Goal: Information Seeking & Learning: Learn about a topic

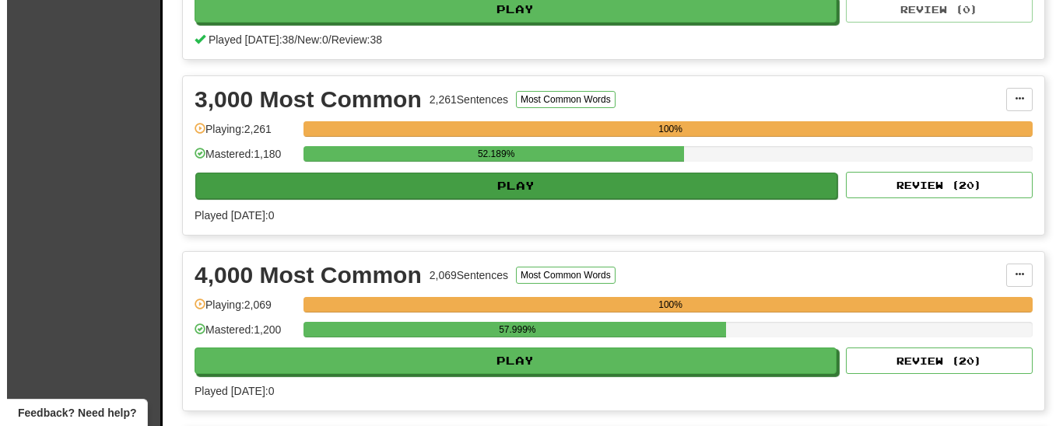
scroll to position [714, 0]
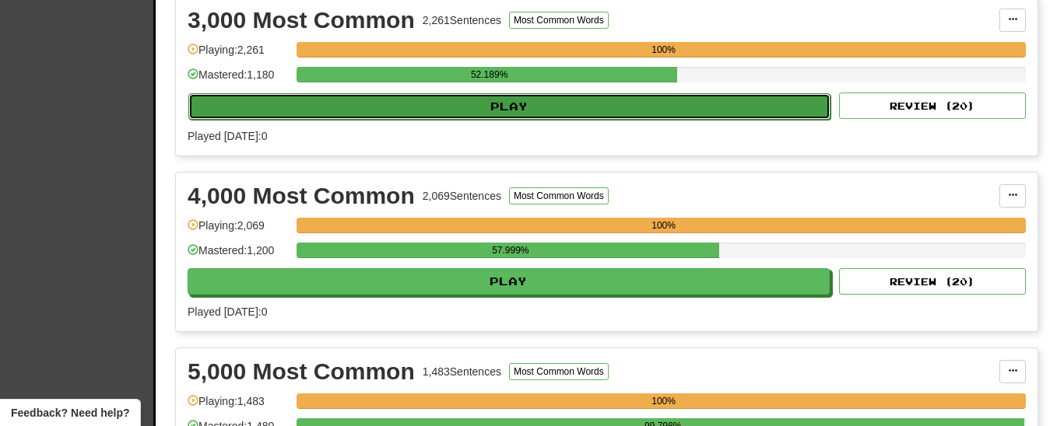
click at [516, 120] on button "Play" at bounding box center [509, 106] width 642 height 26
select select "**"
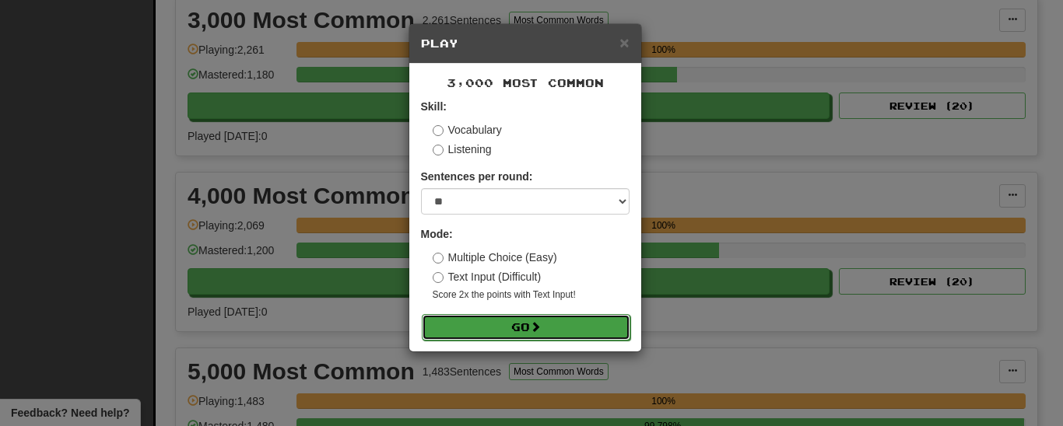
click at [535, 325] on span at bounding box center [535, 326] width 11 height 11
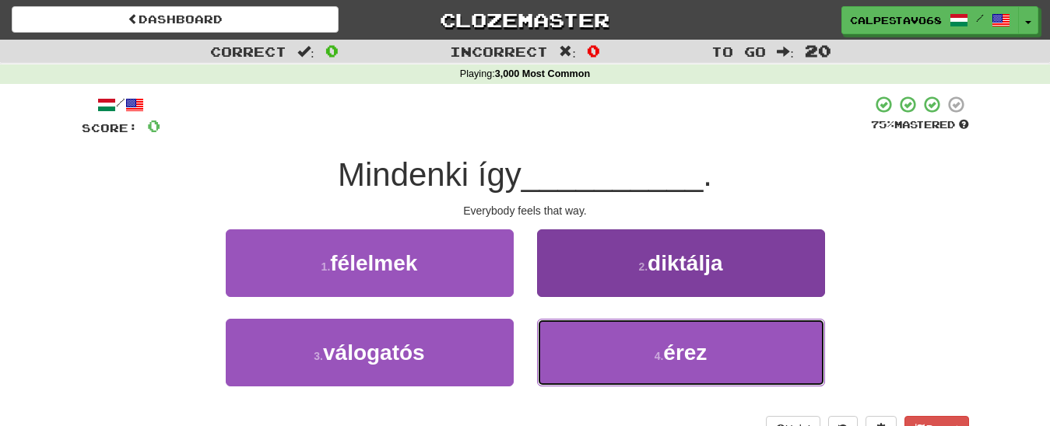
drag, startPoint x: 627, startPoint y: 360, endPoint x: 620, endPoint y: 353, distance: 9.9
click at [626, 359] on button "4 . érez" at bounding box center [681, 353] width 288 height 68
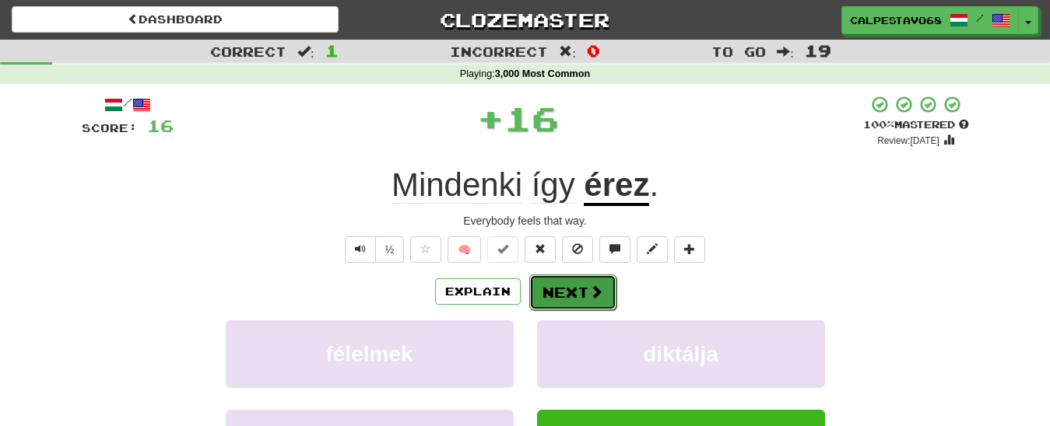
click at [556, 289] on button "Next" at bounding box center [572, 293] width 87 height 36
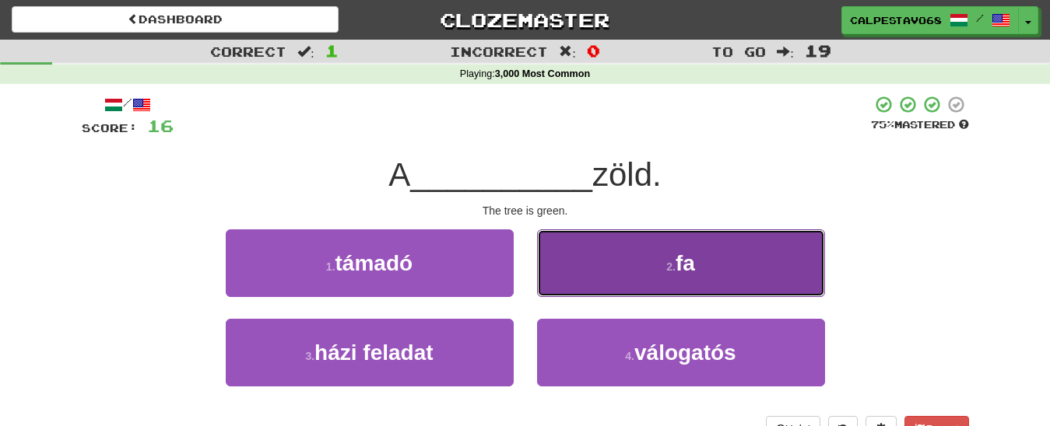
click at [577, 275] on button "2 . fa" at bounding box center [681, 264] width 288 height 68
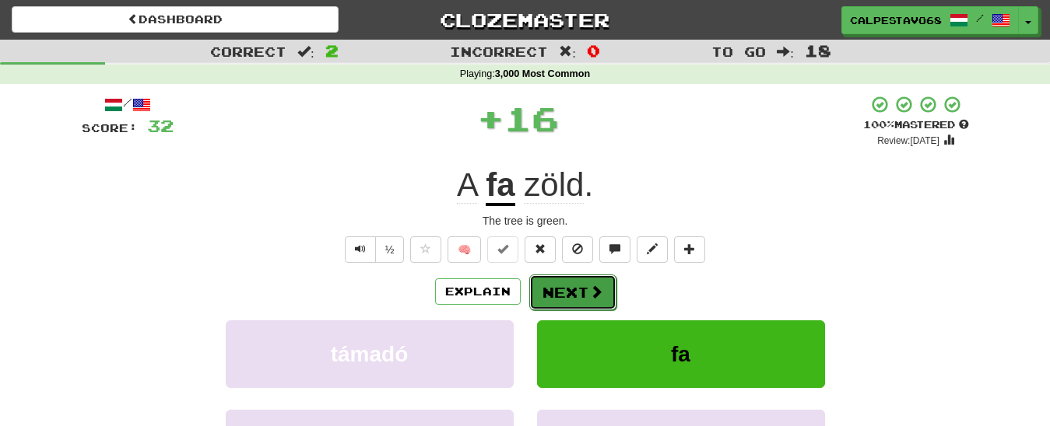
click at [575, 291] on button "Next" at bounding box center [572, 293] width 87 height 36
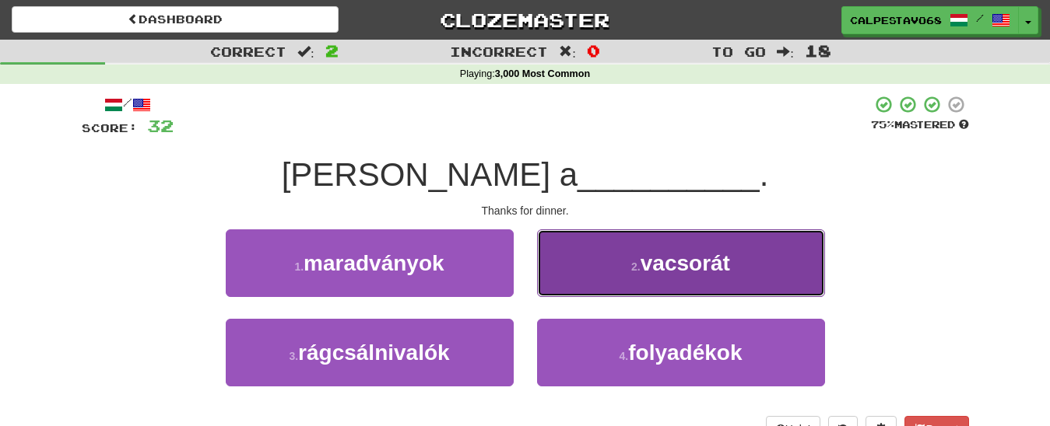
click at [573, 284] on button "2 . vacsorát" at bounding box center [681, 264] width 288 height 68
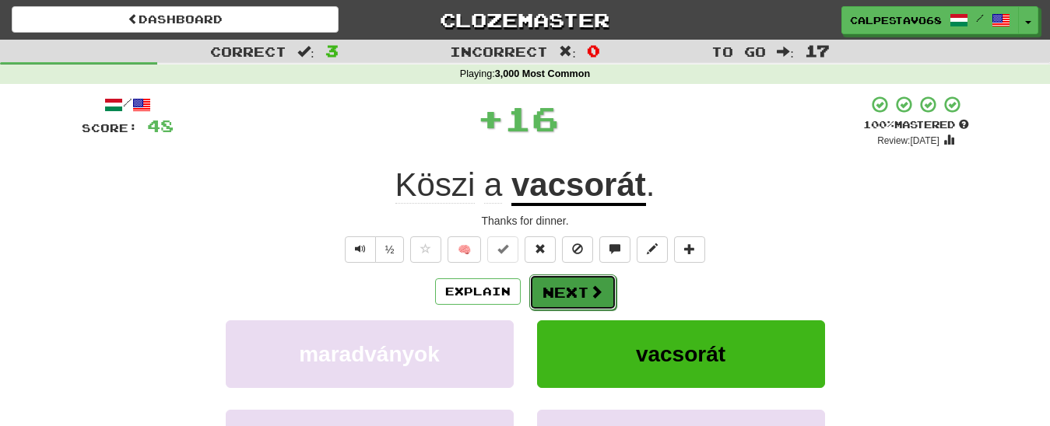
click at [572, 284] on button "Next" at bounding box center [572, 293] width 87 height 36
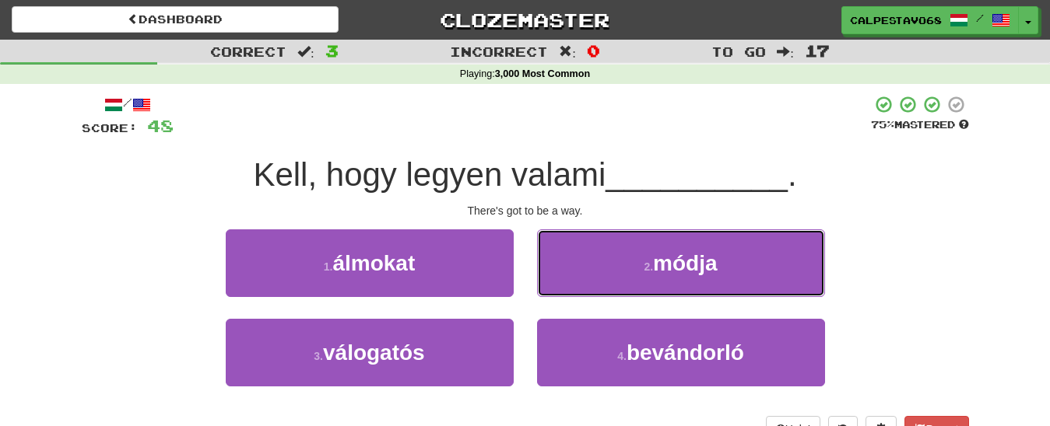
click at [572, 284] on button "2 . módja" at bounding box center [681, 264] width 288 height 68
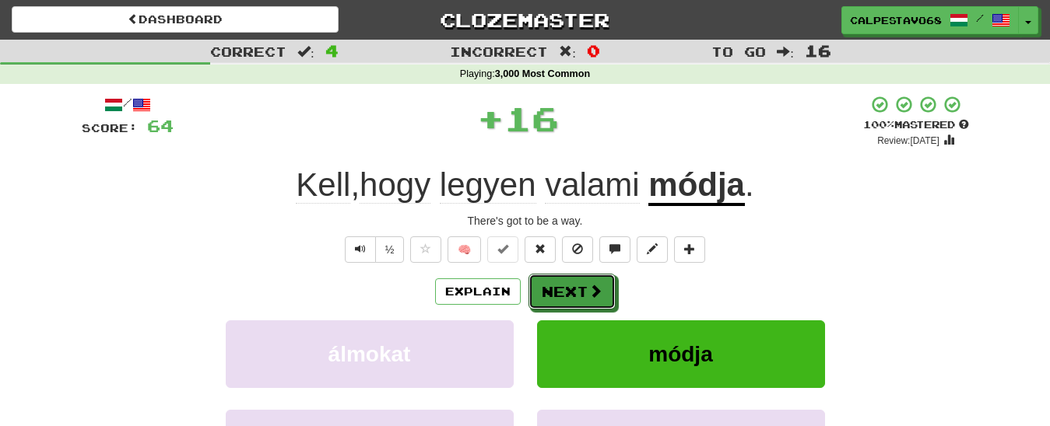
click at [572, 284] on button "Next" at bounding box center [571, 292] width 87 height 36
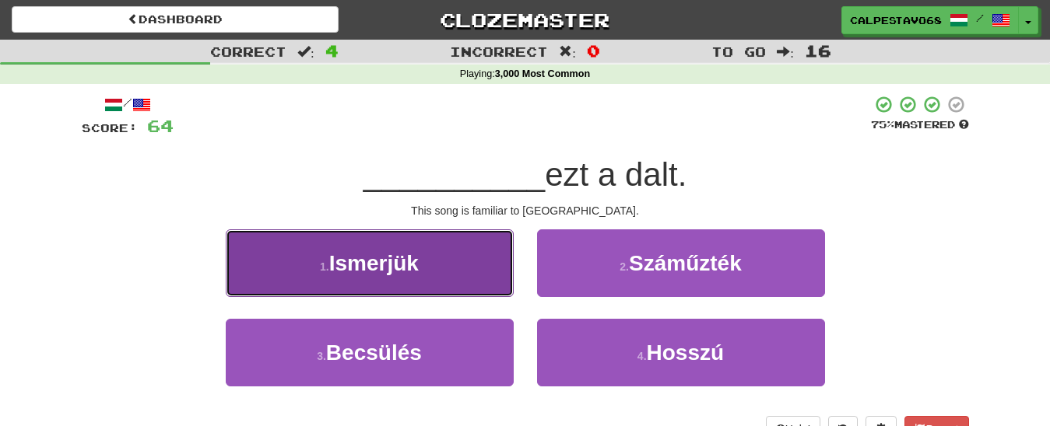
click at [439, 269] on button "1 . Ismerjük" at bounding box center [370, 264] width 288 height 68
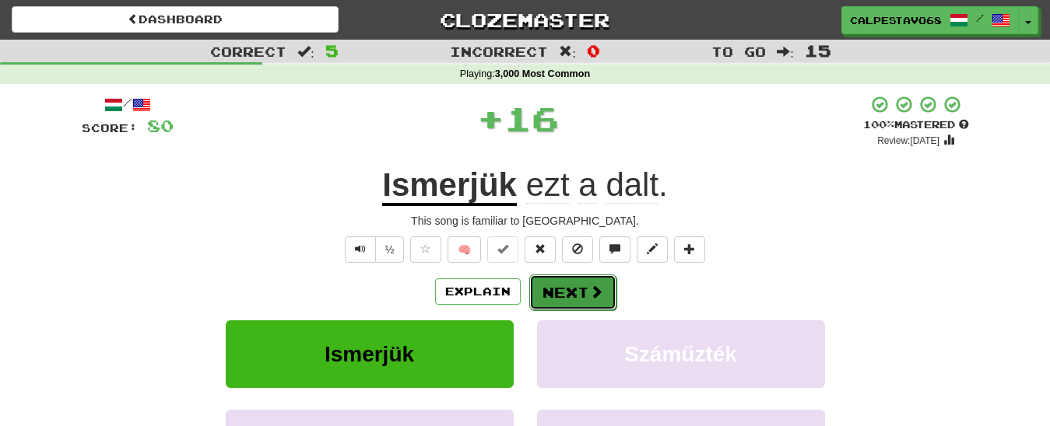
click at [565, 288] on button "Next" at bounding box center [572, 293] width 87 height 36
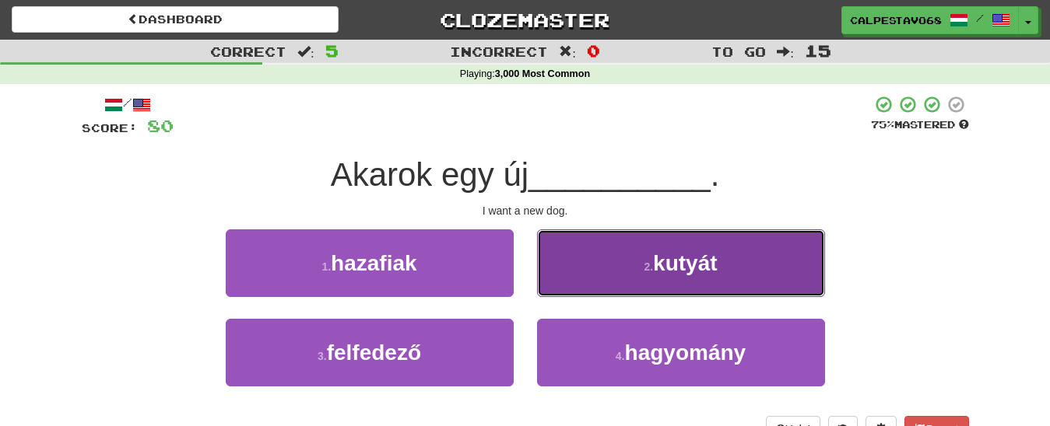
click at [597, 286] on button "2 . kutyát" at bounding box center [681, 264] width 288 height 68
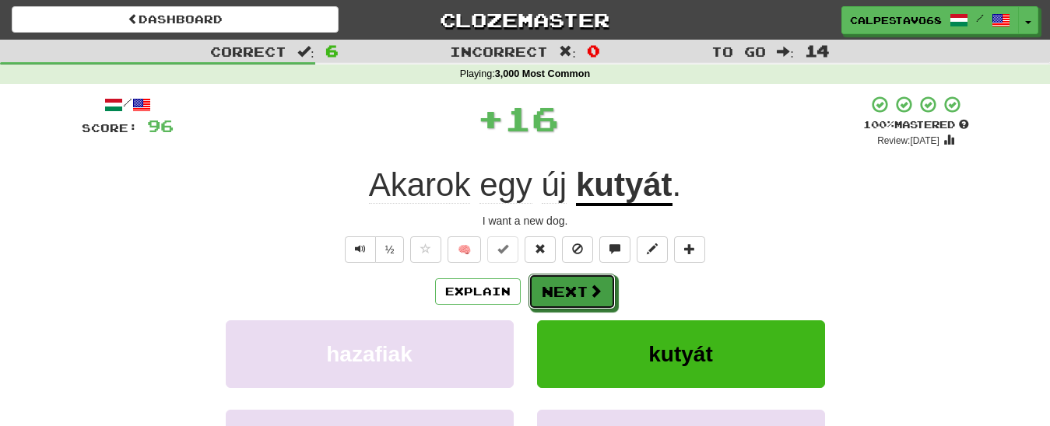
click at [590, 289] on span at bounding box center [595, 291] width 14 height 14
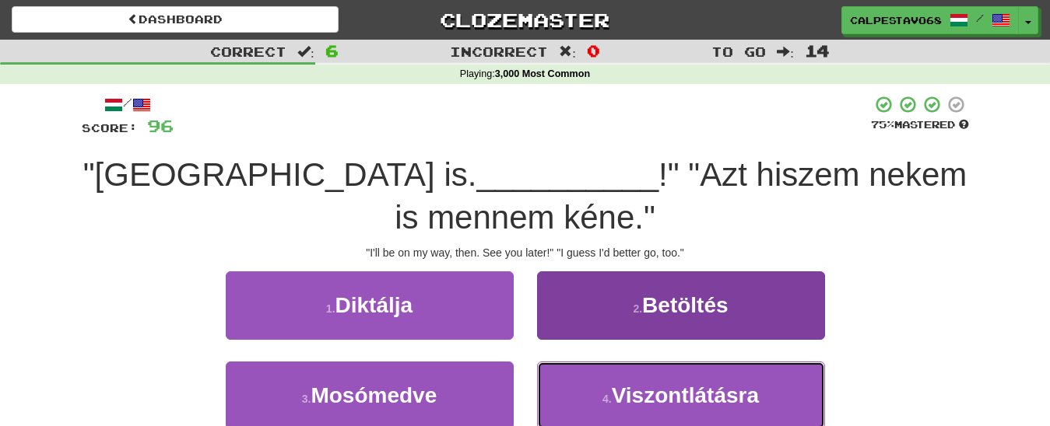
drag, startPoint x: 595, startPoint y: 405, endPoint x: 585, endPoint y: 379, distance: 27.6
click at [593, 400] on button "4 . Viszontlátásra" at bounding box center [681, 396] width 288 height 68
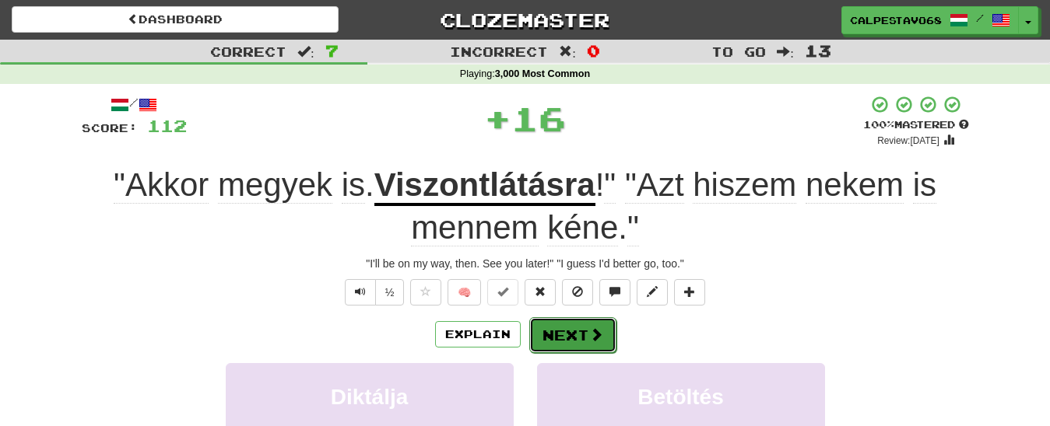
click at [554, 337] on button "Next" at bounding box center [572, 335] width 87 height 36
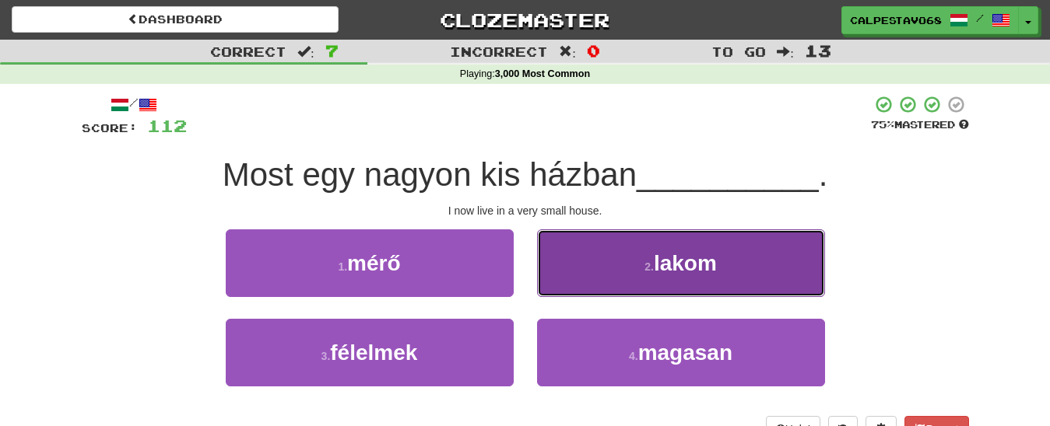
click at [645, 276] on button "2 . lakom" at bounding box center [681, 264] width 288 height 68
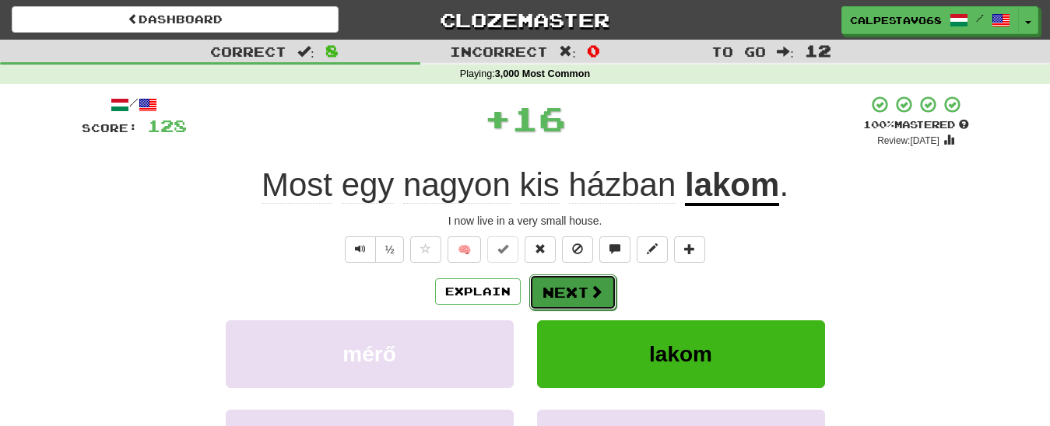
click at [600, 297] on span at bounding box center [596, 292] width 14 height 14
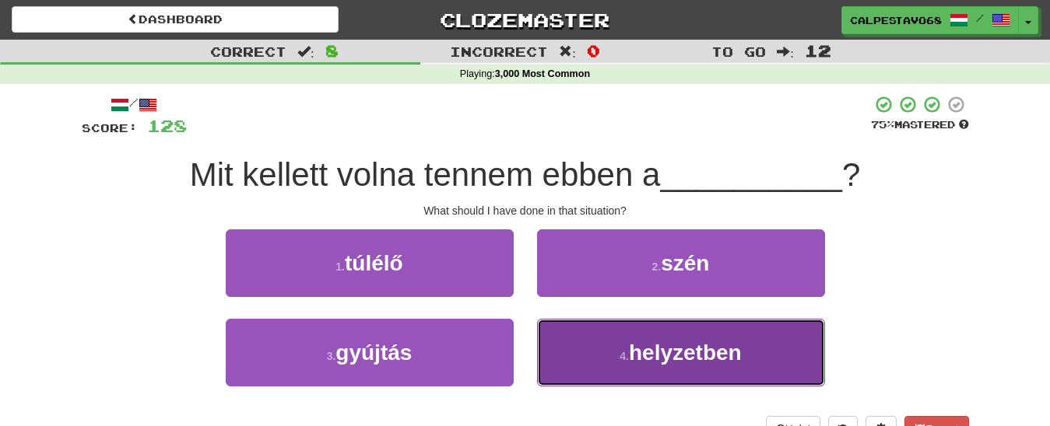
click at [622, 358] on small "4 ." at bounding box center [623, 356] width 9 height 12
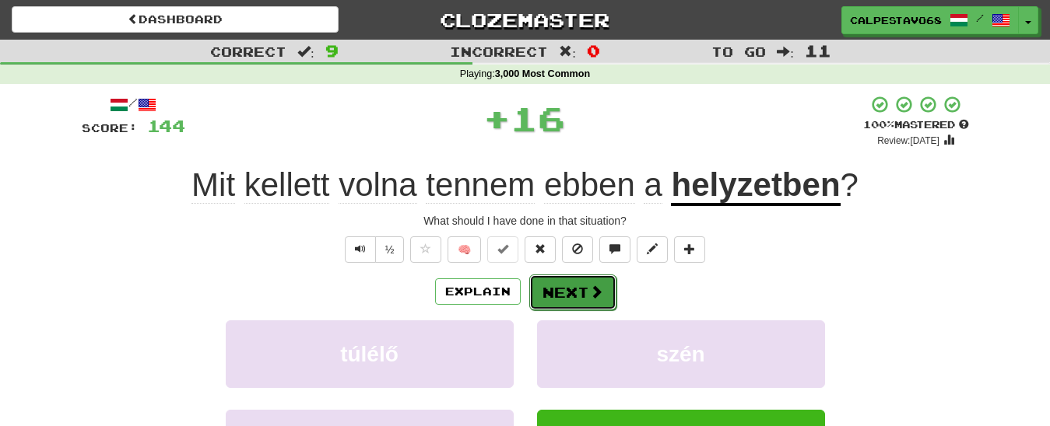
click at [573, 284] on button "Next" at bounding box center [572, 293] width 87 height 36
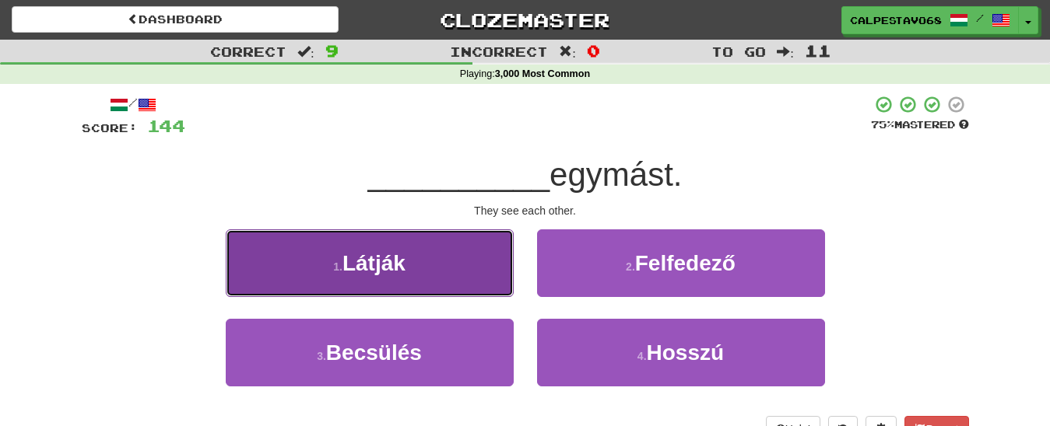
click at [481, 264] on button "1 . Látják" at bounding box center [370, 264] width 288 height 68
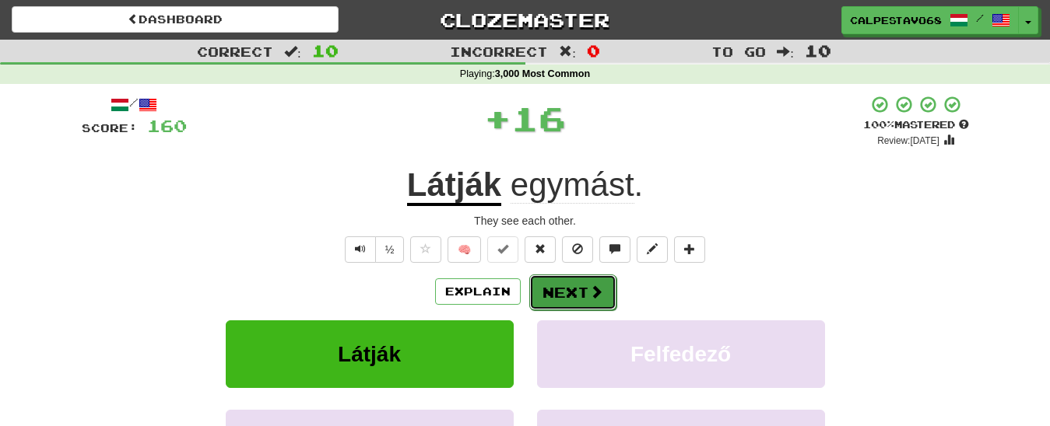
click at [569, 285] on button "Next" at bounding box center [572, 293] width 87 height 36
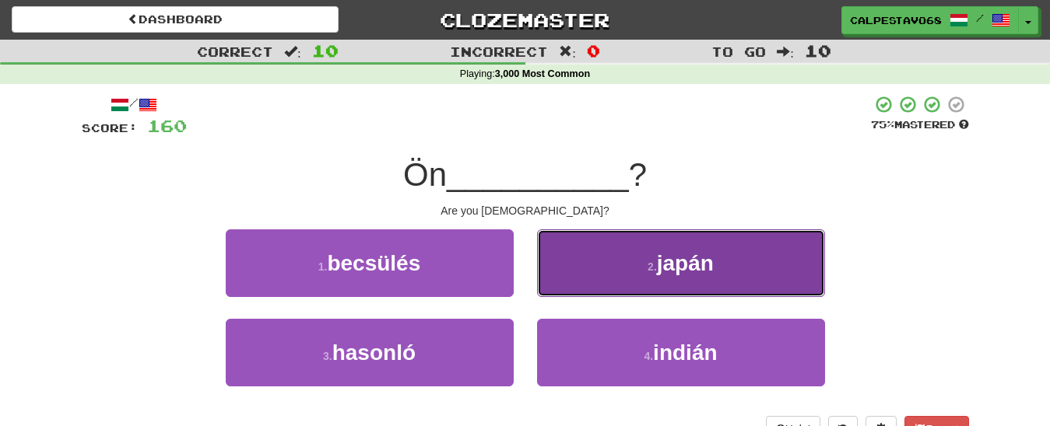
click at [643, 272] on button "2 . japán" at bounding box center [681, 264] width 288 height 68
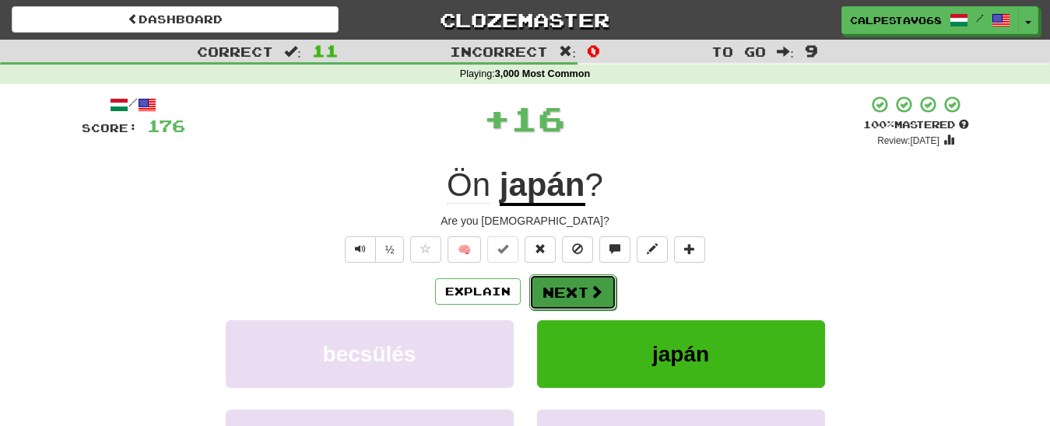
click at [586, 278] on button "Next" at bounding box center [572, 293] width 87 height 36
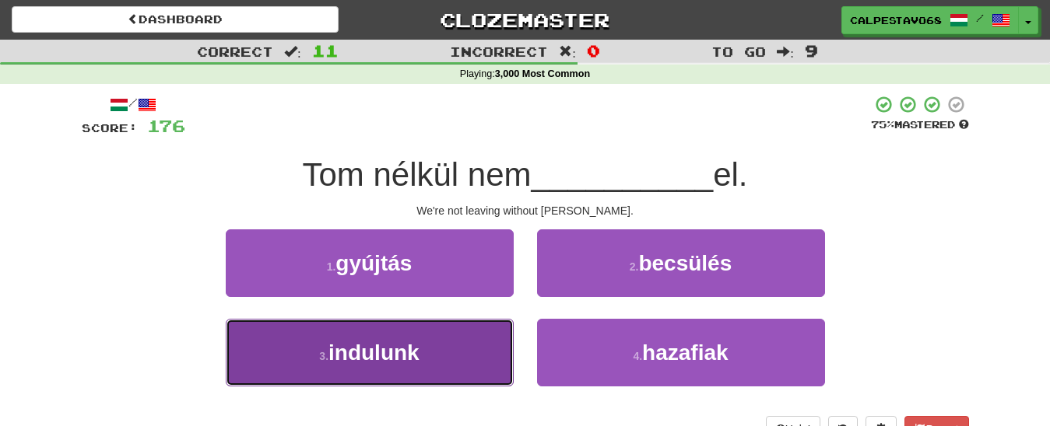
drag, startPoint x: 465, startPoint y: 359, endPoint x: 568, endPoint y: 331, distance: 106.3
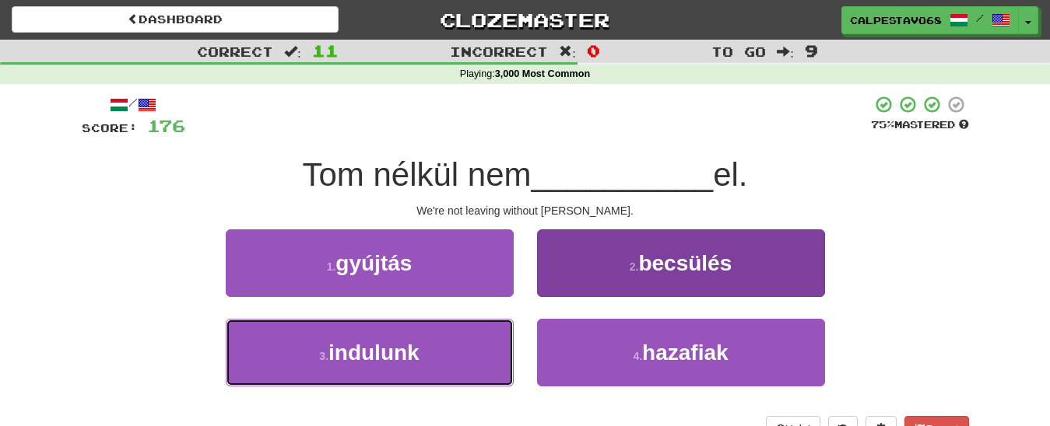
click at [465, 358] on button "3 . indulunk" at bounding box center [370, 353] width 288 height 68
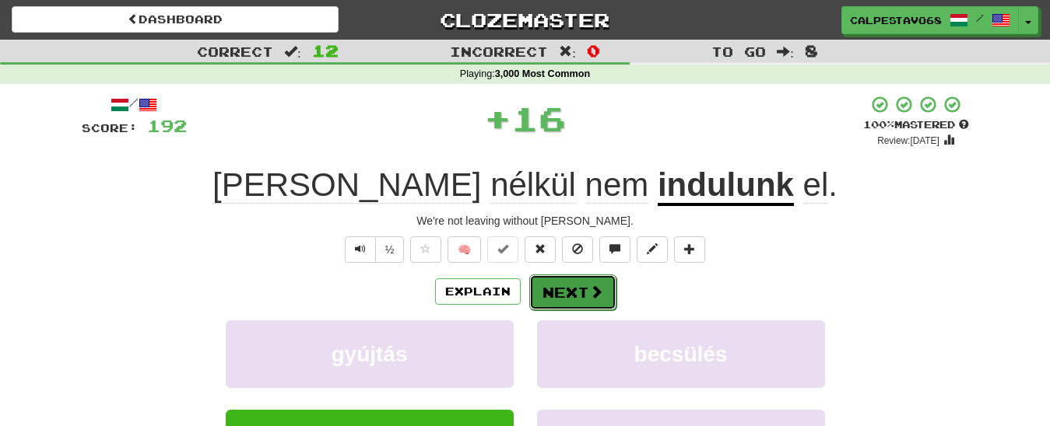
click at [561, 291] on button "Next" at bounding box center [572, 293] width 87 height 36
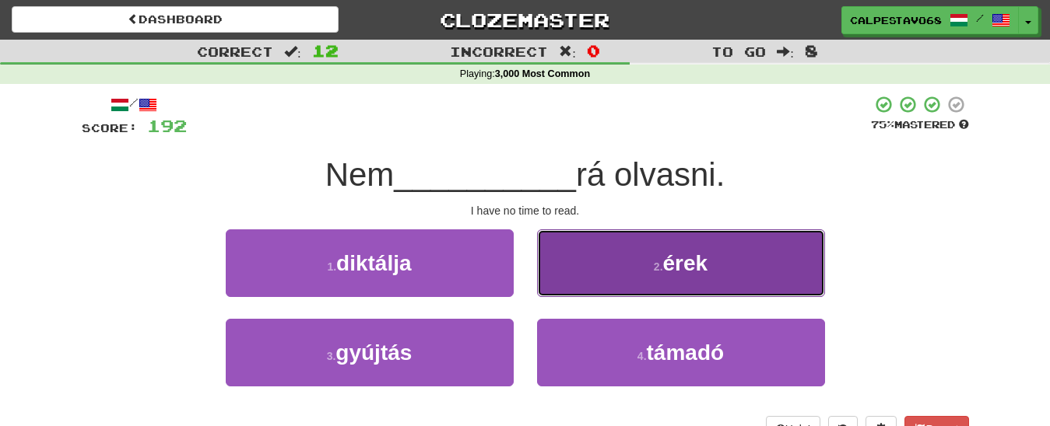
click at [612, 279] on button "2 . érek" at bounding box center [681, 264] width 288 height 68
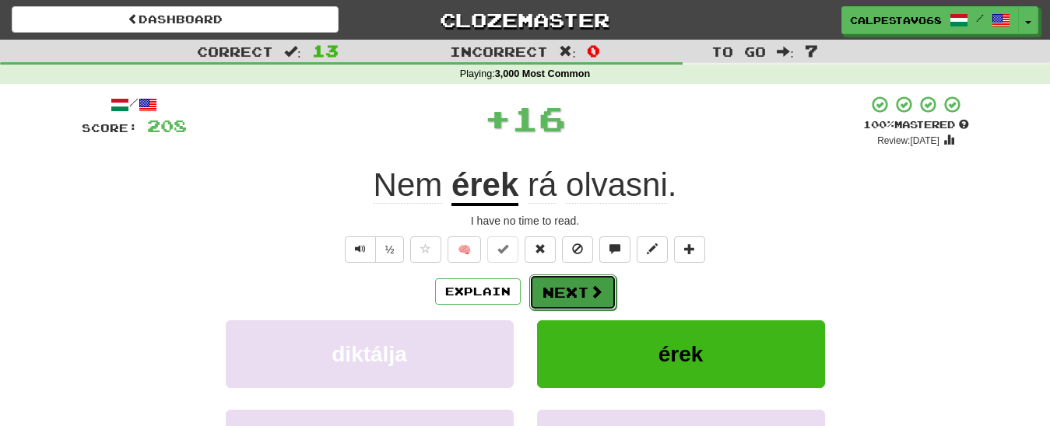
click at [578, 289] on button "Next" at bounding box center [572, 293] width 87 height 36
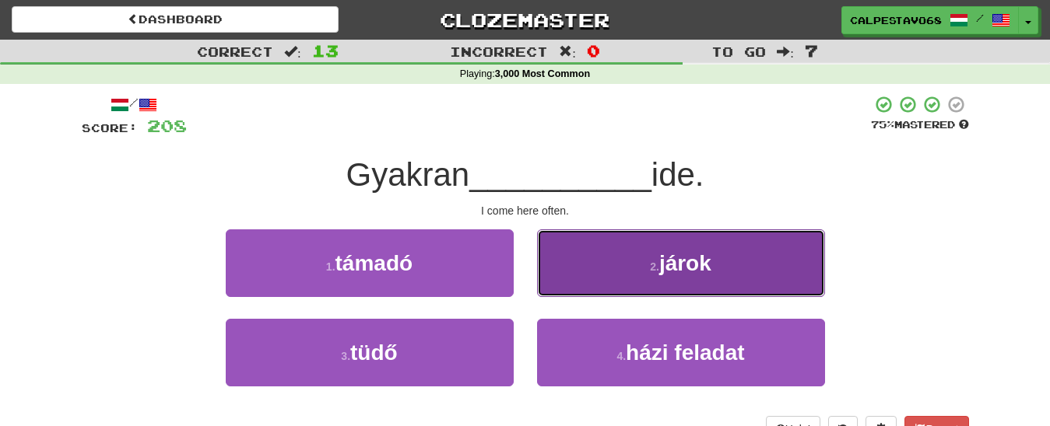
click at [636, 270] on button "2 . járok" at bounding box center [681, 264] width 288 height 68
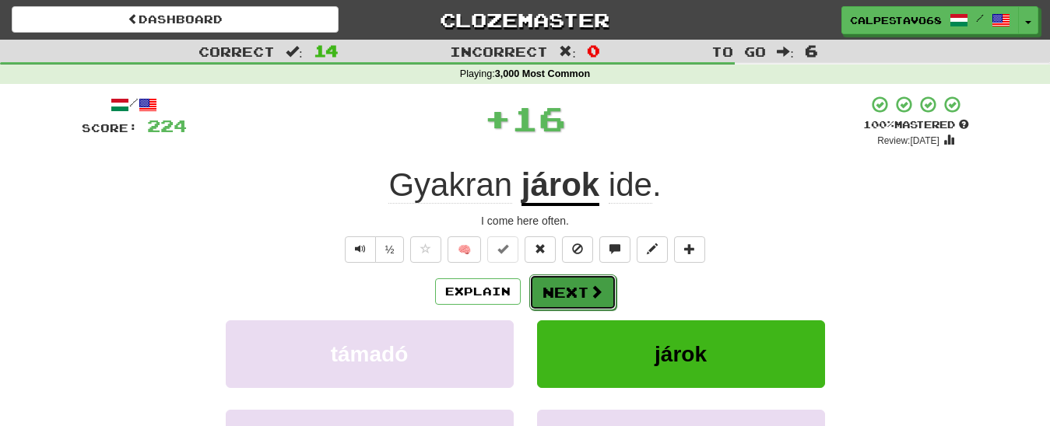
click at [571, 280] on button "Next" at bounding box center [572, 293] width 87 height 36
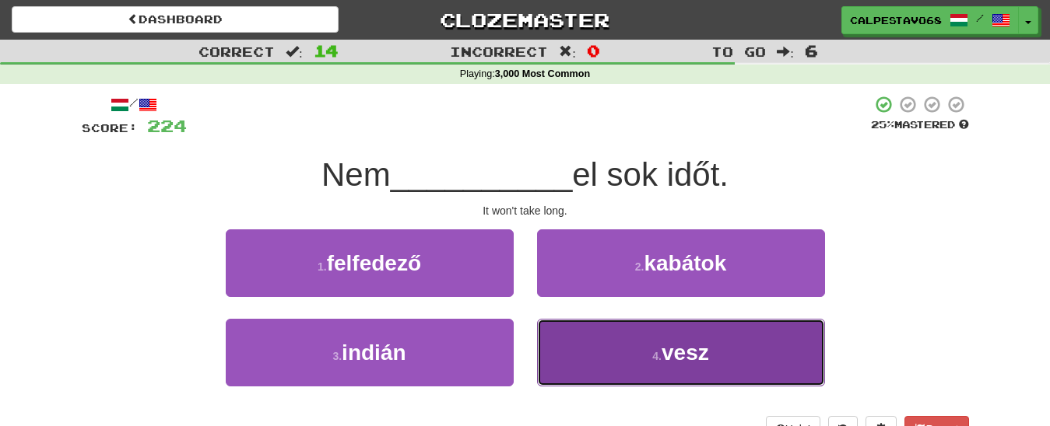
click at [596, 353] on button "4 . vesz" at bounding box center [681, 353] width 288 height 68
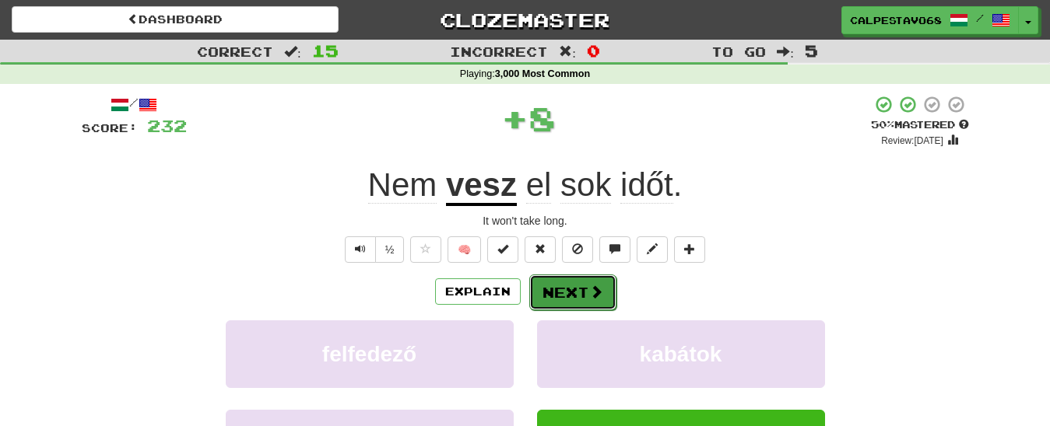
click at [560, 294] on button "Next" at bounding box center [572, 293] width 87 height 36
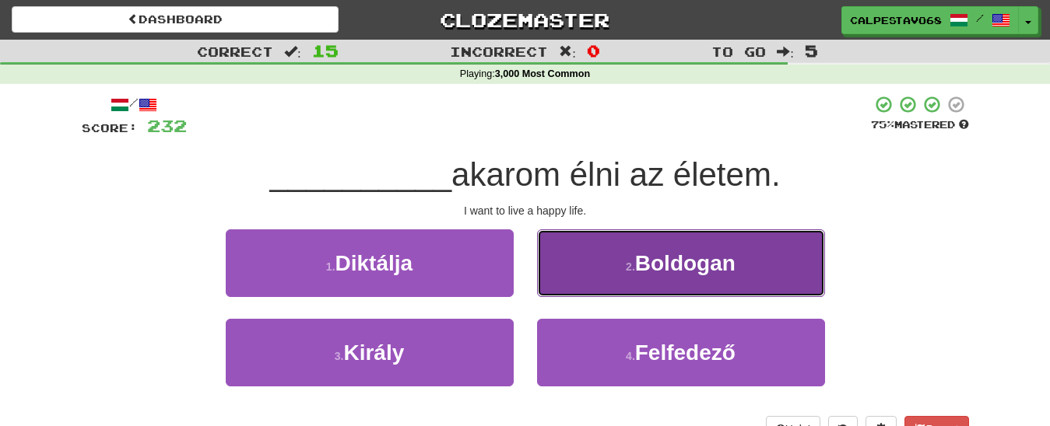
click at [633, 272] on small "2 ." at bounding box center [630, 267] width 9 height 12
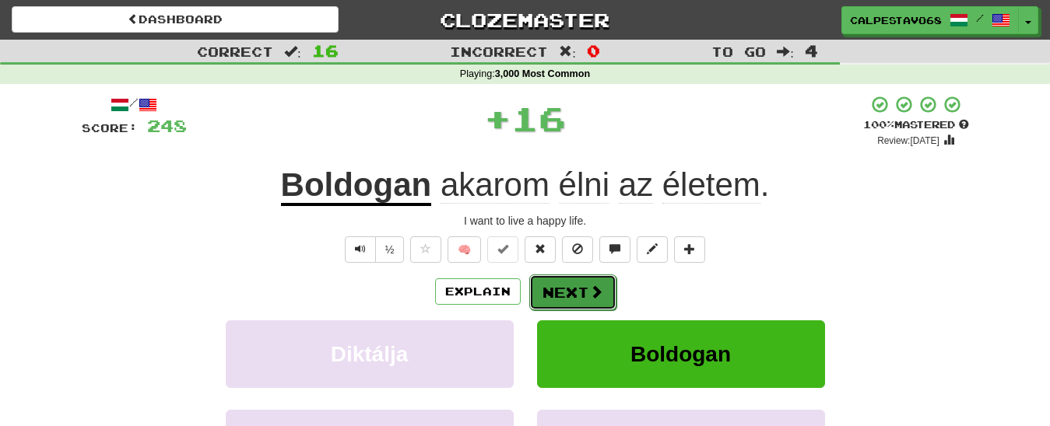
click at [589, 291] on span at bounding box center [596, 292] width 14 height 14
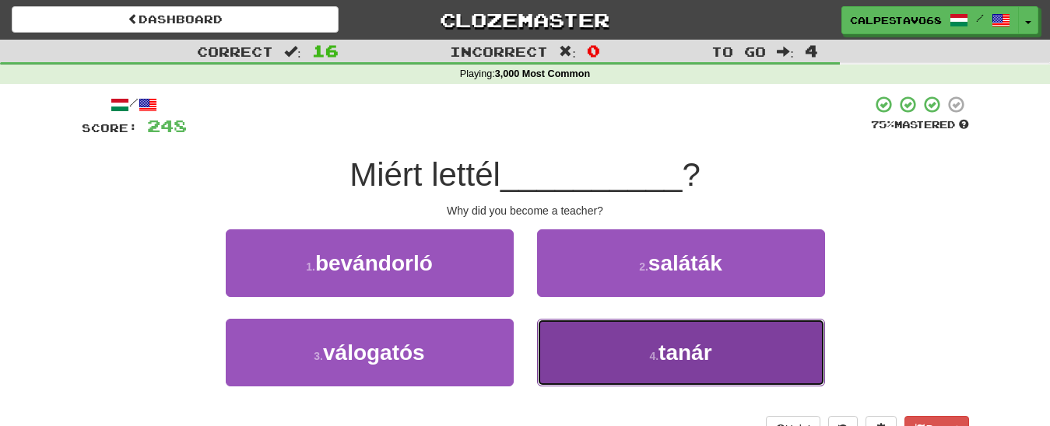
click at [552, 349] on button "4 . tanár" at bounding box center [681, 353] width 288 height 68
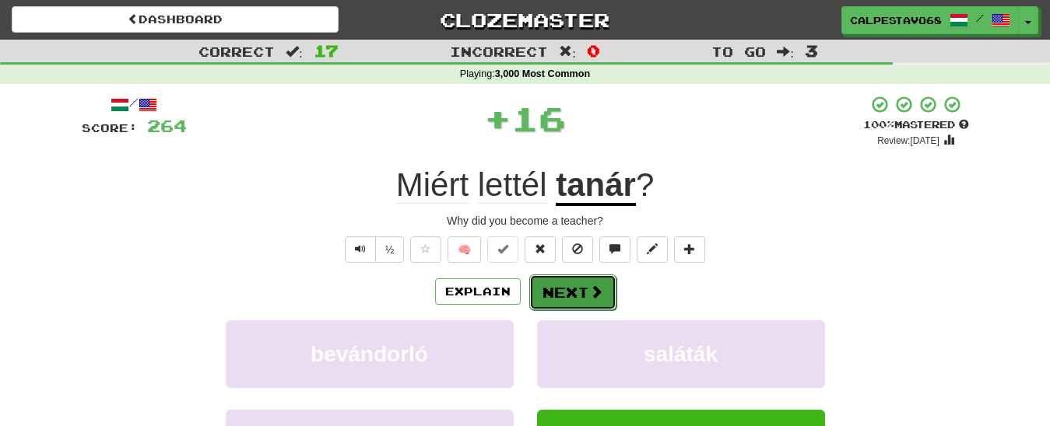
click at [556, 287] on button "Next" at bounding box center [572, 293] width 87 height 36
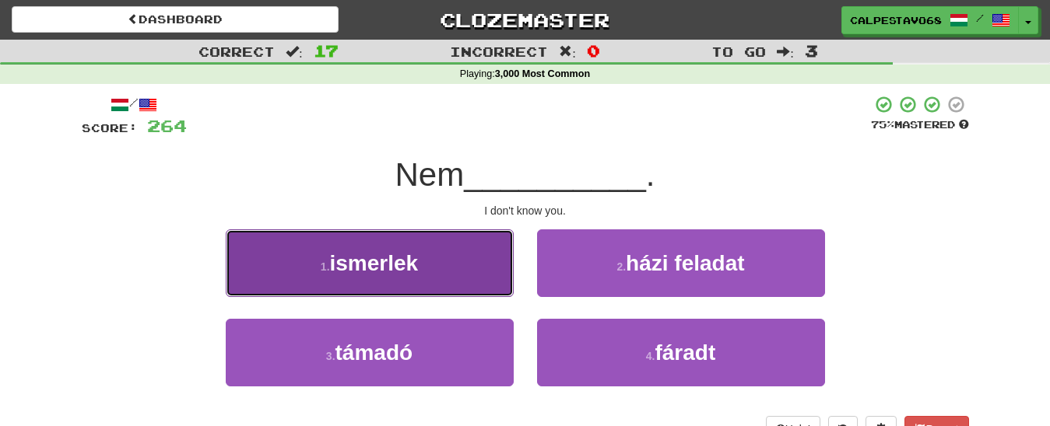
click at [451, 265] on button "1 . ismerlek" at bounding box center [370, 264] width 288 height 68
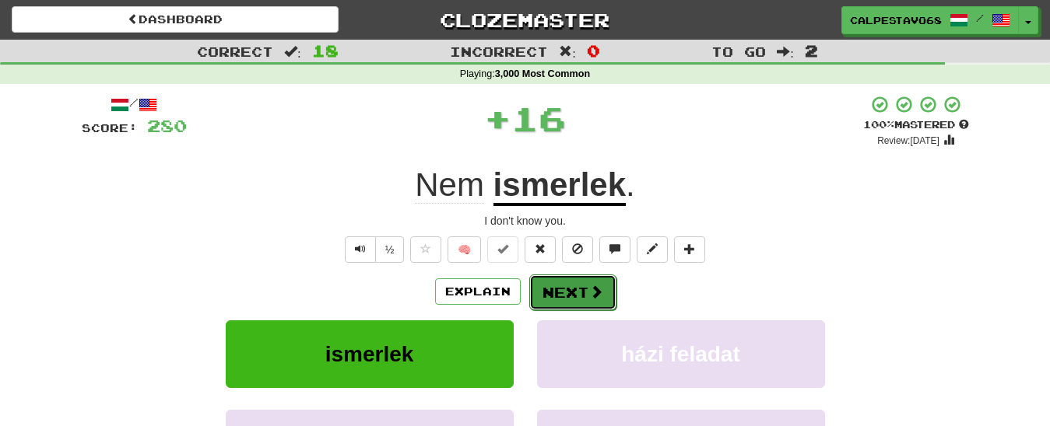
click at [565, 303] on button "Next" at bounding box center [572, 293] width 87 height 36
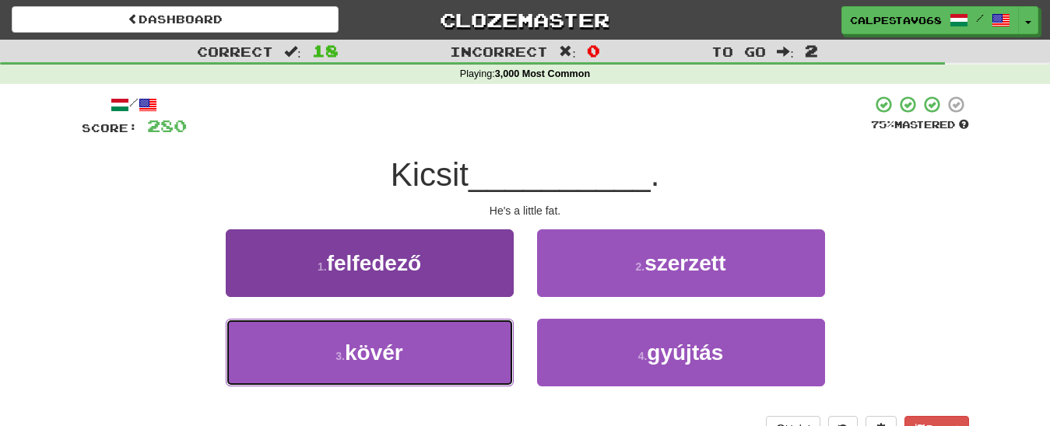
drag, startPoint x: 475, startPoint y: 351, endPoint x: 506, endPoint y: 338, distance: 33.8
click at [475, 349] on button "3 . kövér" at bounding box center [370, 353] width 288 height 68
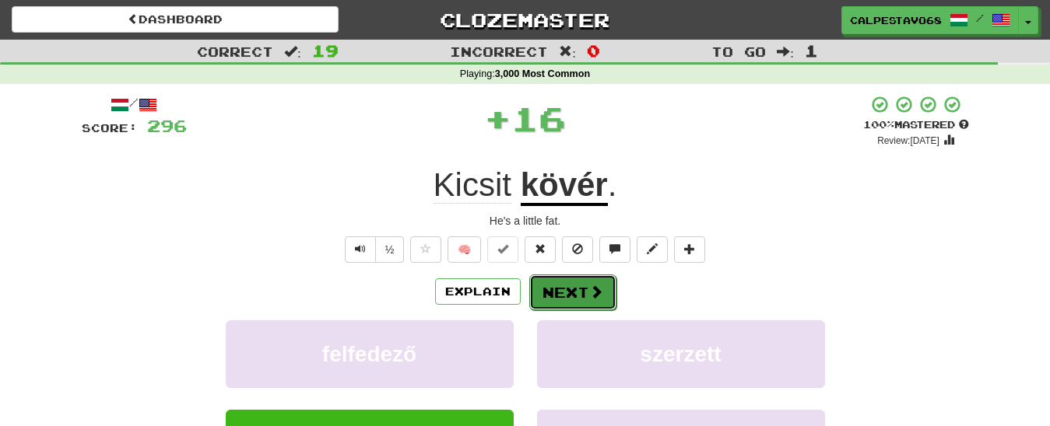
click at [560, 283] on button "Next" at bounding box center [572, 293] width 87 height 36
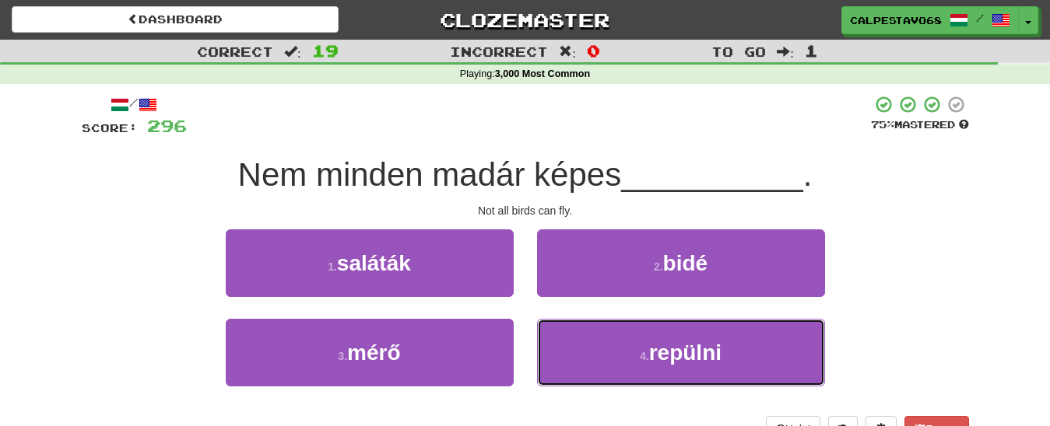
drag, startPoint x: 594, startPoint y: 342, endPoint x: 574, endPoint y: 311, distance: 36.0
click at [589, 336] on button "4 . repülni" at bounding box center [681, 353] width 288 height 68
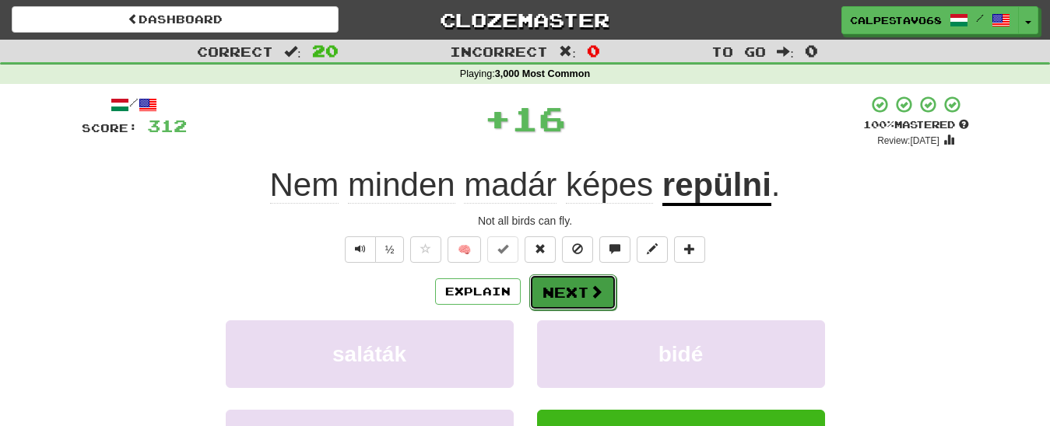
click at [559, 306] on button "Next" at bounding box center [572, 293] width 87 height 36
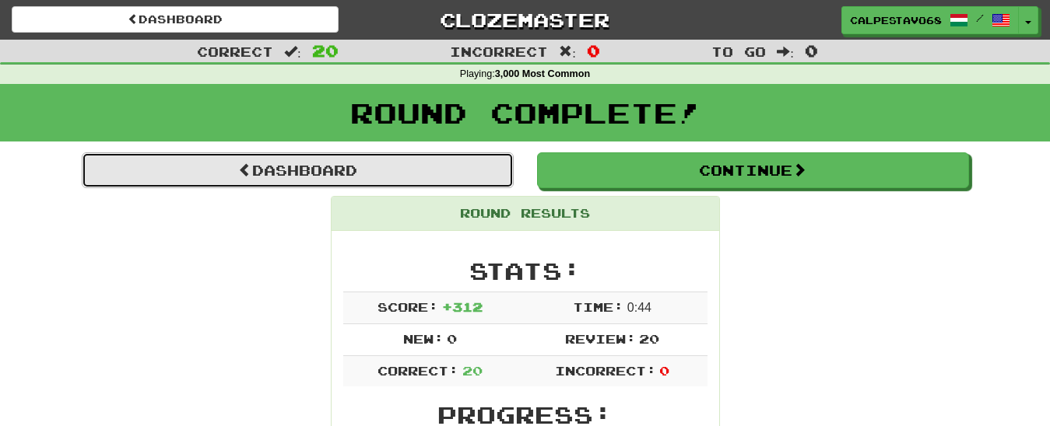
click at [414, 182] on link "Dashboard" at bounding box center [298, 171] width 432 height 36
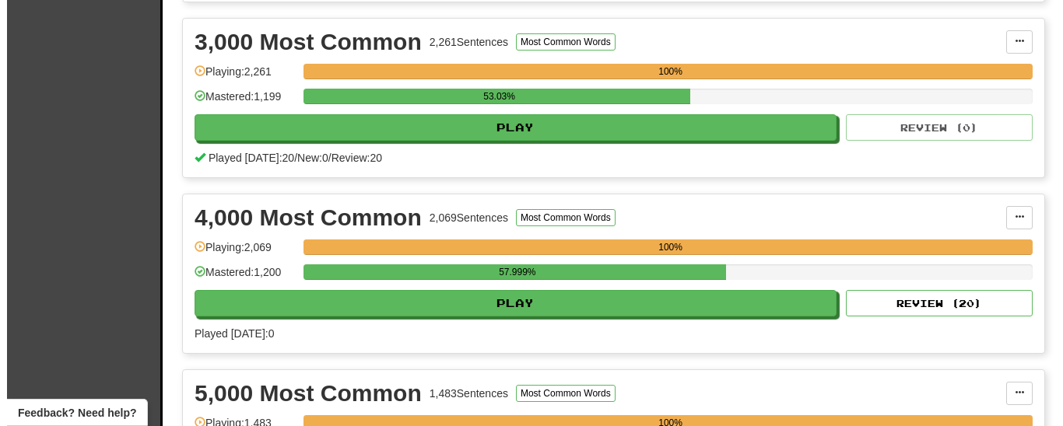
scroll to position [714, 0]
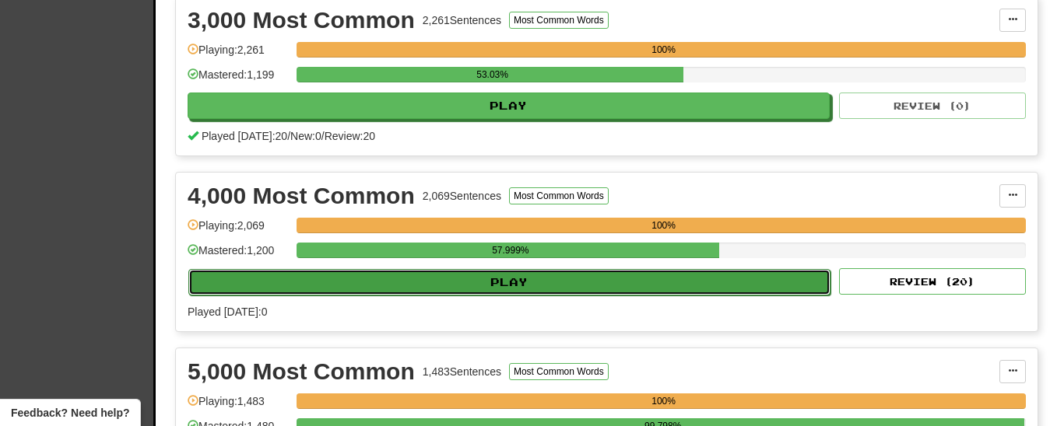
click at [451, 296] on button "Play" at bounding box center [509, 282] width 642 height 26
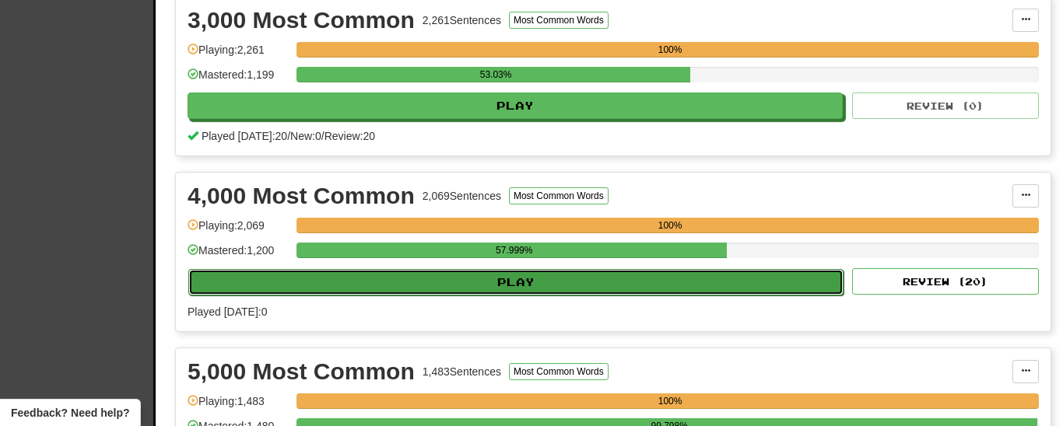
select select "**"
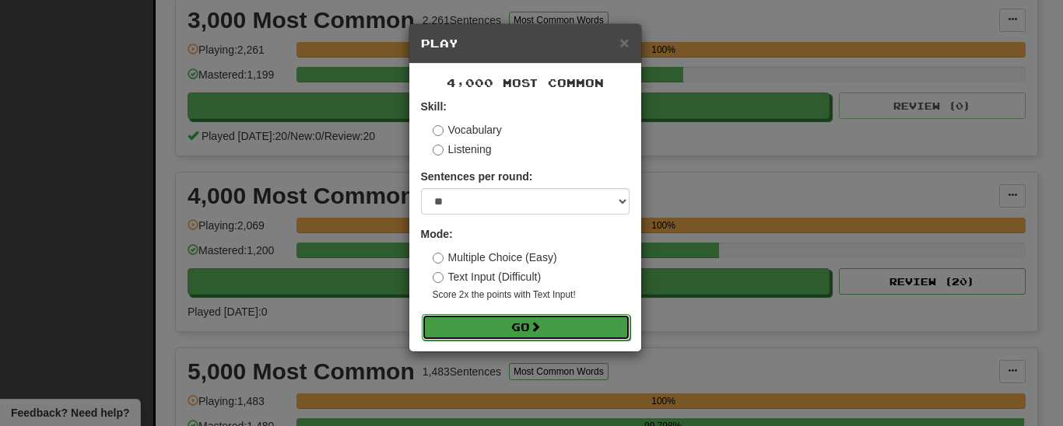
click at [509, 327] on button "Go" at bounding box center [526, 327] width 209 height 26
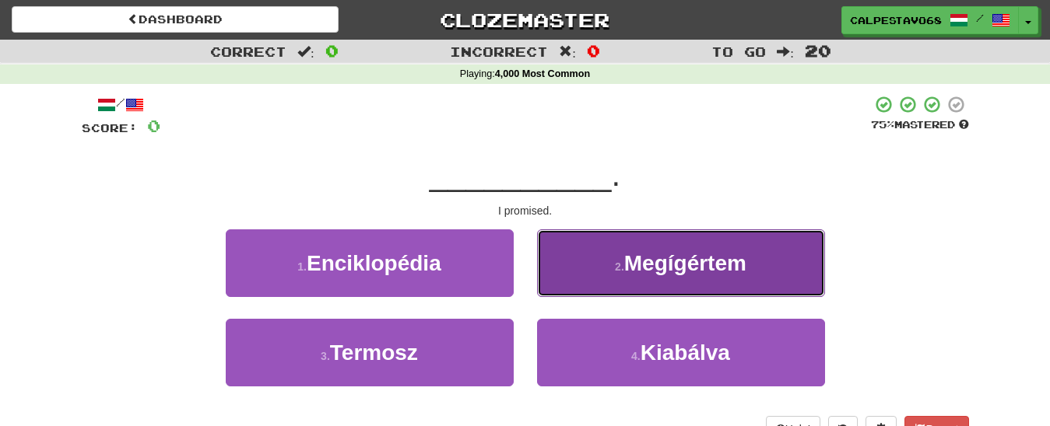
click at [587, 280] on button "2 . Megígértem" at bounding box center [681, 264] width 288 height 68
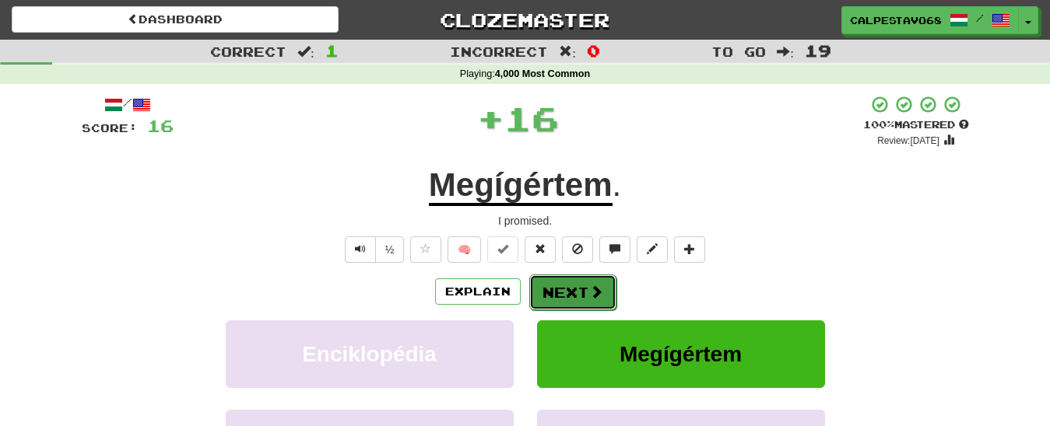
click at [578, 289] on button "Next" at bounding box center [572, 293] width 87 height 36
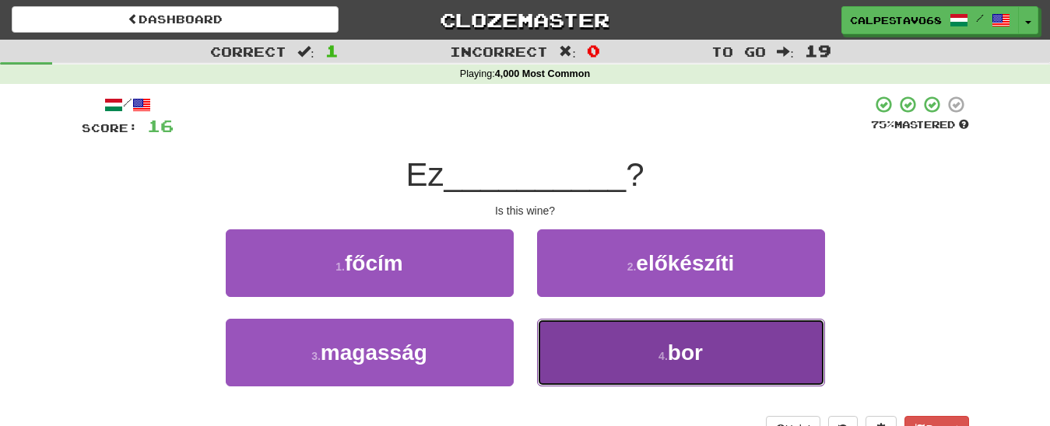
click at [584, 339] on button "4 . bor" at bounding box center [681, 353] width 288 height 68
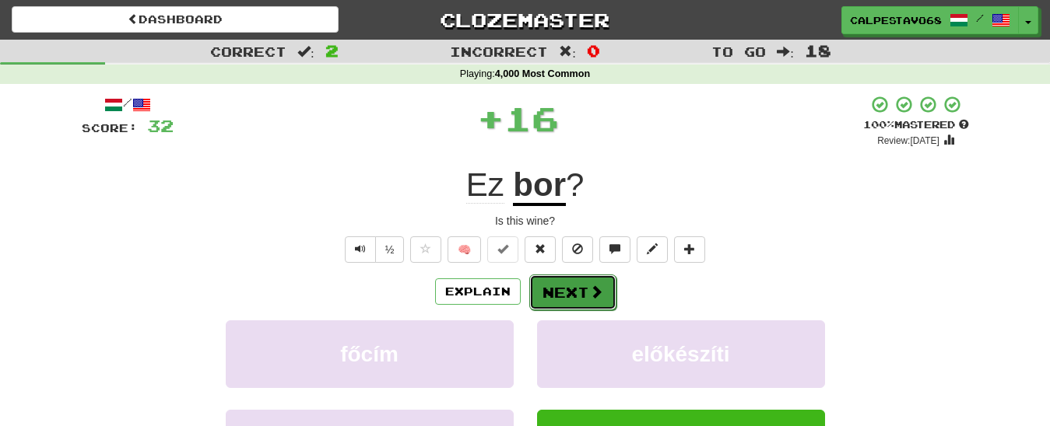
click at [573, 297] on button "Next" at bounding box center [572, 293] width 87 height 36
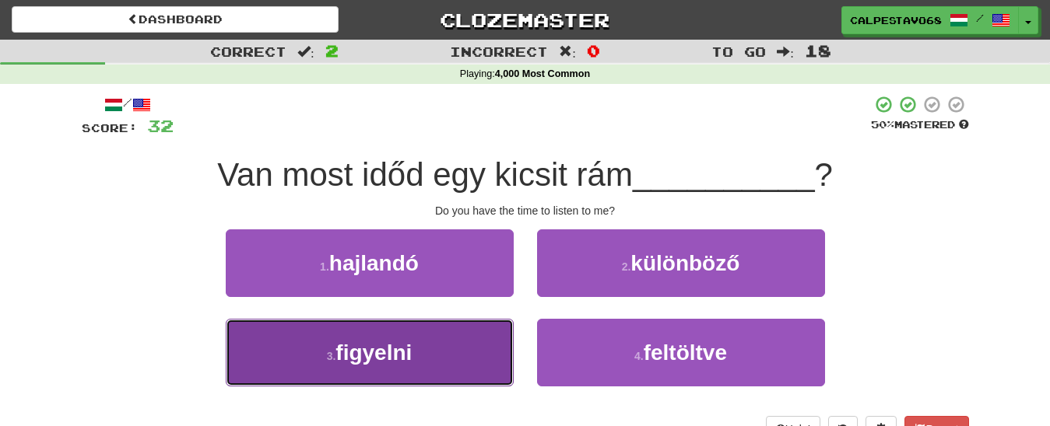
click at [458, 352] on button "3 . figyelni" at bounding box center [370, 353] width 288 height 68
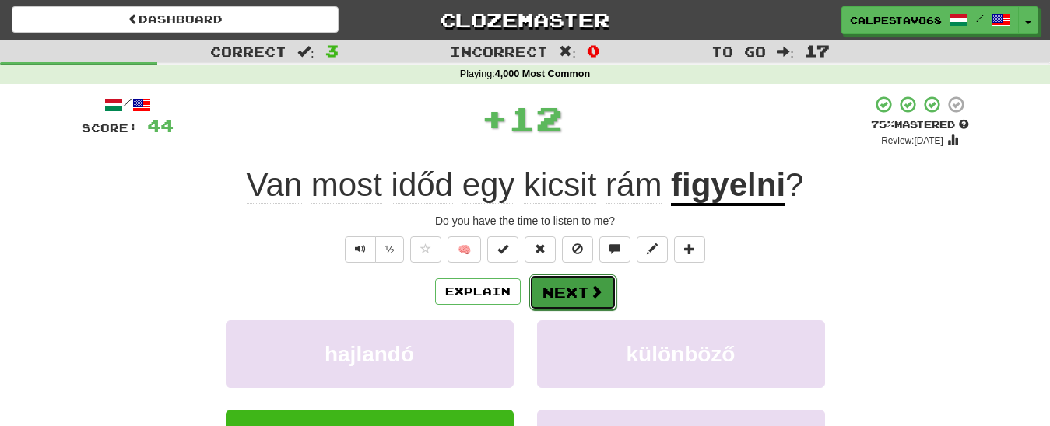
click at [558, 301] on button "Next" at bounding box center [572, 293] width 87 height 36
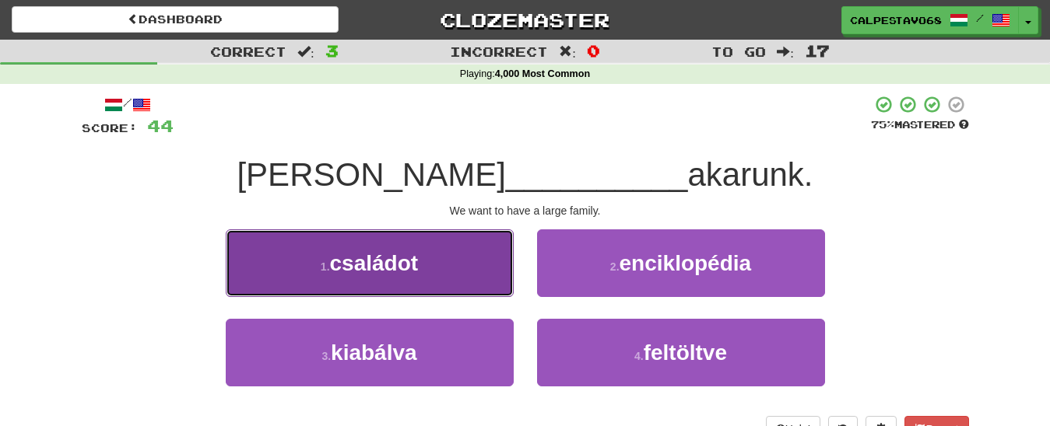
click at [444, 272] on button "1 . családot" at bounding box center [370, 264] width 288 height 68
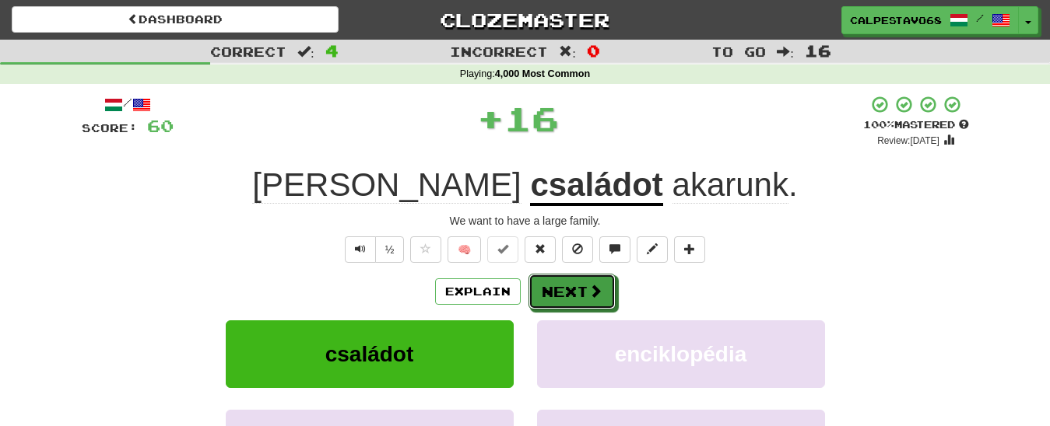
click at [554, 297] on button "Next" at bounding box center [571, 292] width 87 height 36
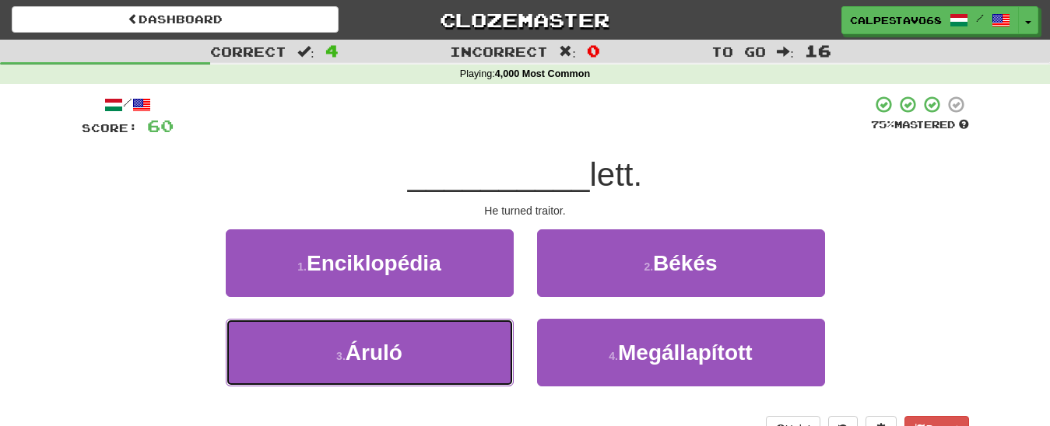
drag, startPoint x: 455, startPoint y: 350, endPoint x: 483, endPoint y: 316, distance: 44.2
click at [458, 342] on button "3 . Áruló" at bounding box center [370, 353] width 288 height 68
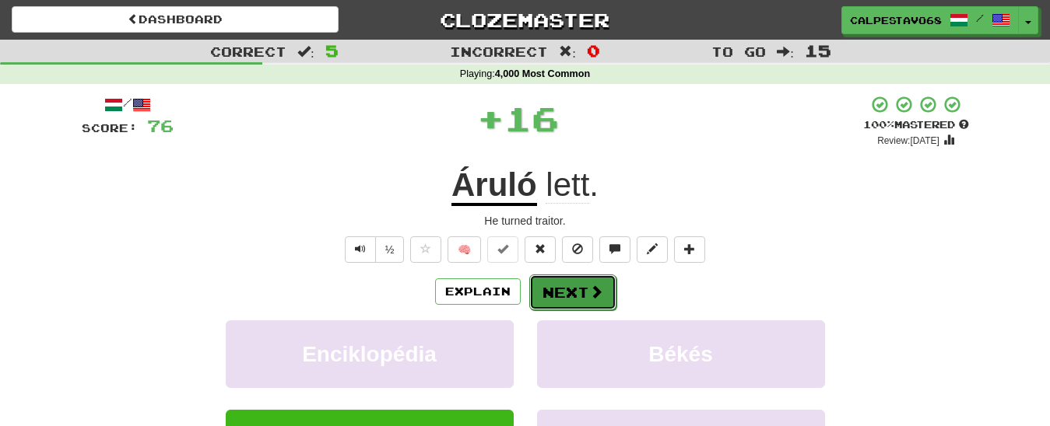
click at [557, 293] on button "Next" at bounding box center [572, 293] width 87 height 36
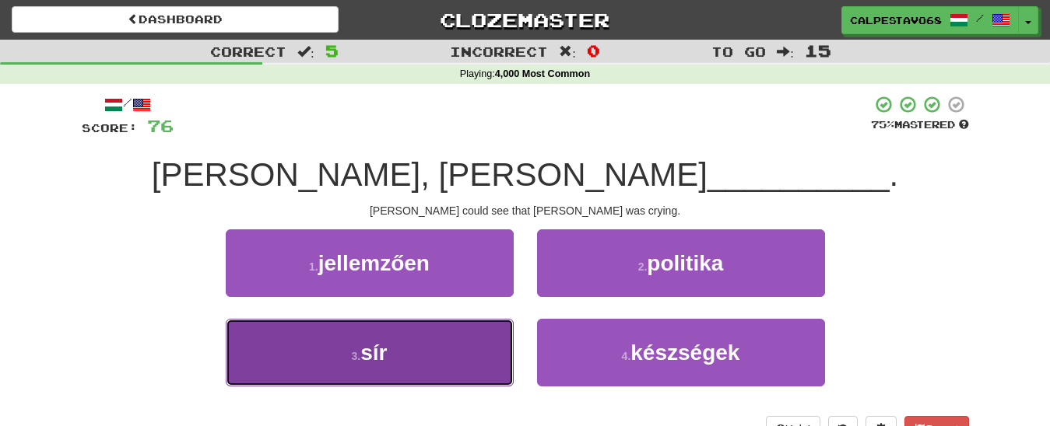
click at [364, 344] on span "sír" at bounding box center [373, 353] width 26 height 24
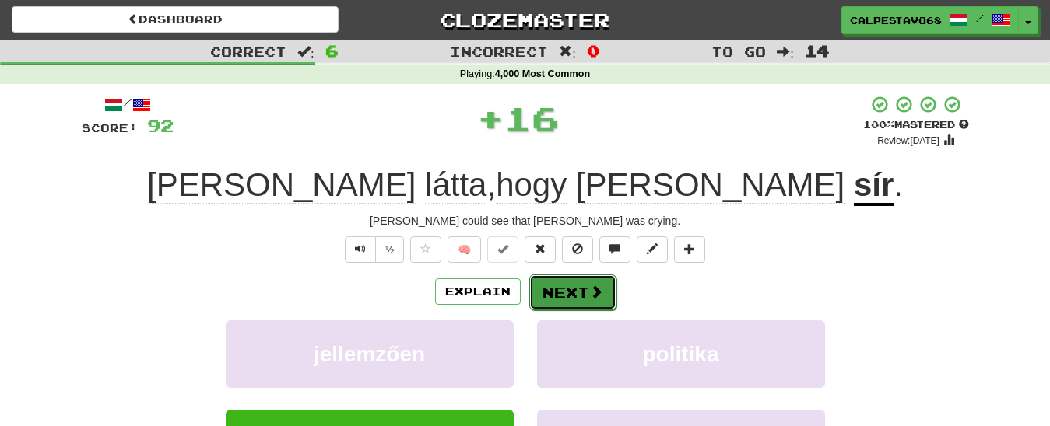
click at [564, 293] on button "Next" at bounding box center [572, 293] width 87 height 36
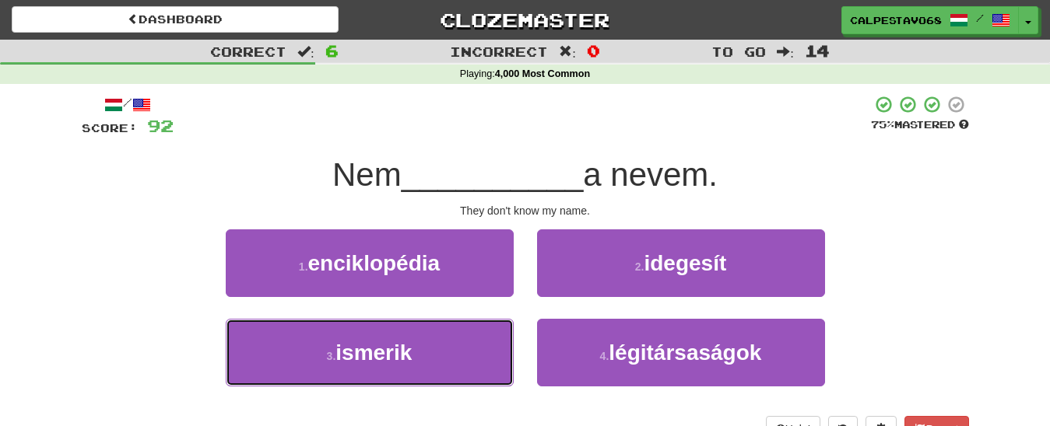
drag, startPoint x: 465, startPoint y: 349, endPoint x: 552, endPoint y: 318, distance: 91.8
click at [466, 347] on button "3 . ismerik" at bounding box center [370, 353] width 288 height 68
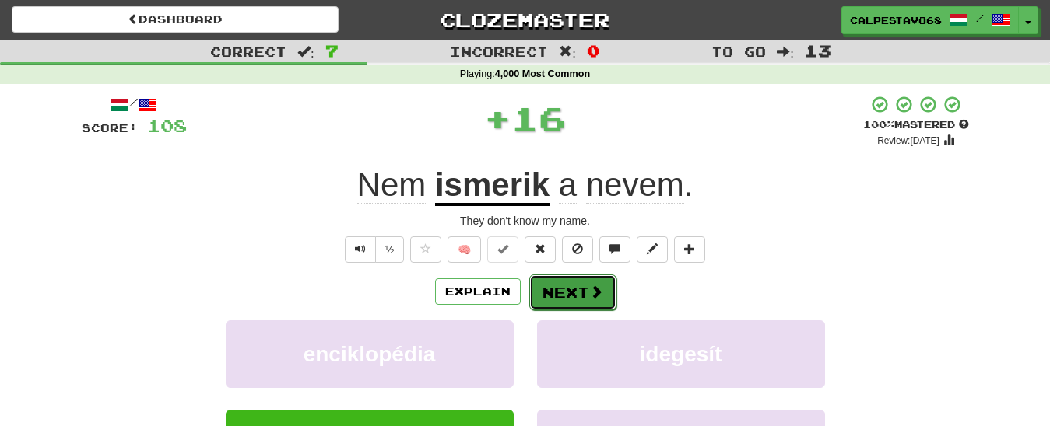
click at [560, 284] on button "Next" at bounding box center [572, 293] width 87 height 36
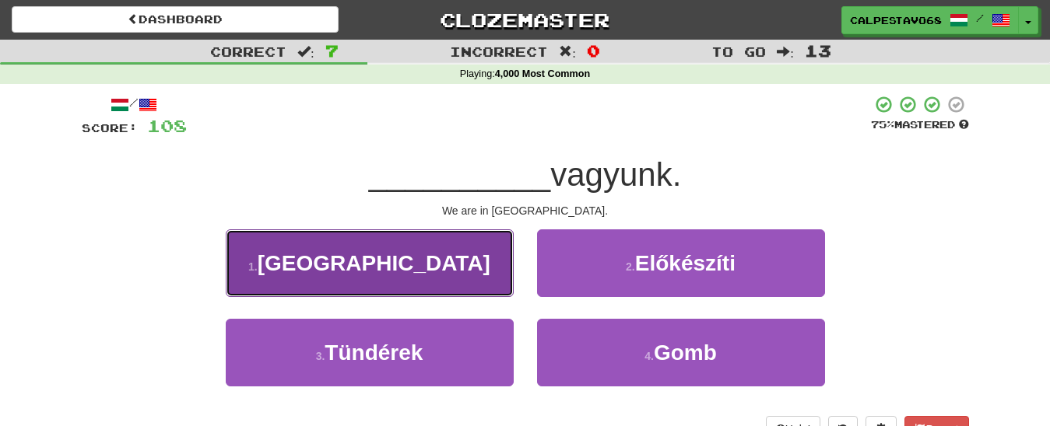
click at [429, 268] on button "1 . Párizsban" at bounding box center [370, 264] width 288 height 68
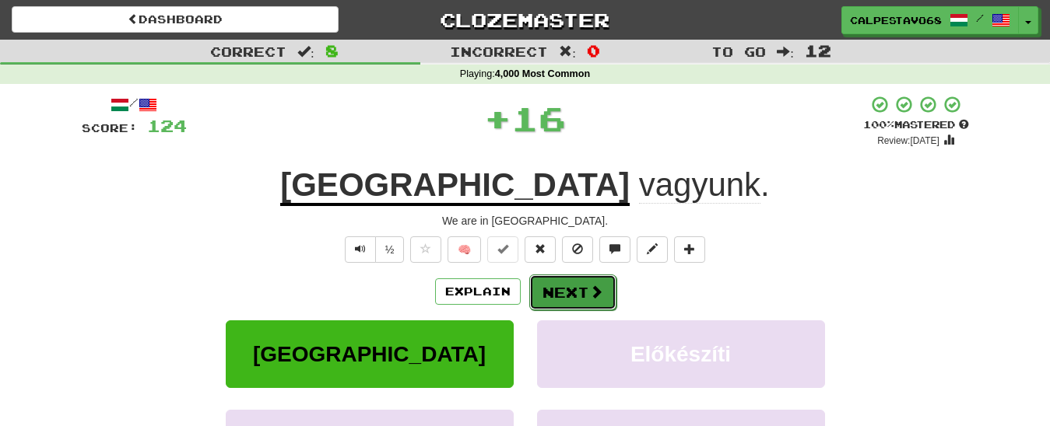
click at [557, 307] on button "Next" at bounding box center [572, 293] width 87 height 36
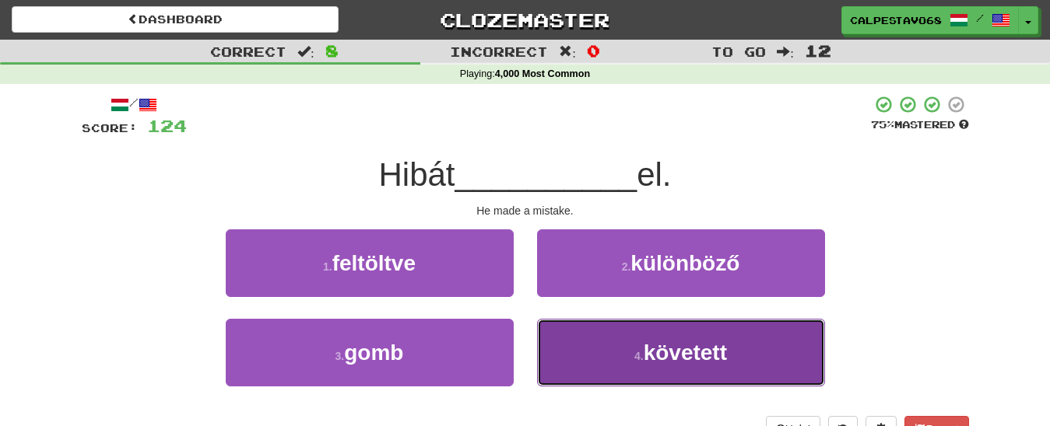
click at [593, 356] on button "4 . követett" at bounding box center [681, 353] width 288 height 68
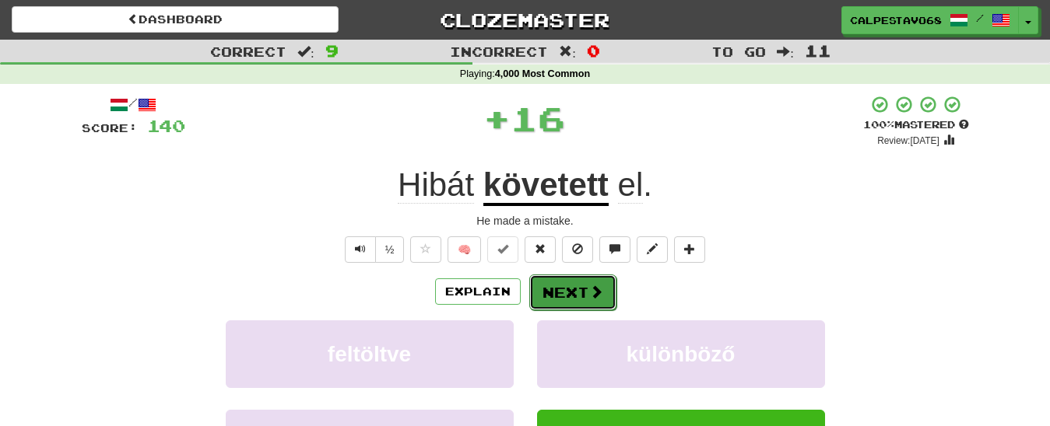
click at [566, 287] on button "Next" at bounding box center [572, 293] width 87 height 36
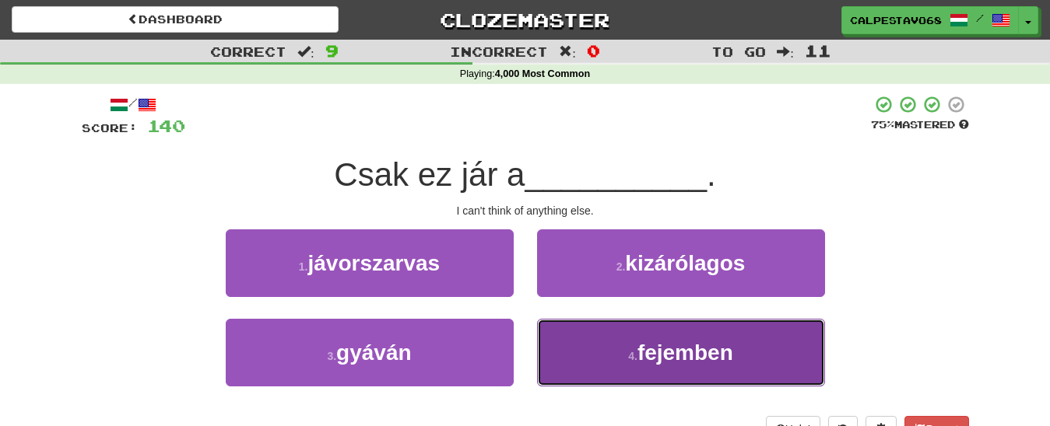
click at [636, 355] on small "4 ." at bounding box center [632, 356] width 9 height 12
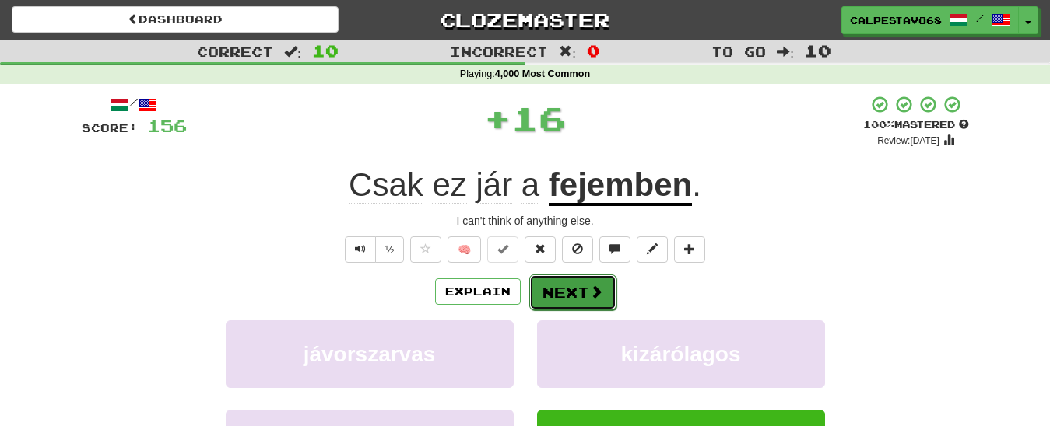
click at [584, 297] on button "Next" at bounding box center [572, 293] width 87 height 36
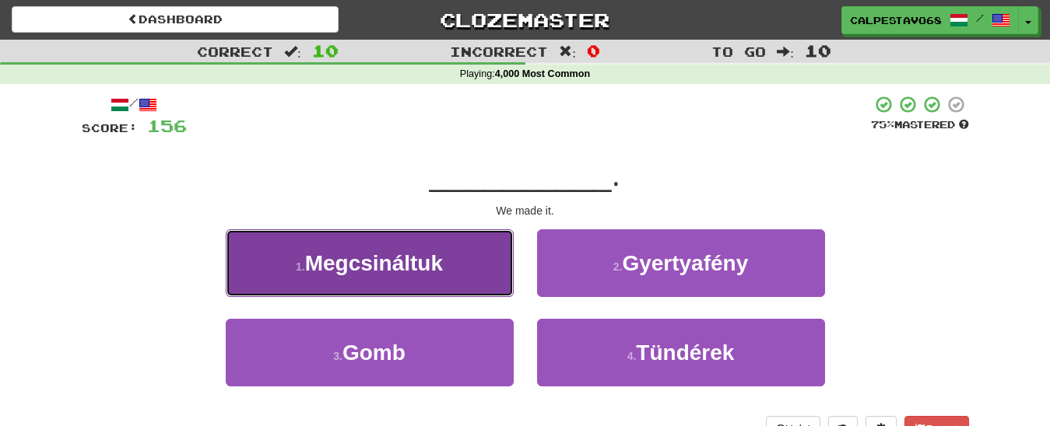
click at [457, 258] on button "1 . Megcsináltuk" at bounding box center [370, 264] width 288 height 68
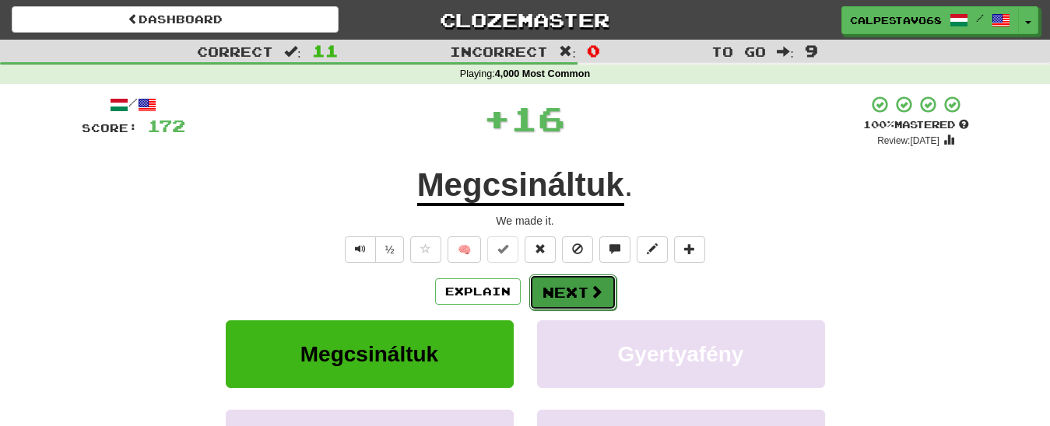
click at [538, 303] on button "Next" at bounding box center [572, 293] width 87 height 36
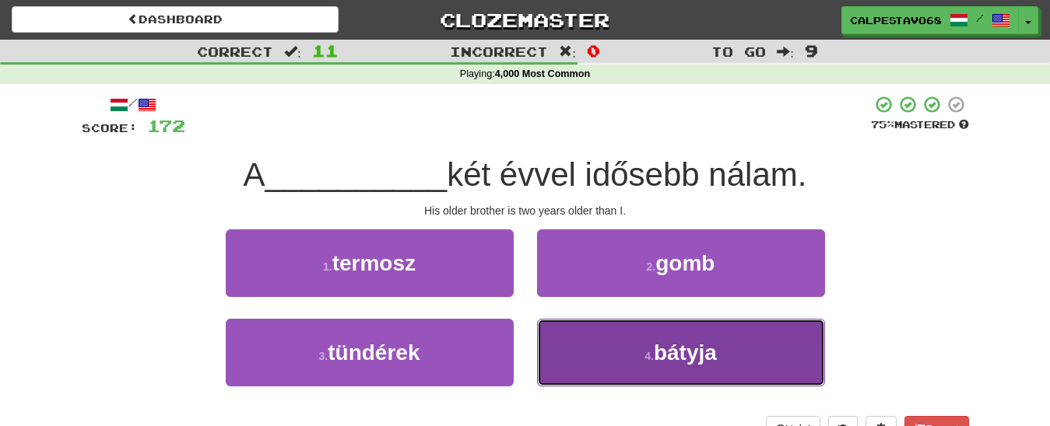
click at [639, 349] on button "4 . bátyja" at bounding box center [681, 353] width 288 height 68
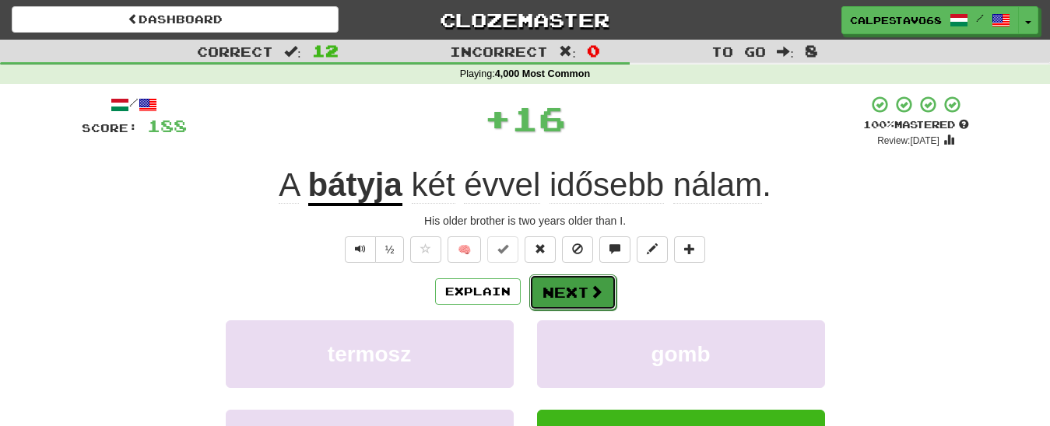
click at [567, 297] on button "Next" at bounding box center [572, 293] width 87 height 36
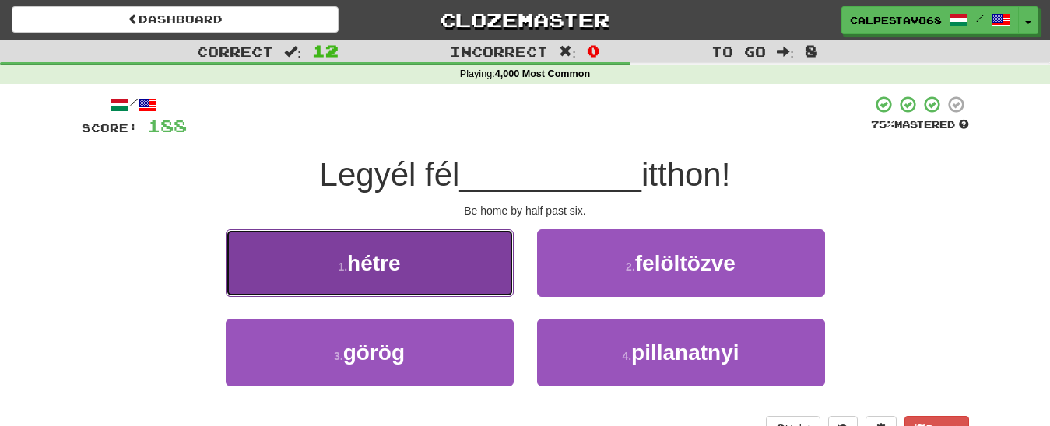
click at [444, 249] on button "1 . hétre" at bounding box center [370, 264] width 288 height 68
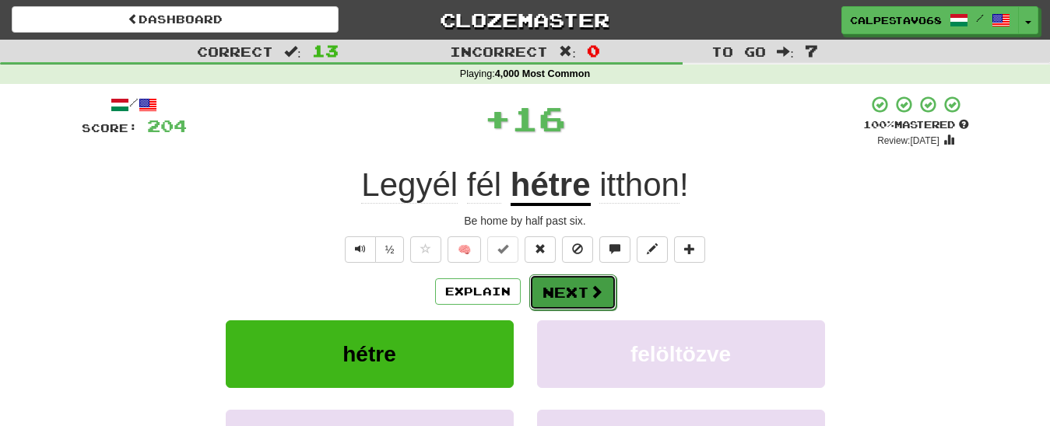
click at [563, 294] on button "Next" at bounding box center [572, 293] width 87 height 36
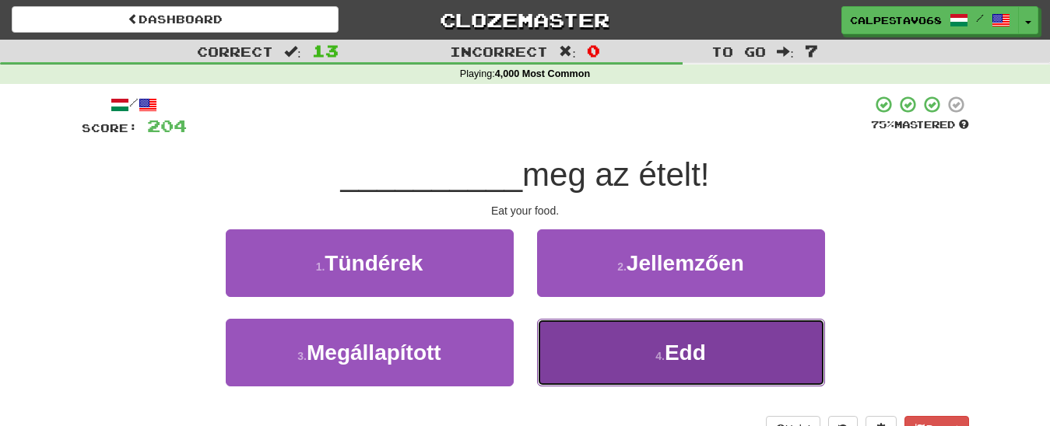
click at [596, 351] on button "4 . Edd" at bounding box center [681, 353] width 288 height 68
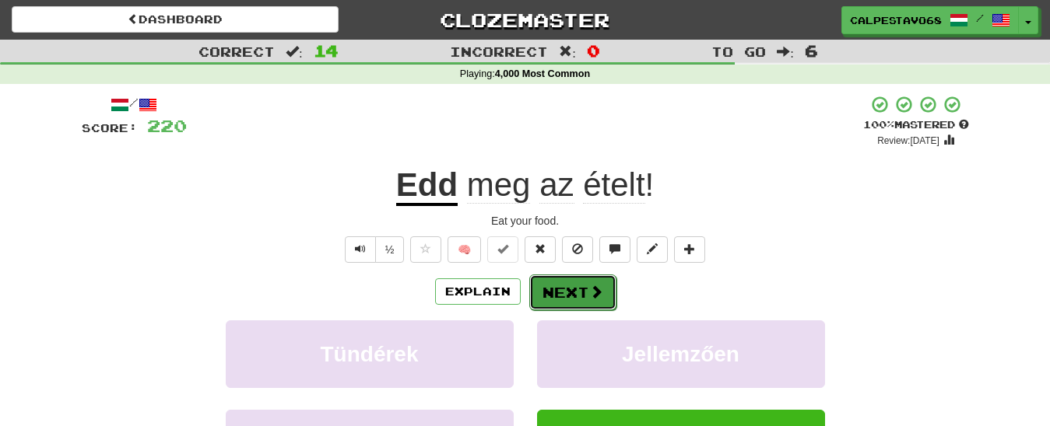
click at [556, 289] on button "Next" at bounding box center [572, 293] width 87 height 36
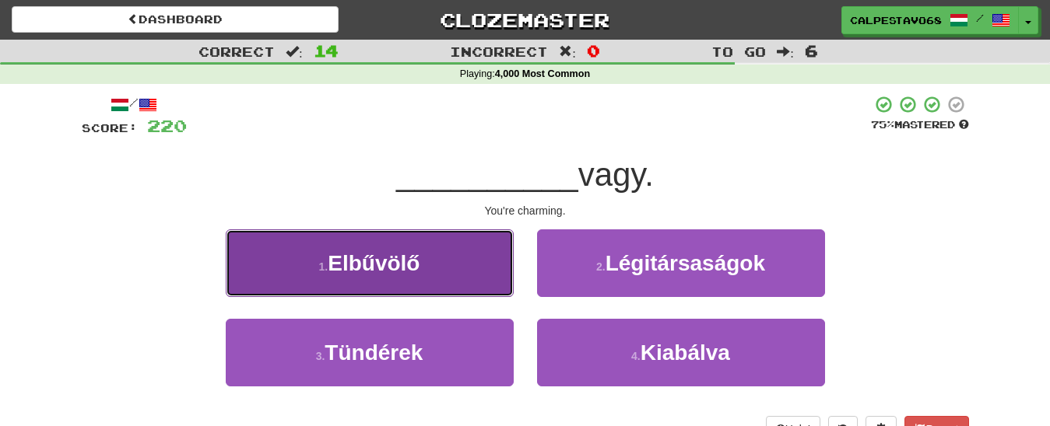
click at [430, 277] on button "1 . Elbűvölő" at bounding box center [370, 264] width 288 height 68
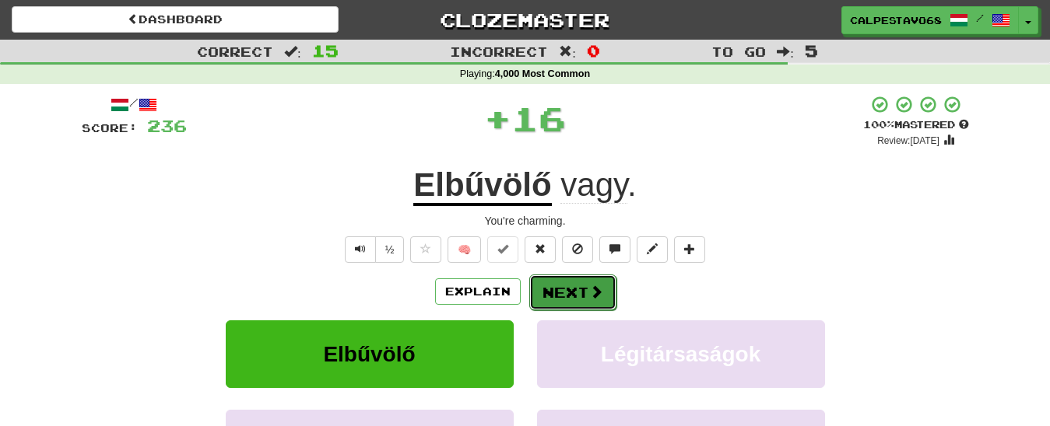
click at [573, 304] on button "Next" at bounding box center [572, 293] width 87 height 36
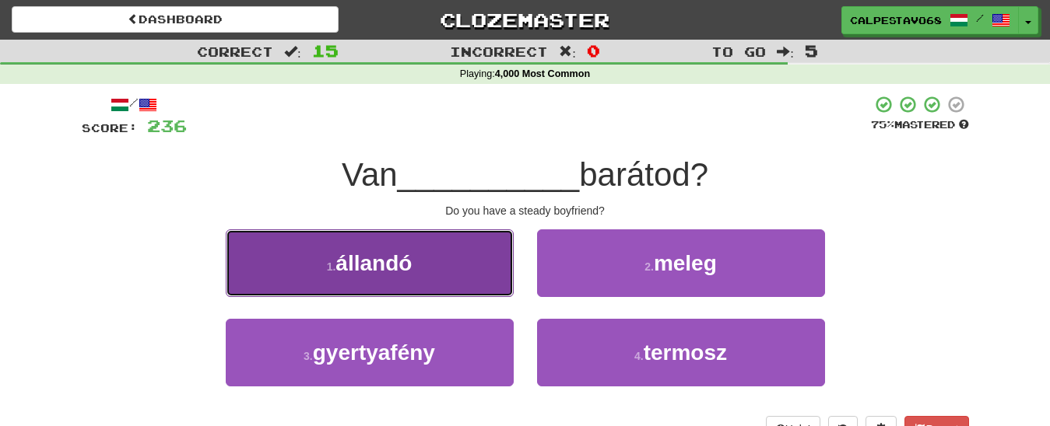
click at [448, 270] on button "1 . állandó" at bounding box center [370, 264] width 288 height 68
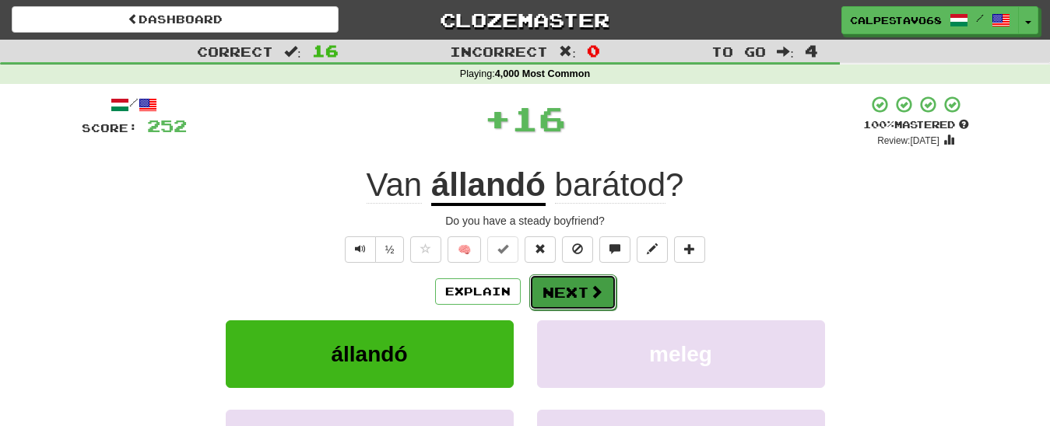
click at [557, 284] on button "Next" at bounding box center [572, 293] width 87 height 36
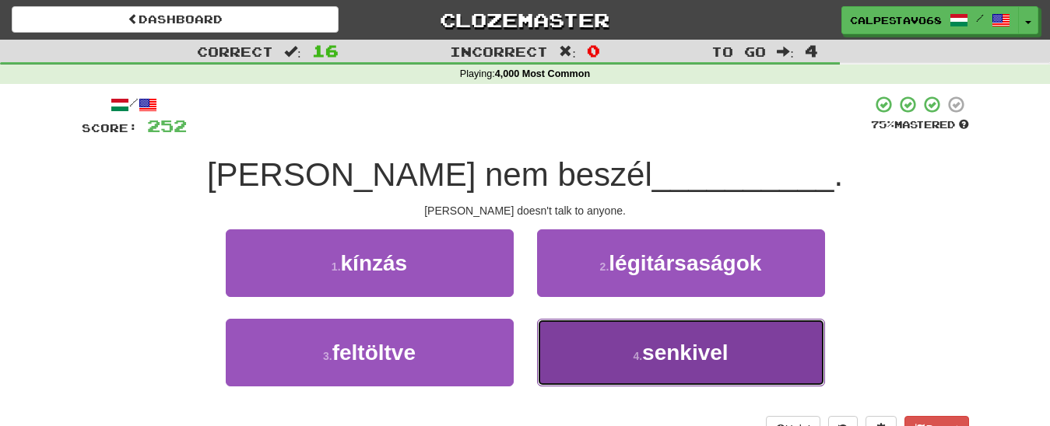
click at [576, 356] on button "4 . senkivel" at bounding box center [681, 353] width 288 height 68
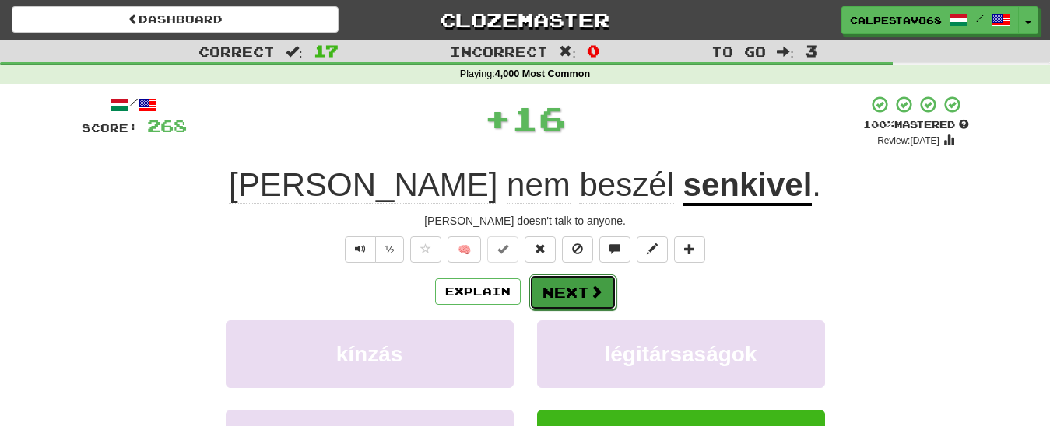
click at [556, 295] on button "Next" at bounding box center [572, 293] width 87 height 36
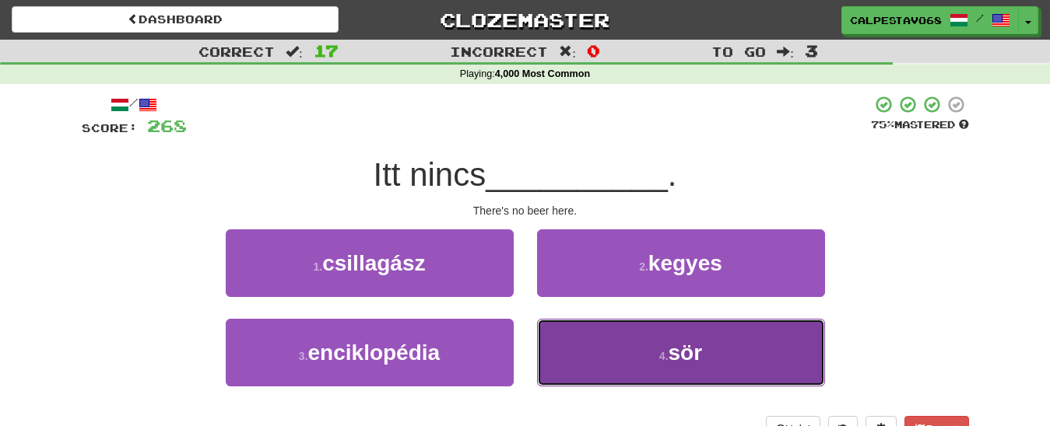
drag, startPoint x: 586, startPoint y: 359, endPoint x: 580, endPoint y: 318, distance: 40.8
click at [585, 358] on button "4 . sör" at bounding box center [681, 353] width 288 height 68
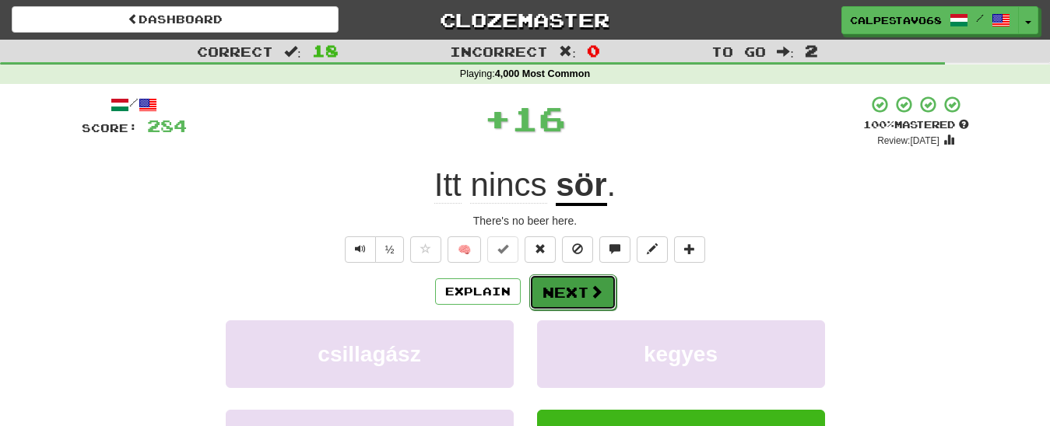
click at [577, 291] on button "Next" at bounding box center [572, 293] width 87 height 36
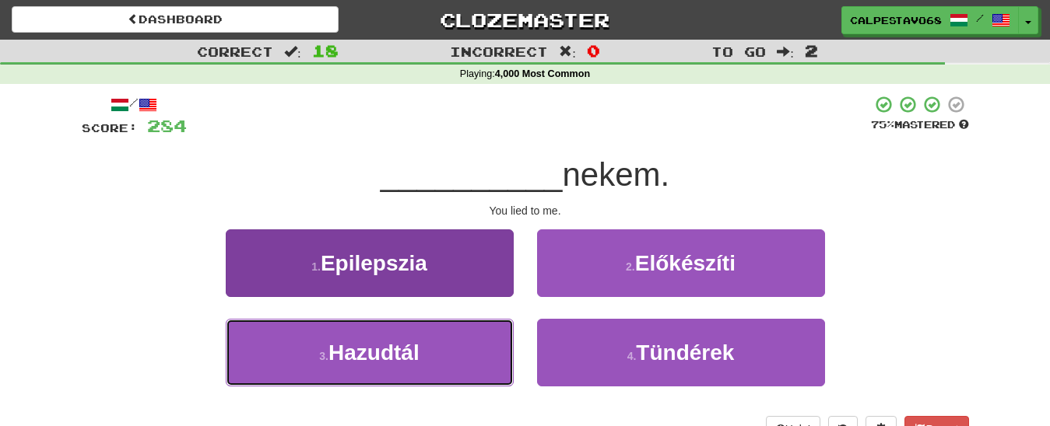
drag, startPoint x: 469, startPoint y: 354, endPoint x: 490, endPoint y: 335, distance: 28.1
click at [469, 353] on button "3 . Hazudtál" at bounding box center [370, 353] width 288 height 68
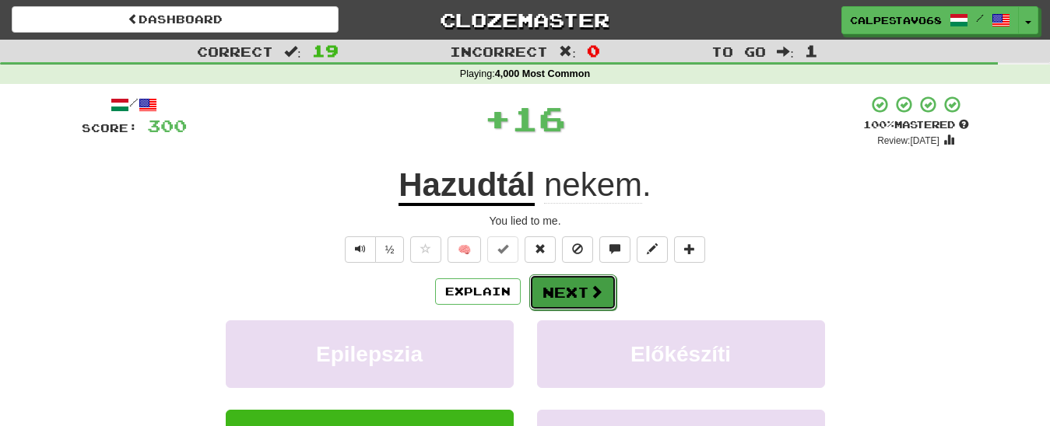
click at [549, 300] on button "Next" at bounding box center [572, 293] width 87 height 36
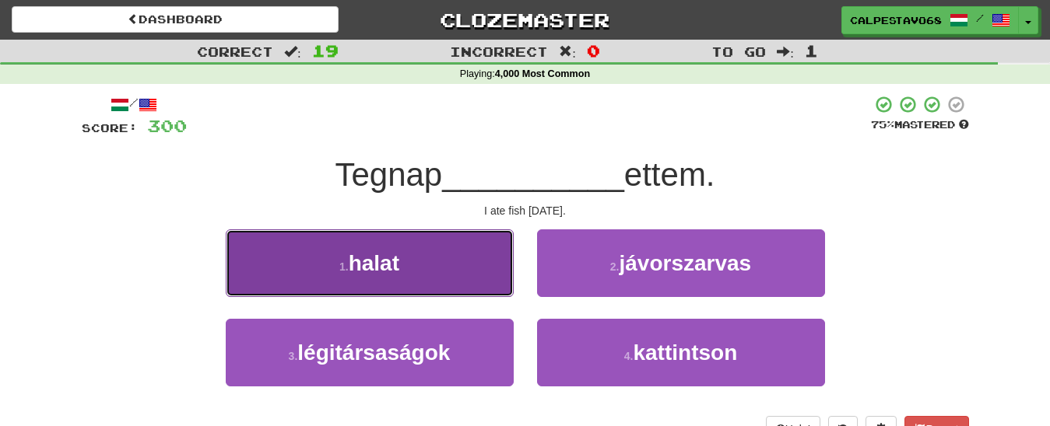
click at [481, 254] on button "1 . halat" at bounding box center [370, 264] width 288 height 68
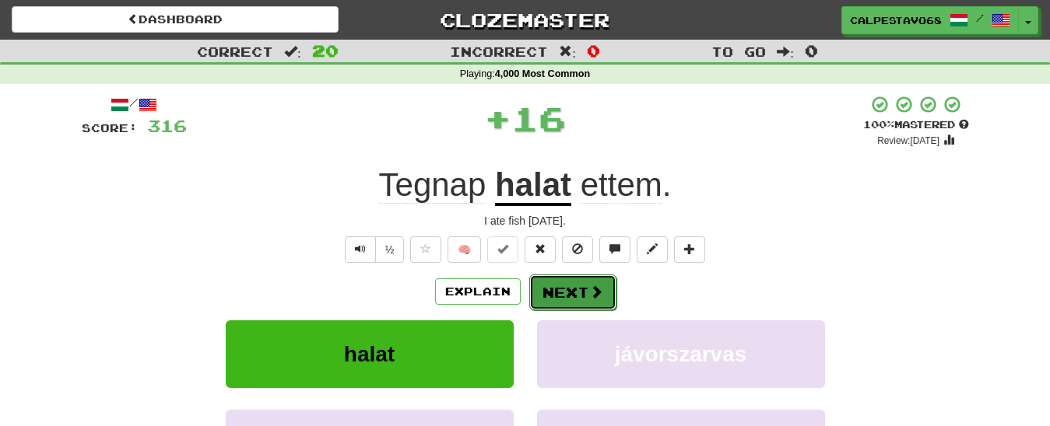
click at [561, 289] on button "Next" at bounding box center [572, 293] width 87 height 36
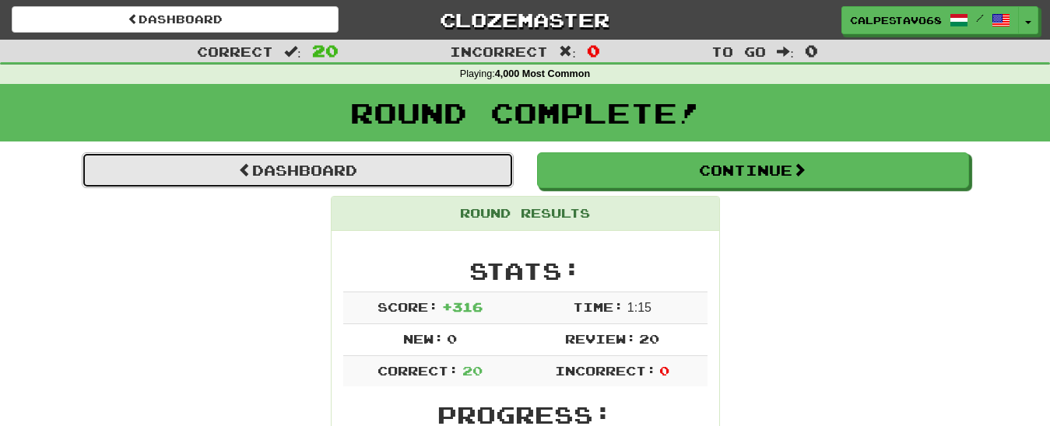
click at [418, 184] on link "Dashboard" at bounding box center [298, 171] width 432 height 36
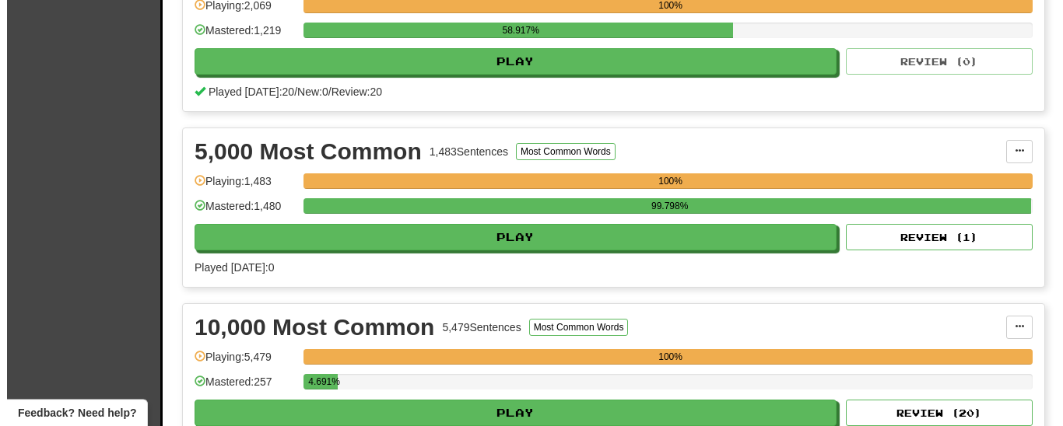
scroll to position [952, 0]
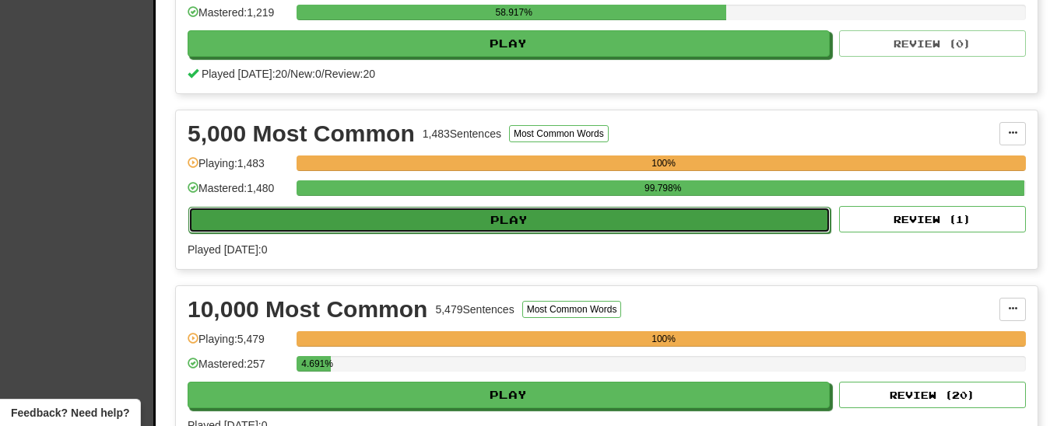
click at [521, 233] on button "Play" at bounding box center [509, 220] width 642 height 26
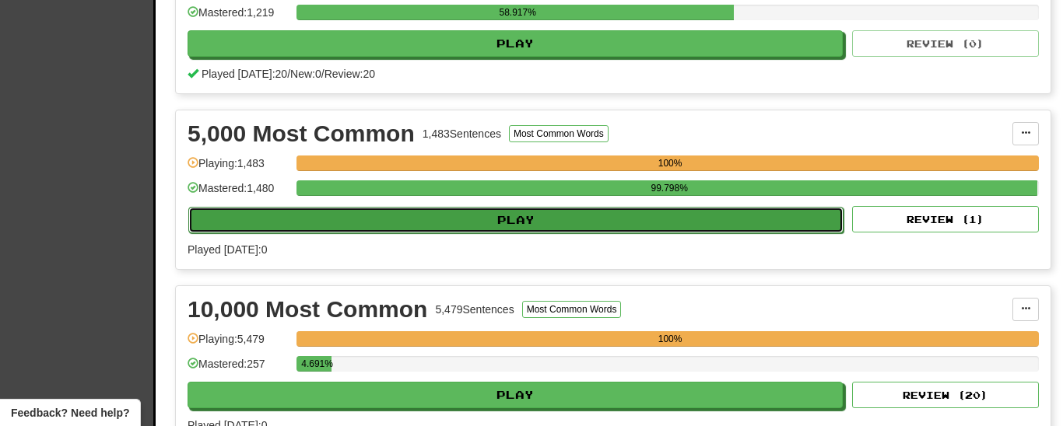
select select "**"
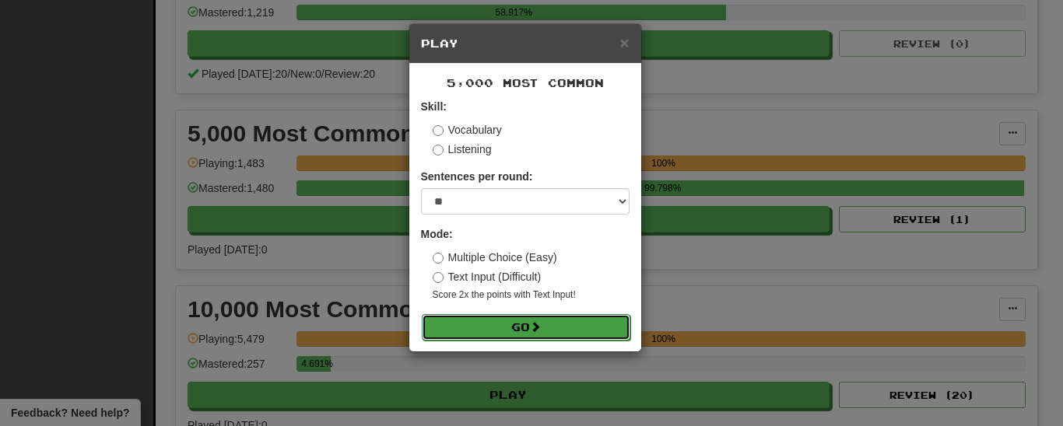
click at [521, 334] on button "Go" at bounding box center [526, 327] width 209 height 26
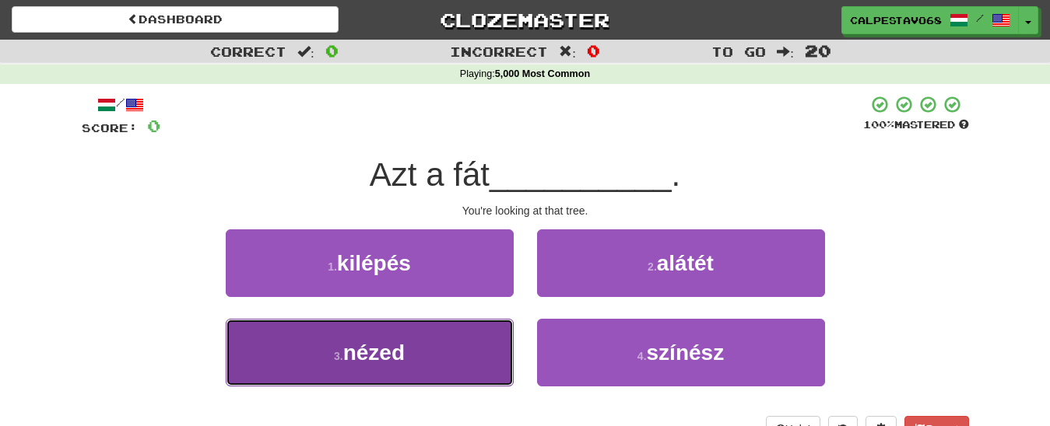
click at [460, 341] on button "3 . nézed" at bounding box center [370, 353] width 288 height 68
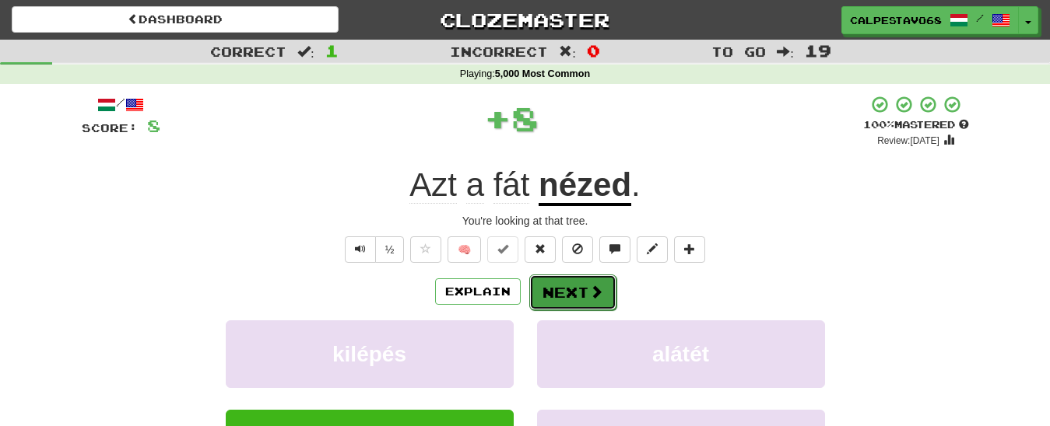
click at [574, 295] on button "Next" at bounding box center [572, 293] width 87 height 36
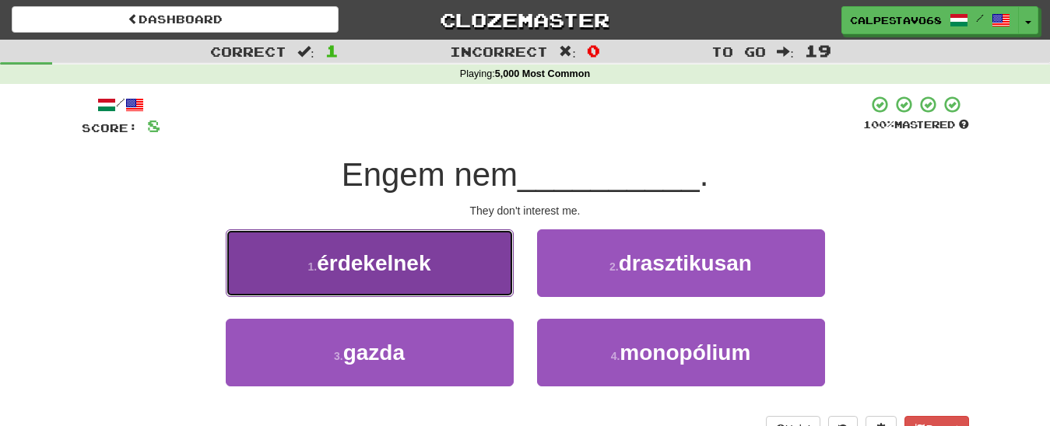
click at [472, 267] on button "1 . érdekelnek" at bounding box center [370, 264] width 288 height 68
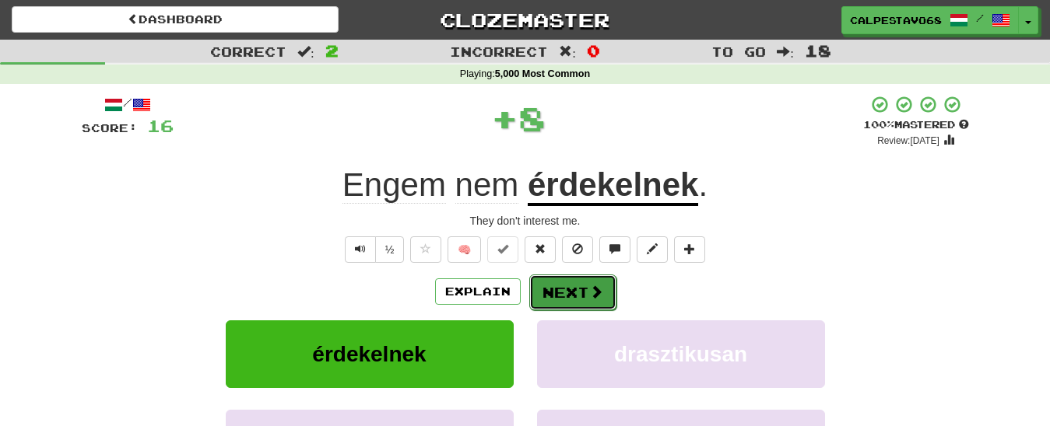
click at [553, 295] on button "Next" at bounding box center [572, 293] width 87 height 36
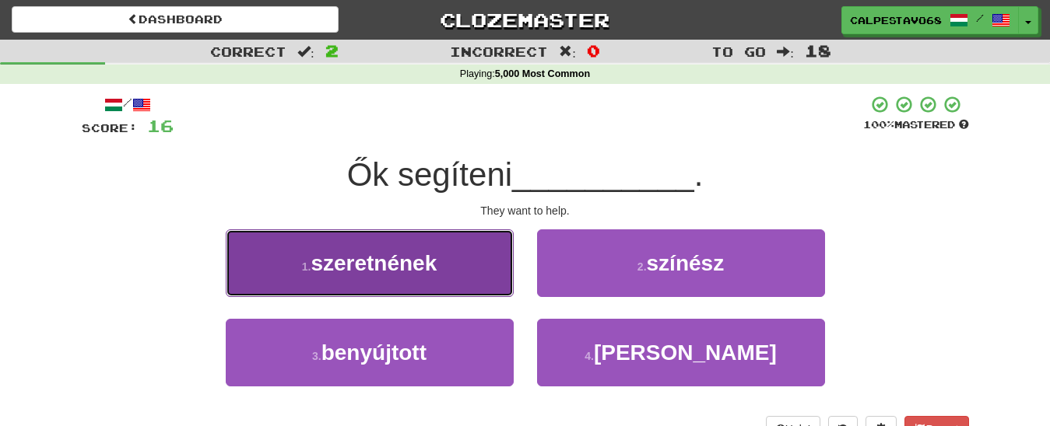
click at [502, 277] on button "1 . szeretnének" at bounding box center [370, 264] width 288 height 68
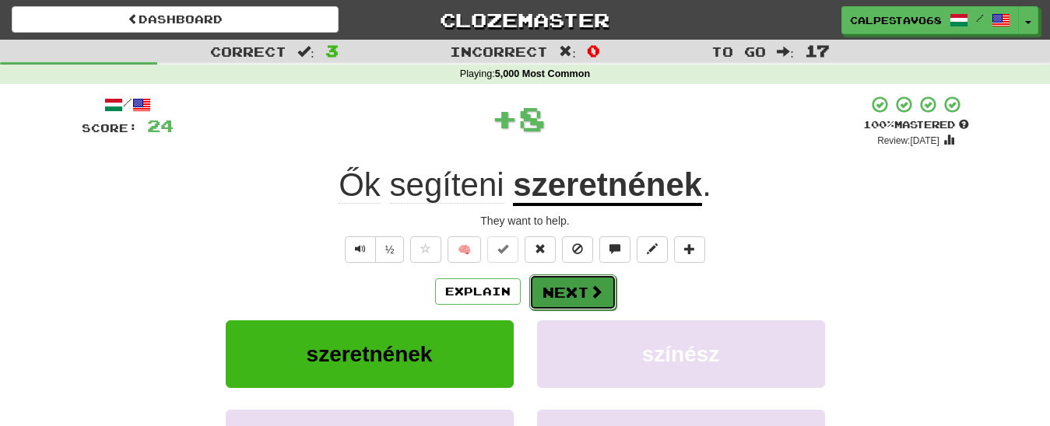
click at [552, 283] on button "Next" at bounding box center [572, 293] width 87 height 36
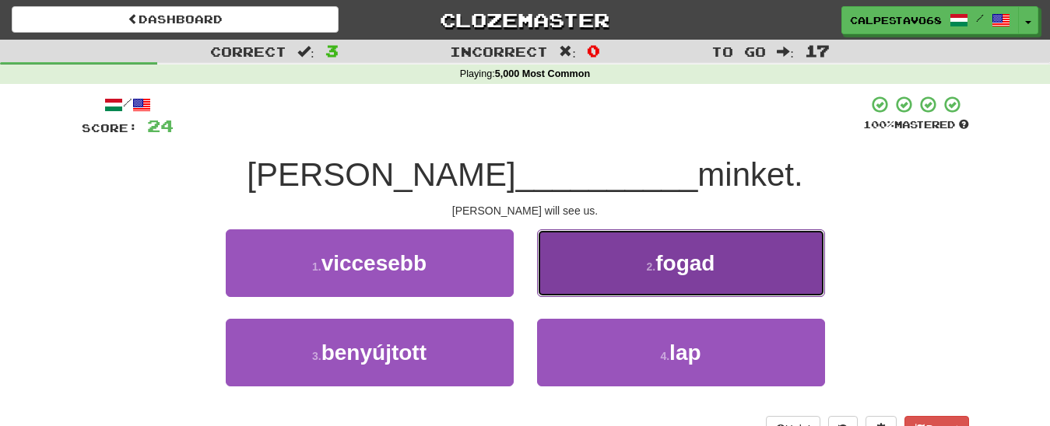
click at [566, 279] on button "2 . fogad" at bounding box center [681, 264] width 288 height 68
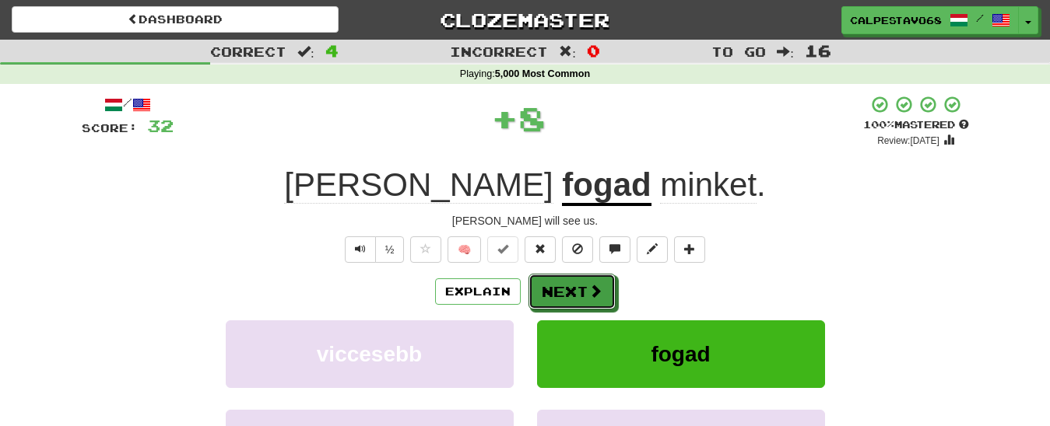
click at [566, 279] on button "Next" at bounding box center [571, 292] width 87 height 36
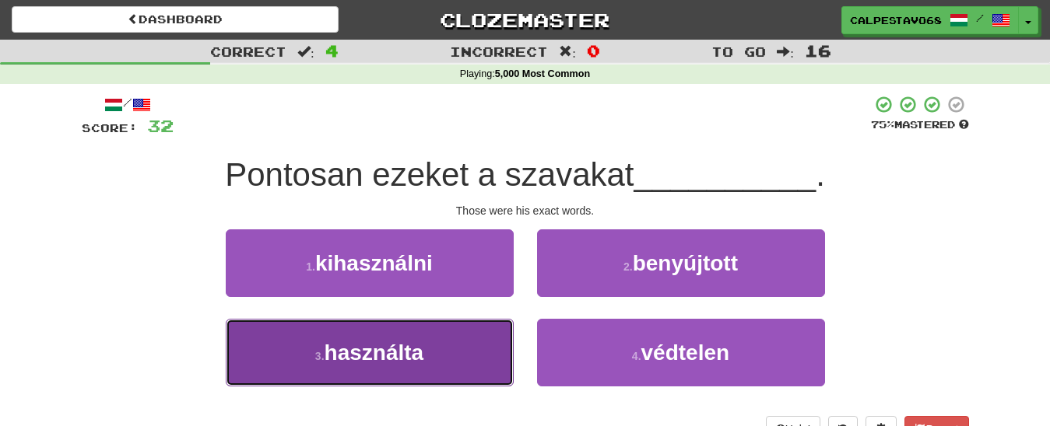
click at [450, 359] on button "3 . használta" at bounding box center [370, 353] width 288 height 68
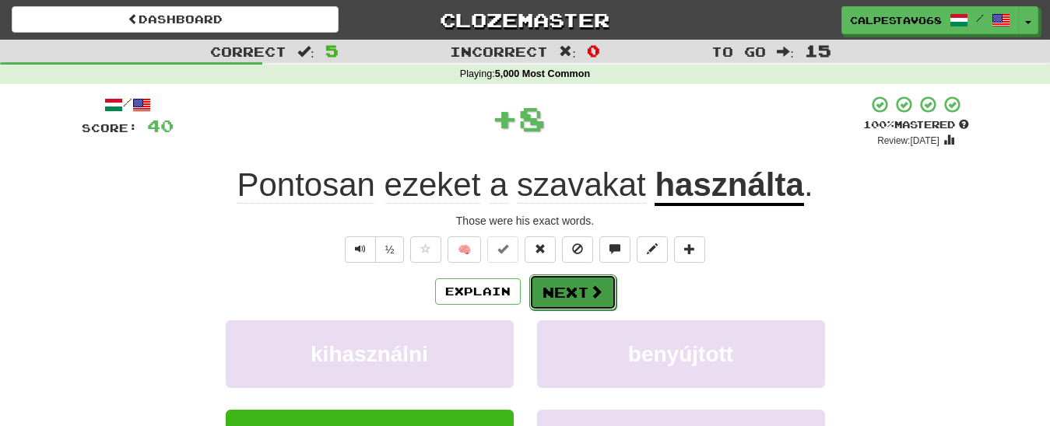
click at [558, 294] on button "Next" at bounding box center [572, 293] width 87 height 36
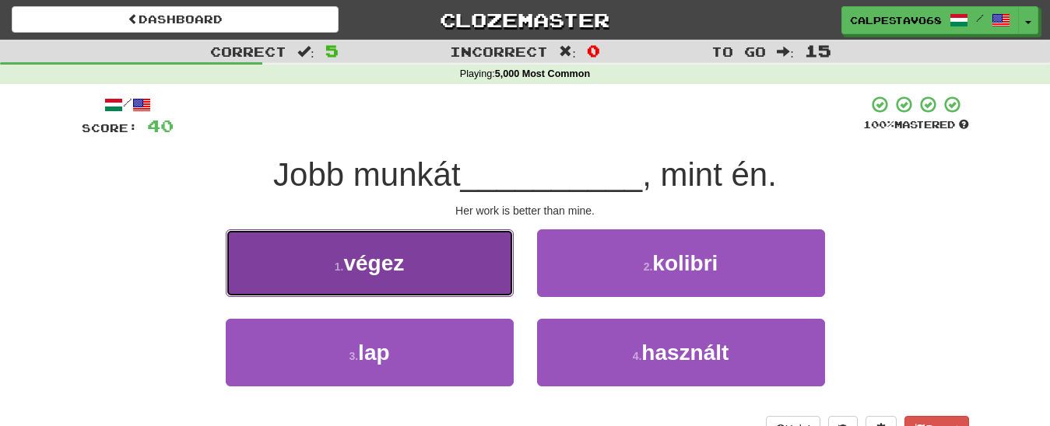
click at [451, 263] on button "1 . végez" at bounding box center [370, 264] width 288 height 68
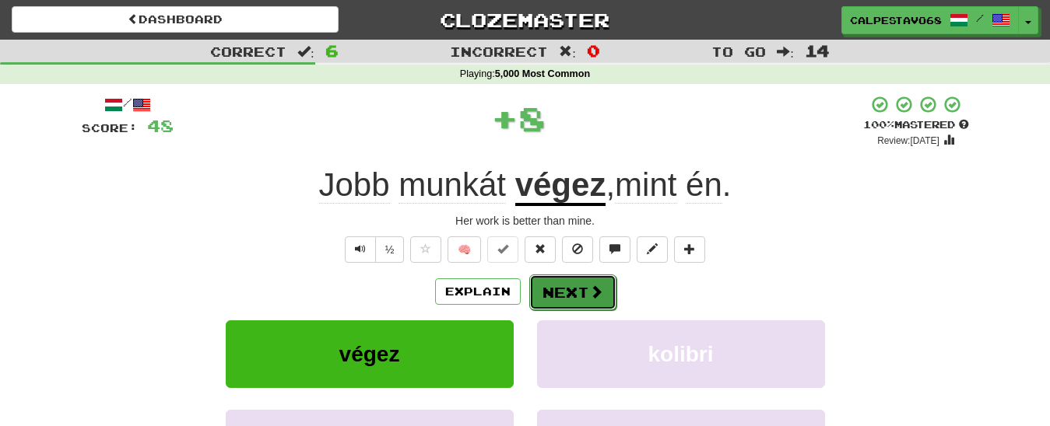
click at [540, 301] on button "Next" at bounding box center [572, 293] width 87 height 36
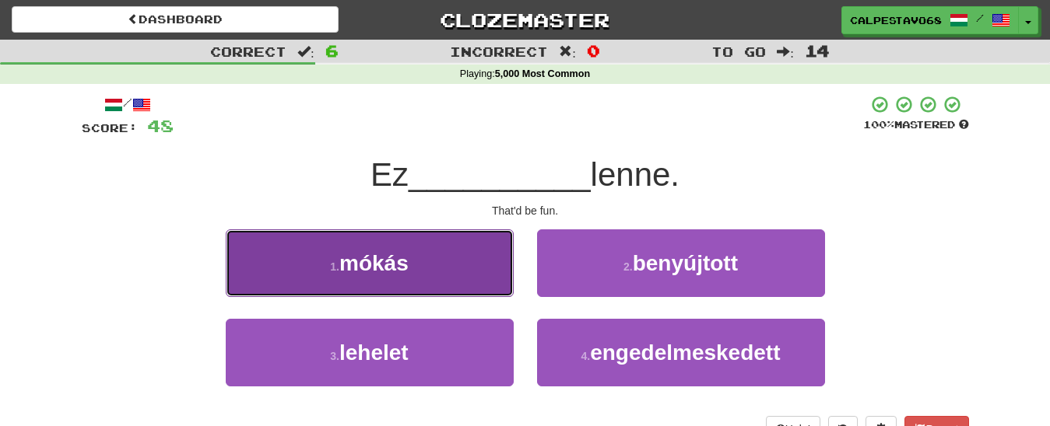
click at [492, 264] on button "1 . mókás" at bounding box center [370, 264] width 288 height 68
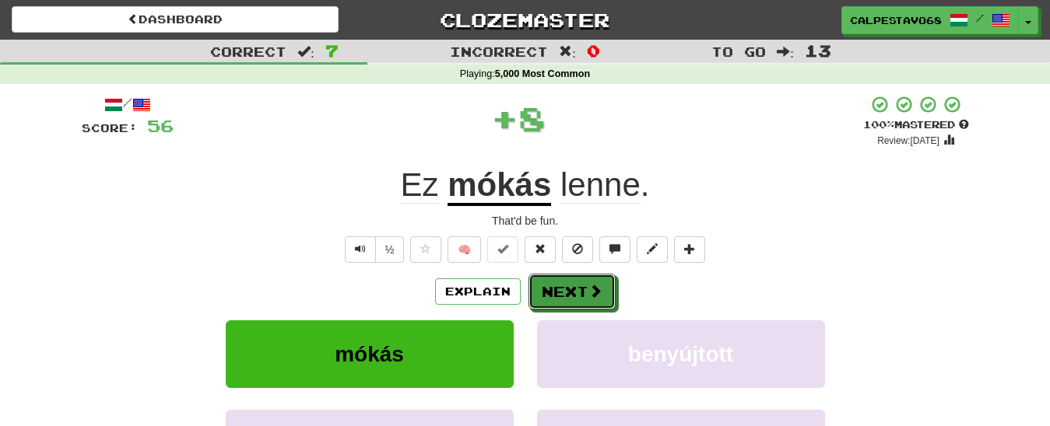
click at [537, 277] on button "Next" at bounding box center [571, 292] width 87 height 36
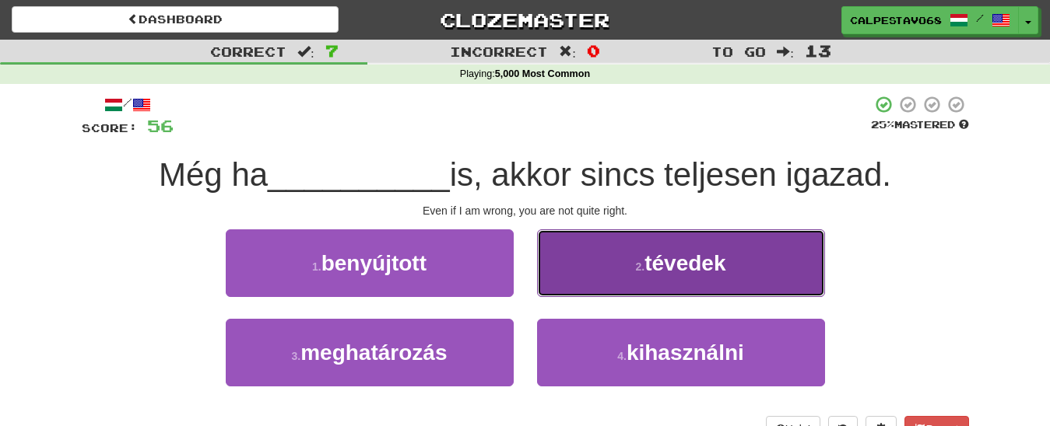
click at [622, 271] on button "2 . tévedek" at bounding box center [681, 264] width 288 height 68
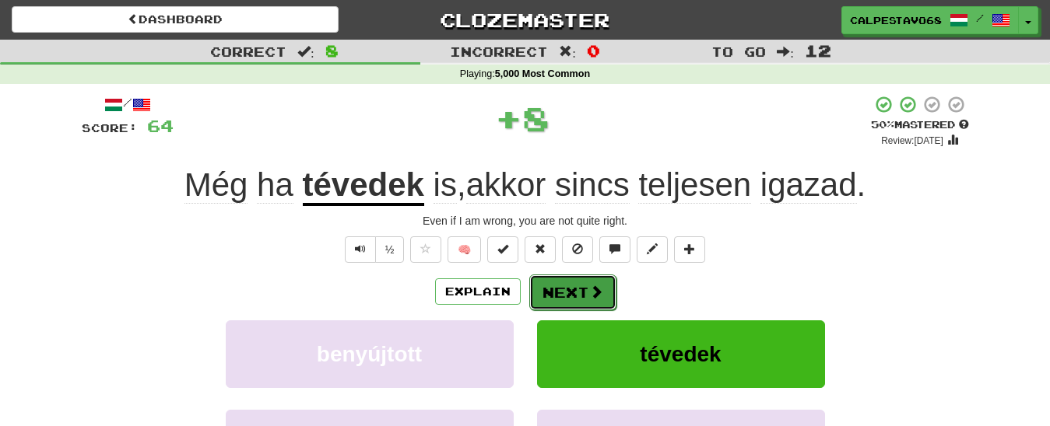
click at [584, 287] on button "Next" at bounding box center [572, 293] width 87 height 36
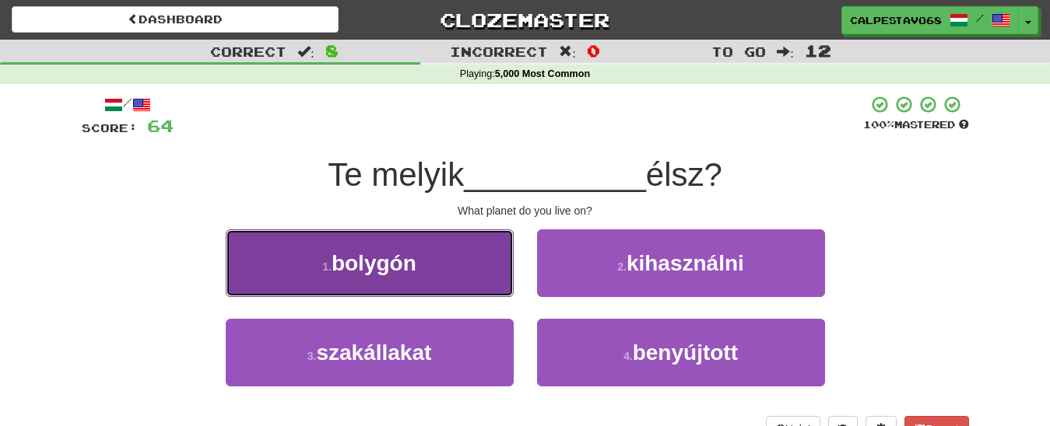
drag, startPoint x: 471, startPoint y: 270, endPoint x: 481, endPoint y: 269, distance: 10.1
click at [475, 269] on button "1 . bolygón" at bounding box center [370, 264] width 288 height 68
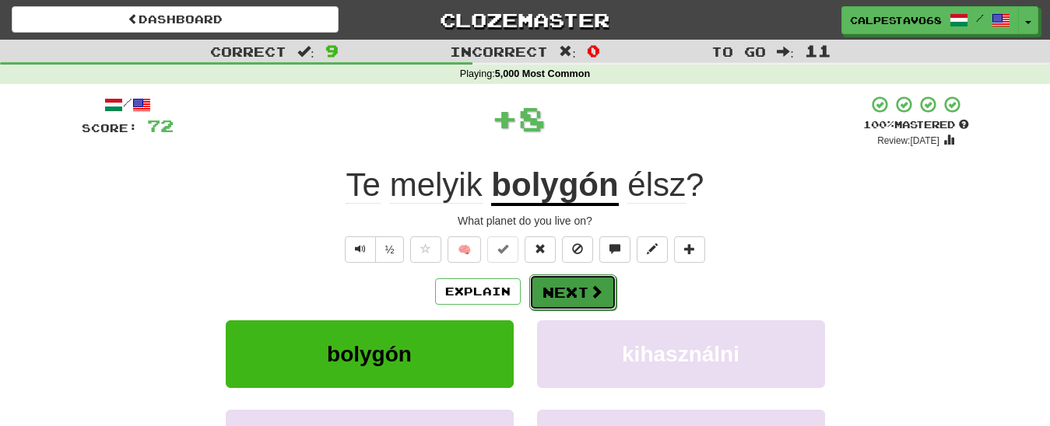
click at [556, 279] on button "Next" at bounding box center [572, 293] width 87 height 36
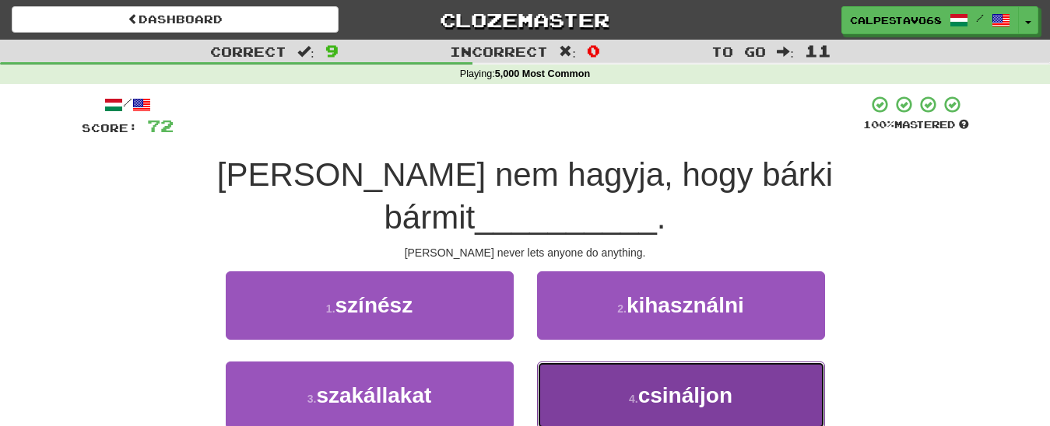
drag, startPoint x: 623, startPoint y: 352, endPoint x: 580, endPoint y: 318, distance: 55.4
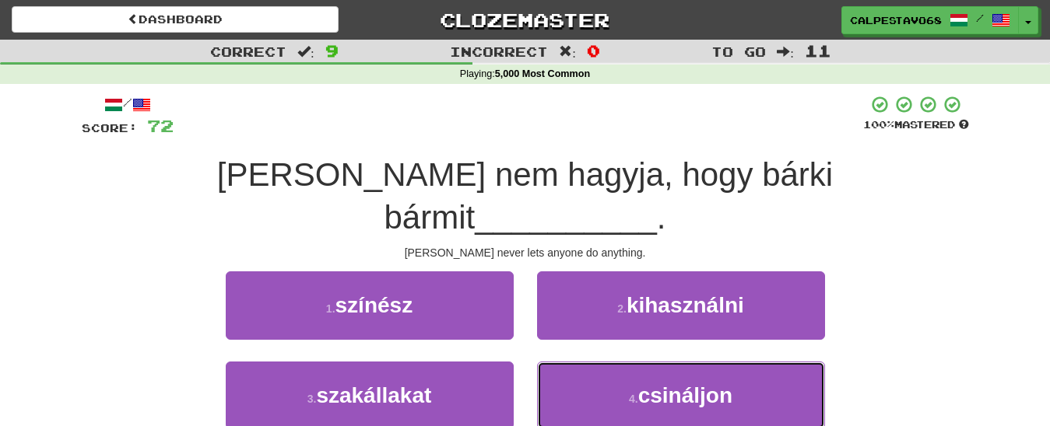
click at [622, 362] on button "4 . csináljon" at bounding box center [681, 396] width 288 height 68
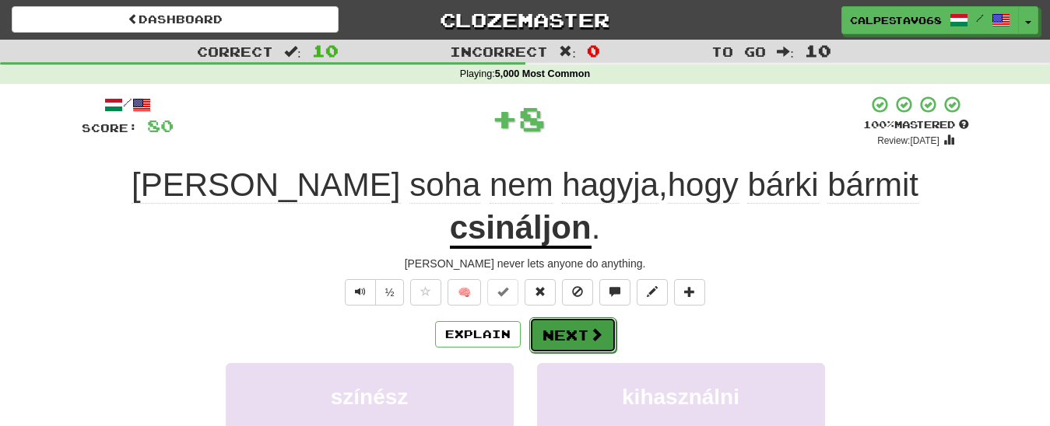
click at [559, 317] on button "Next" at bounding box center [572, 335] width 87 height 36
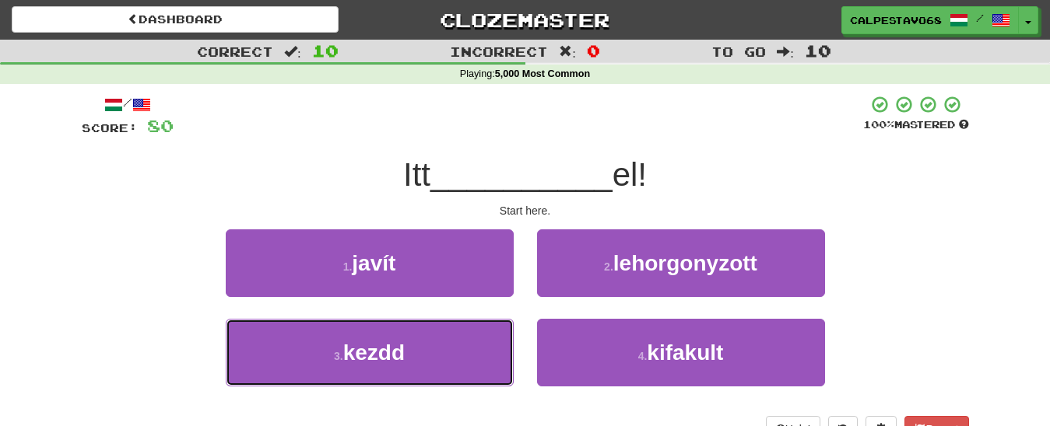
drag, startPoint x: 475, startPoint y: 345, endPoint x: 528, endPoint y: 310, distance: 63.0
click at [479, 340] on button "3 . kezdd" at bounding box center [370, 353] width 288 height 68
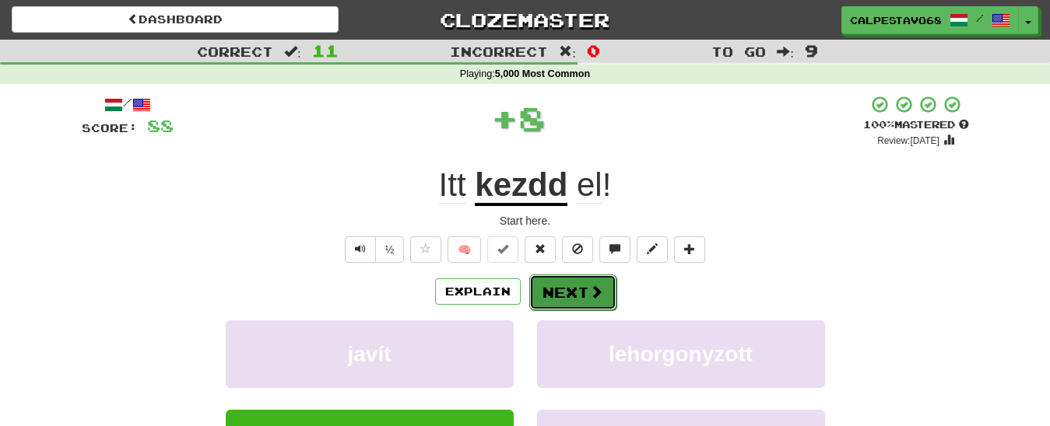
click at [593, 276] on button "Next" at bounding box center [572, 293] width 87 height 36
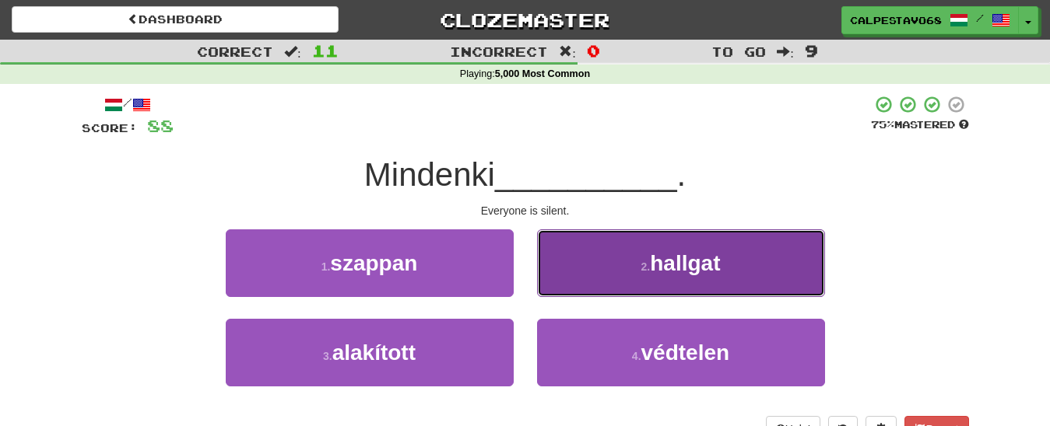
click at [619, 267] on button "2 . hallgat" at bounding box center [681, 264] width 288 height 68
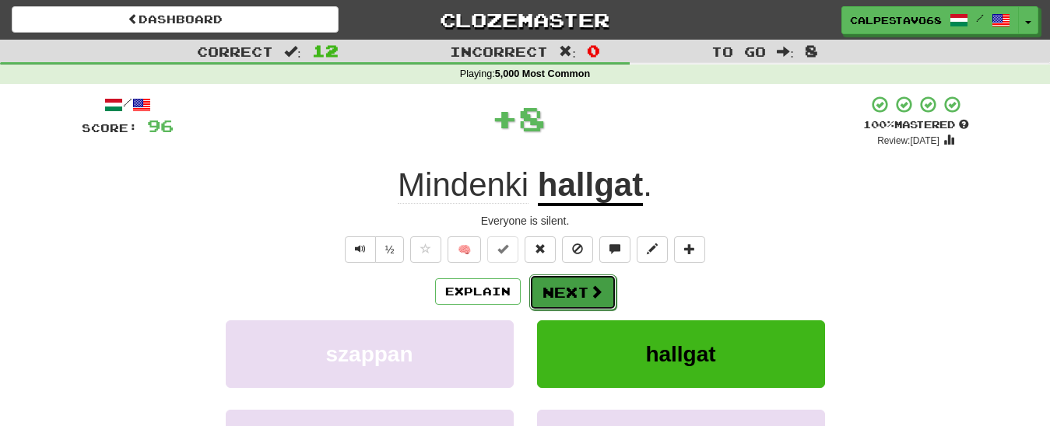
click at [563, 288] on button "Next" at bounding box center [572, 293] width 87 height 36
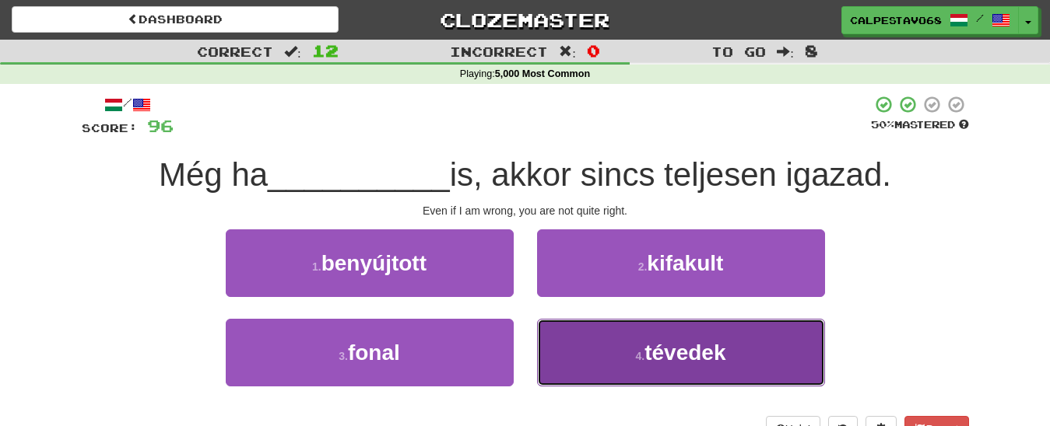
click at [614, 373] on button "4 . tévedek" at bounding box center [681, 353] width 288 height 68
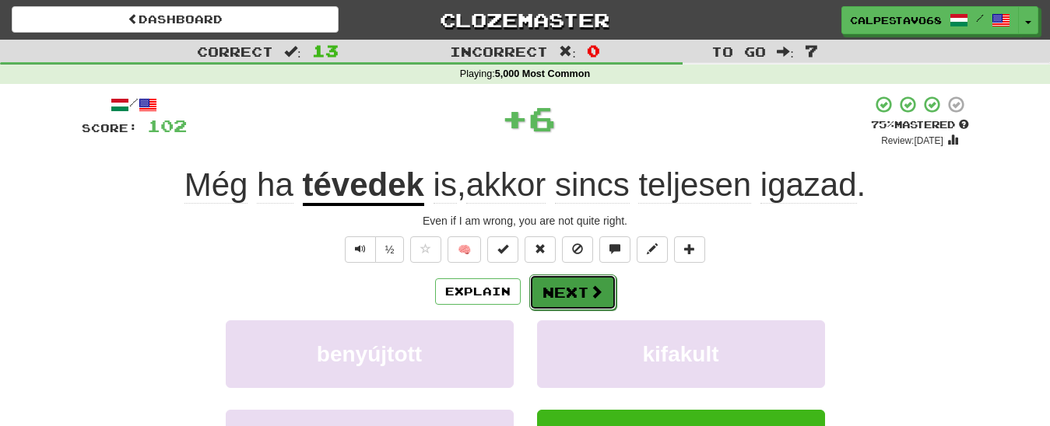
click at [563, 296] on button "Next" at bounding box center [572, 293] width 87 height 36
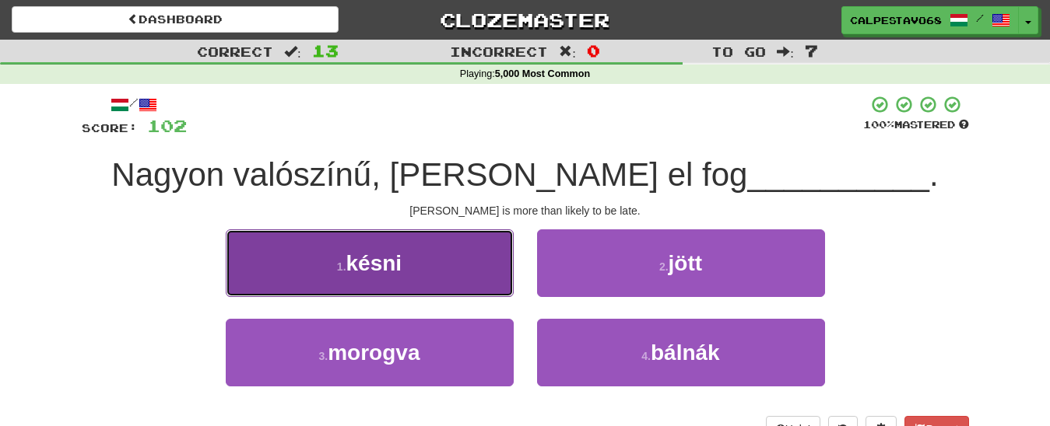
click at [468, 265] on button "1 . késni" at bounding box center [370, 264] width 288 height 68
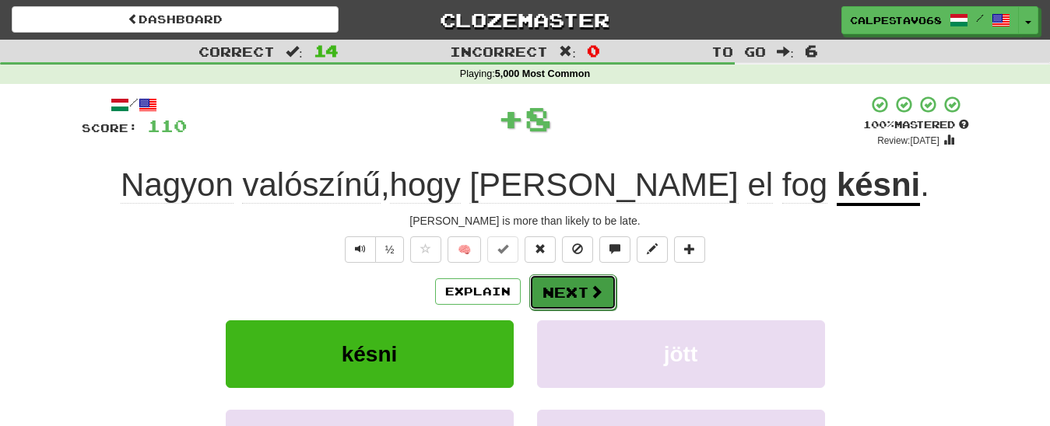
click at [573, 309] on button "Next" at bounding box center [572, 293] width 87 height 36
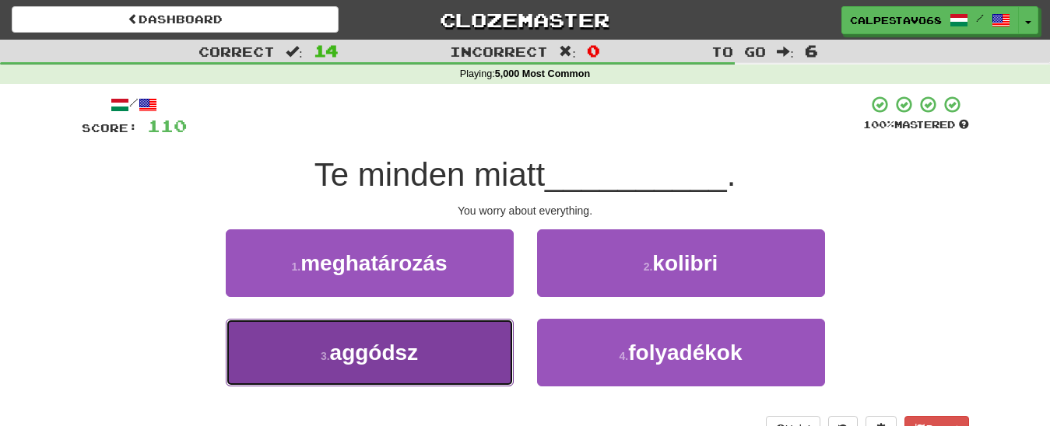
click at [454, 353] on button "3 . aggódsz" at bounding box center [370, 353] width 288 height 68
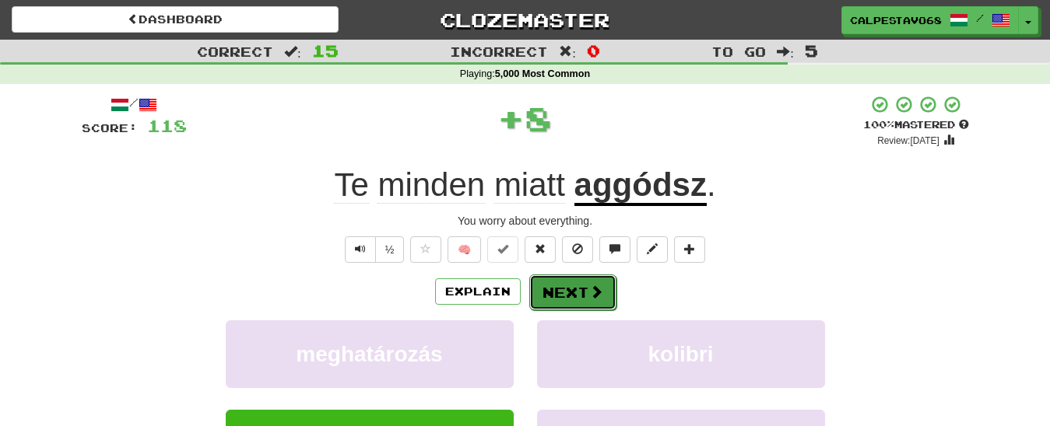
click at [563, 294] on button "Next" at bounding box center [572, 293] width 87 height 36
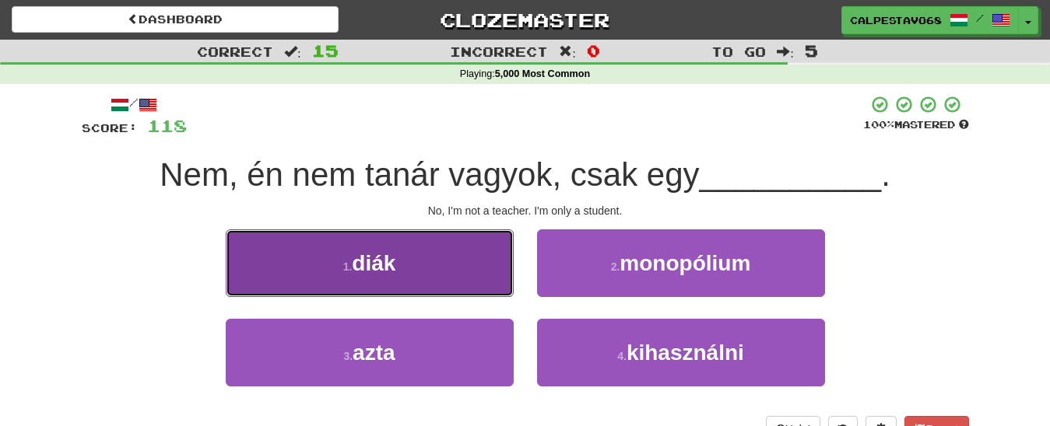
click at [461, 275] on button "1 . diák" at bounding box center [370, 264] width 288 height 68
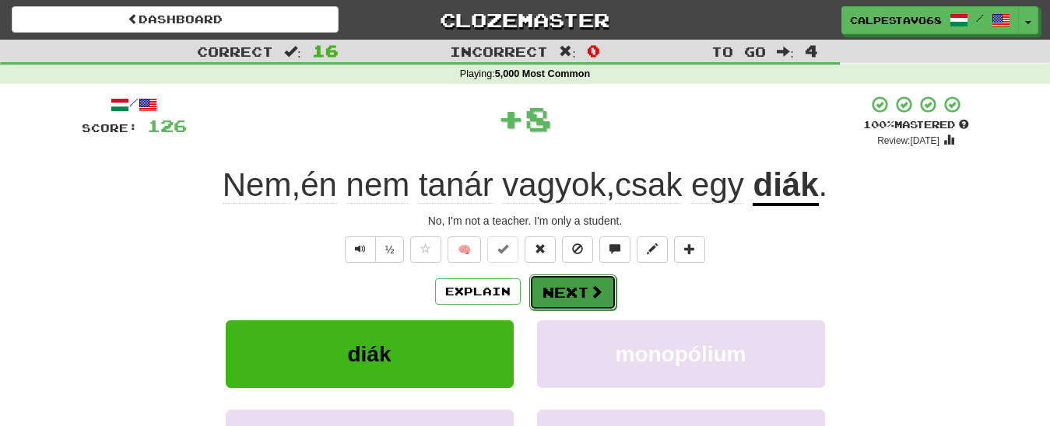
click at [561, 298] on button "Next" at bounding box center [572, 293] width 87 height 36
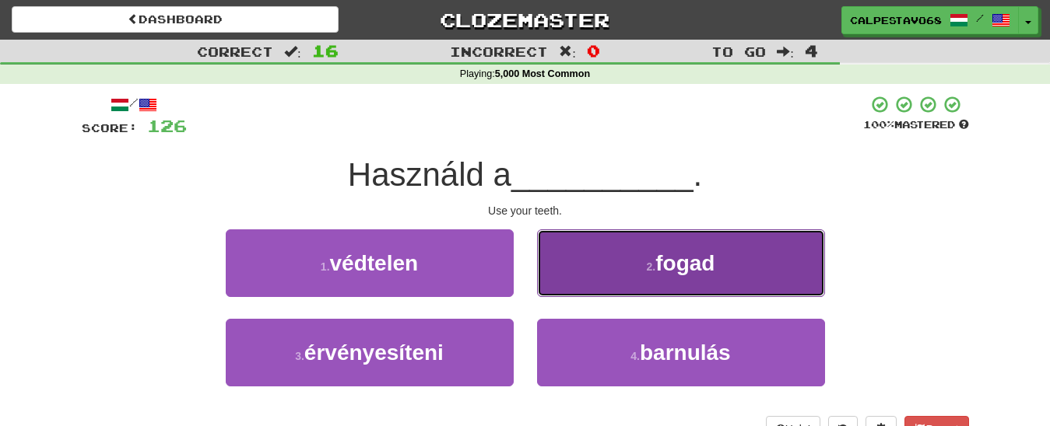
click at [611, 268] on button "2 . fogad" at bounding box center [681, 264] width 288 height 68
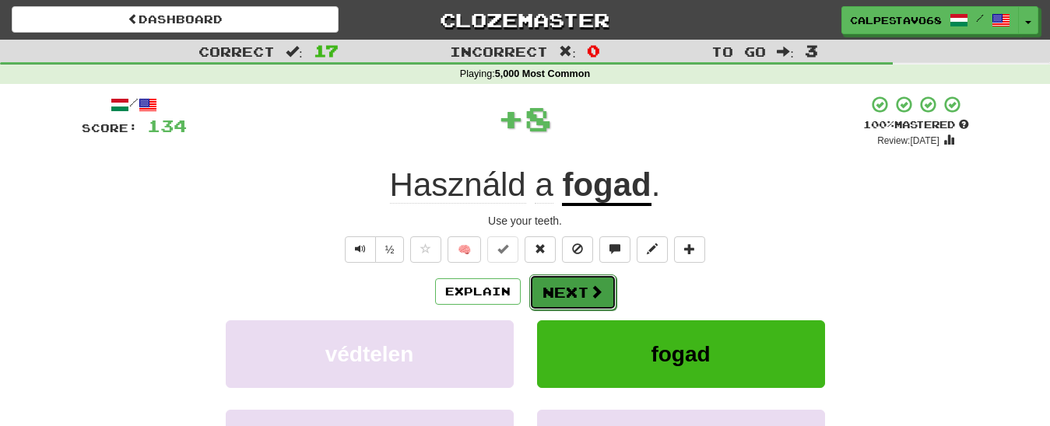
click at [568, 284] on button "Next" at bounding box center [572, 293] width 87 height 36
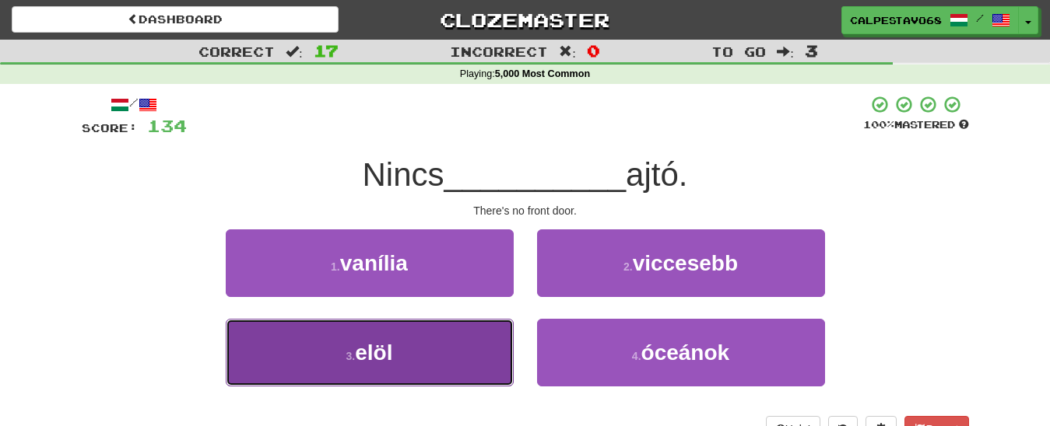
click at [475, 359] on button "3 . elöl" at bounding box center [370, 353] width 288 height 68
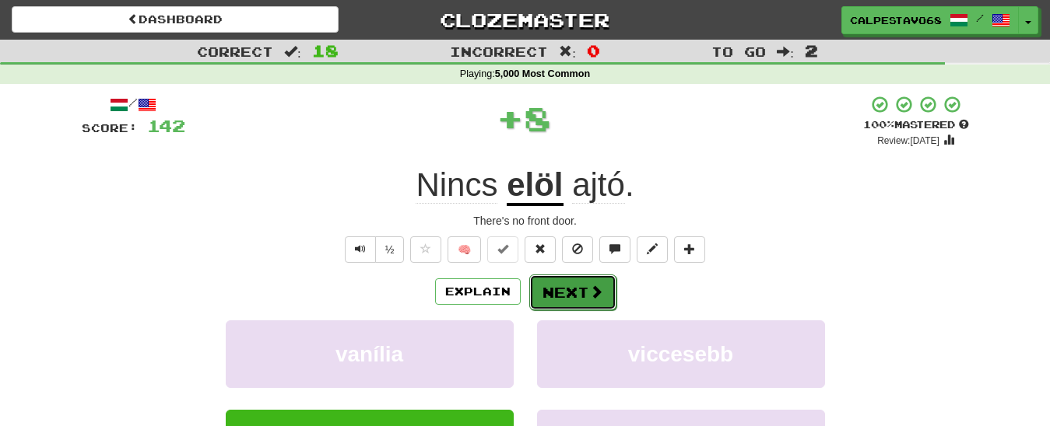
click at [577, 293] on button "Next" at bounding box center [572, 293] width 87 height 36
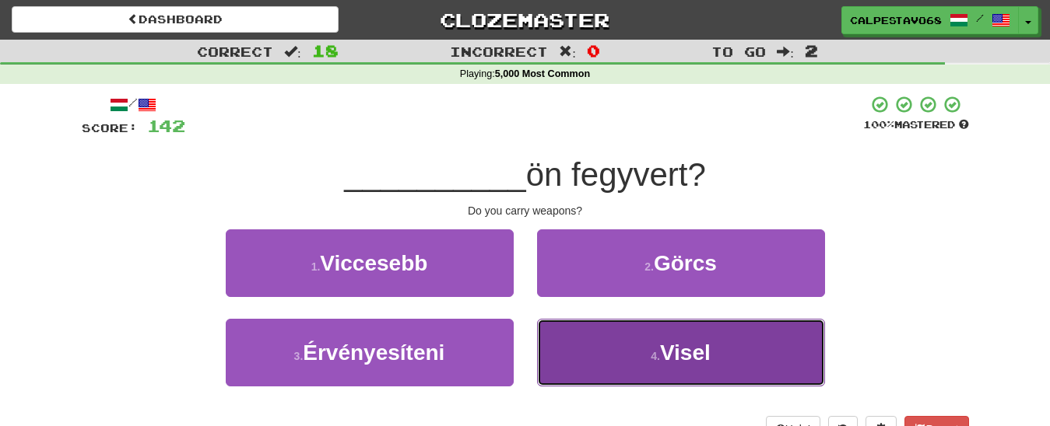
click at [573, 366] on button "4 . Visel" at bounding box center [681, 353] width 288 height 68
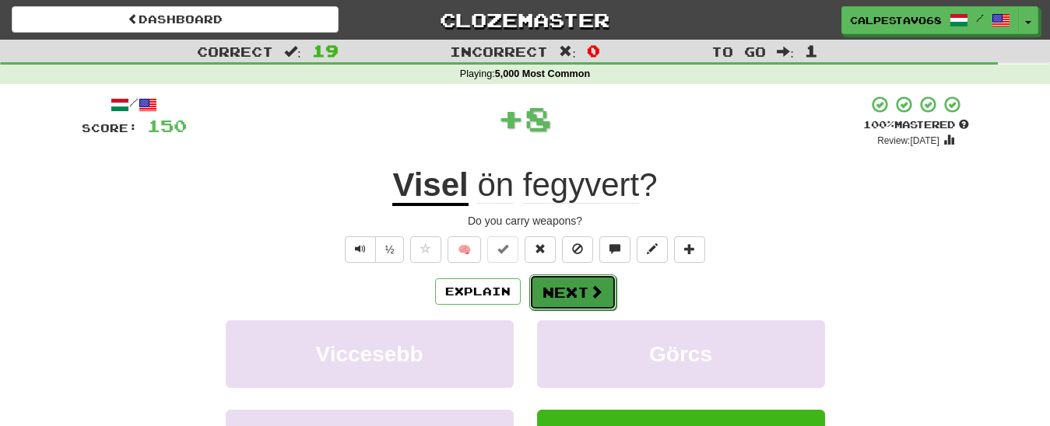
click at [569, 303] on button "Next" at bounding box center [572, 293] width 87 height 36
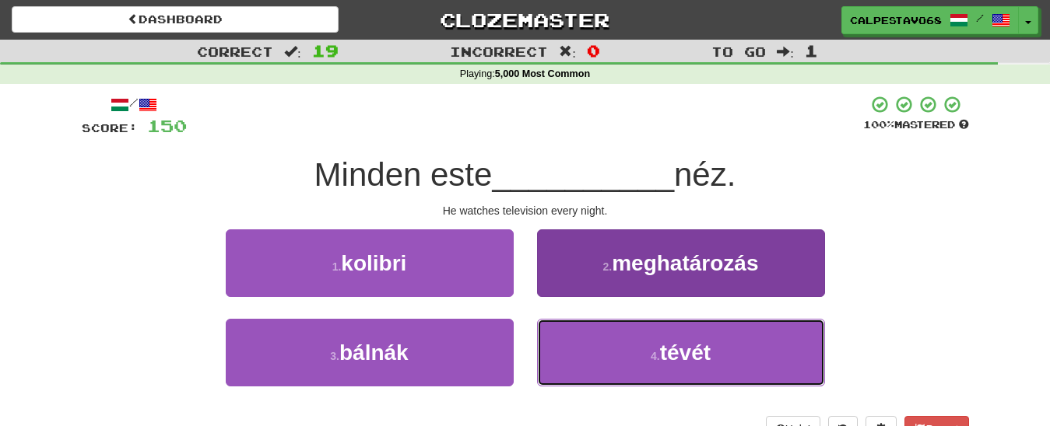
drag, startPoint x: 637, startPoint y: 377, endPoint x: 629, endPoint y: 366, distance: 13.4
click at [637, 376] on button "4 . tévét" at bounding box center [681, 353] width 288 height 68
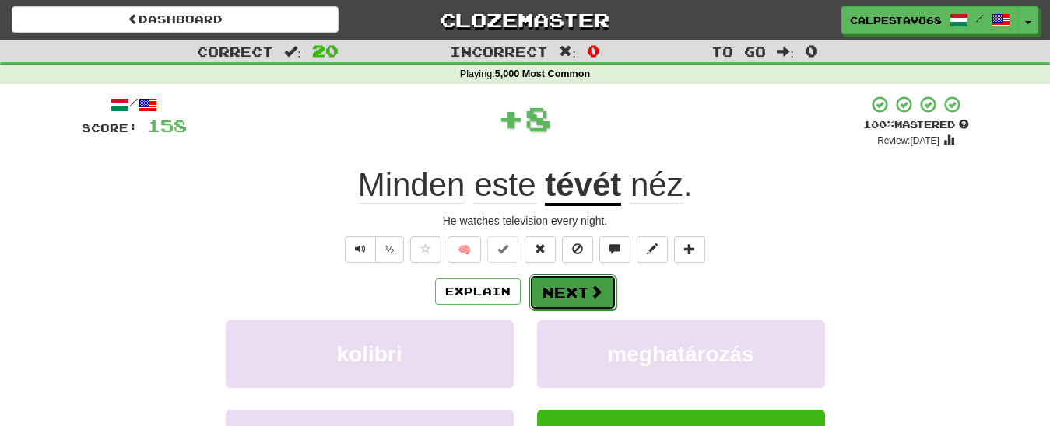
click at [578, 292] on button "Next" at bounding box center [572, 293] width 87 height 36
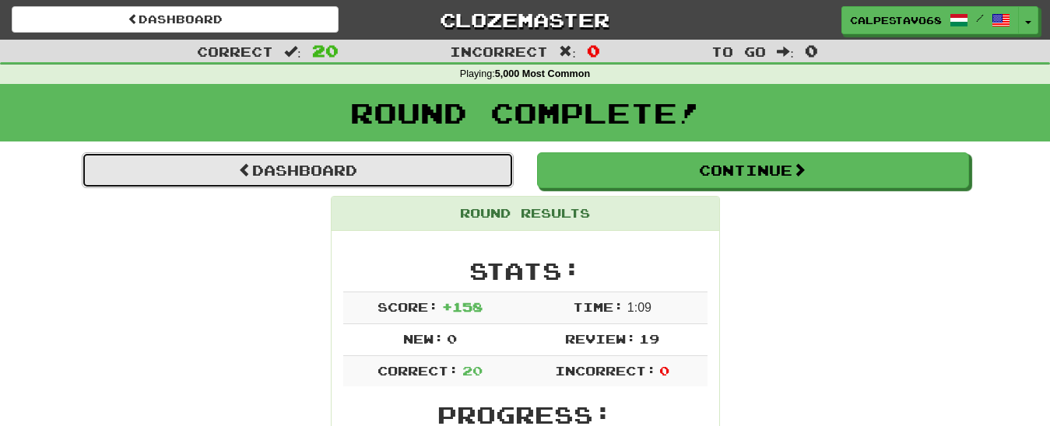
click at [480, 172] on link "Dashboard" at bounding box center [298, 171] width 432 height 36
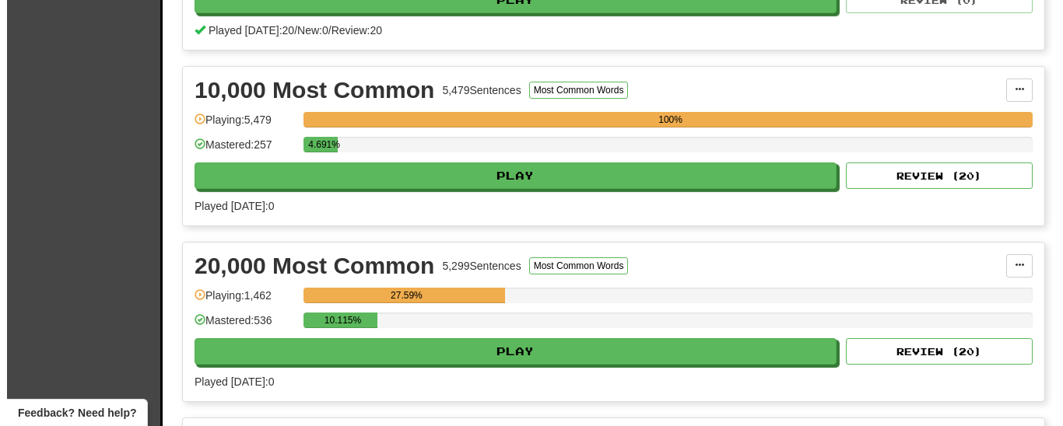
scroll to position [1190, 0]
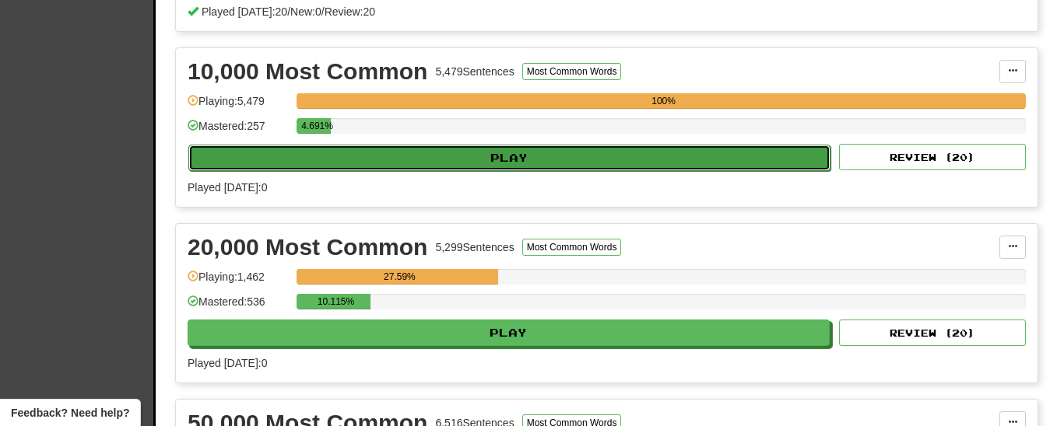
click at [475, 171] on button "Play" at bounding box center [509, 158] width 642 height 26
select select "**"
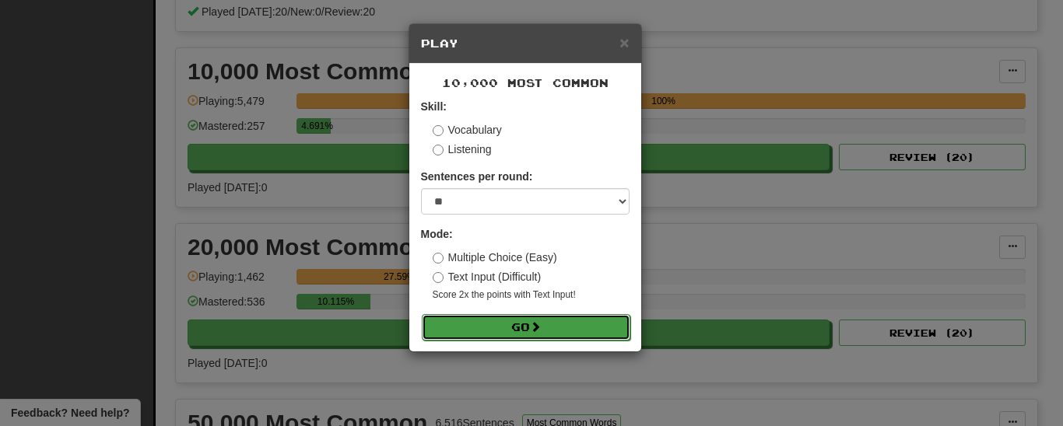
click at [510, 327] on button "Go" at bounding box center [526, 327] width 209 height 26
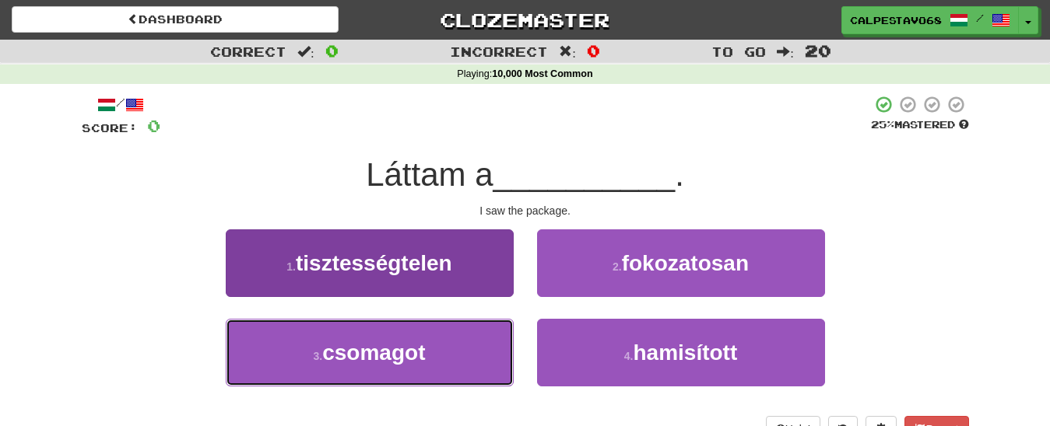
drag, startPoint x: 466, startPoint y: 366, endPoint x: 505, endPoint y: 340, distance: 46.6
click at [466, 364] on button "3 . csomagot" at bounding box center [370, 353] width 288 height 68
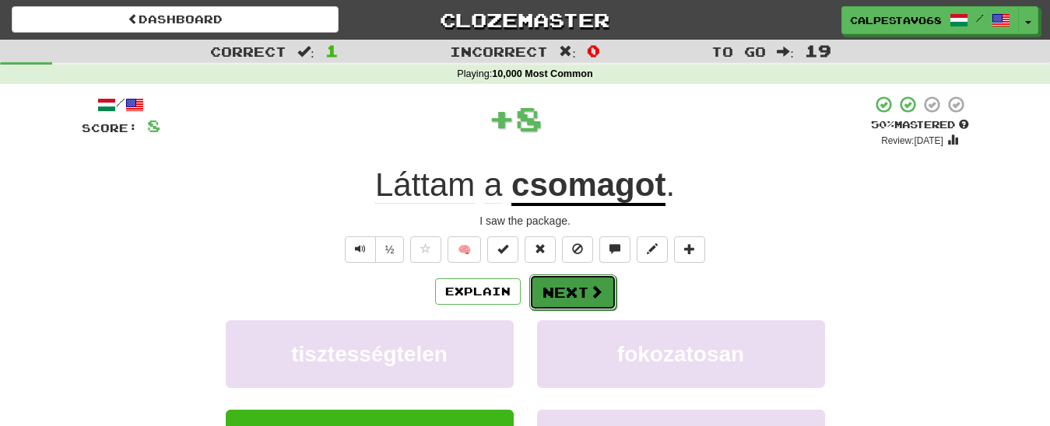
click at [552, 301] on button "Next" at bounding box center [572, 293] width 87 height 36
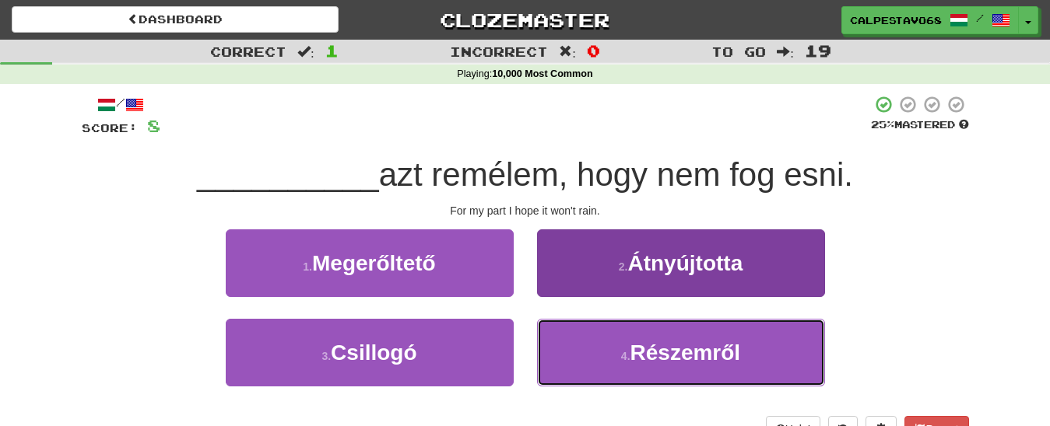
drag, startPoint x: 585, startPoint y: 360, endPoint x: 580, endPoint y: 349, distance: 11.9
click at [584, 359] on button "4 . Részemről" at bounding box center [681, 353] width 288 height 68
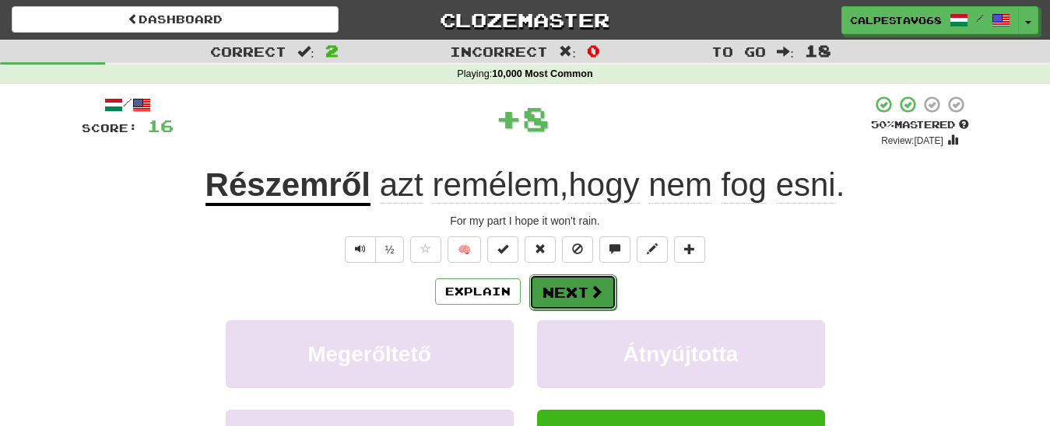
click at [570, 294] on button "Next" at bounding box center [572, 293] width 87 height 36
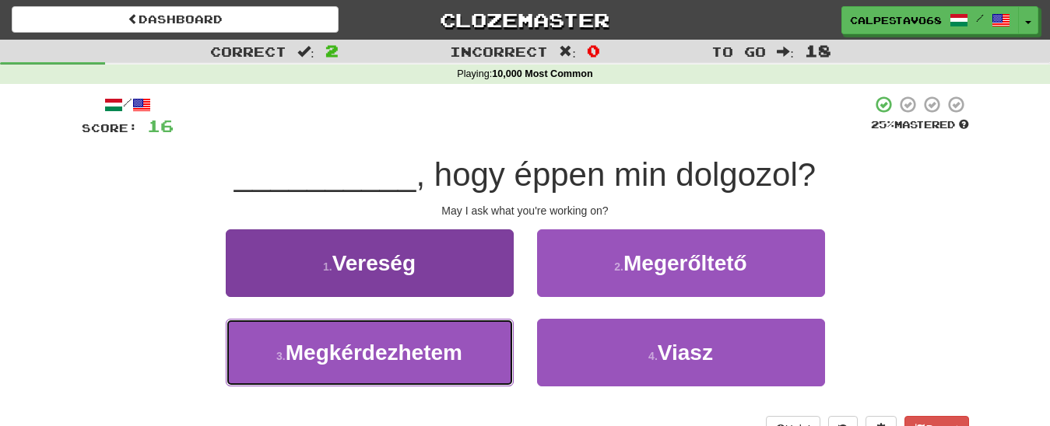
drag, startPoint x: 479, startPoint y: 363, endPoint x: 503, endPoint y: 324, distance: 46.2
click at [479, 361] on button "3 . Megkérdezhetem" at bounding box center [370, 353] width 288 height 68
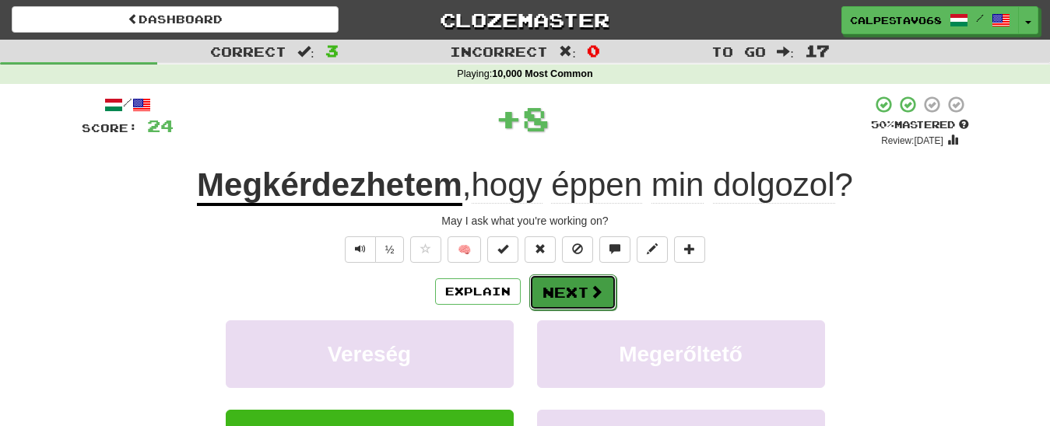
click at [556, 295] on button "Next" at bounding box center [572, 293] width 87 height 36
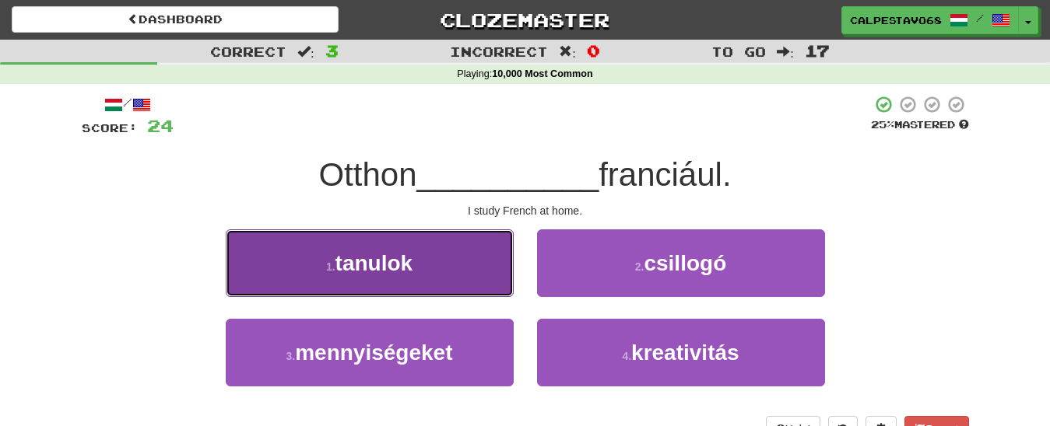
click at [460, 283] on button "1 . tanulok" at bounding box center [370, 264] width 288 height 68
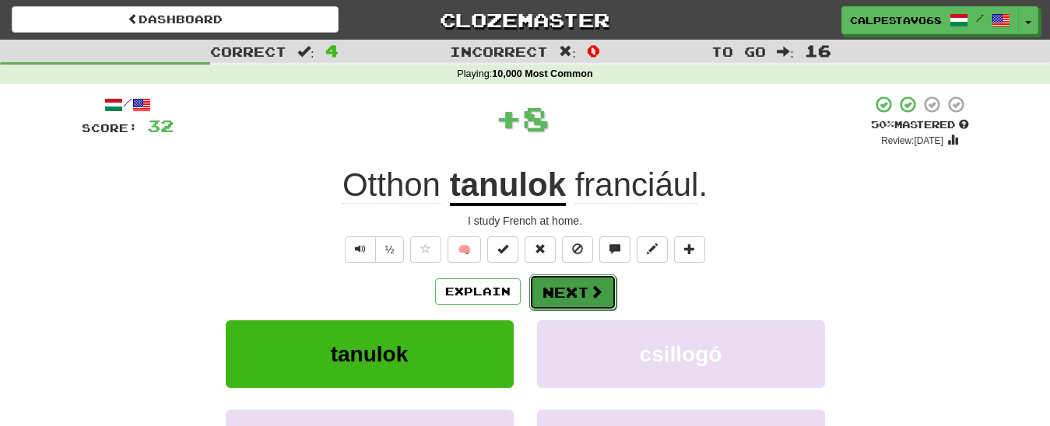
click at [568, 296] on button "Next" at bounding box center [572, 293] width 87 height 36
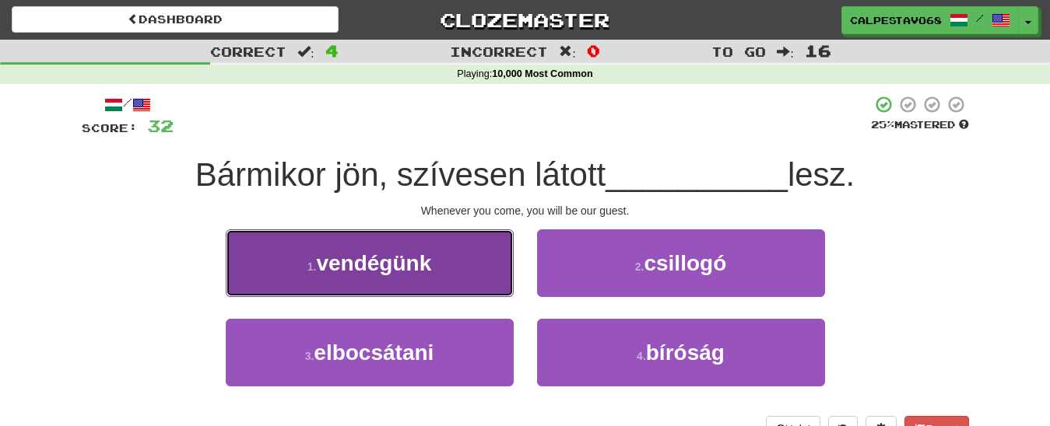
click at [438, 271] on button "1 . vendégünk" at bounding box center [370, 264] width 288 height 68
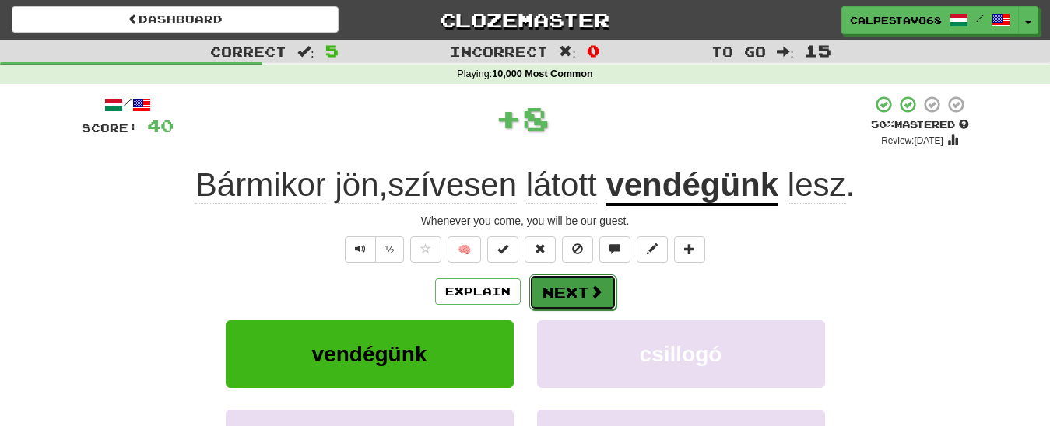
click at [556, 303] on button "Next" at bounding box center [572, 293] width 87 height 36
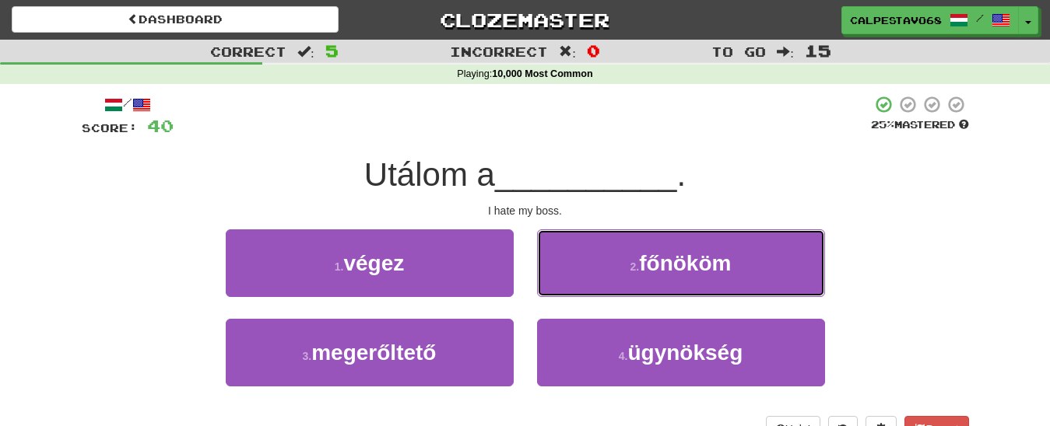
click at [592, 271] on button "2 . főnököm" at bounding box center [681, 264] width 288 height 68
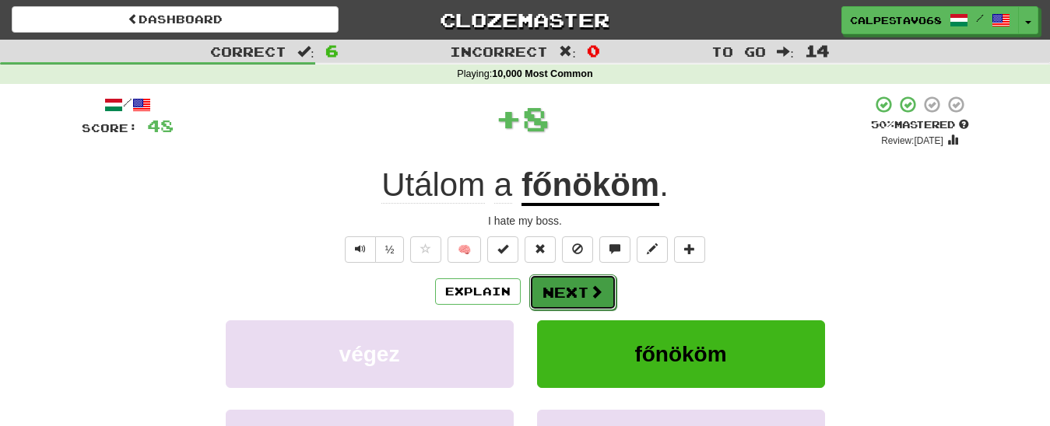
click at [559, 297] on button "Next" at bounding box center [572, 293] width 87 height 36
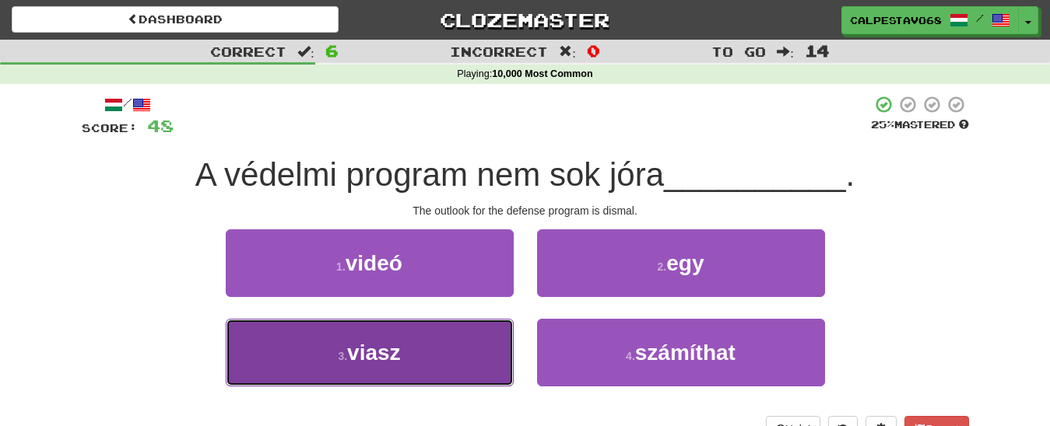
click at [460, 358] on button "3 . viasz" at bounding box center [370, 353] width 288 height 68
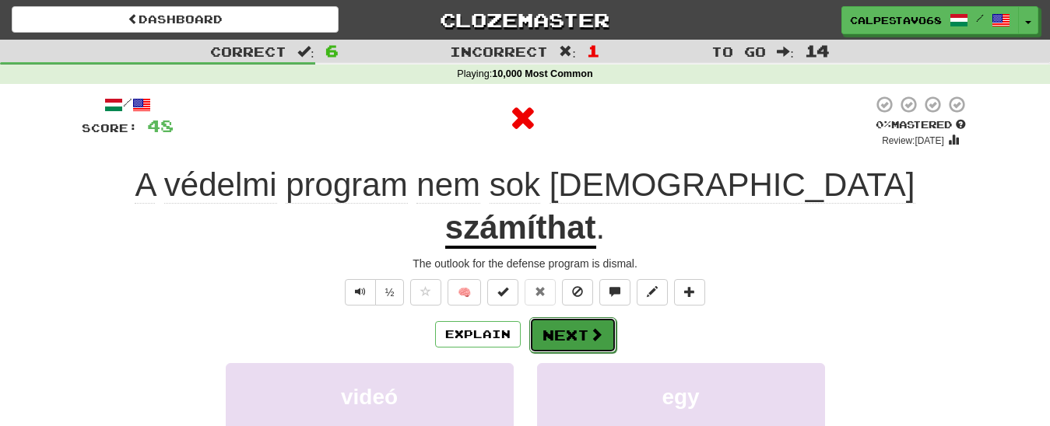
click at [581, 317] on button "Next" at bounding box center [572, 335] width 87 height 36
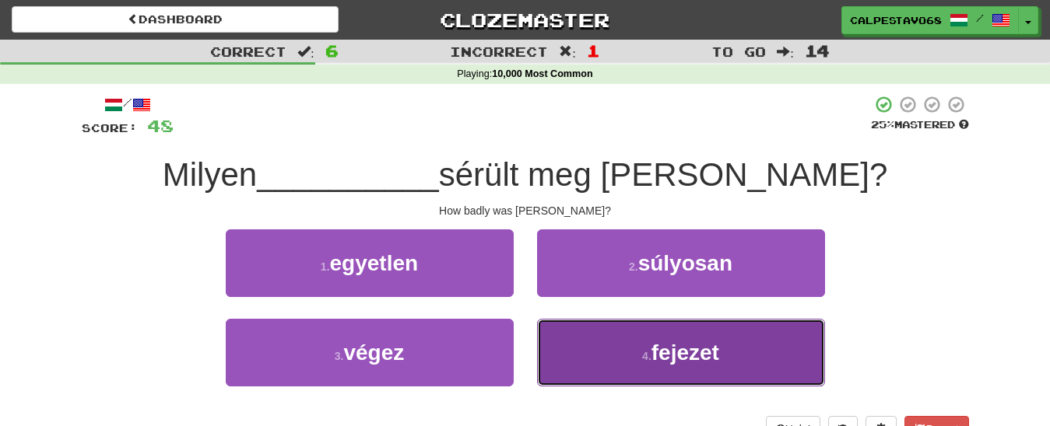
click at [619, 344] on button "4 . fejezet" at bounding box center [681, 353] width 288 height 68
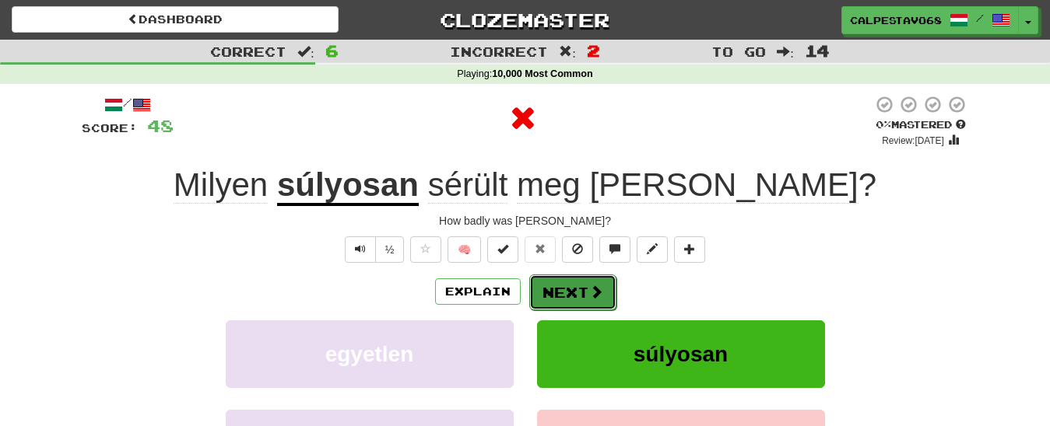
click at [580, 276] on button "Next" at bounding box center [572, 293] width 87 height 36
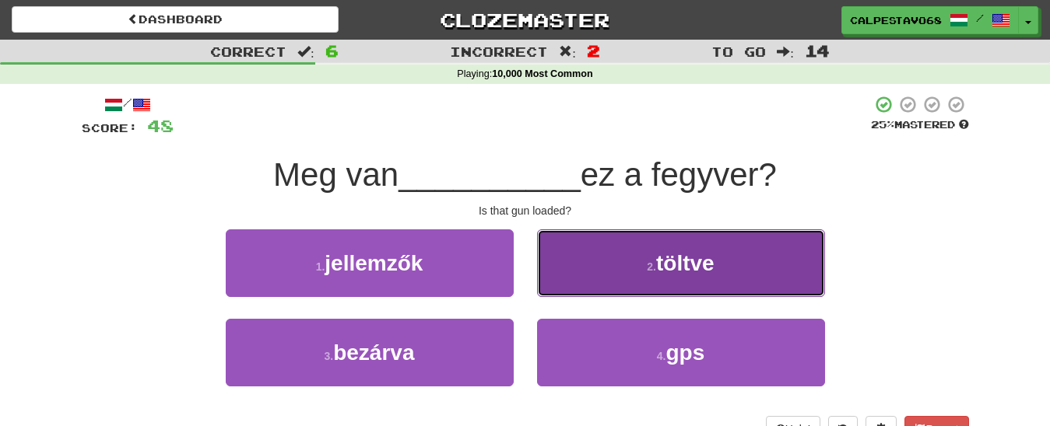
click at [658, 272] on span "töltve" at bounding box center [685, 263] width 58 height 24
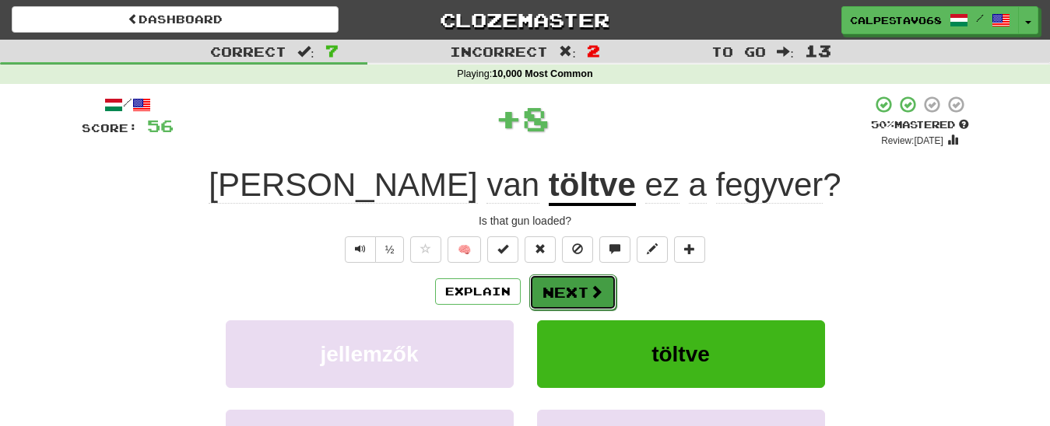
click at [564, 291] on button "Next" at bounding box center [572, 293] width 87 height 36
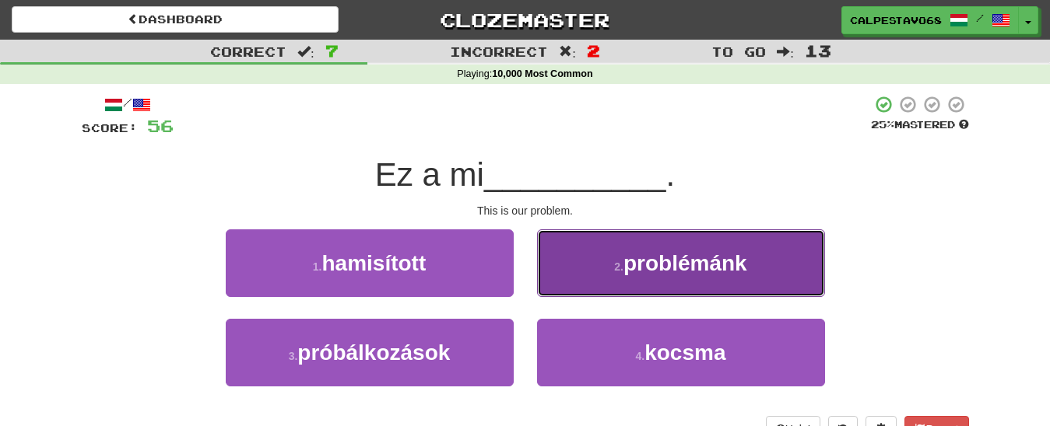
click at [609, 262] on button "2 . problémánk" at bounding box center [681, 264] width 288 height 68
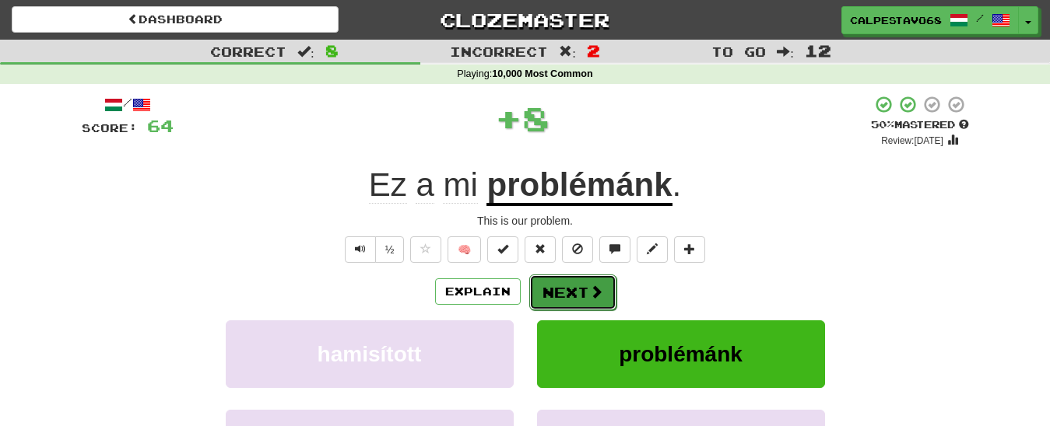
click at [580, 285] on button "Next" at bounding box center [572, 293] width 87 height 36
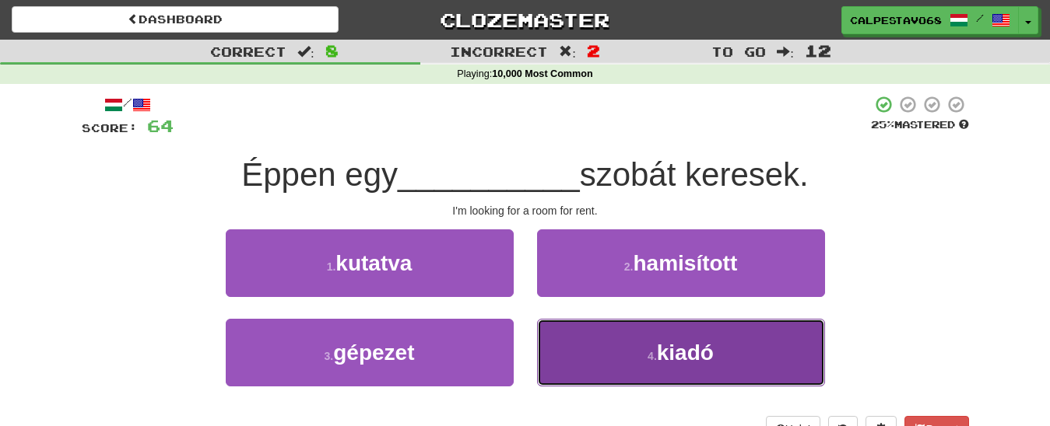
click at [672, 365] on button "4 . kiadó" at bounding box center [681, 353] width 288 height 68
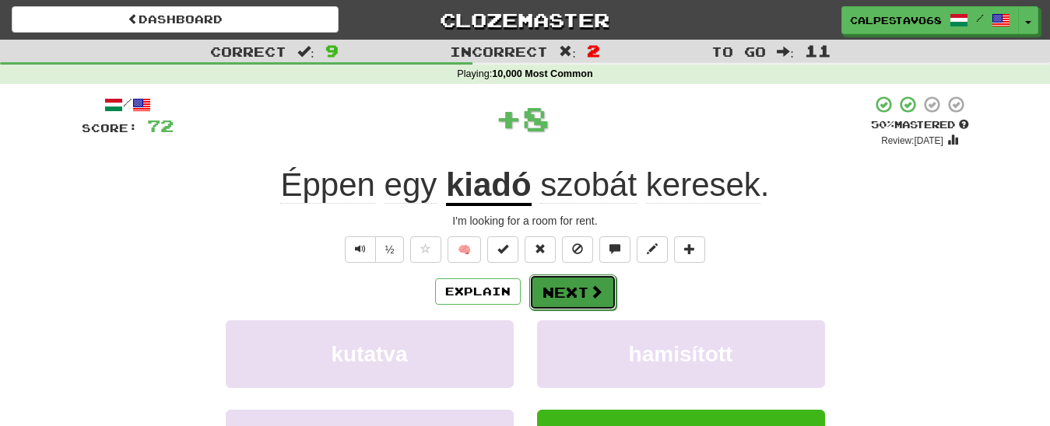
click at [573, 290] on button "Next" at bounding box center [572, 293] width 87 height 36
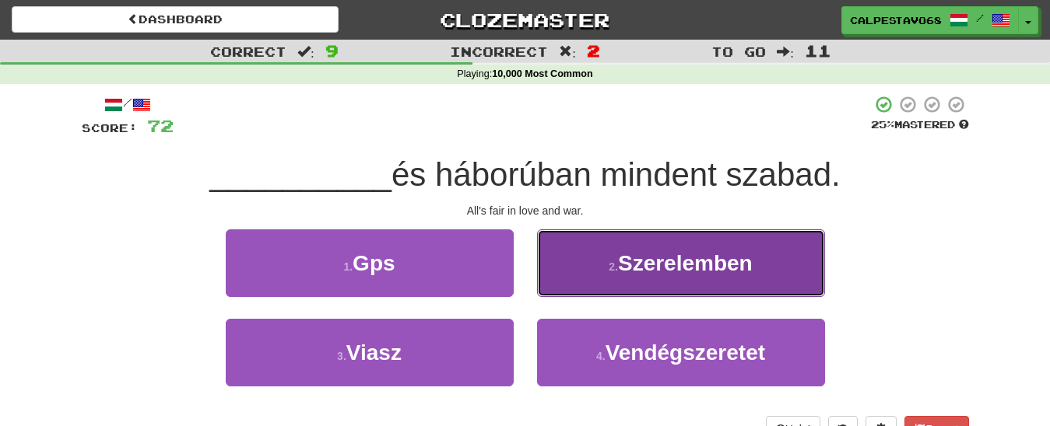
click at [703, 265] on span "Szerelemben" at bounding box center [685, 263] width 135 height 24
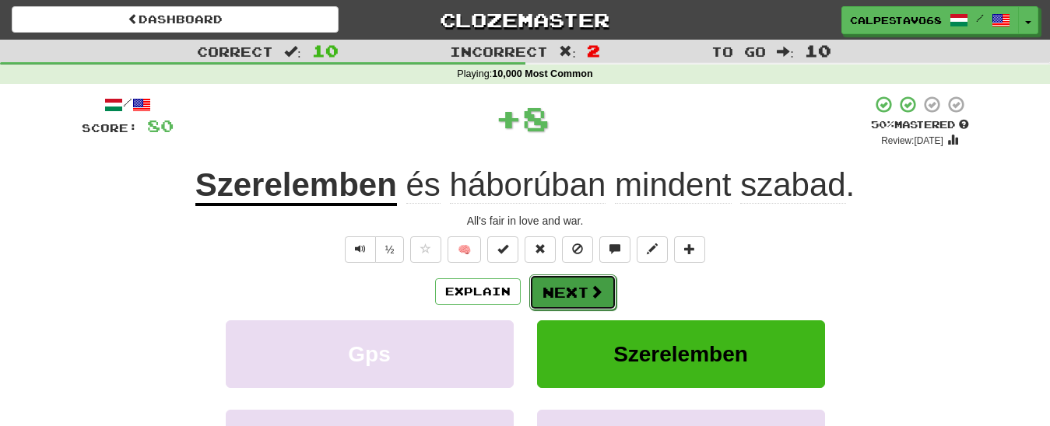
click at [579, 286] on button "Next" at bounding box center [572, 293] width 87 height 36
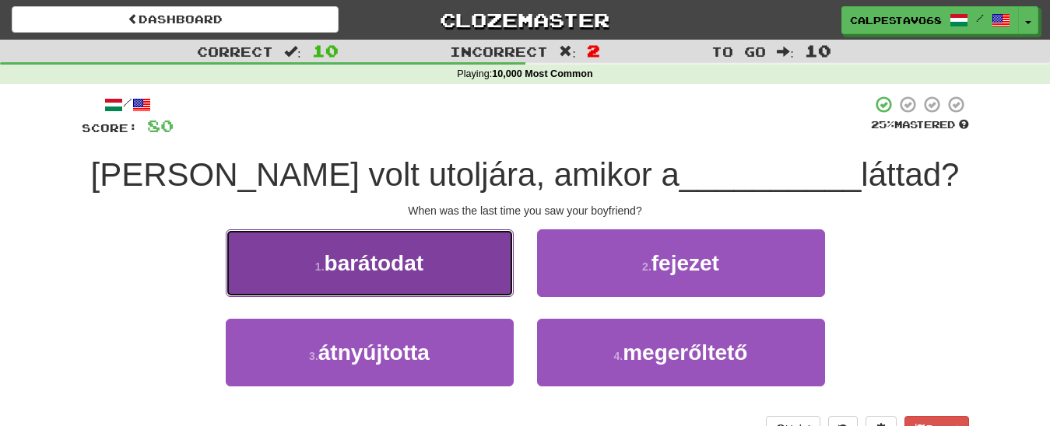
click at [447, 264] on button "1 . barátodat" at bounding box center [370, 264] width 288 height 68
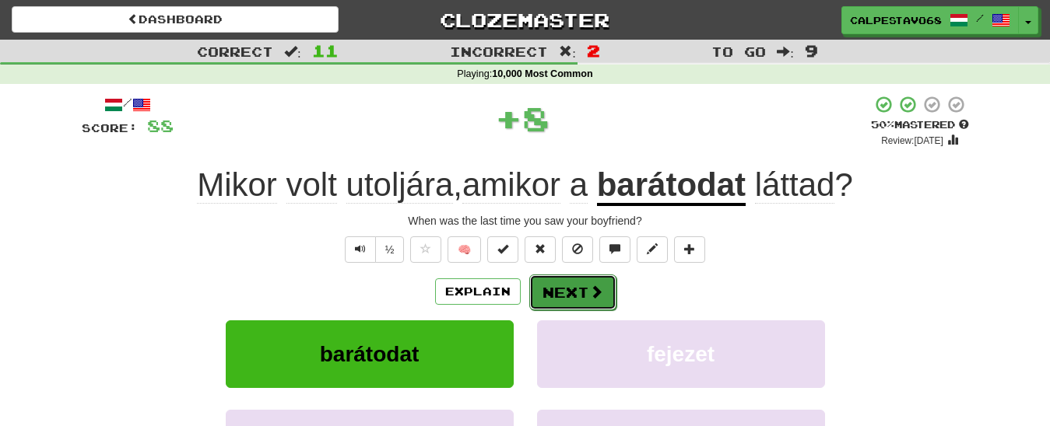
click at [571, 289] on button "Next" at bounding box center [572, 293] width 87 height 36
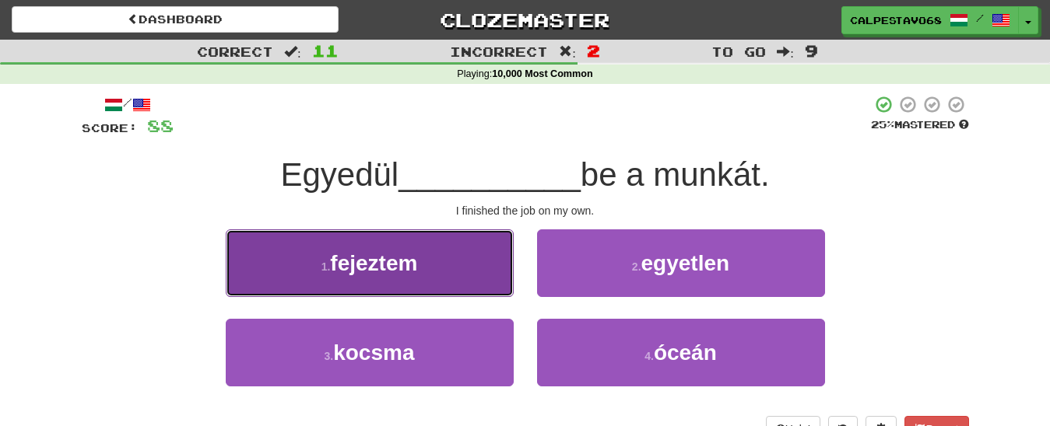
click at [482, 273] on button "1 . fejeztem" at bounding box center [370, 264] width 288 height 68
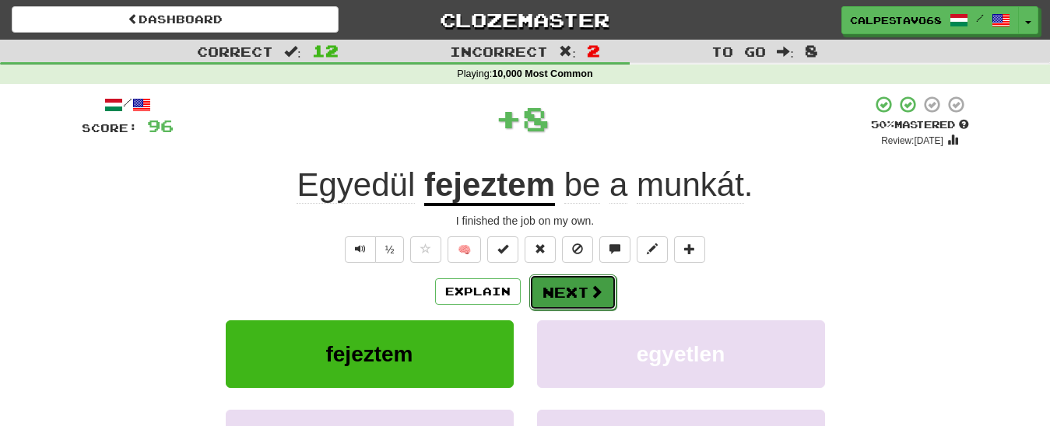
click at [593, 296] on span at bounding box center [596, 292] width 14 height 14
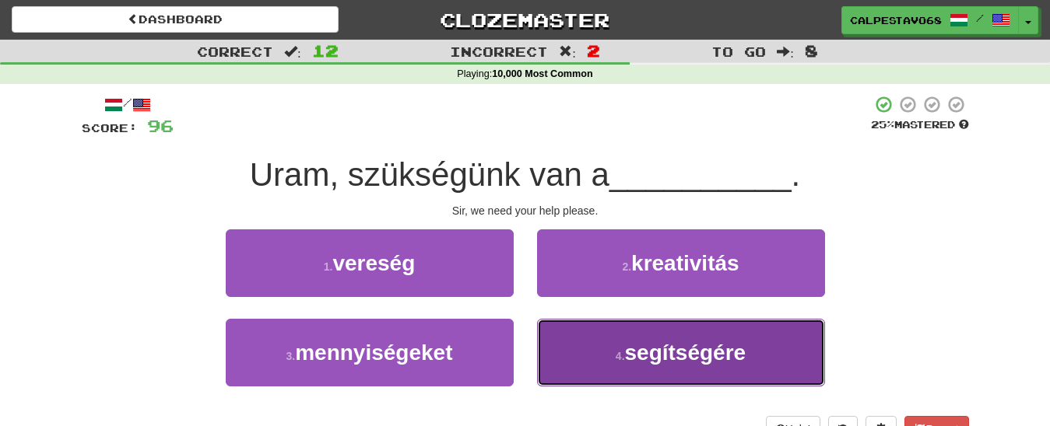
click at [662, 350] on span "segítségére" at bounding box center [685, 353] width 121 height 24
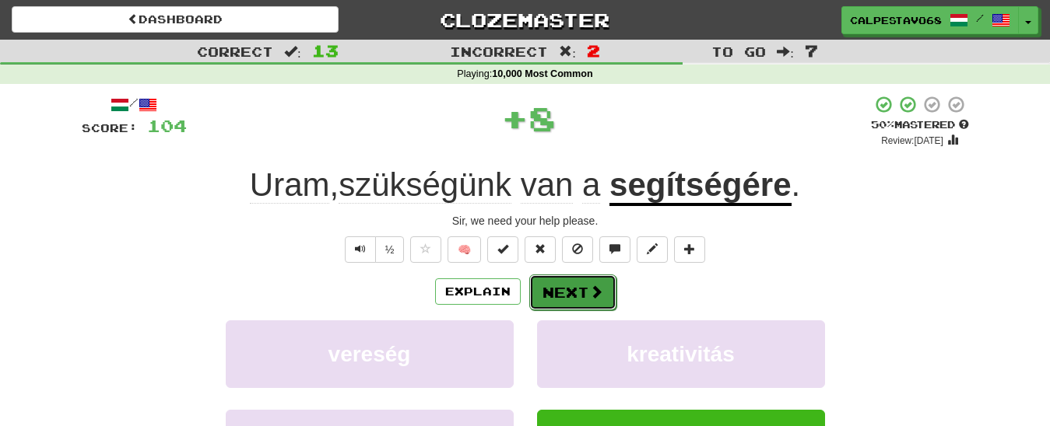
click at [568, 299] on button "Next" at bounding box center [572, 293] width 87 height 36
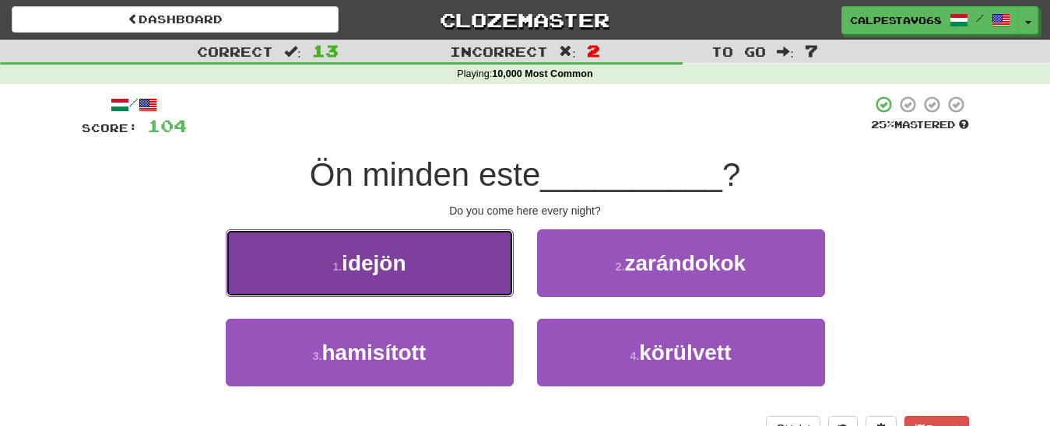
click at [455, 264] on button "1 . idejön" at bounding box center [370, 264] width 288 height 68
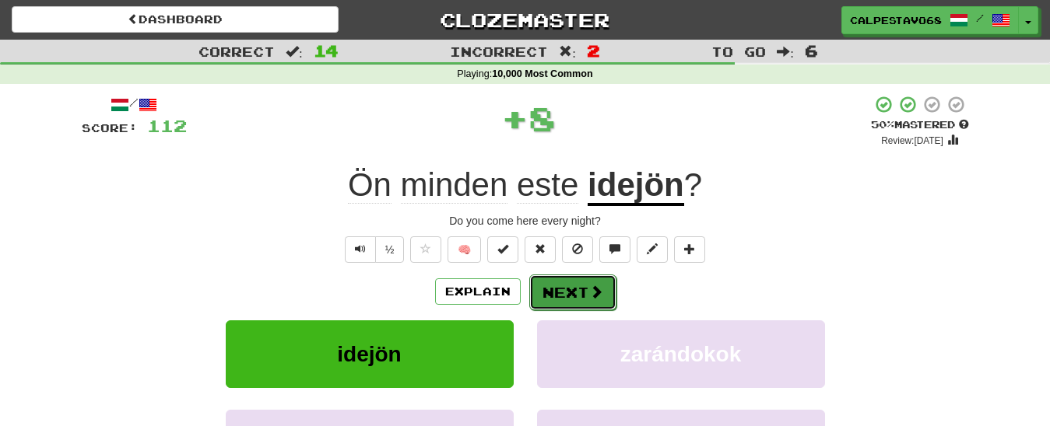
click at [559, 292] on button "Next" at bounding box center [572, 293] width 87 height 36
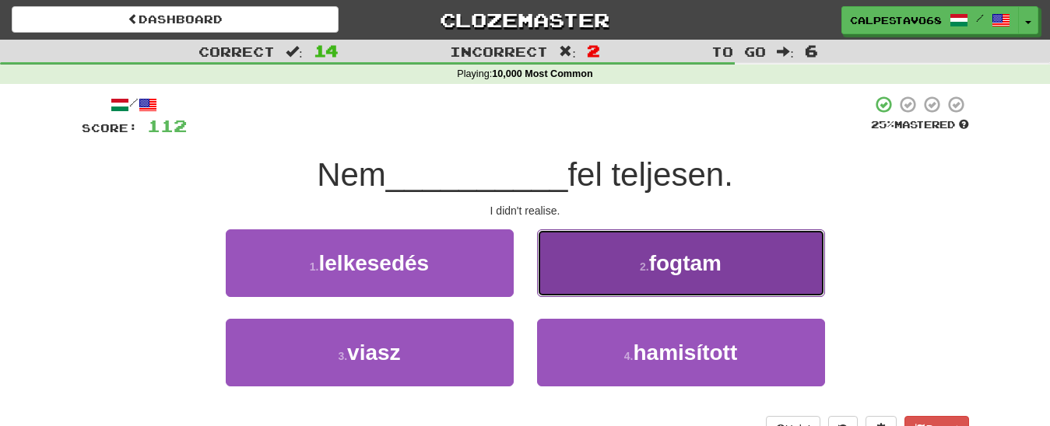
click at [594, 269] on button "2 . fogtam" at bounding box center [681, 264] width 288 height 68
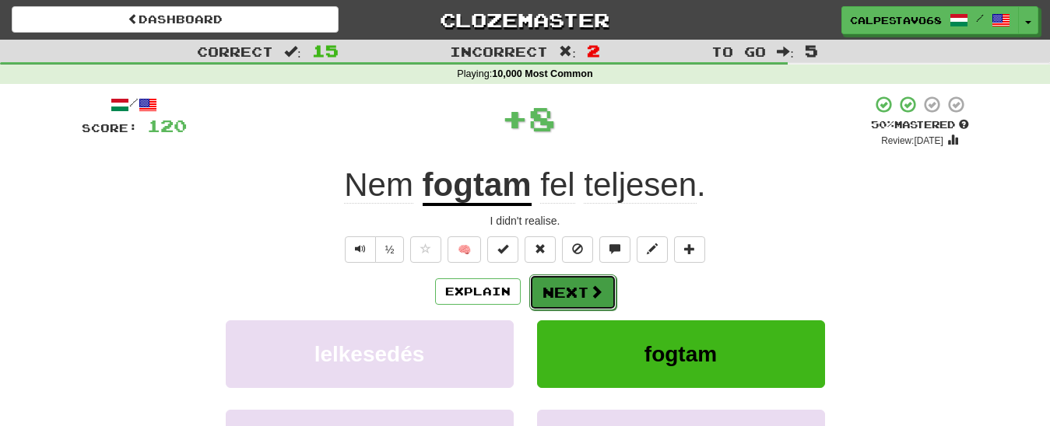
click at [557, 293] on button "Next" at bounding box center [572, 293] width 87 height 36
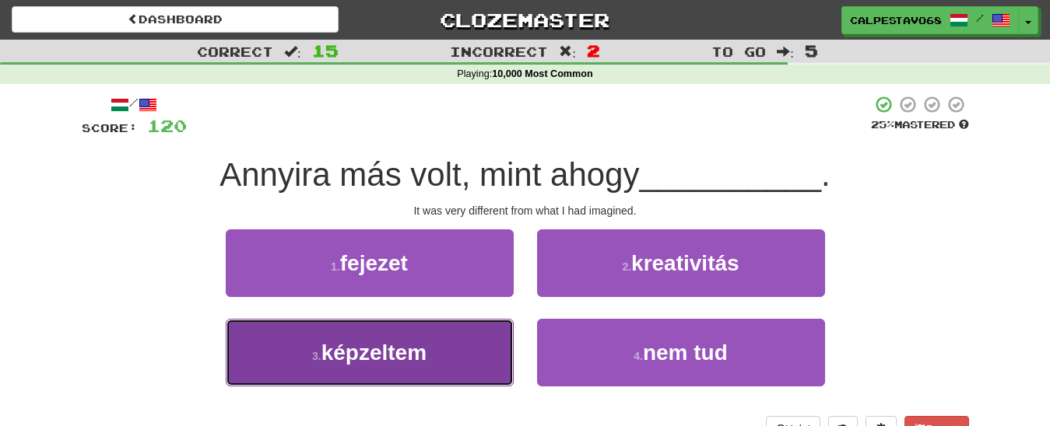
drag, startPoint x: 447, startPoint y: 363, endPoint x: 483, endPoint y: 350, distance: 38.2
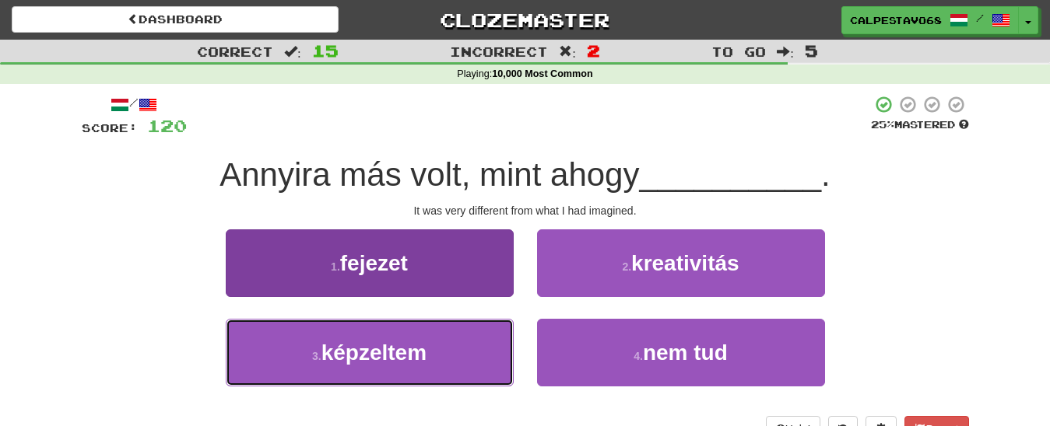
click at [447, 363] on button "3 . képzeltem" at bounding box center [370, 353] width 288 height 68
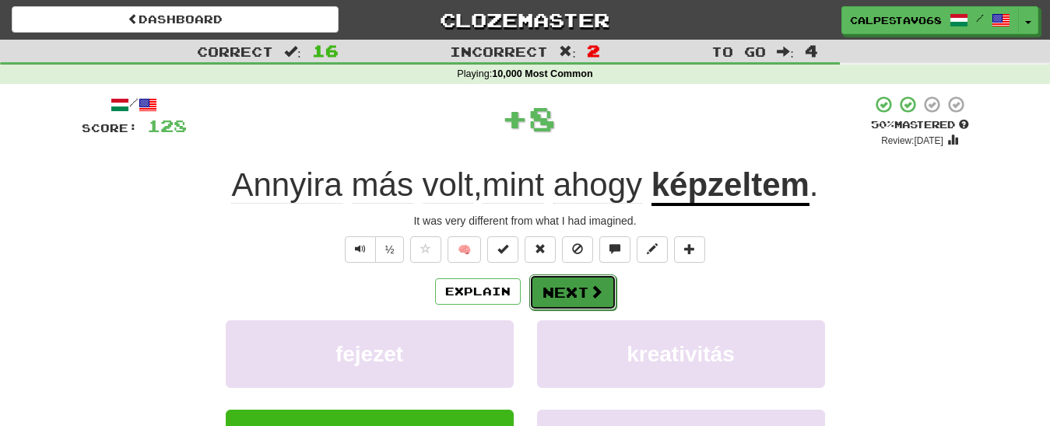
click at [569, 284] on button "Next" at bounding box center [572, 293] width 87 height 36
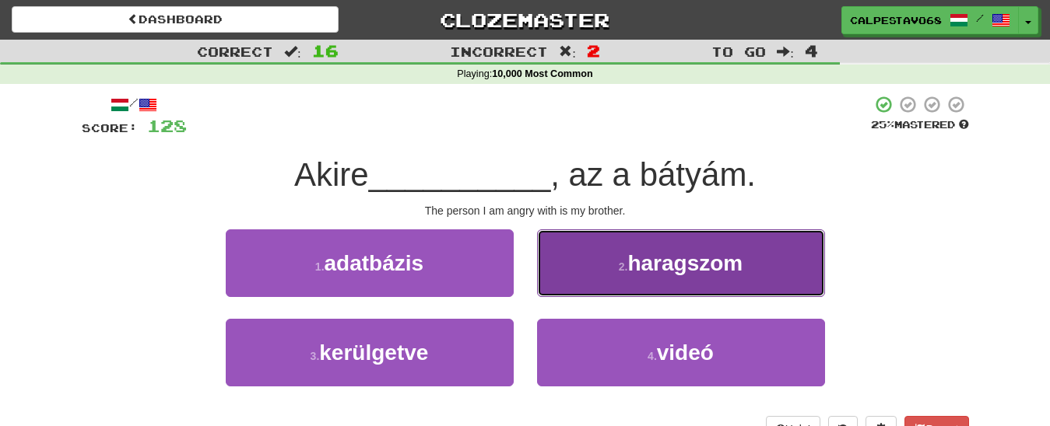
click at [630, 275] on span "haragszom" at bounding box center [684, 263] width 115 height 24
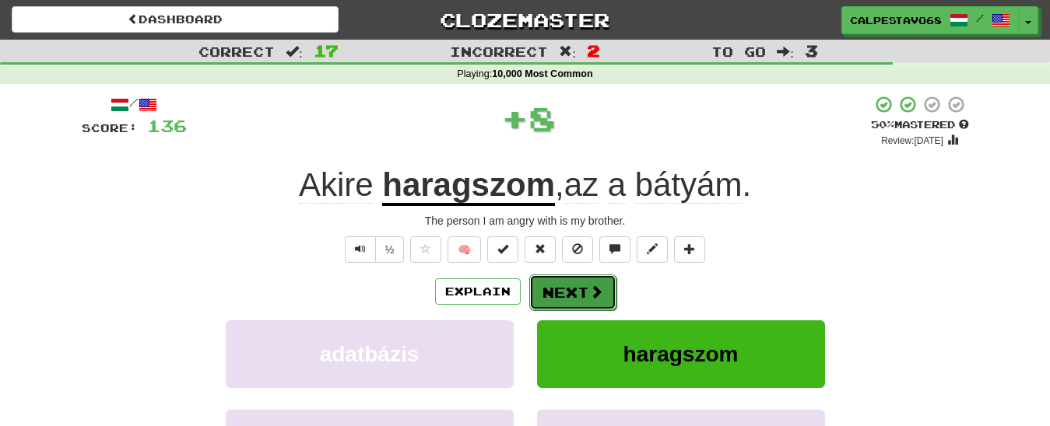
click at [570, 288] on button "Next" at bounding box center [572, 293] width 87 height 36
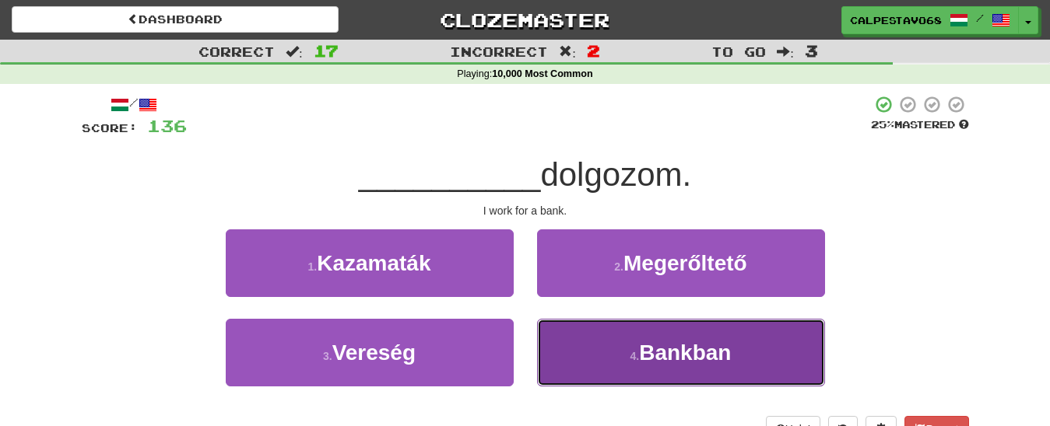
click at [626, 347] on button "4 . Bankban" at bounding box center [681, 353] width 288 height 68
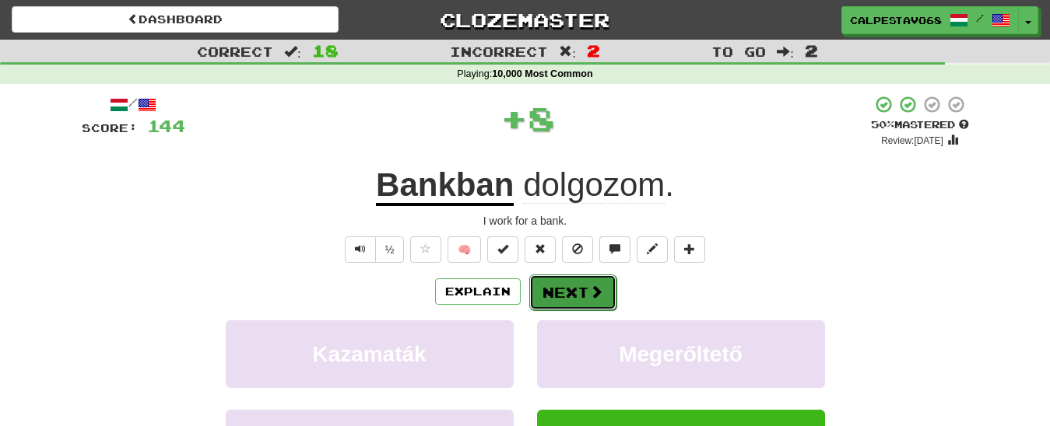
click at [569, 289] on button "Next" at bounding box center [572, 293] width 87 height 36
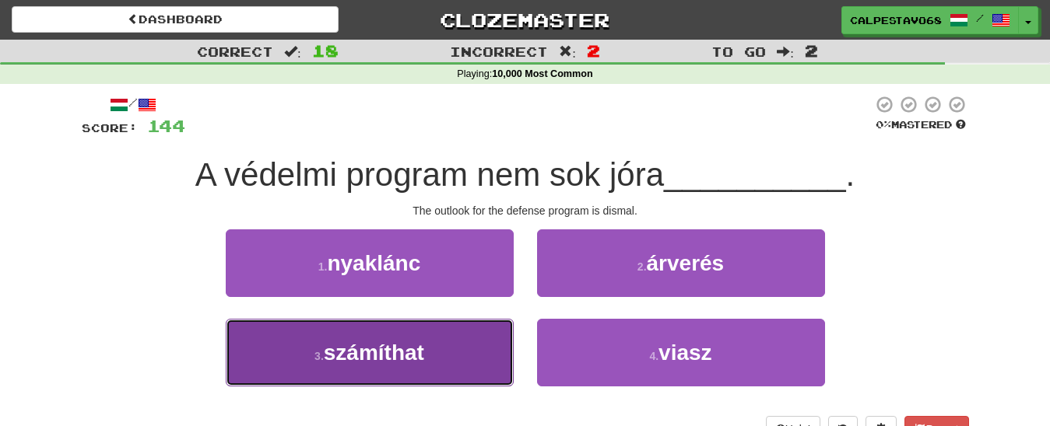
click at [454, 357] on button "3 . számíthat" at bounding box center [370, 353] width 288 height 68
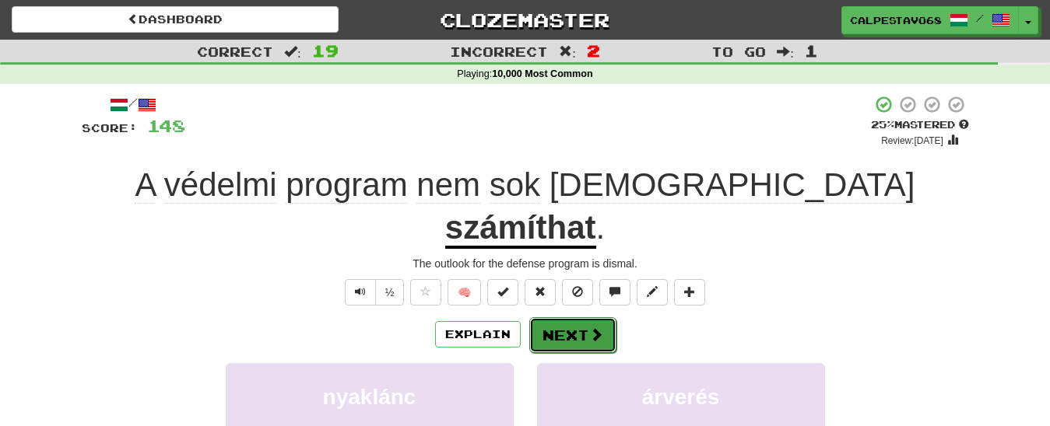
click at [568, 317] on button "Next" at bounding box center [572, 335] width 87 height 36
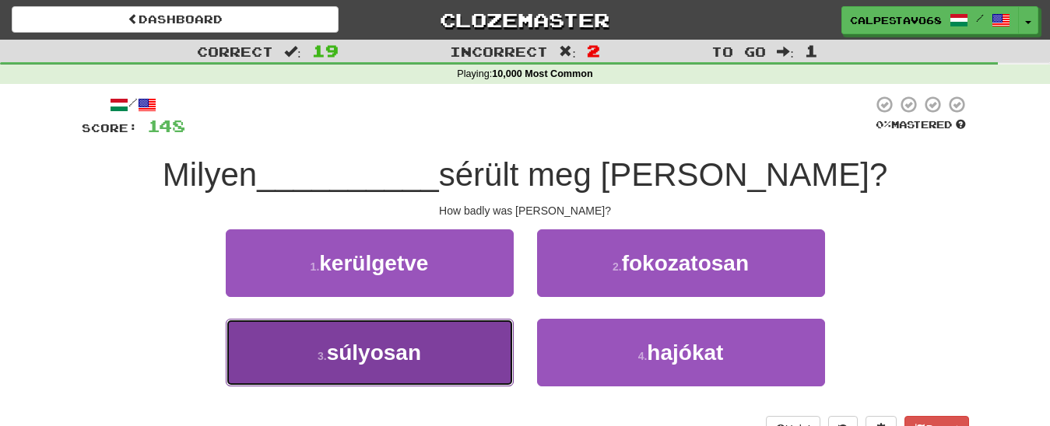
click at [467, 349] on button "3 . súlyosan" at bounding box center [370, 353] width 288 height 68
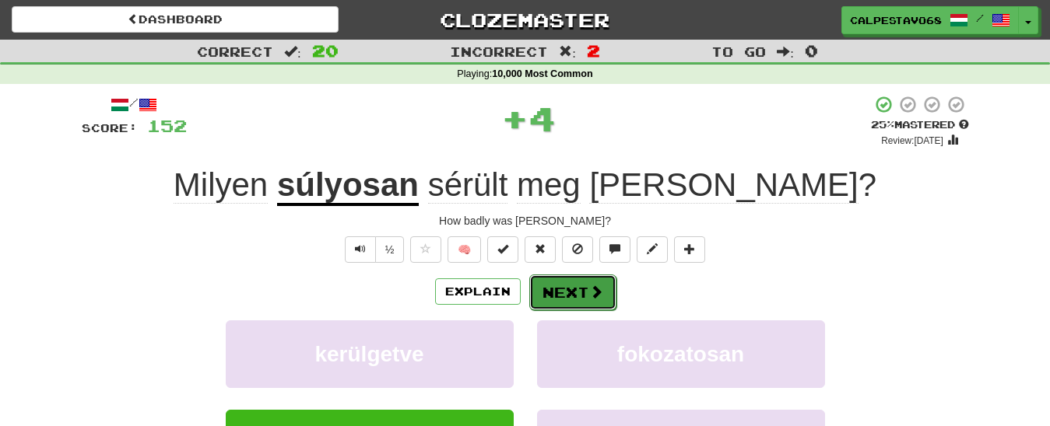
click at [591, 293] on span at bounding box center [596, 292] width 14 height 14
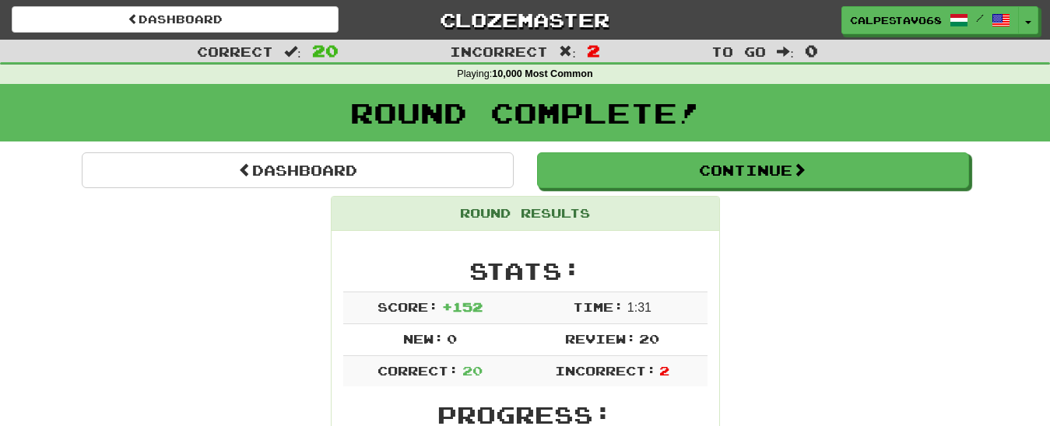
click at [391, 151] on div "Round Complete!" at bounding box center [525, 118] width 1050 height 68
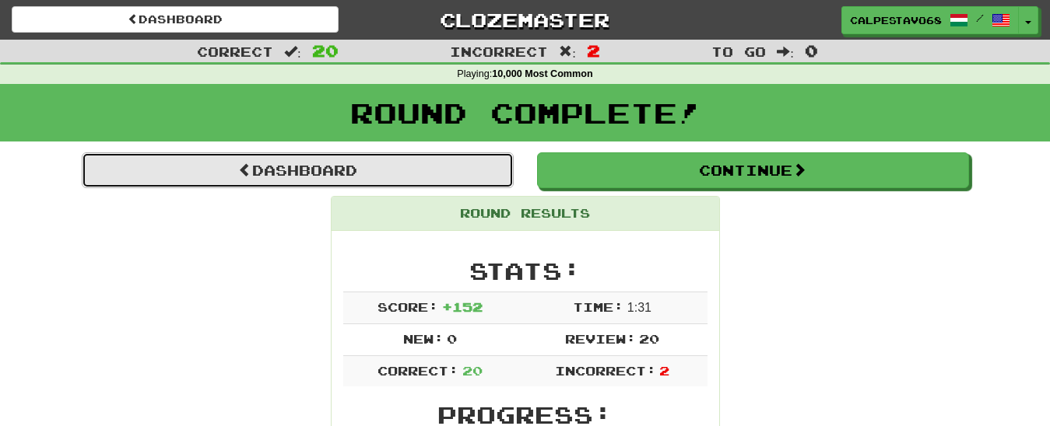
click at [401, 170] on link "Dashboard" at bounding box center [298, 171] width 432 height 36
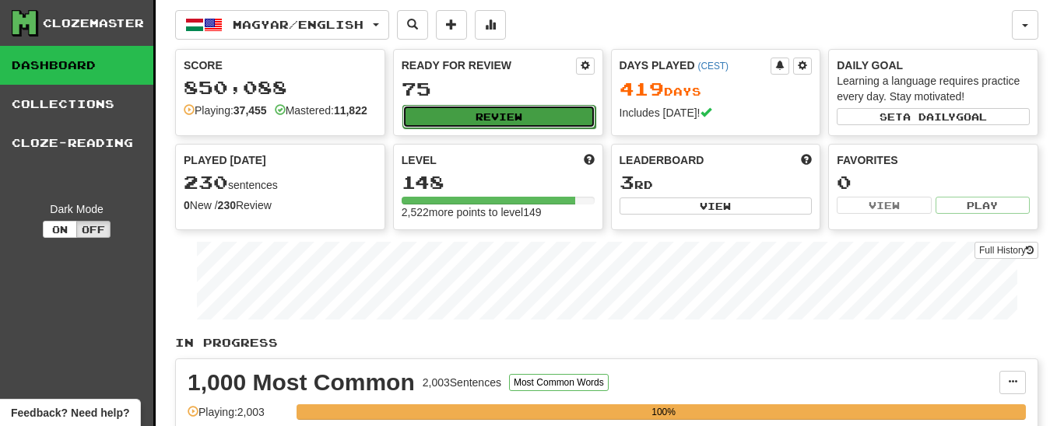
click at [503, 120] on button "Review" at bounding box center [498, 116] width 193 height 23
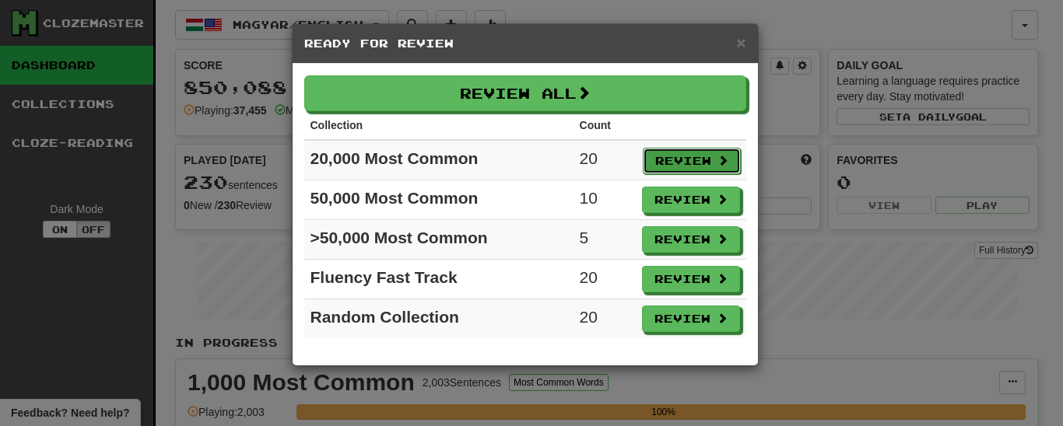
click at [696, 158] on button "Review" at bounding box center [692, 161] width 98 height 26
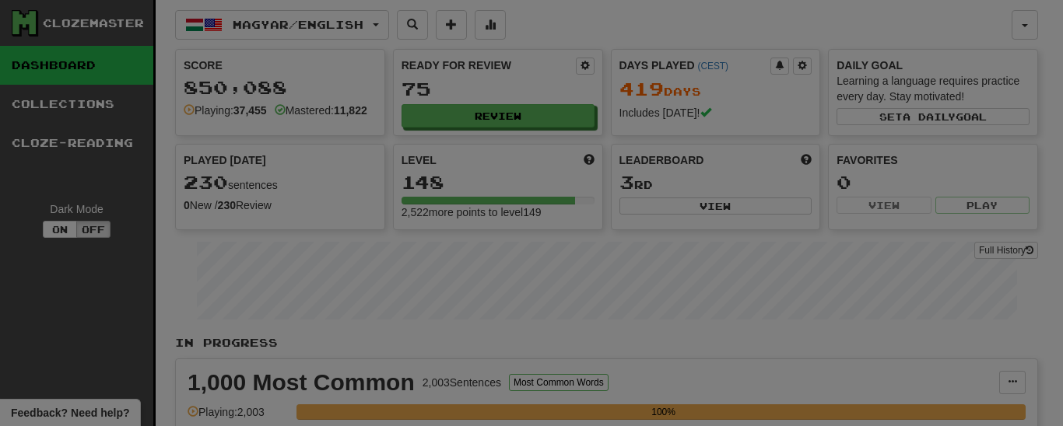
select select "**"
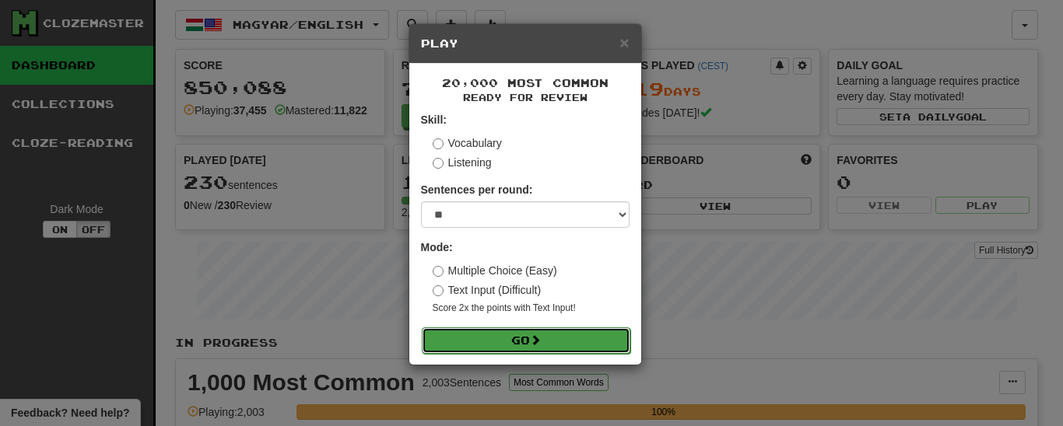
click at [510, 338] on button "Go" at bounding box center [526, 341] width 209 height 26
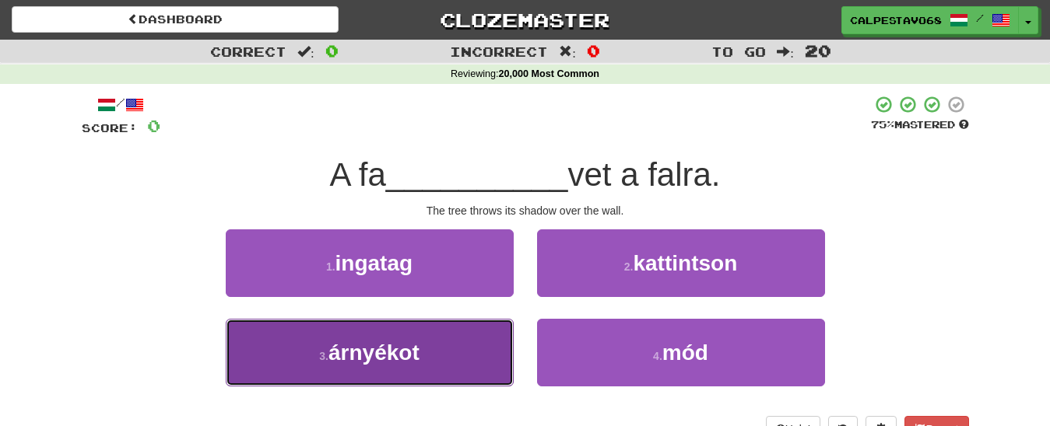
click at [458, 355] on button "3 . árnyékot" at bounding box center [370, 353] width 288 height 68
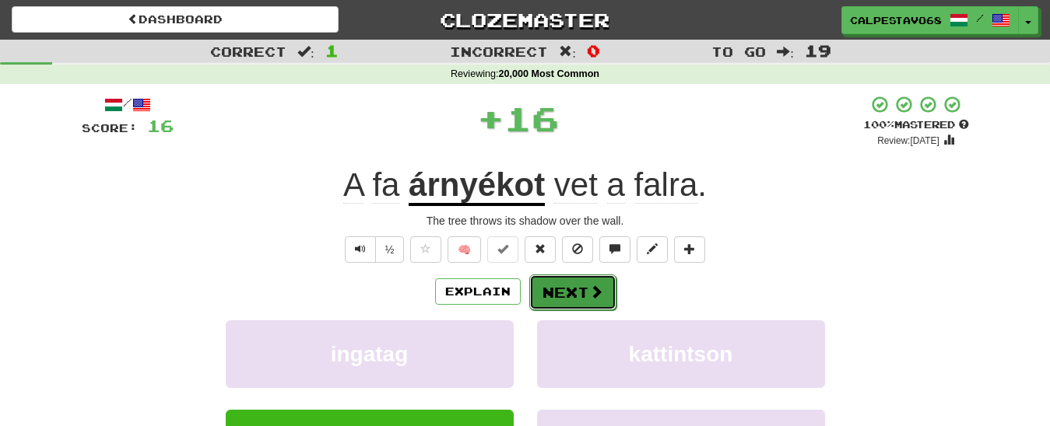
click at [572, 301] on button "Next" at bounding box center [572, 293] width 87 height 36
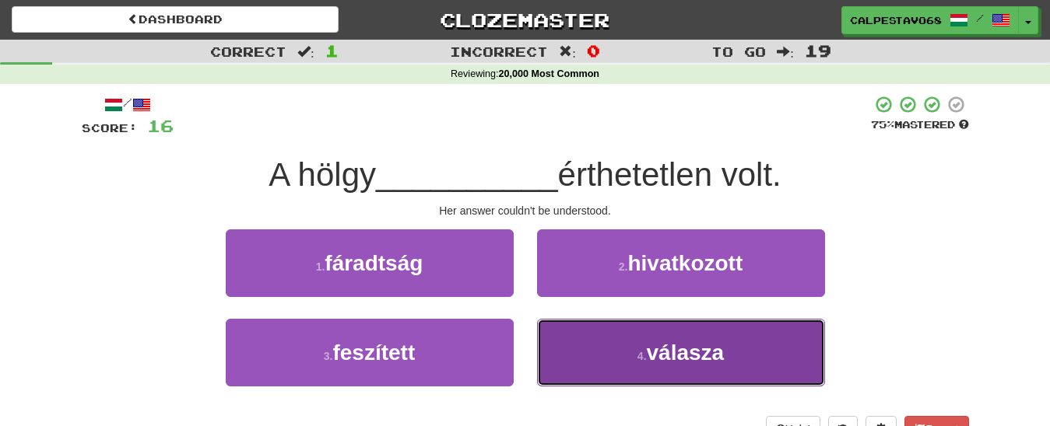
click at [601, 353] on button "4 . válasza" at bounding box center [681, 353] width 288 height 68
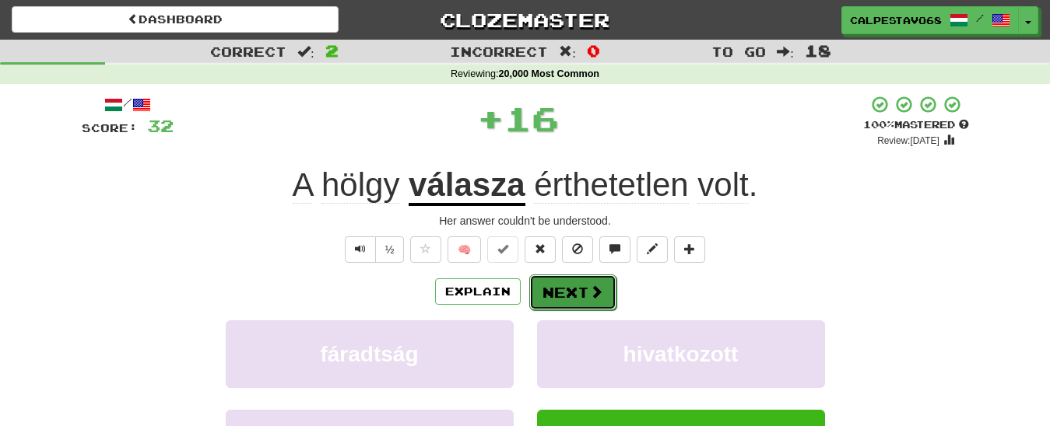
click at [591, 307] on button "Next" at bounding box center [572, 293] width 87 height 36
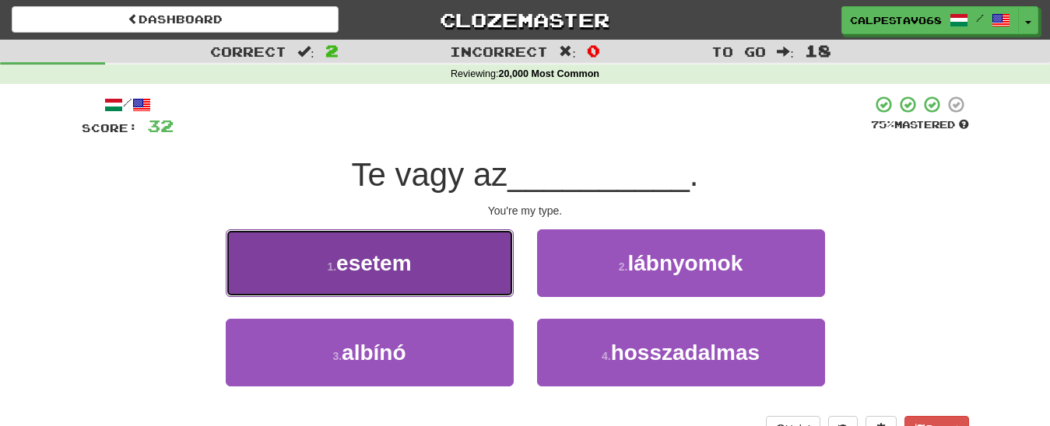
click at [489, 279] on button "1 . esetem" at bounding box center [370, 264] width 288 height 68
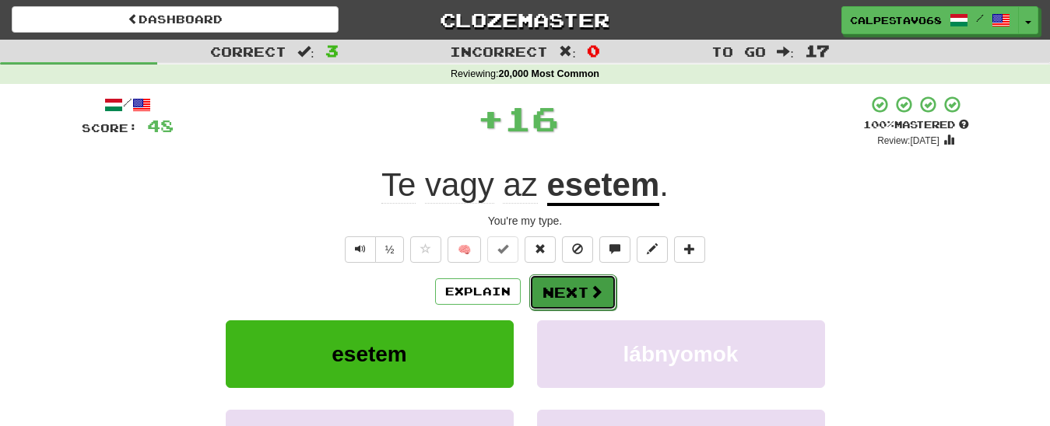
click at [546, 289] on button "Next" at bounding box center [572, 293] width 87 height 36
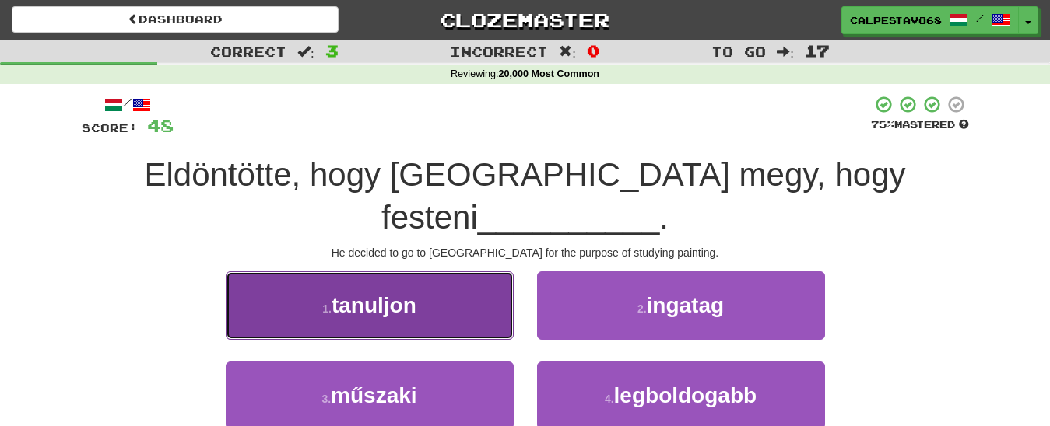
click at [460, 275] on button "1 . tanuljon" at bounding box center [370, 306] width 288 height 68
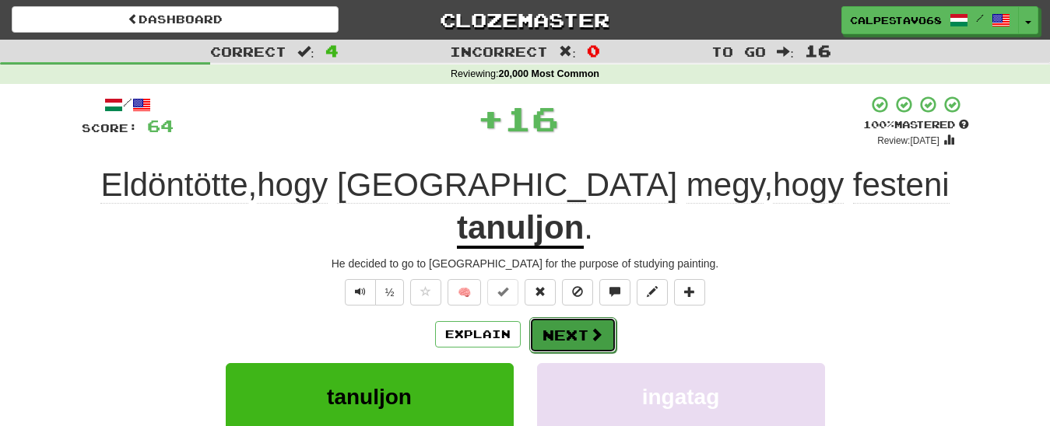
click at [552, 317] on button "Next" at bounding box center [572, 335] width 87 height 36
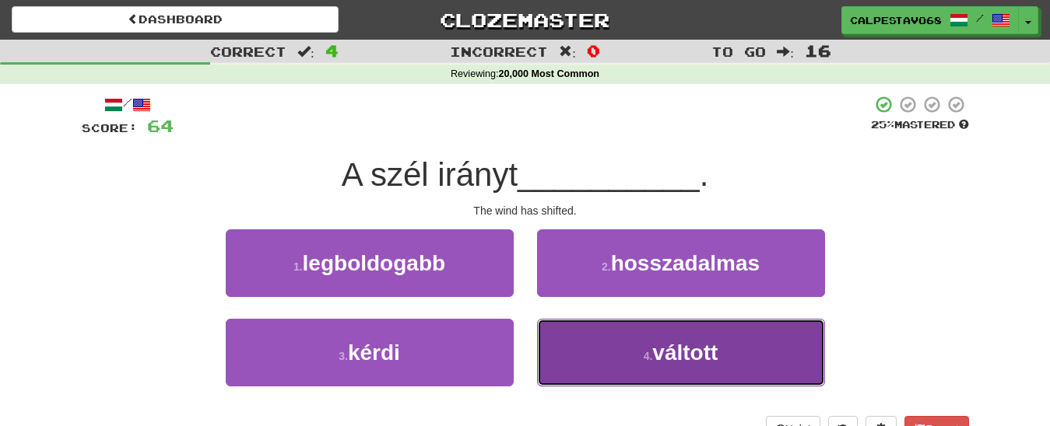
click at [628, 353] on button "4 . váltott" at bounding box center [681, 353] width 288 height 68
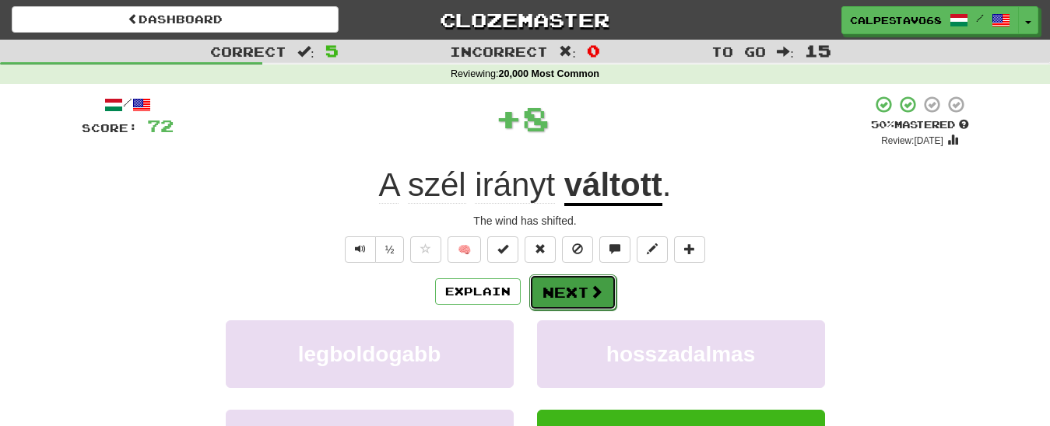
click at [580, 297] on button "Next" at bounding box center [572, 293] width 87 height 36
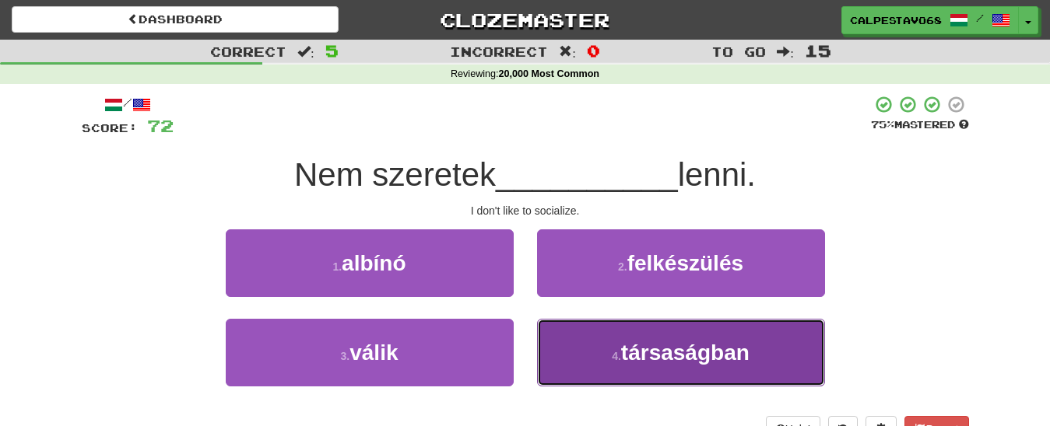
click at [612, 362] on small "4 ." at bounding box center [616, 356] width 9 height 12
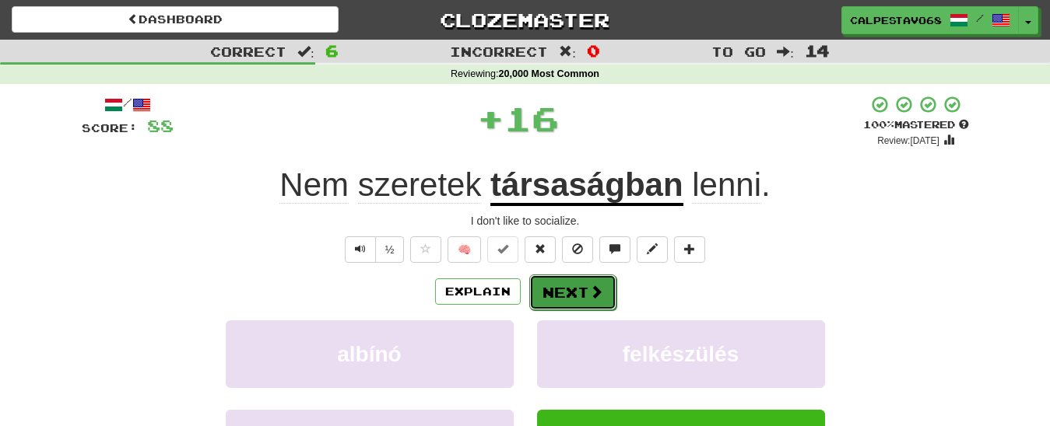
click at [580, 308] on button "Next" at bounding box center [572, 293] width 87 height 36
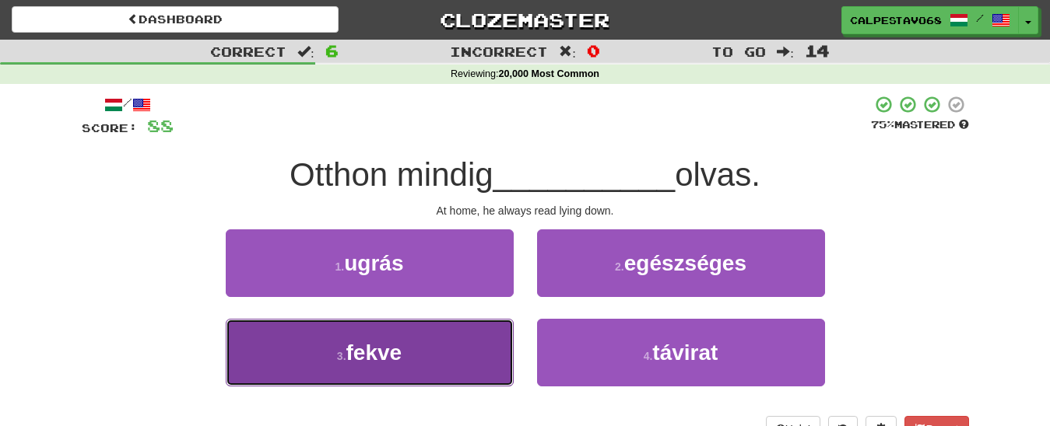
click at [379, 347] on span "fekve" at bounding box center [374, 353] width 56 height 24
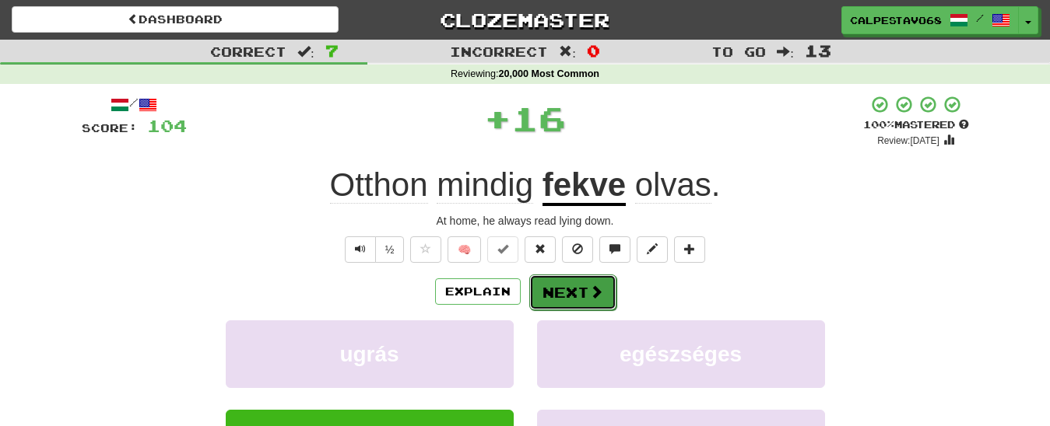
click at [560, 303] on button "Next" at bounding box center [572, 293] width 87 height 36
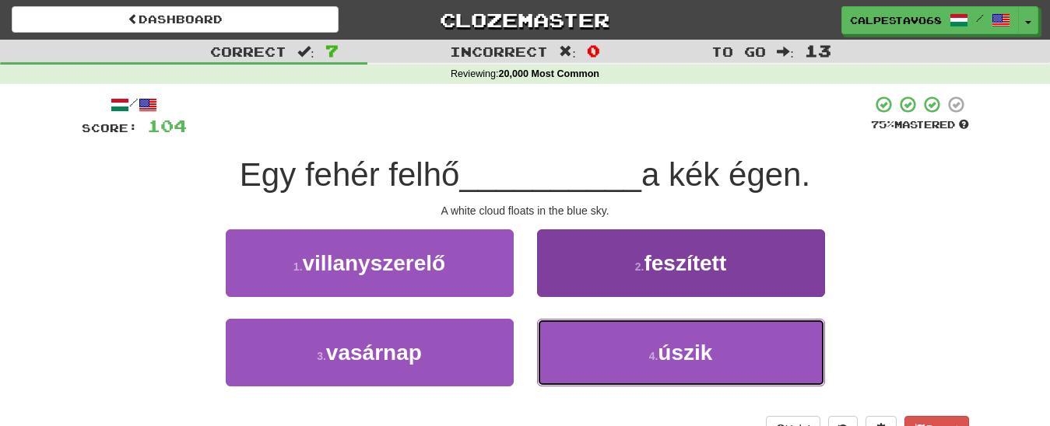
drag, startPoint x: 674, startPoint y: 367, endPoint x: 619, endPoint y: 331, distance: 65.6
click at [672, 366] on button "4 . úszik" at bounding box center [681, 353] width 288 height 68
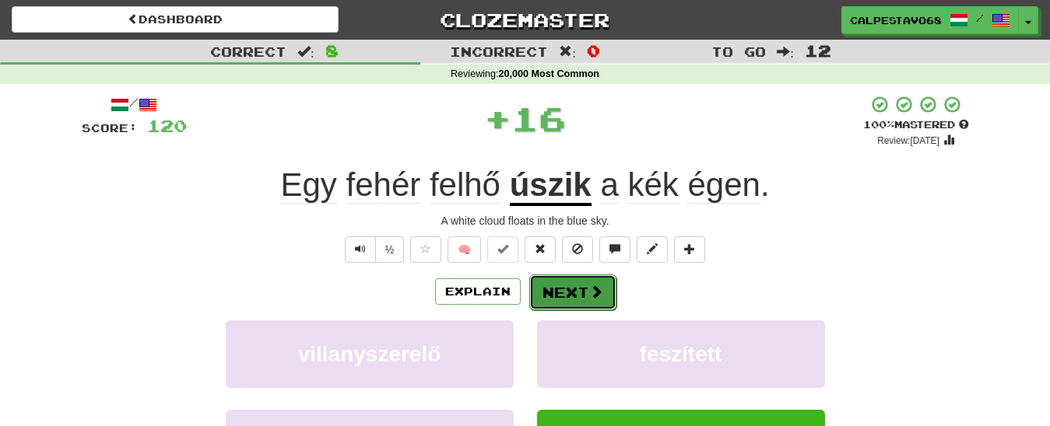
click at [577, 296] on button "Next" at bounding box center [572, 293] width 87 height 36
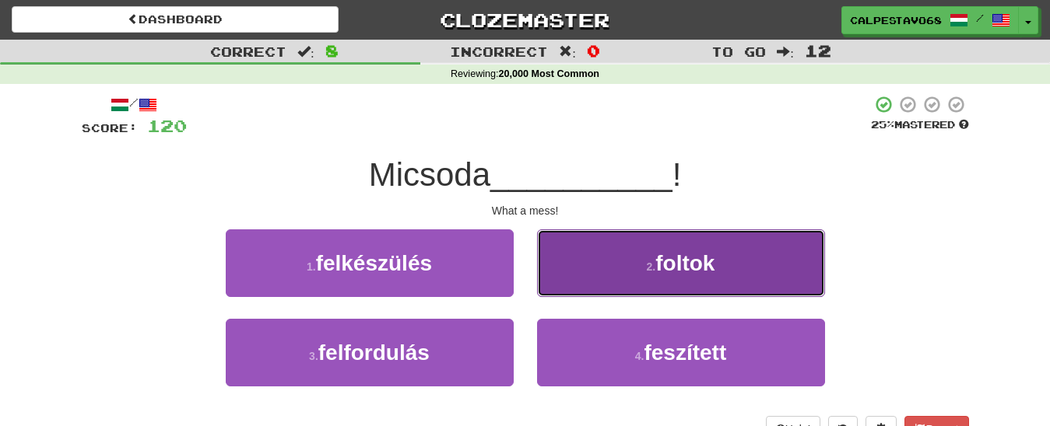
click at [647, 263] on small "2 ." at bounding box center [651, 267] width 9 height 12
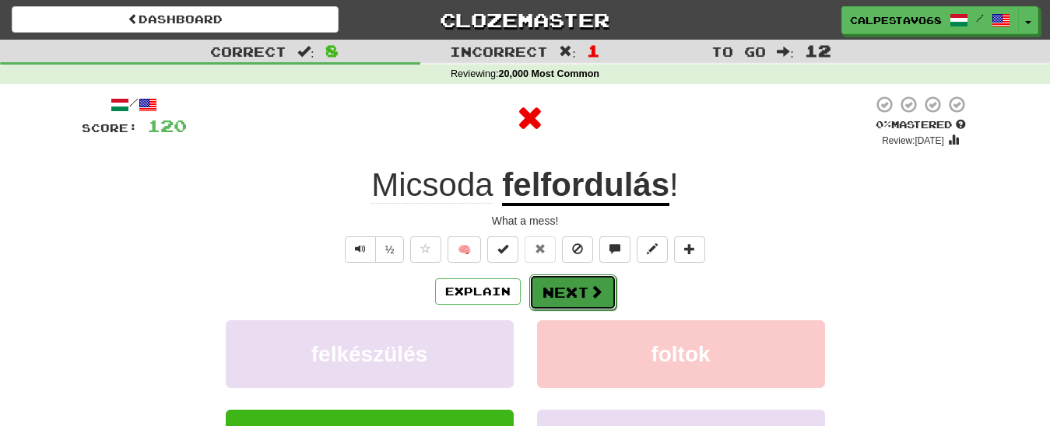
click at [564, 295] on button "Next" at bounding box center [572, 293] width 87 height 36
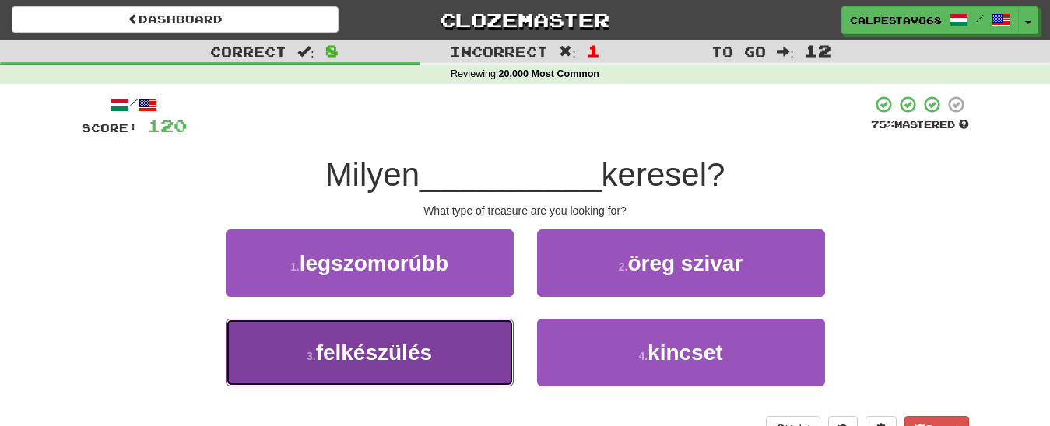
click at [444, 362] on button "3 . felkészülés" at bounding box center [370, 353] width 288 height 68
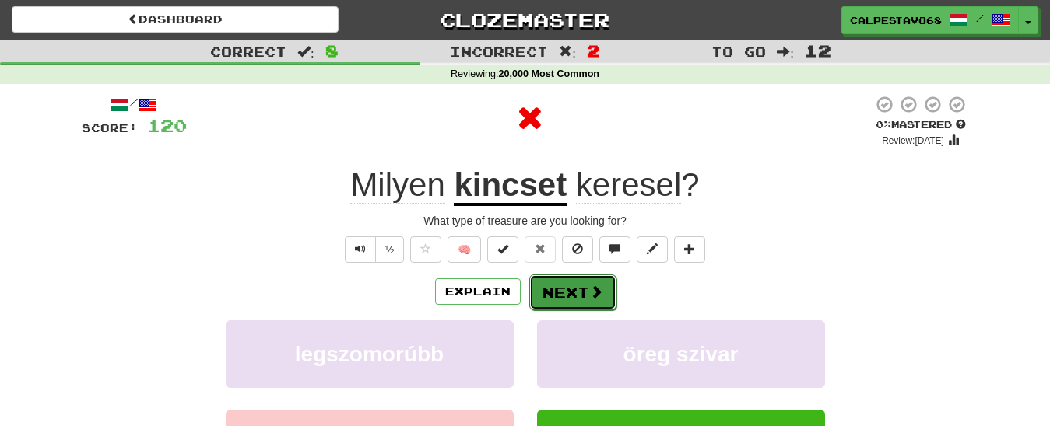
click at [578, 290] on button "Next" at bounding box center [572, 293] width 87 height 36
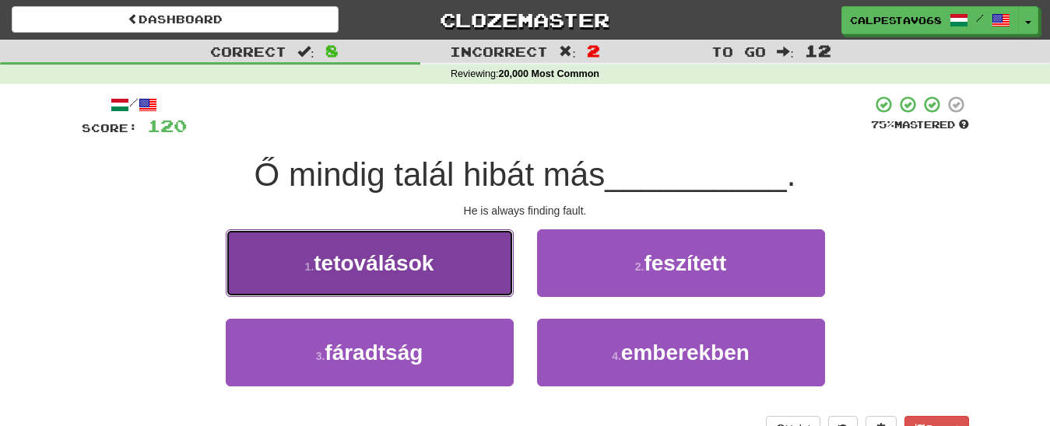
click at [476, 268] on button "1 . tetoválások" at bounding box center [370, 264] width 288 height 68
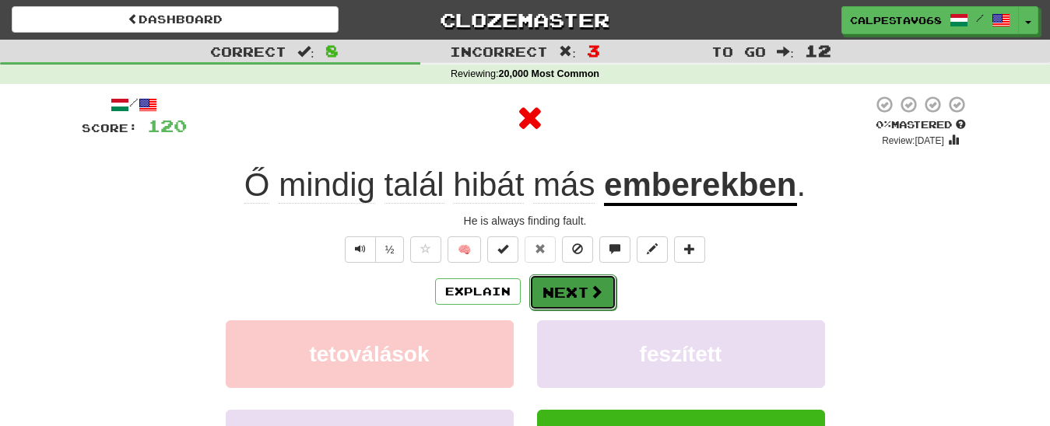
click at [572, 292] on button "Next" at bounding box center [572, 293] width 87 height 36
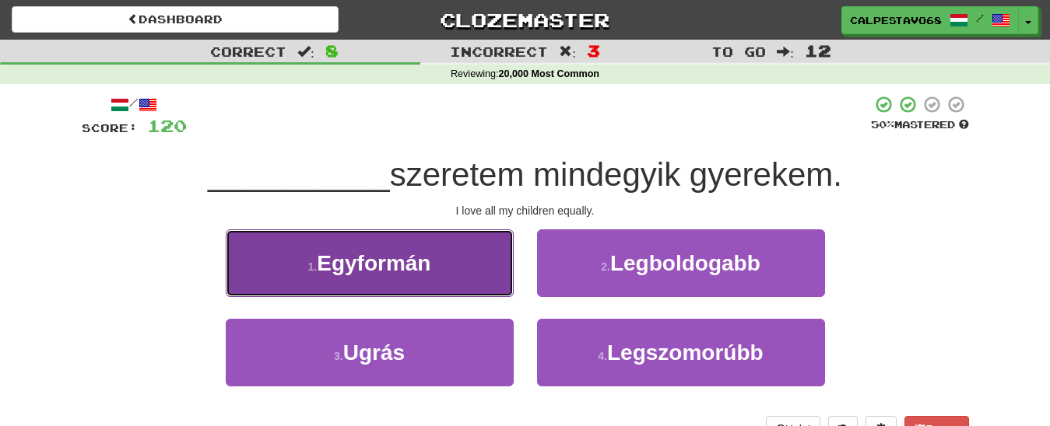
click at [430, 272] on span "Egyformán" at bounding box center [374, 263] width 114 height 24
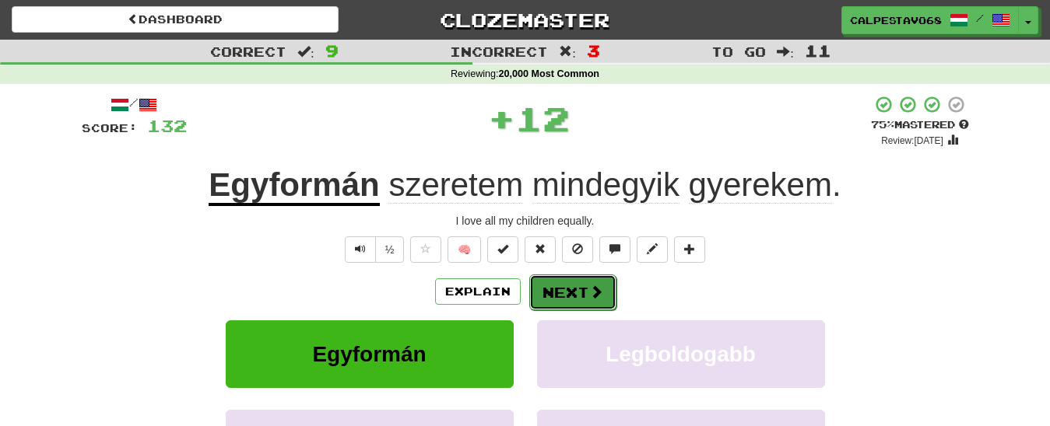
click at [572, 292] on button "Next" at bounding box center [572, 293] width 87 height 36
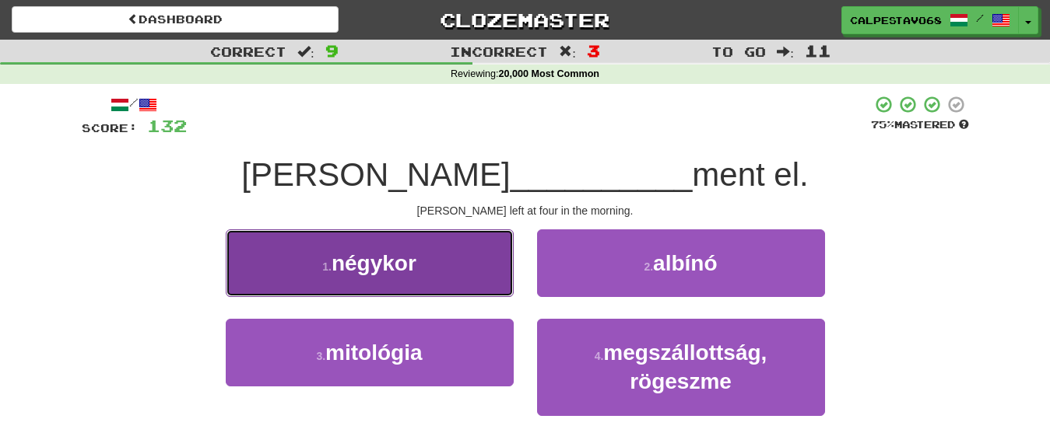
click at [454, 263] on button "1 . négykor" at bounding box center [370, 264] width 288 height 68
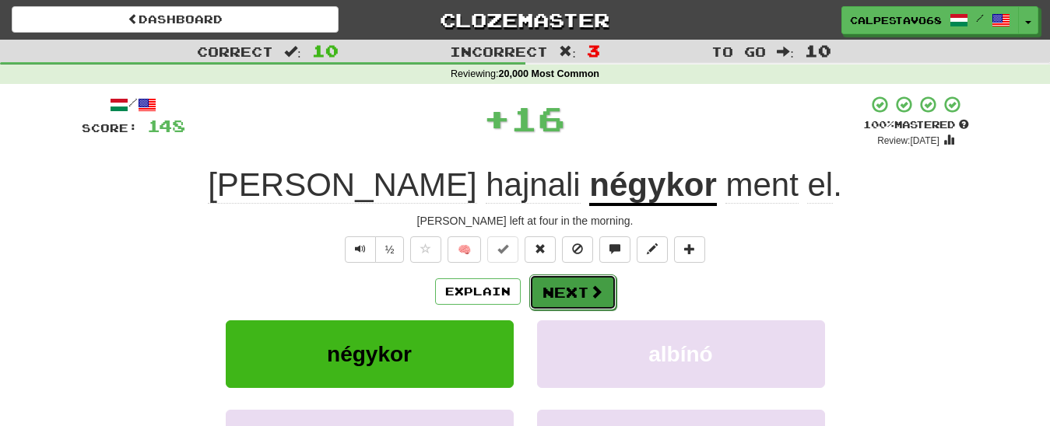
click at [558, 289] on button "Next" at bounding box center [572, 293] width 87 height 36
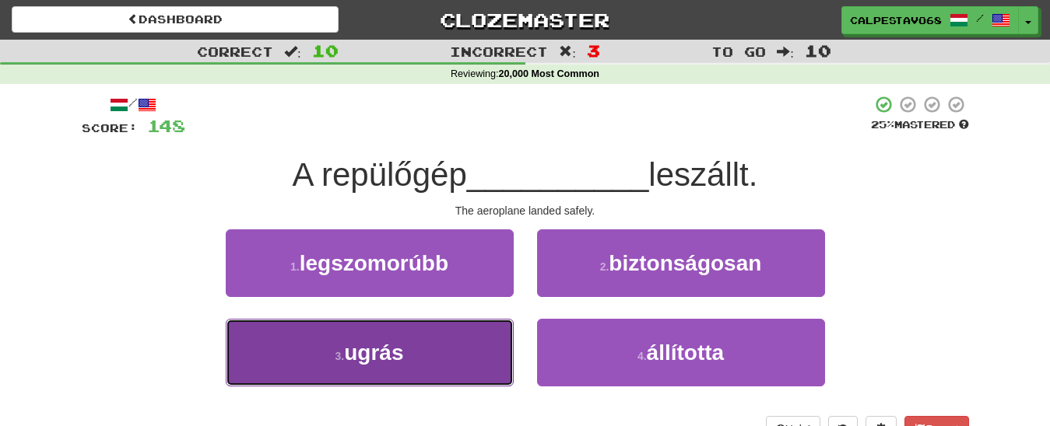
click at [453, 345] on button "3 . ugrás" at bounding box center [370, 353] width 288 height 68
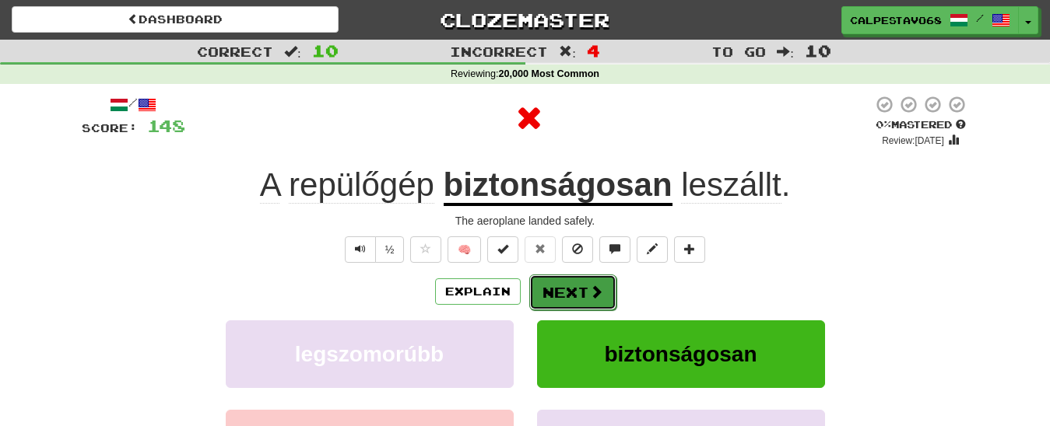
click at [580, 302] on button "Next" at bounding box center [572, 293] width 87 height 36
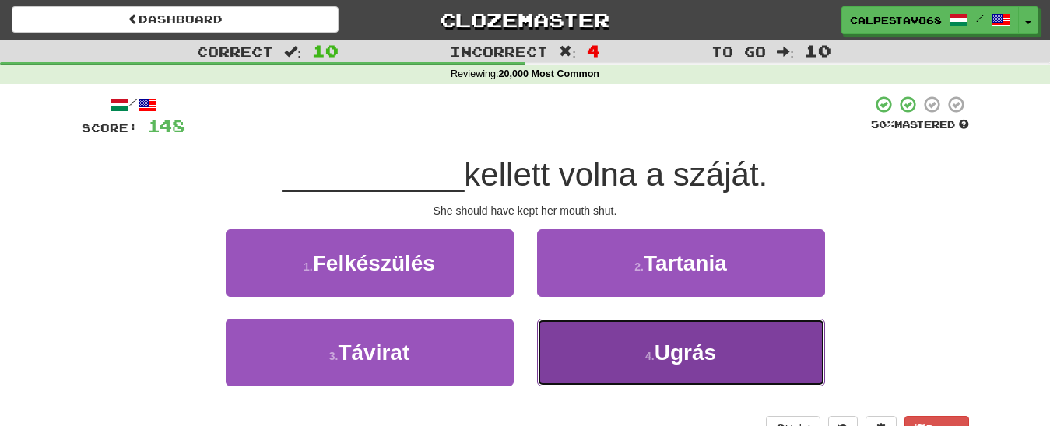
click at [652, 360] on small "4 ." at bounding box center [649, 356] width 9 height 12
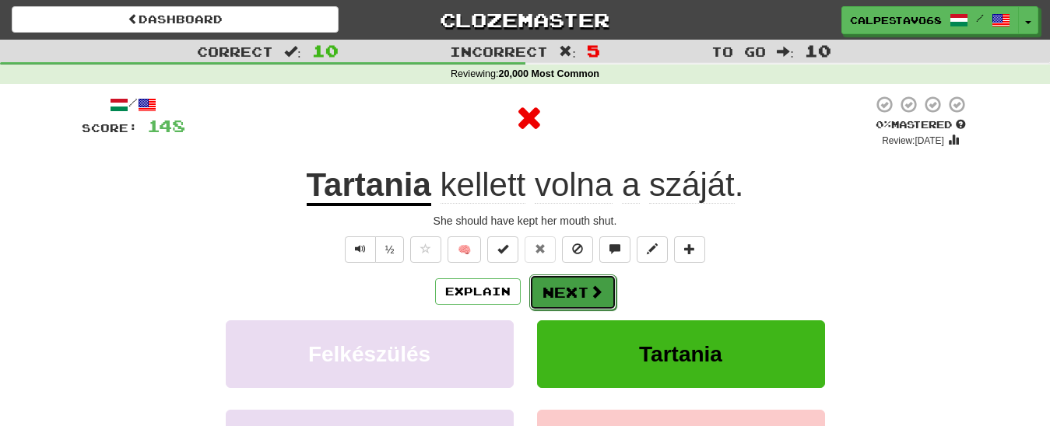
click at [600, 282] on button "Next" at bounding box center [572, 293] width 87 height 36
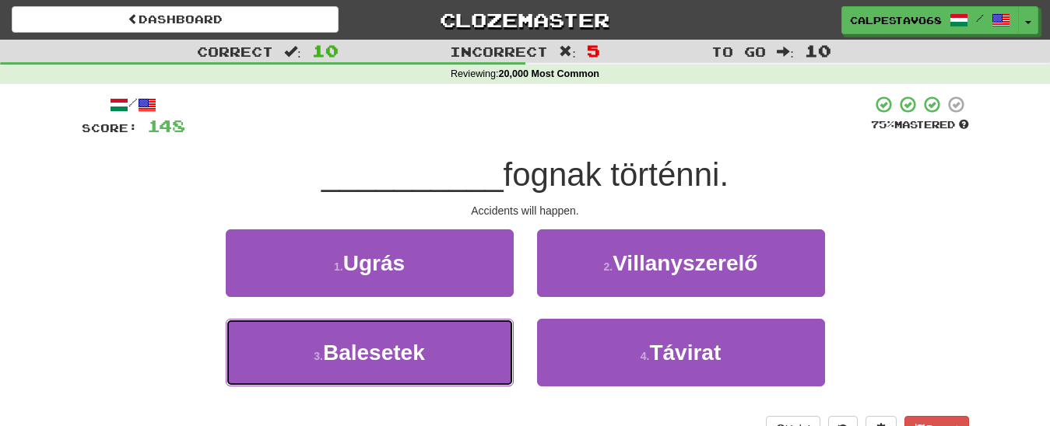
drag, startPoint x: 427, startPoint y: 373, endPoint x: 522, endPoint y: 335, distance: 102.3
click at [433, 371] on button "3 . Balesetek" at bounding box center [370, 353] width 288 height 68
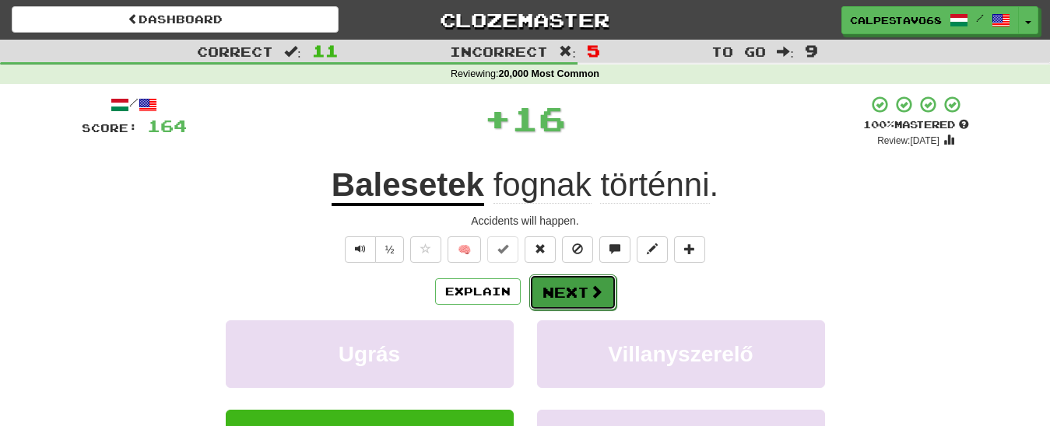
click at [583, 291] on button "Next" at bounding box center [572, 293] width 87 height 36
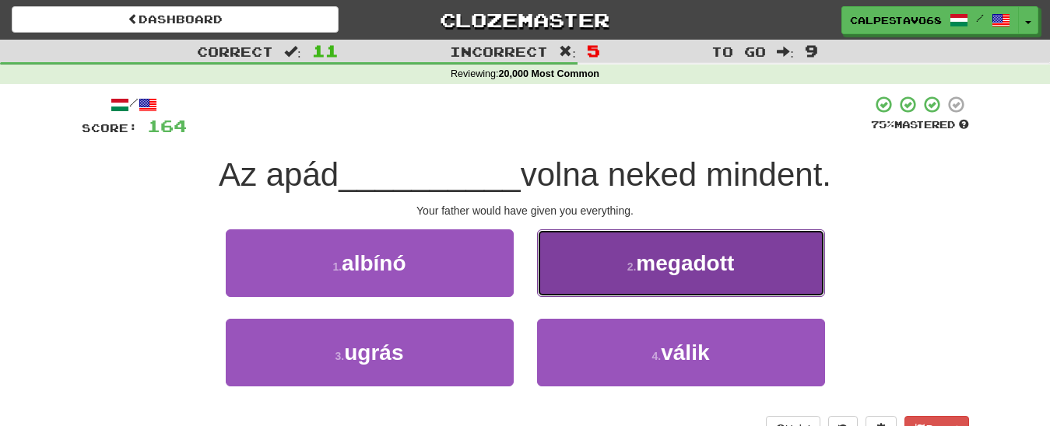
click at [643, 273] on span "megadott" at bounding box center [685, 263] width 98 height 24
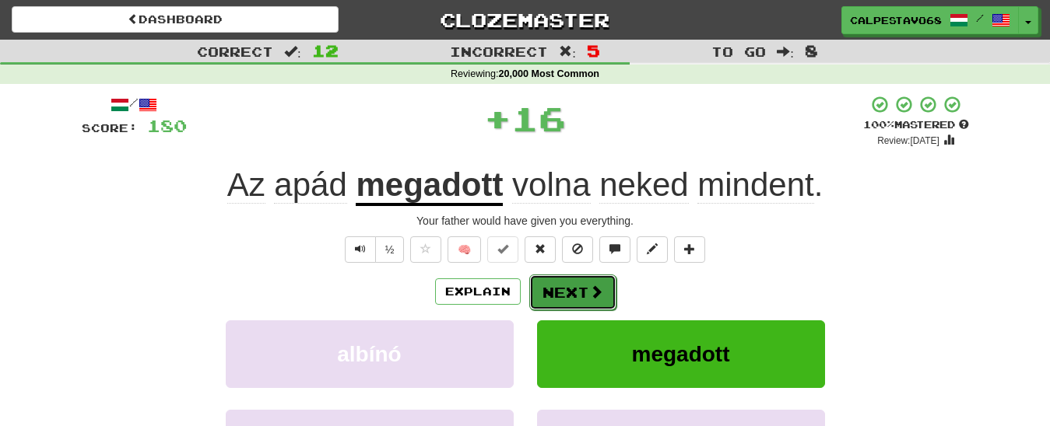
click at [597, 305] on button "Next" at bounding box center [572, 293] width 87 height 36
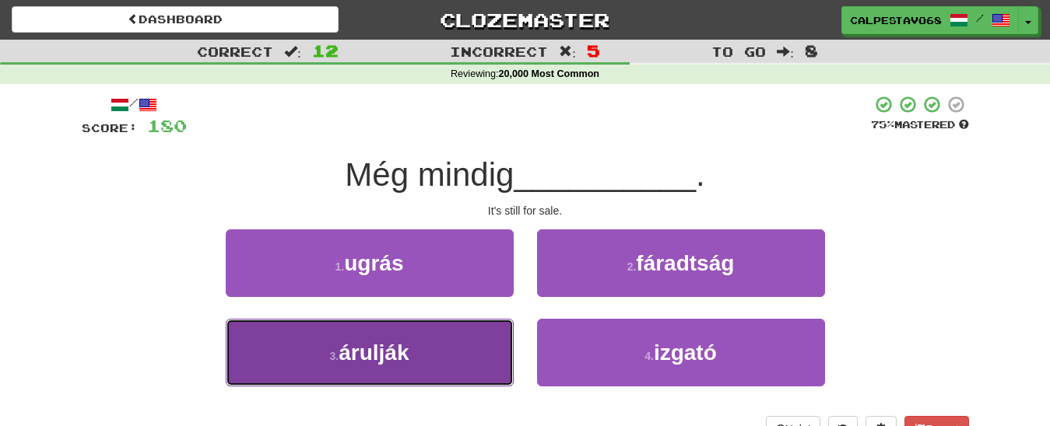
click at [480, 331] on button "3 . árulják" at bounding box center [370, 353] width 288 height 68
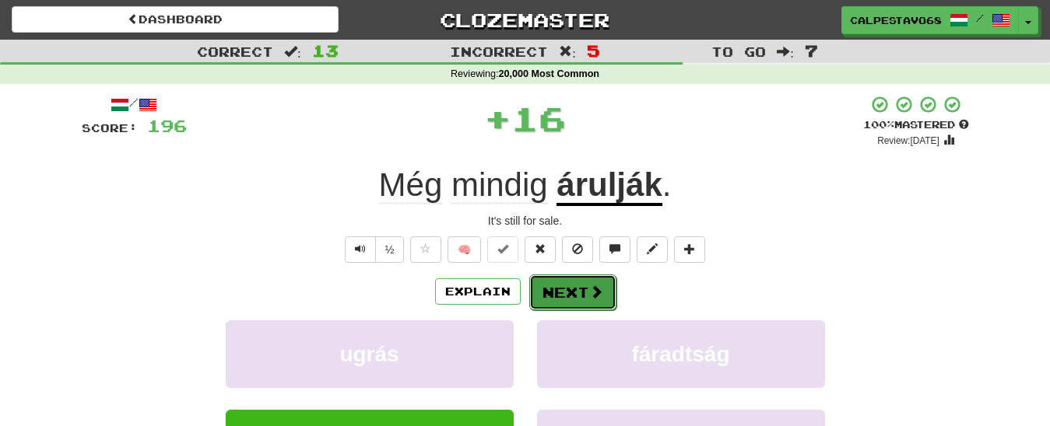
click at [573, 293] on button "Next" at bounding box center [572, 293] width 87 height 36
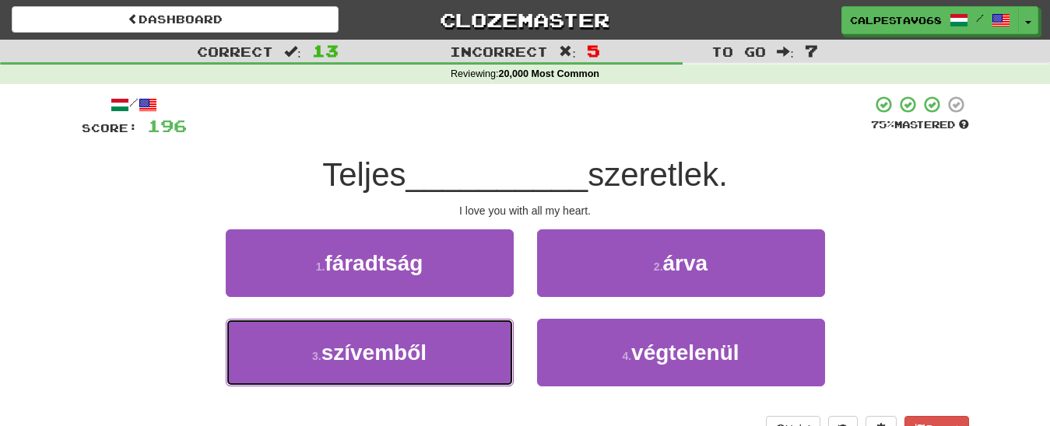
drag, startPoint x: 461, startPoint y: 351, endPoint x: 518, endPoint y: 335, distance: 59.9
click at [462, 350] on button "3 . szívemből" at bounding box center [370, 353] width 288 height 68
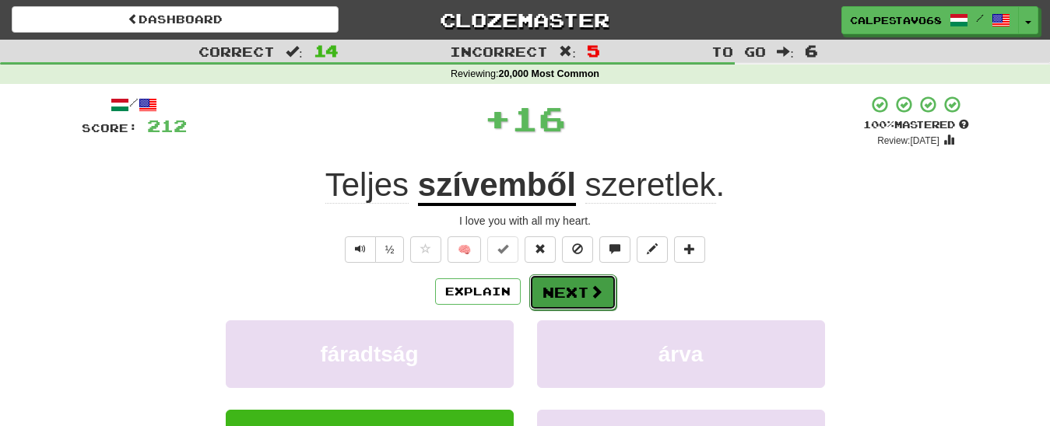
click at [571, 293] on button "Next" at bounding box center [572, 293] width 87 height 36
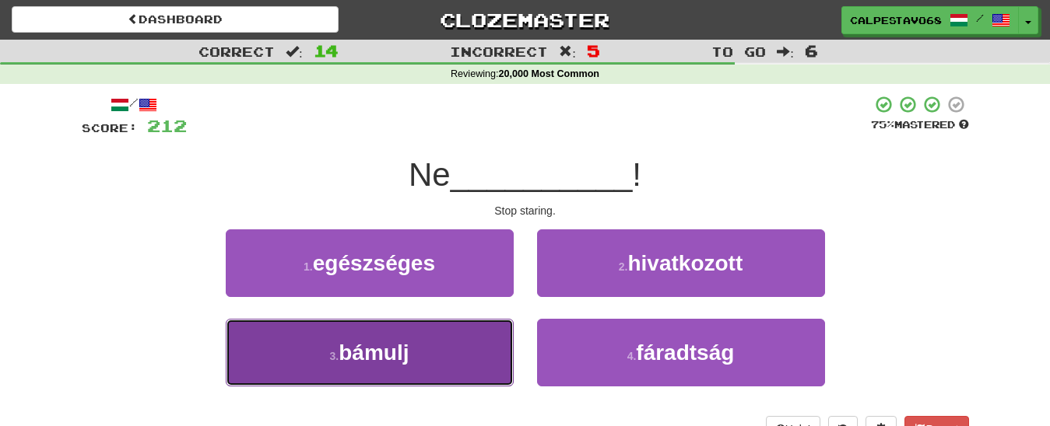
click at [458, 344] on button "3 . bámulj" at bounding box center [370, 353] width 288 height 68
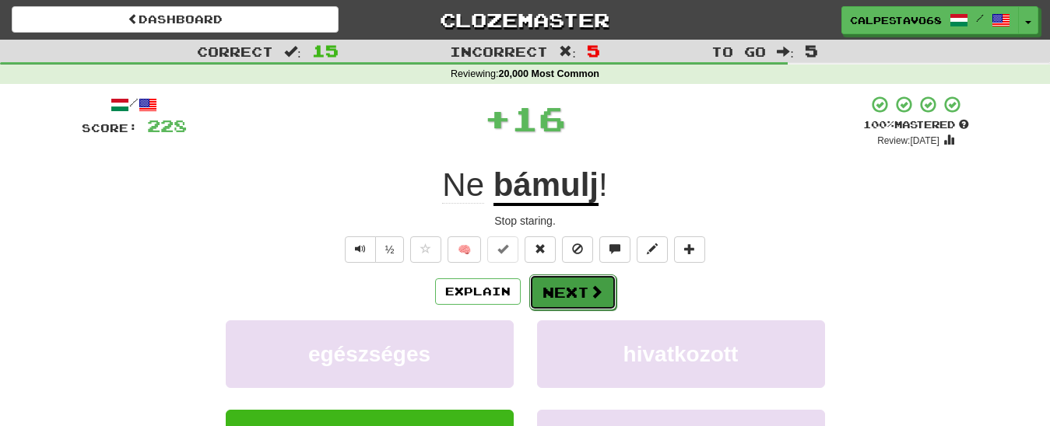
click at [549, 293] on button "Next" at bounding box center [572, 293] width 87 height 36
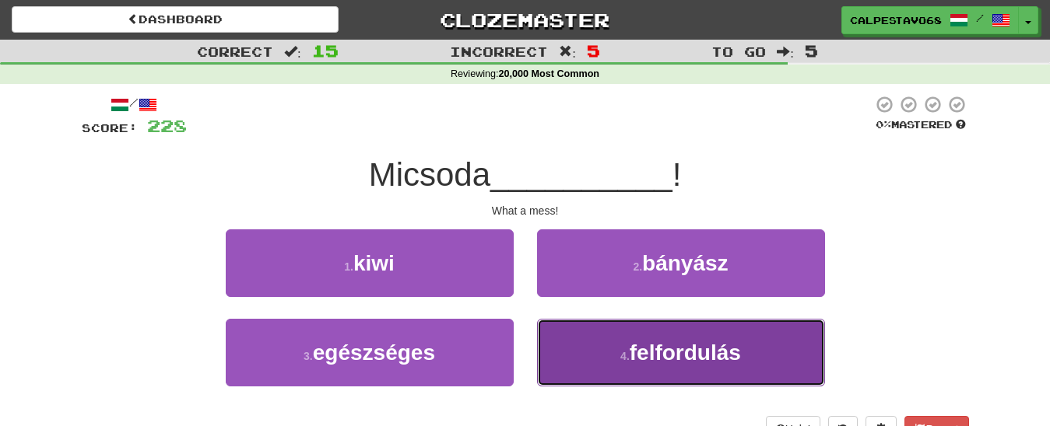
click at [640, 356] on span "felfordulás" at bounding box center [684, 353] width 111 height 24
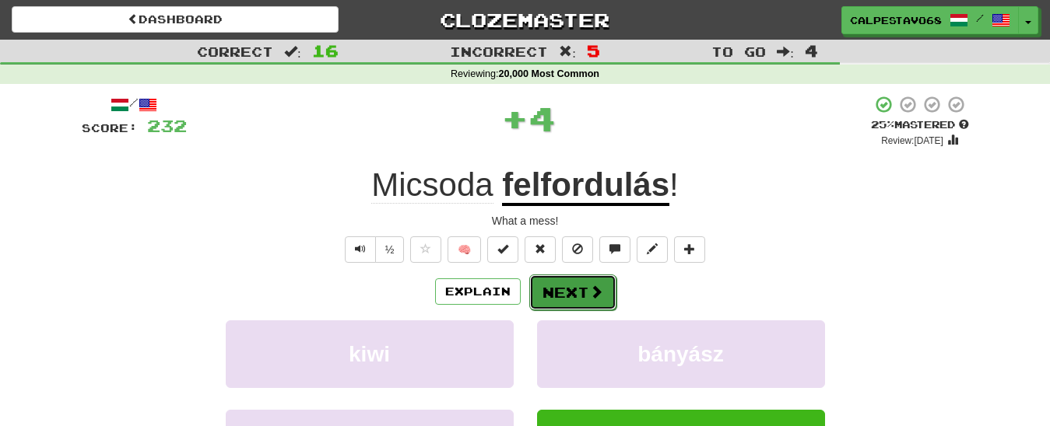
click at [595, 288] on span at bounding box center [596, 292] width 14 height 14
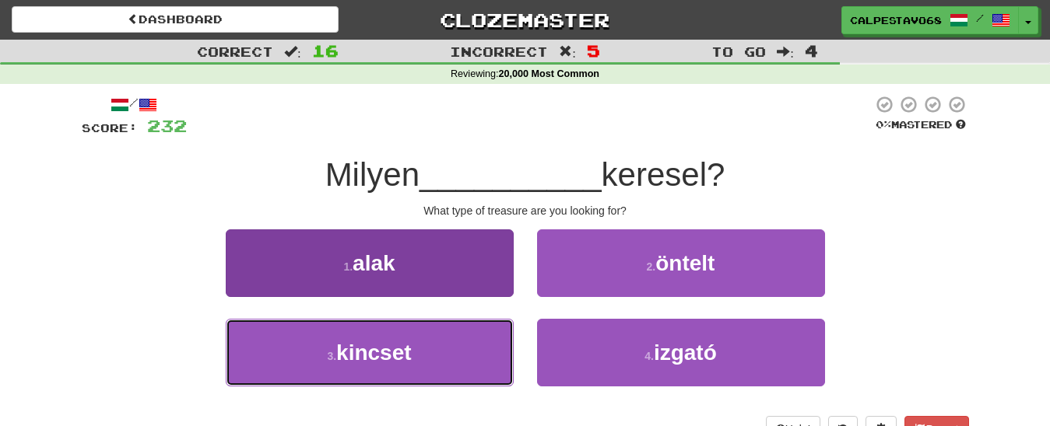
drag, startPoint x: 418, startPoint y: 349, endPoint x: 432, endPoint y: 338, distance: 17.7
click at [419, 347] on button "3 . kincset" at bounding box center [370, 353] width 288 height 68
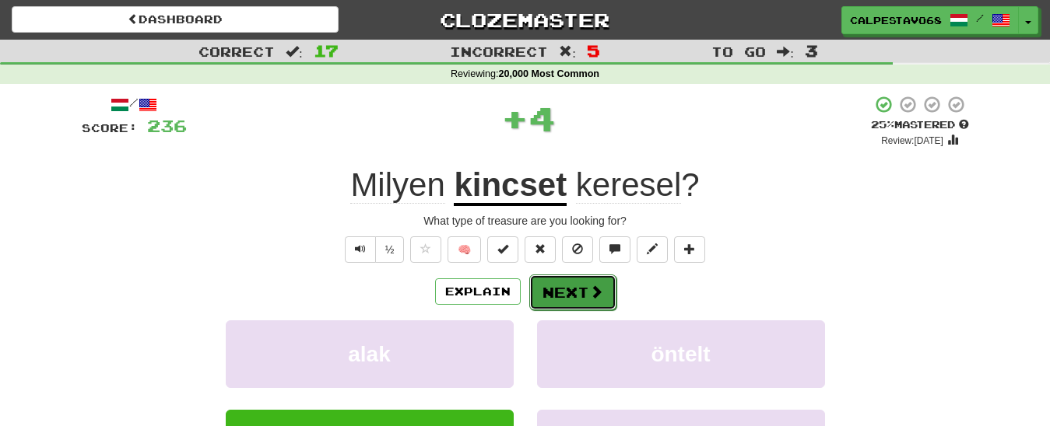
click at [564, 288] on button "Next" at bounding box center [572, 293] width 87 height 36
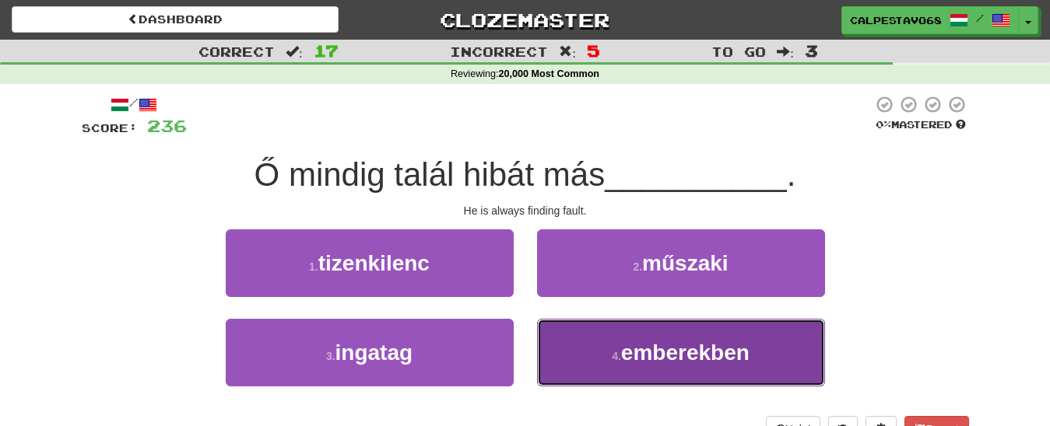
drag, startPoint x: 635, startPoint y: 362, endPoint x: 621, endPoint y: 342, distance: 24.0
click at [632, 357] on span "emberekben" at bounding box center [685, 353] width 128 height 24
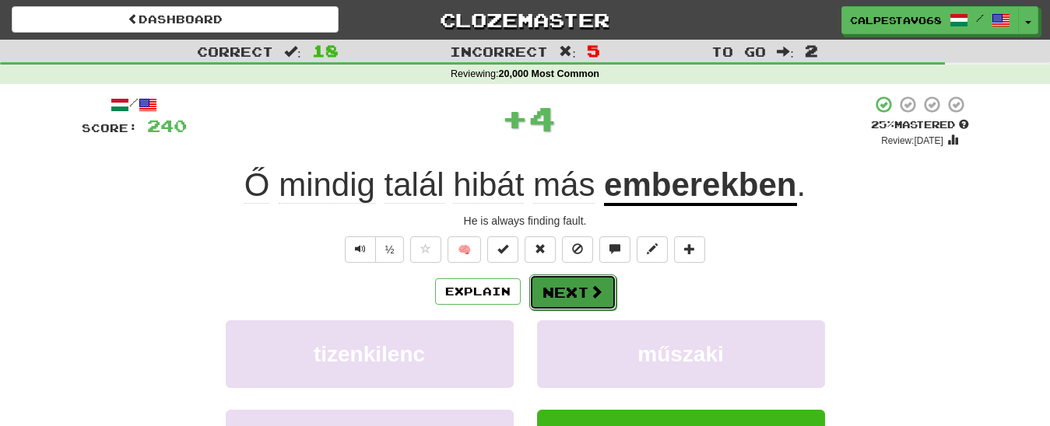
click at [581, 282] on button "Next" at bounding box center [572, 293] width 87 height 36
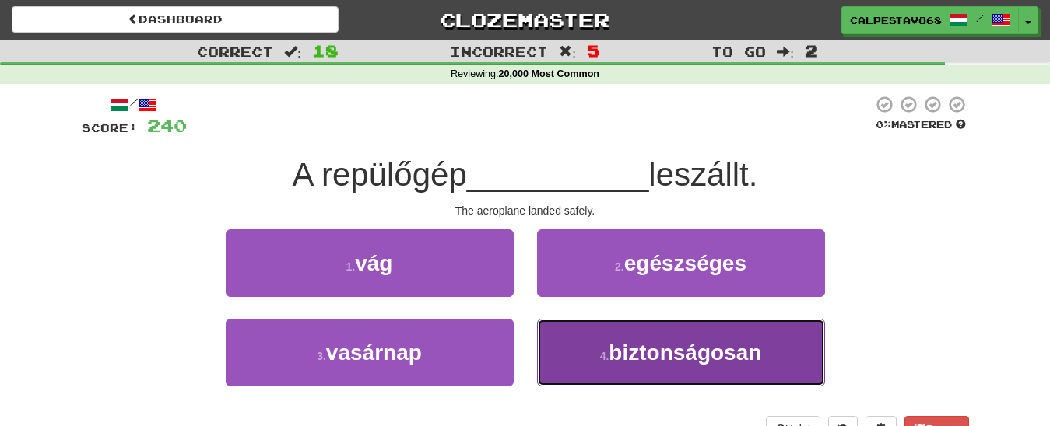
drag, startPoint x: 647, startPoint y: 353, endPoint x: 602, endPoint y: 314, distance: 59.0
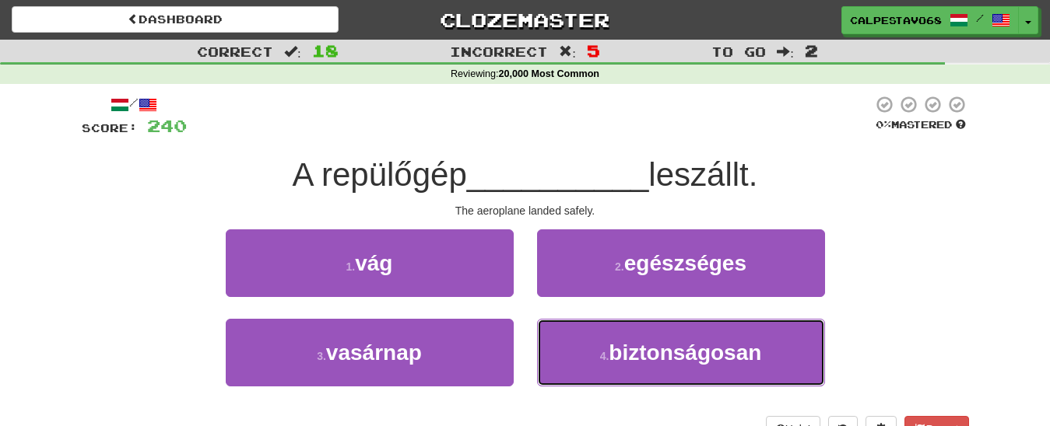
click at [645, 351] on span "biztonságosan" at bounding box center [684, 353] width 153 height 24
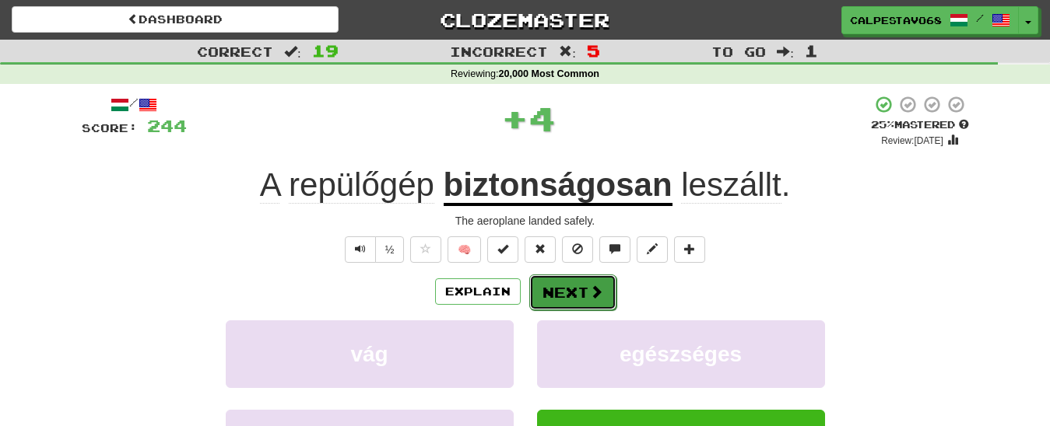
click at [576, 295] on button "Next" at bounding box center [572, 293] width 87 height 36
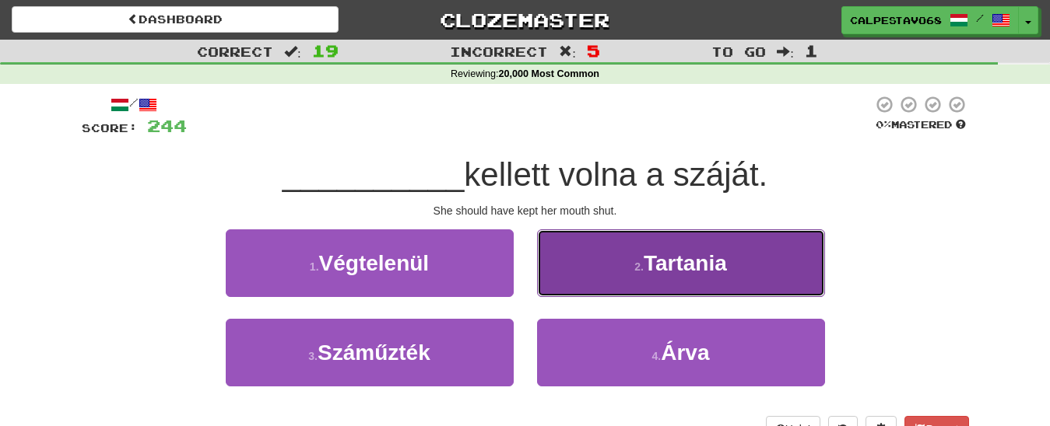
drag, startPoint x: 662, startPoint y: 254, endPoint x: 653, endPoint y: 254, distance: 9.4
click at [661, 254] on span "Tartania" at bounding box center [684, 263] width 83 height 24
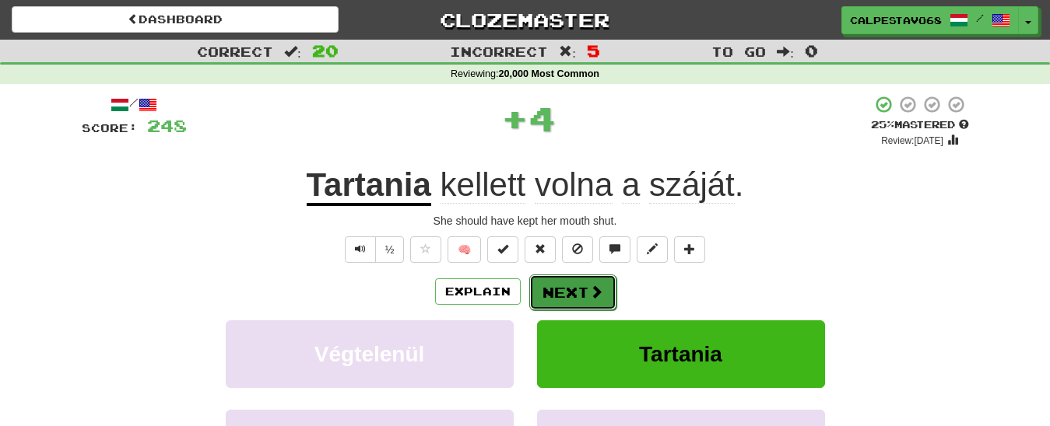
click at [582, 283] on button "Next" at bounding box center [572, 293] width 87 height 36
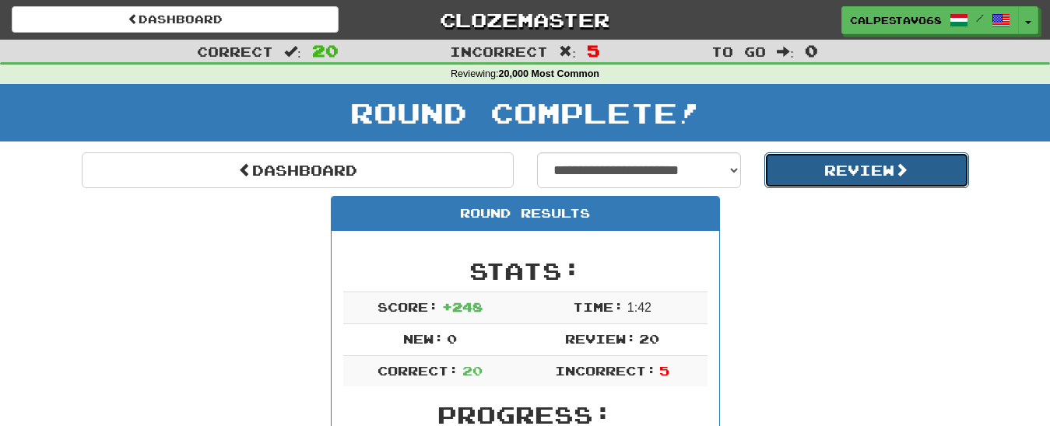
click at [847, 174] on button "Review" at bounding box center [866, 171] width 205 height 36
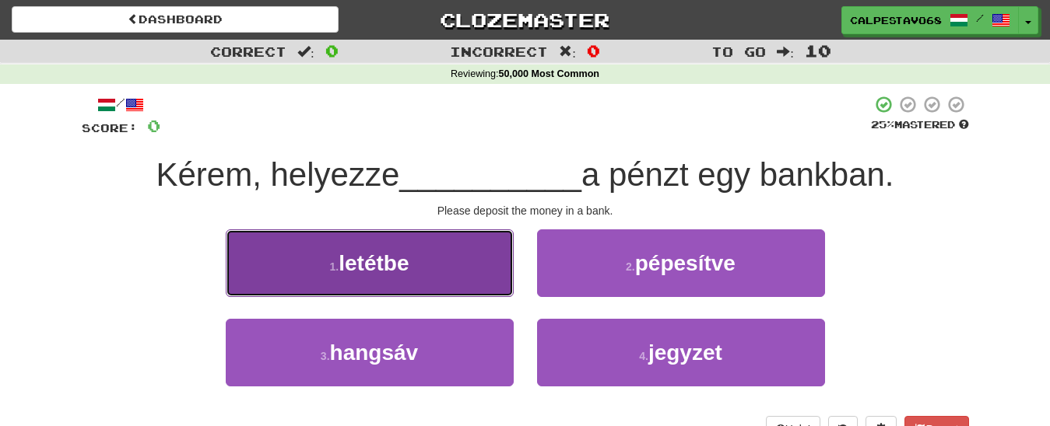
click at [377, 252] on span "letétbe" at bounding box center [373, 263] width 70 height 24
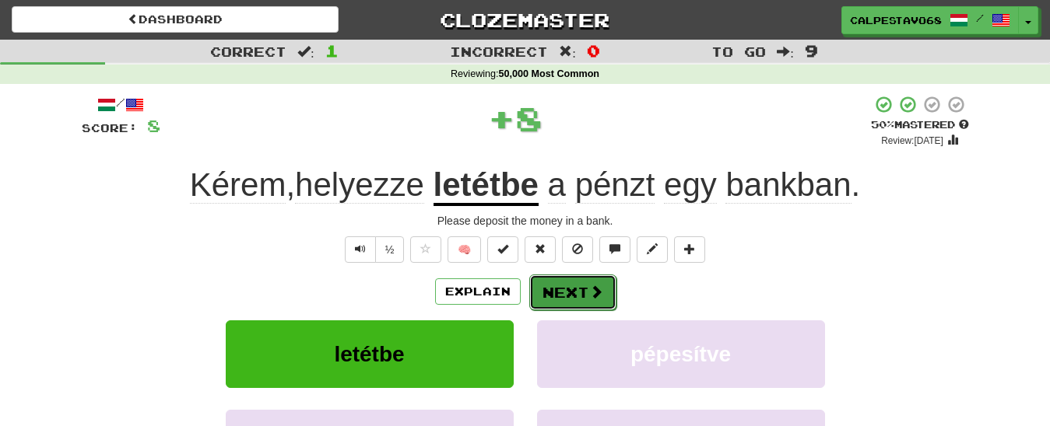
click at [549, 284] on button "Next" at bounding box center [572, 293] width 87 height 36
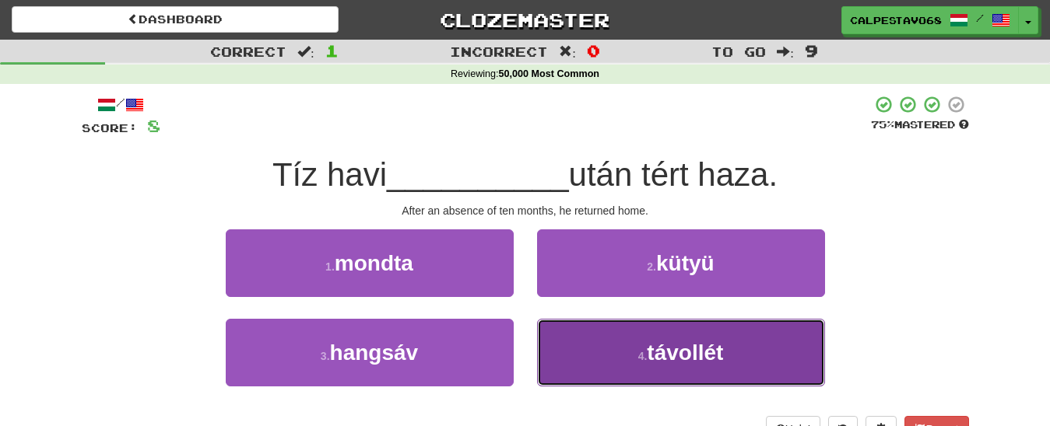
click at [608, 359] on button "4 . távollét" at bounding box center [681, 353] width 288 height 68
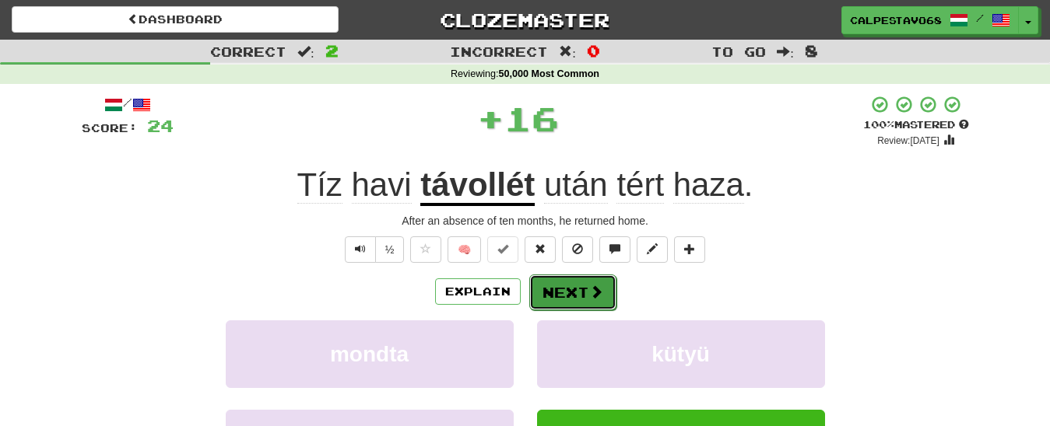
click at [550, 281] on button "Next" at bounding box center [572, 293] width 87 height 36
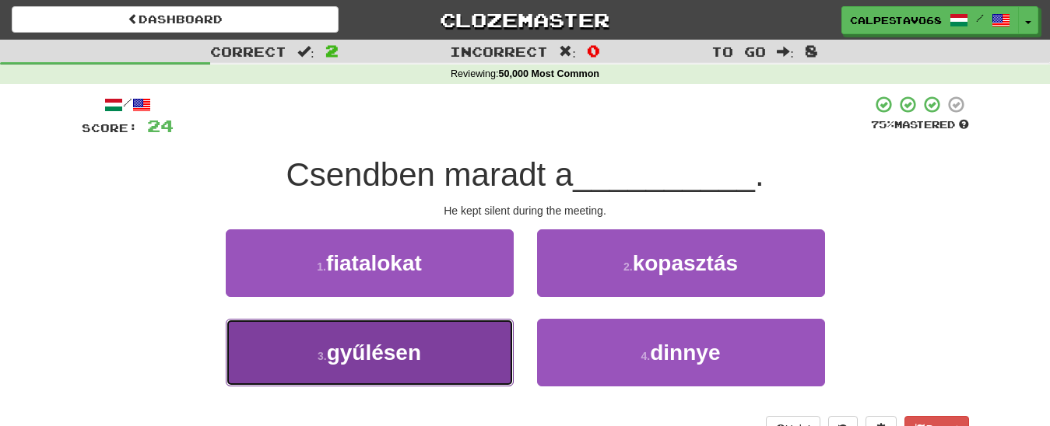
click at [449, 361] on button "3 . gyűlésen" at bounding box center [370, 353] width 288 height 68
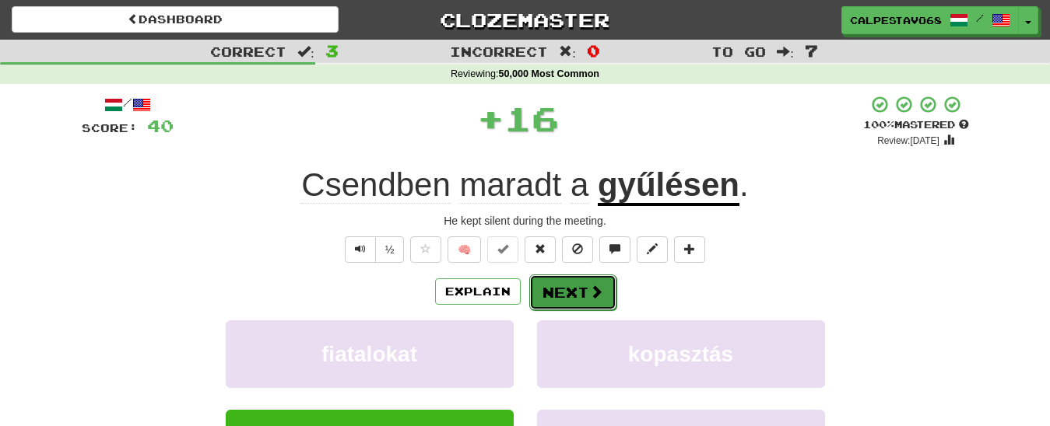
click at [559, 289] on button "Next" at bounding box center [572, 293] width 87 height 36
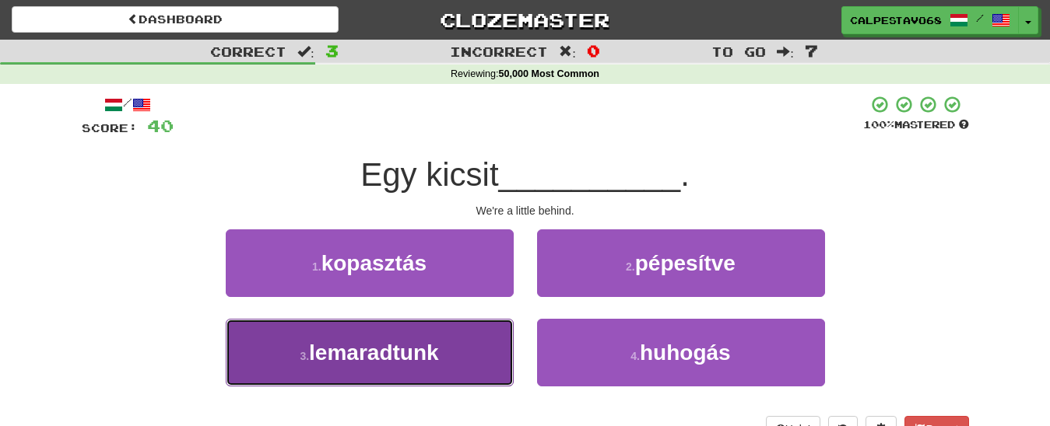
click at [464, 363] on button "3 . lemaradtunk" at bounding box center [370, 353] width 288 height 68
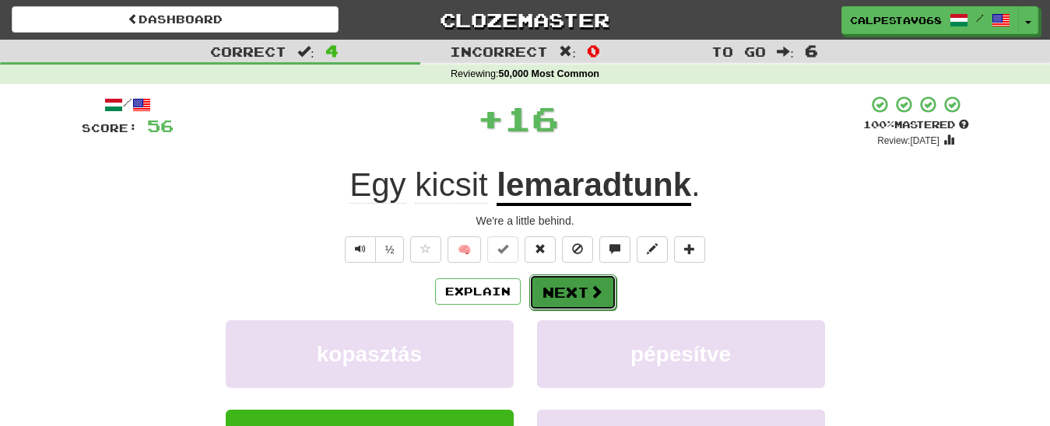
click at [559, 289] on button "Next" at bounding box center [572, 293] width 87 height 36
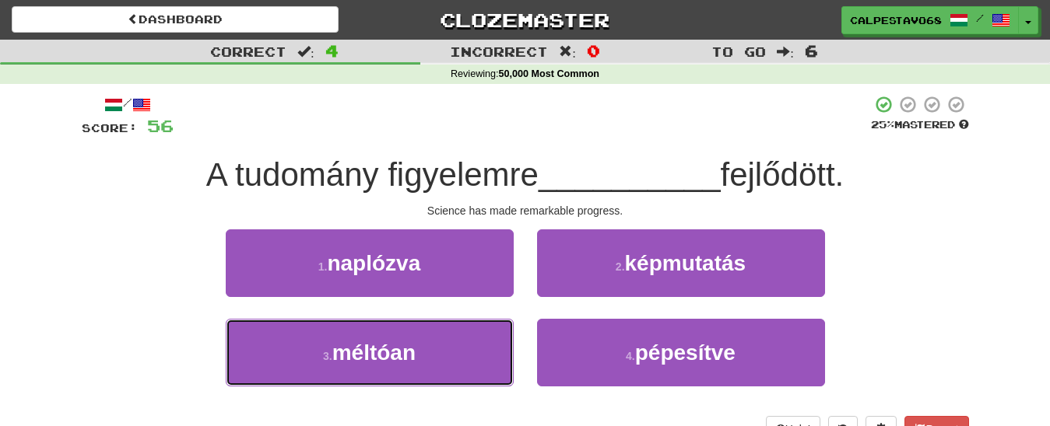
drag, startPoint x: 409, startPoint y: 354, endPoint x: 479, endPoint y: 319, distance: 77.6
click at [409, 352] on span "méltóan" at bounding box center [373, 353] width 83 height 24
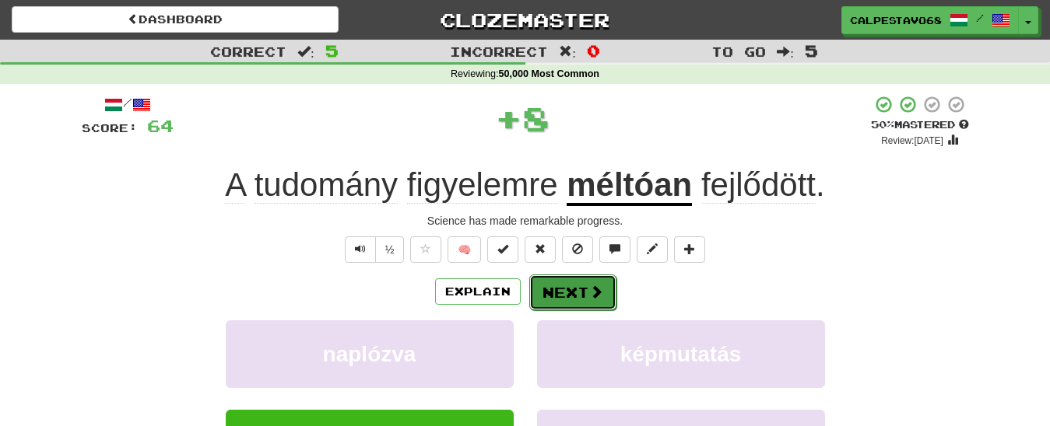
click at [565, 296] on button "Next" at bounding box center [572, 293] width 87 height 36
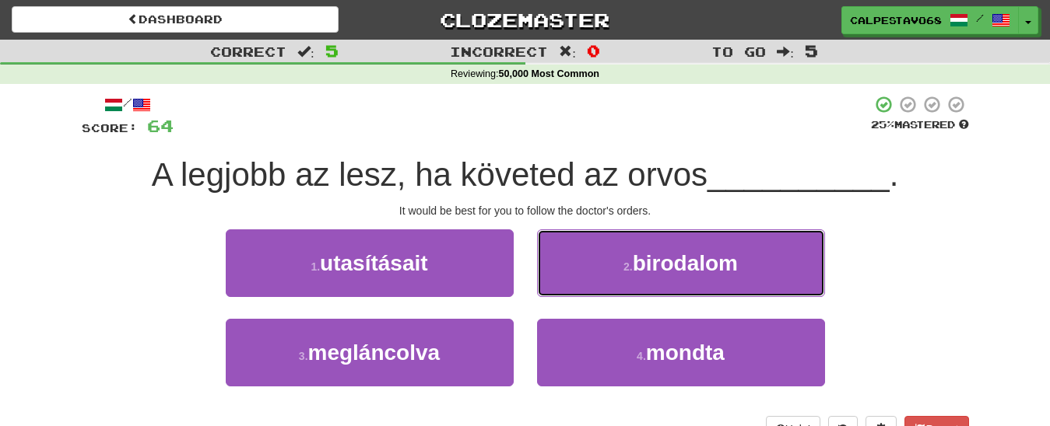
click at [643, 269] on span "birodalom" at bounding box center [685, 263] width 105 height 24
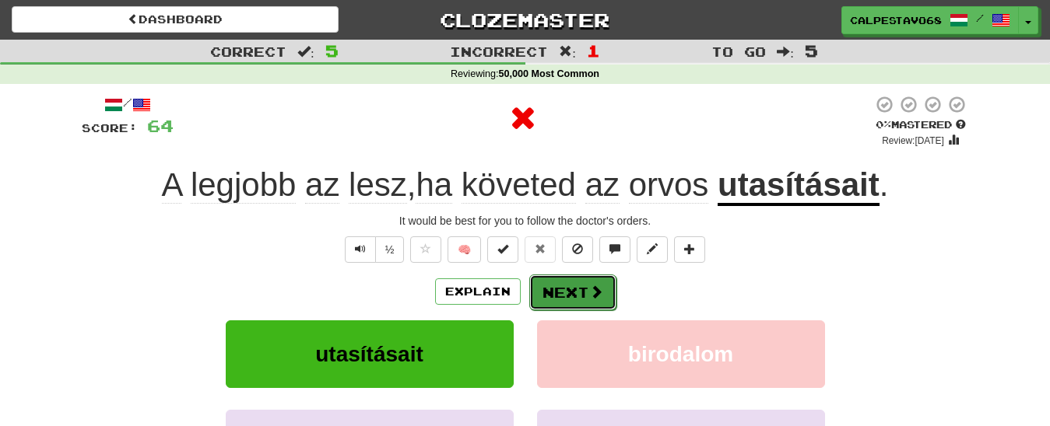
click at [570, 296] on button "Next" at bounding box center [572, 293] width 87 height 36
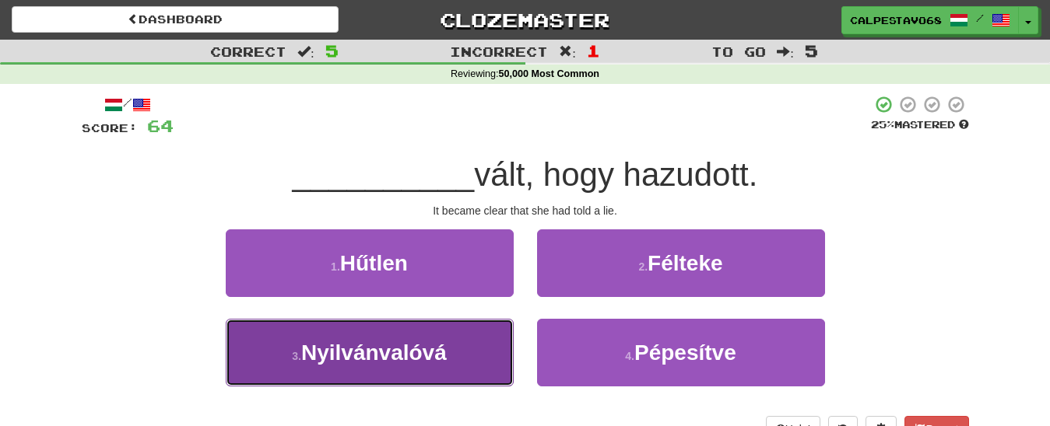
click at [488, 360] on button "3 . Nyilvánvalóvá" at bounding box center [370, 353] width 288 height 68
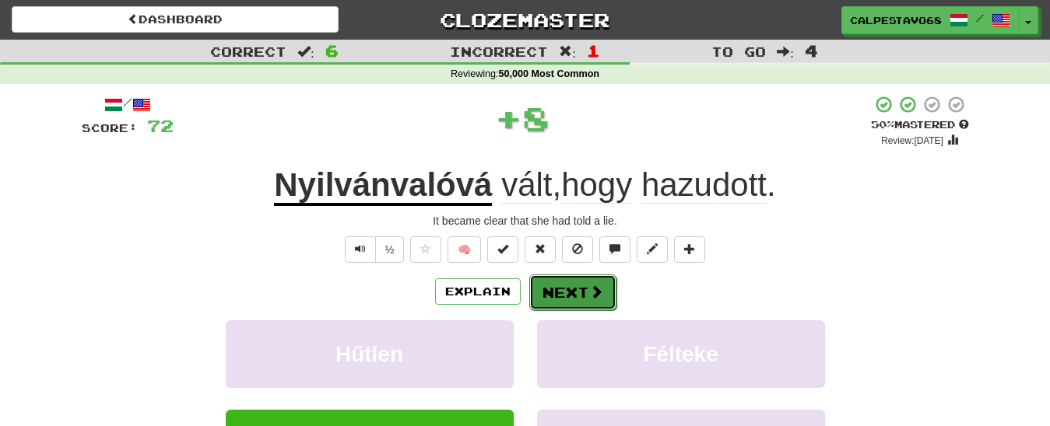
click at [594, 295] on span at bounding box center [596, 292] width 14 height 14
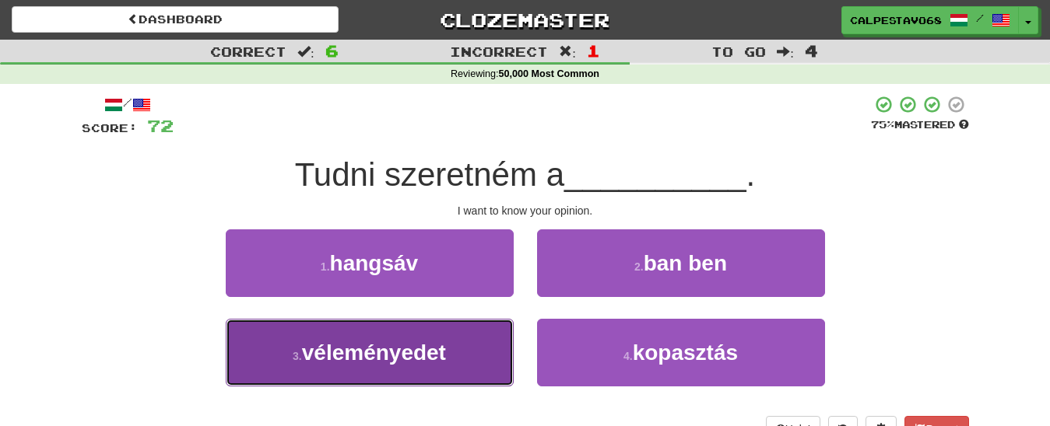
click at [429, 358] on span "véleményedet" at bounding box center [374, 353] width 144 height 24
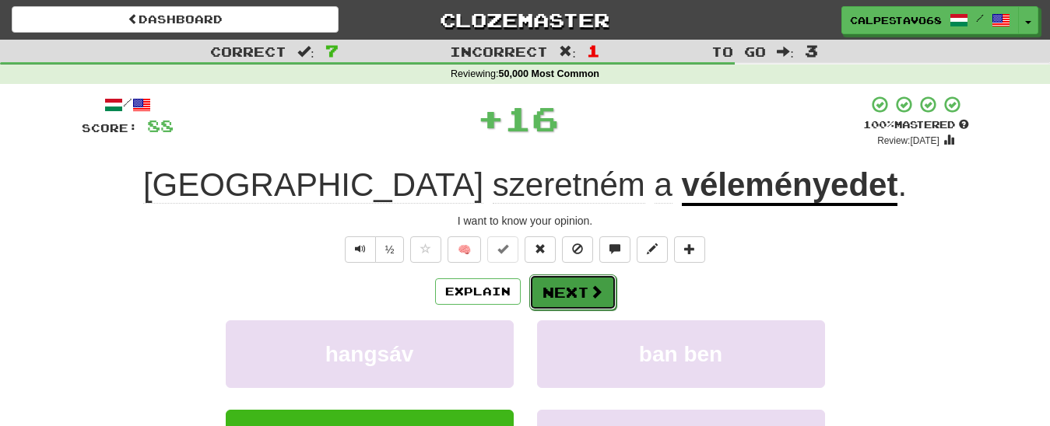
click at [584, 291] on button "Next" at bounding box center [572, 293] width 87 height 36
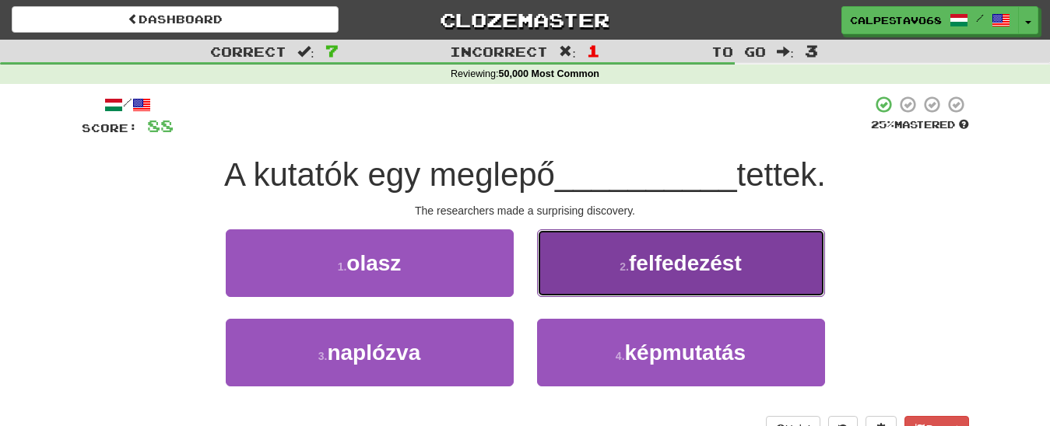
click at [676, 275] on span "felfedezést" at bounding box center [685, 263] width 113 height 24
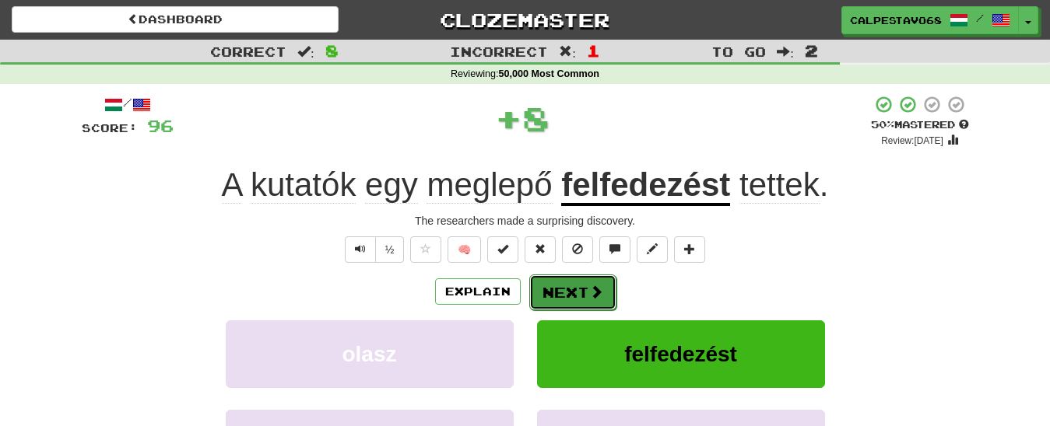
click at [584, 289] on button "Next" at bounding box center [572, 293] width 87 height 36
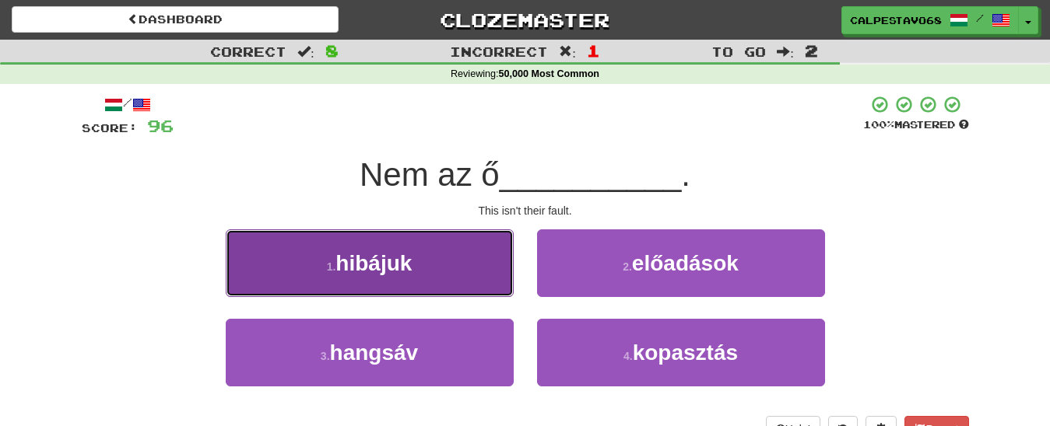
click at [472, 244] on button "1 . hibájuk" at bounding box center [370, 264] width 288 height 68
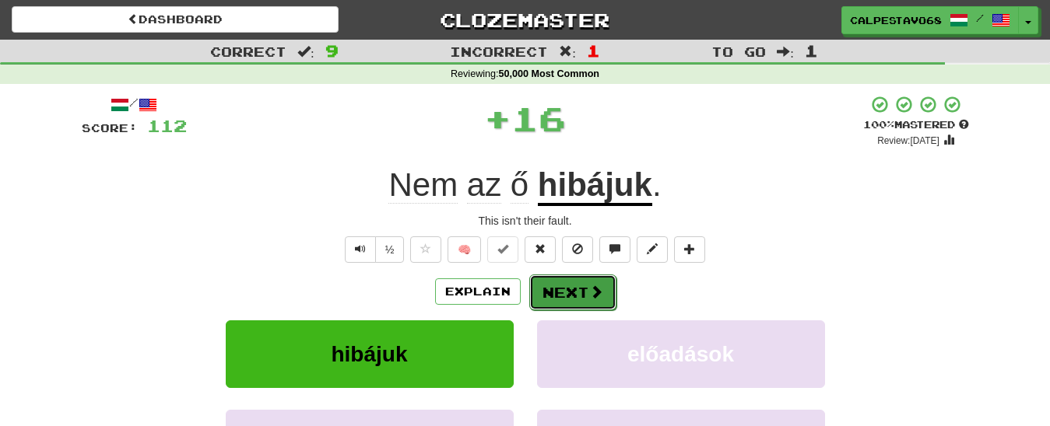
click at [580, 290] on button "Next" at bounding box center [572, 293] width 87 height 36
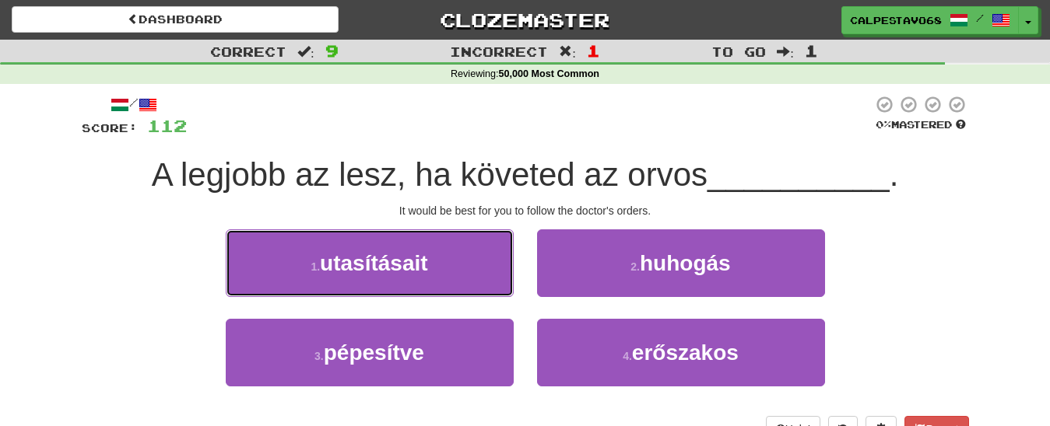
drag, startPoint x: 390, startPoint y: 279, endPoint x: 596, endPoint y: 272, distance: 206.3
click at [393, 278] on button "1 . utasításait" at bounding box center [370, 264] width 288 height 68
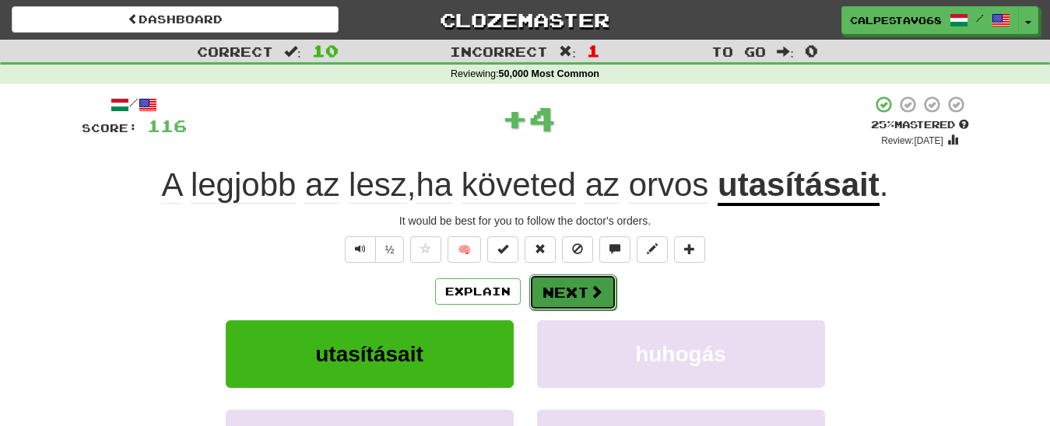
click at [548, 287] on button "Next" at bounding box center [572, 293] width 87 height 36
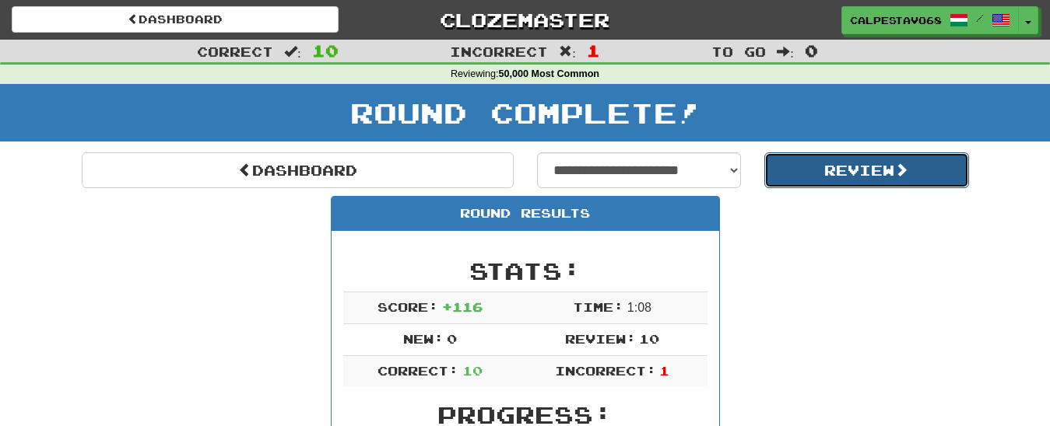
click at [826, 177] on button "Review" at bounding box center [866, 171] width 205 height 36
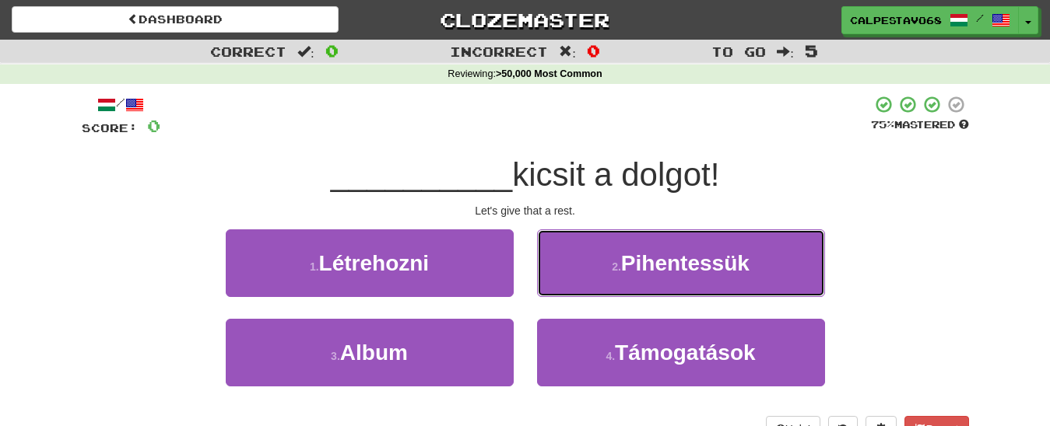
drag, startPoint x: 612, startPoint y: 269, endPoint x: 602, endPoint y: 273, distance: 10.8
click at [612, 268] on small "2 ." at bounding box center [616, 267] width 9 height 12
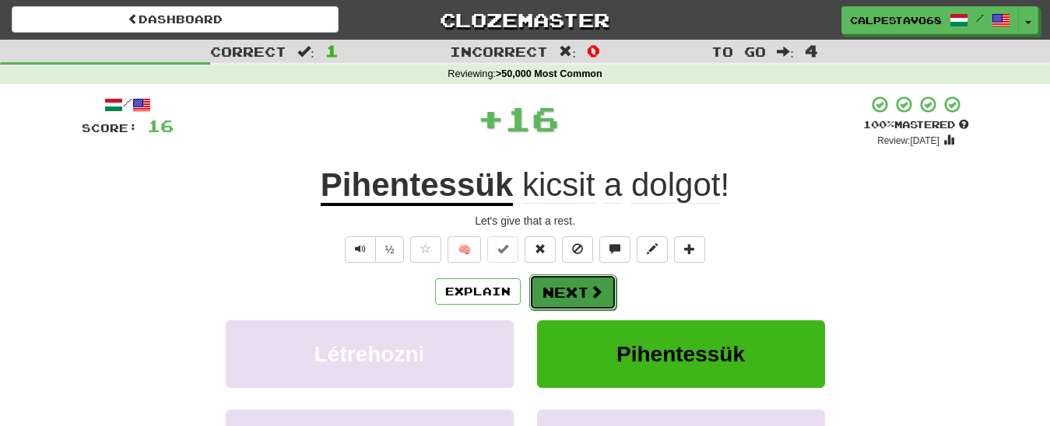
click at [571, 289] on button "Next" at bounding box center [572, 293] width 87 height 36
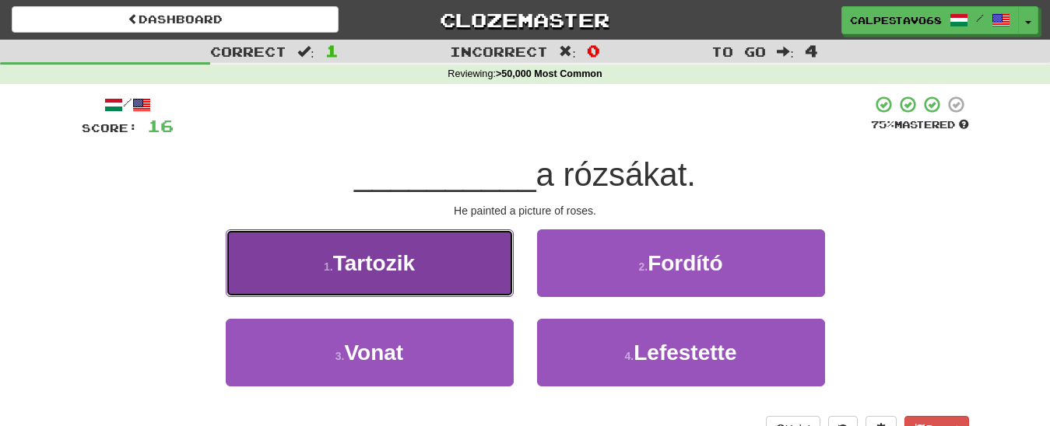
click at [469, 267] on button "1 . Tartozik" at bounding box center [370, 264] width 288 height 68
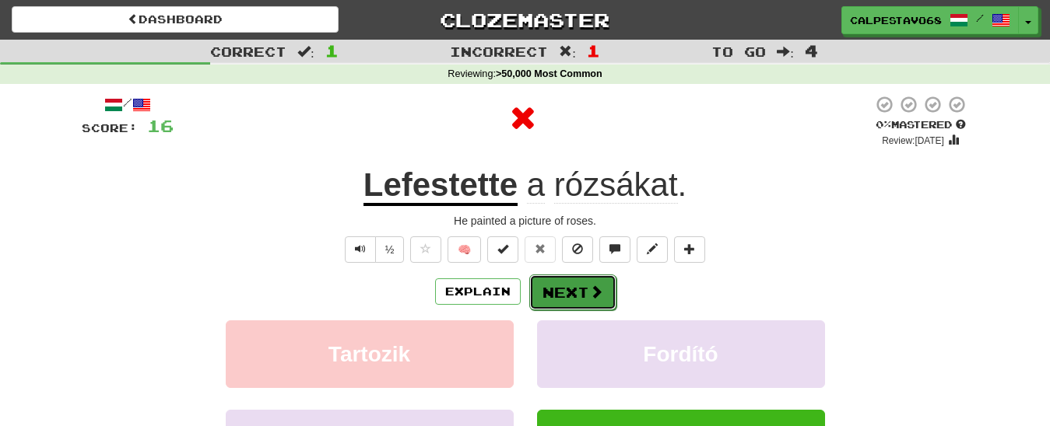
click at [580, 292] on button "Next" at bounding box center [572, 293] width 87 height 36
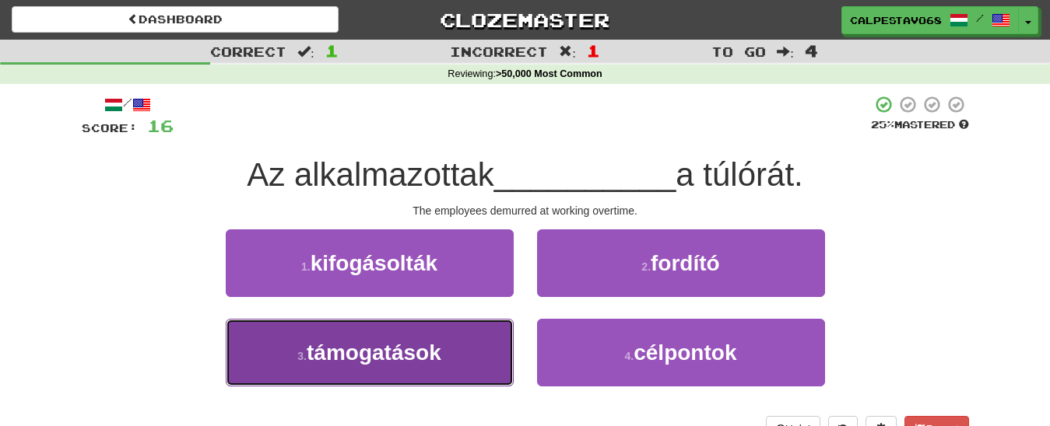
click at [460, 354] on button "3 . támogatások" at bounding box center [370, 353] width 288 height 68
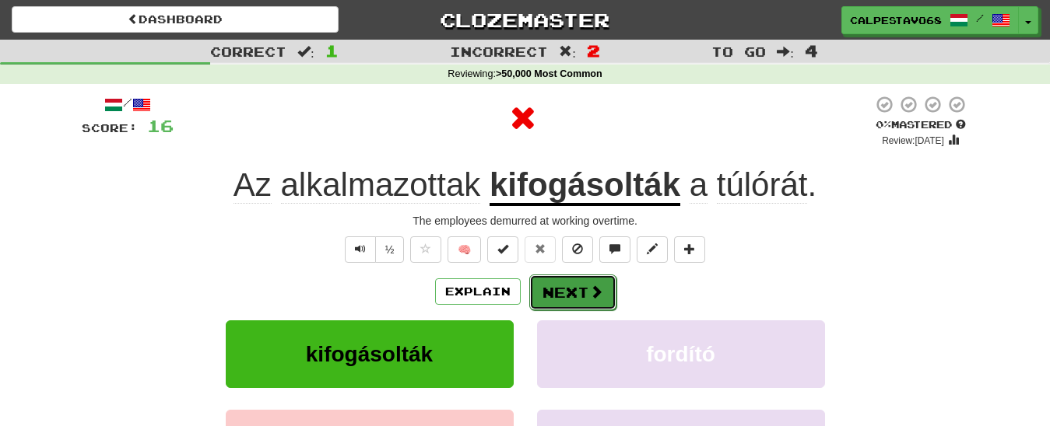
click at [543, 300] on button "Next" at bounding box center [572, 293] width 87 height 36
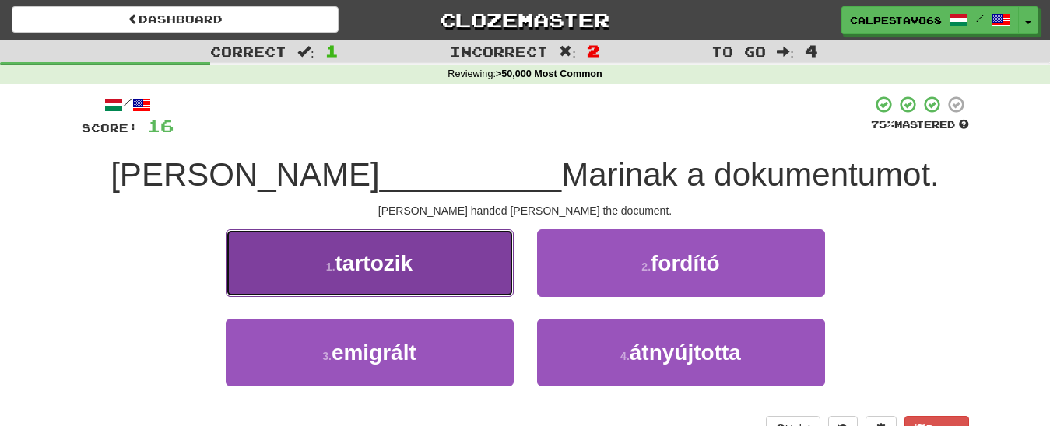
click at [477, 251] on button "1 . tartozik" at bounding box center [370, 264] width 288 height 68
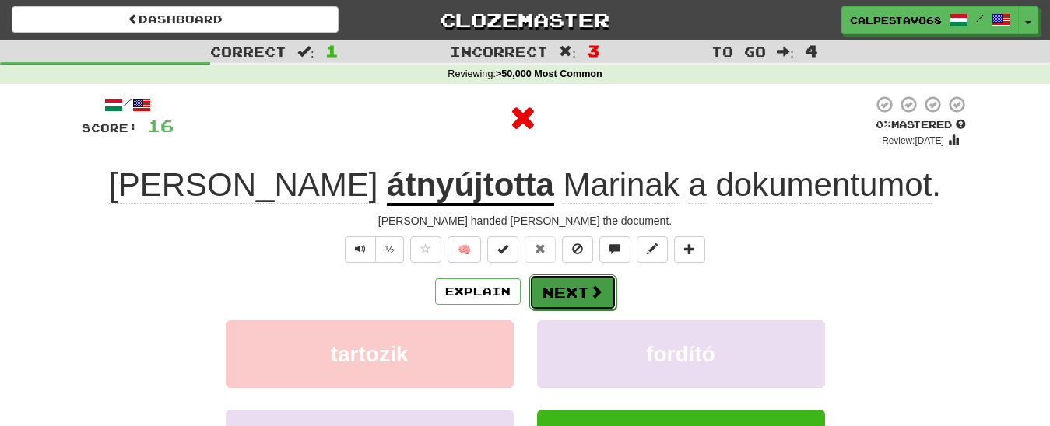
click at [580, 278] on button "Next" at bounding box center [572, 293] width 87 height 36
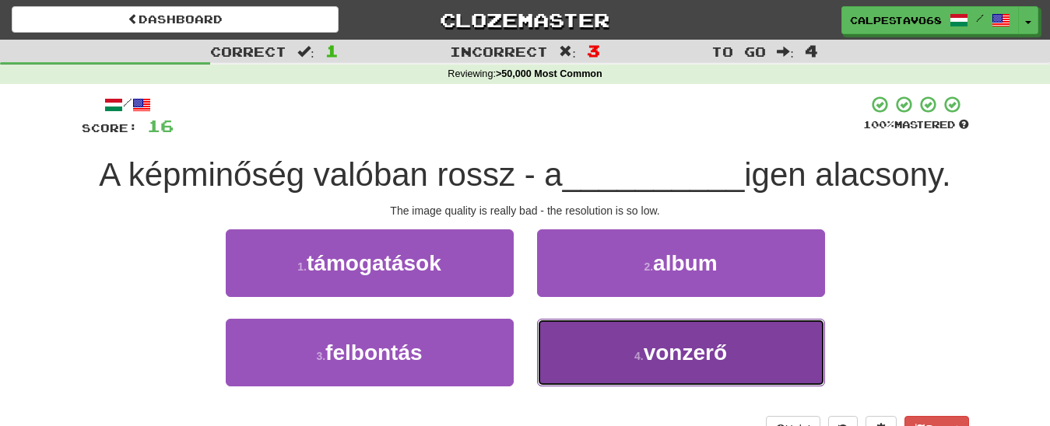
click at [647, 353] on span "vonzerő" at bounding box center [684, 353] width 83 height 24
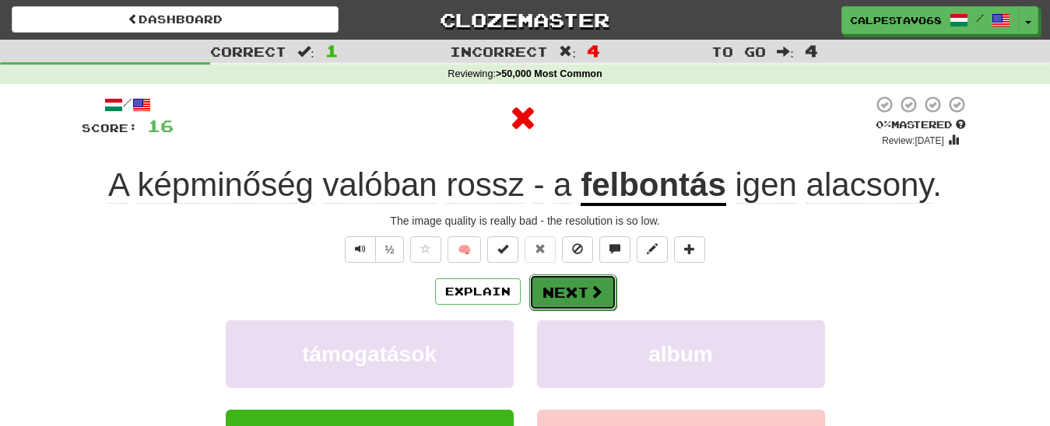
click at [584, 295] on button "Next" at bounding box center [572, 293] width 87 height 36
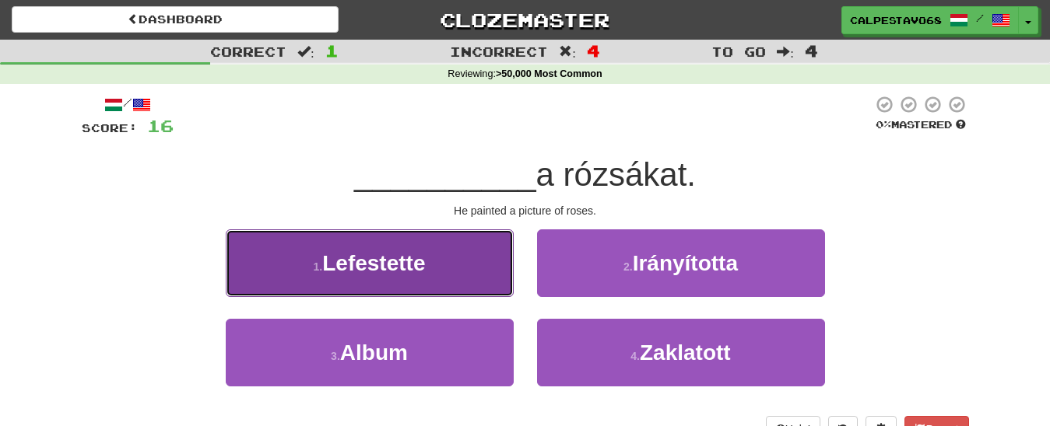
click at [449, 282] on button "1 . Lefestette" at bounding box center [370, 264] width 288 height 68
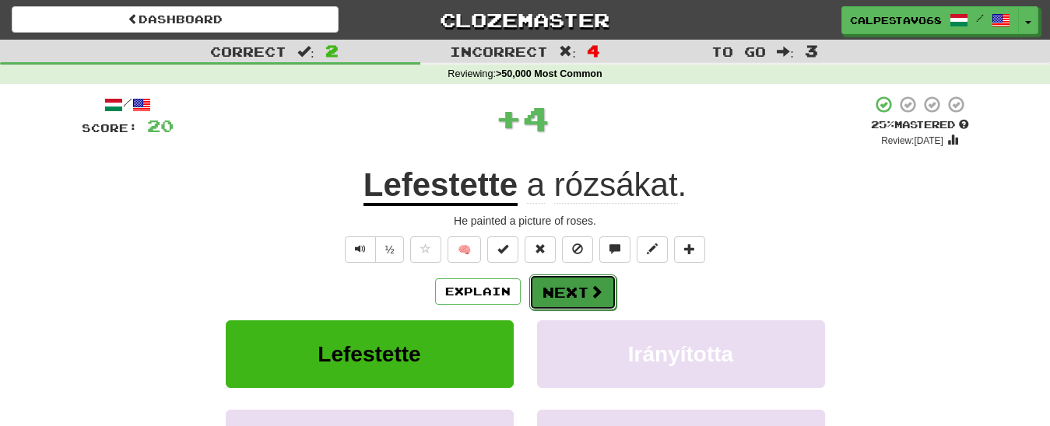
click at [555, 300] on button "Next" at bounding box center [572, 293] width 87 height 36
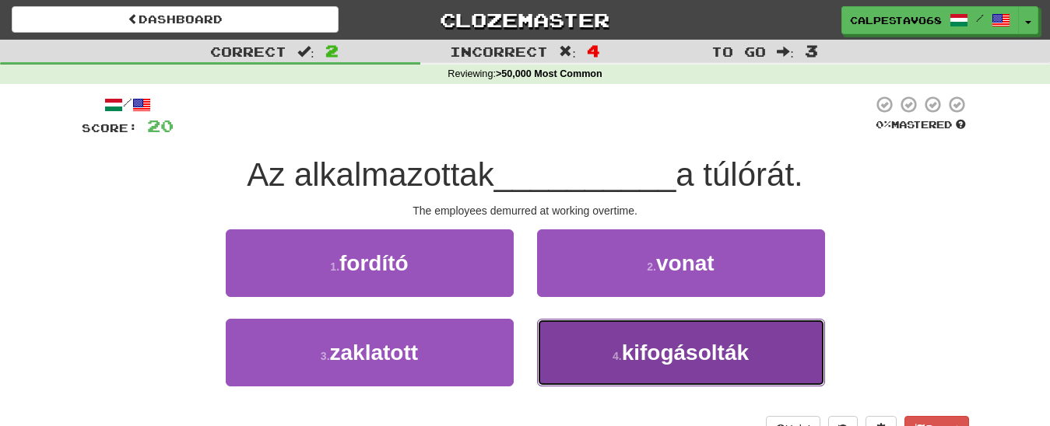
click at [626, 367] on button "4 . kifogásolták" at bounding box center [681, 353] width 288 height 68
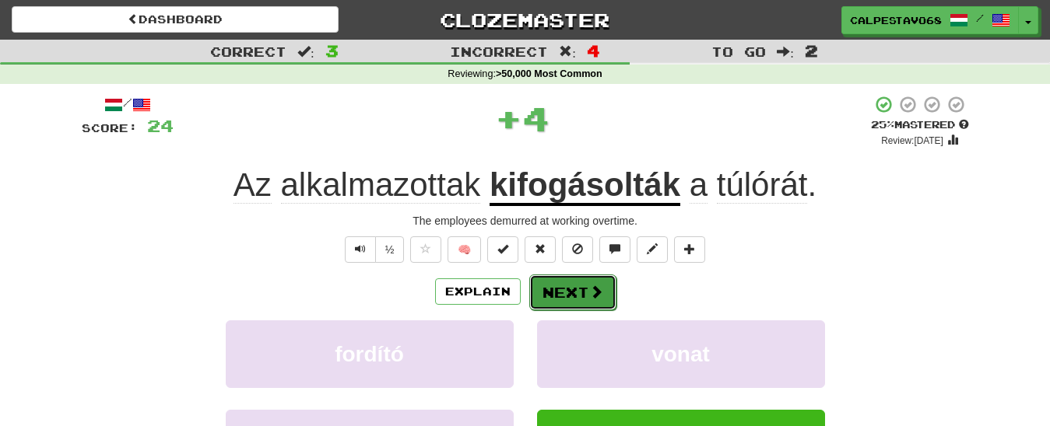
click at [578, 301] on button "Next" at bounding box center [572, 293] width 87 height 36
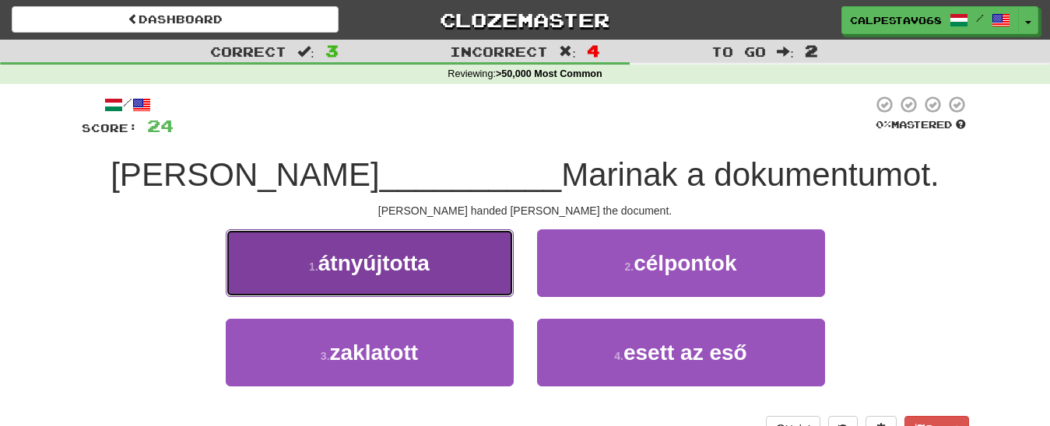
click at [439, 270] on button "1 . átnyújtotta" at bounding box center [370, 264] width 288 height 68
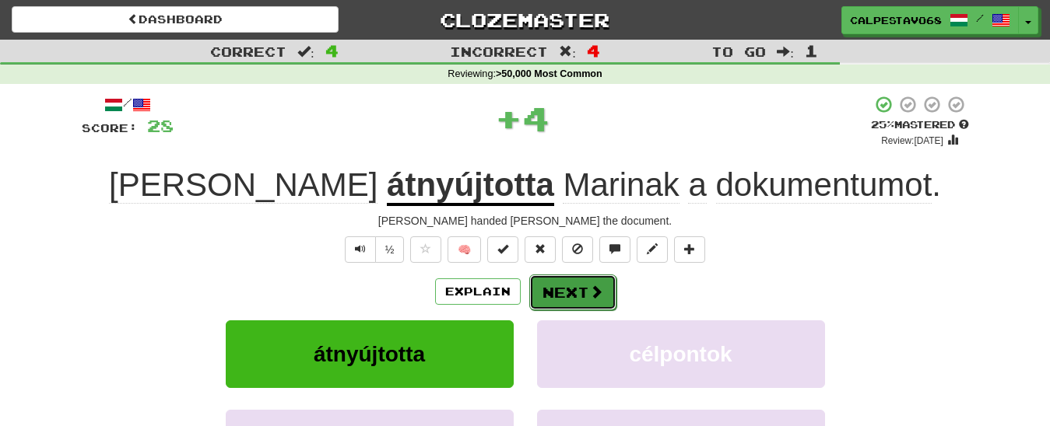
click at [584, 297] on button "Next" at bounding box center [572, 293] width 87 height 36
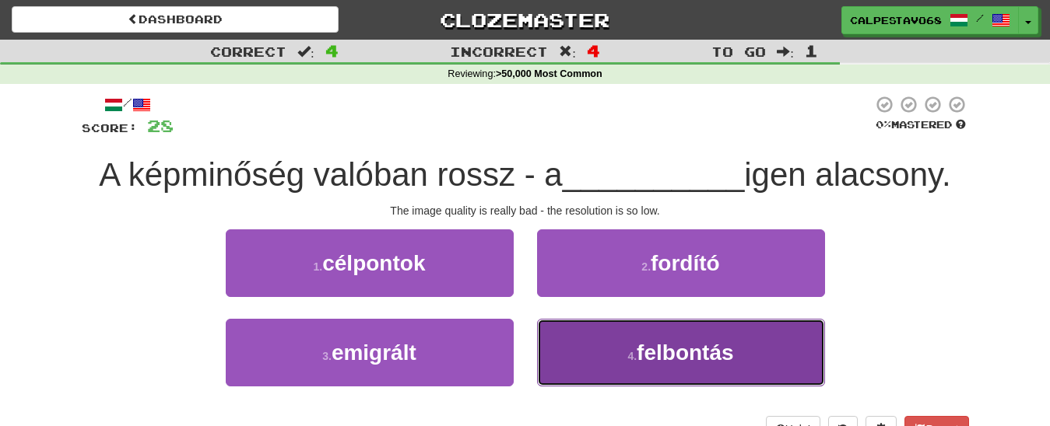
click at [654, 357] on span "felbontás" at bounding box center [684, 353] width 96 height 24
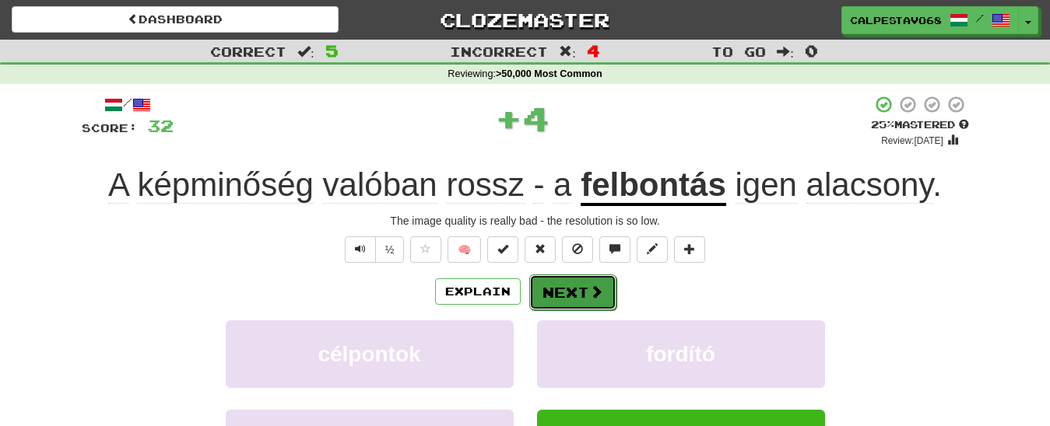
click at [596, 299] on span at bounding box center [596, 292] width 14 height 14
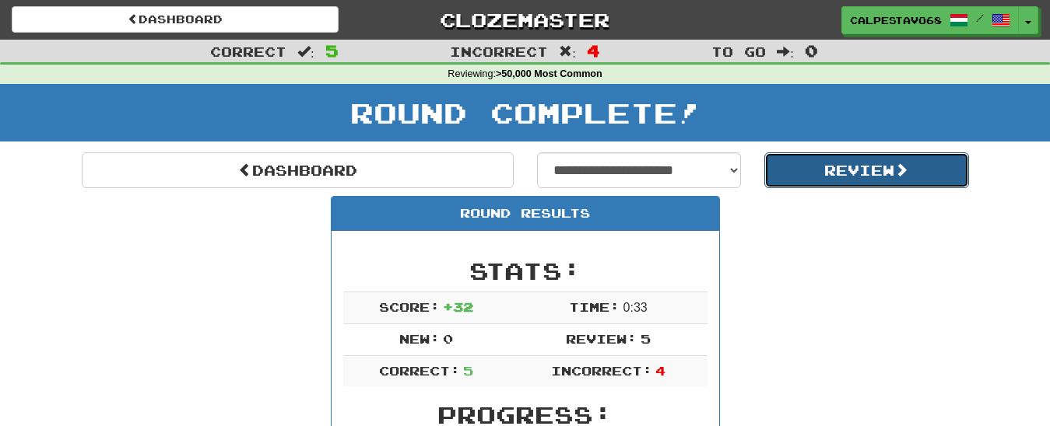
click at [797, 168] on button "Review" at bounding box center [866, 171] width 205 height 36
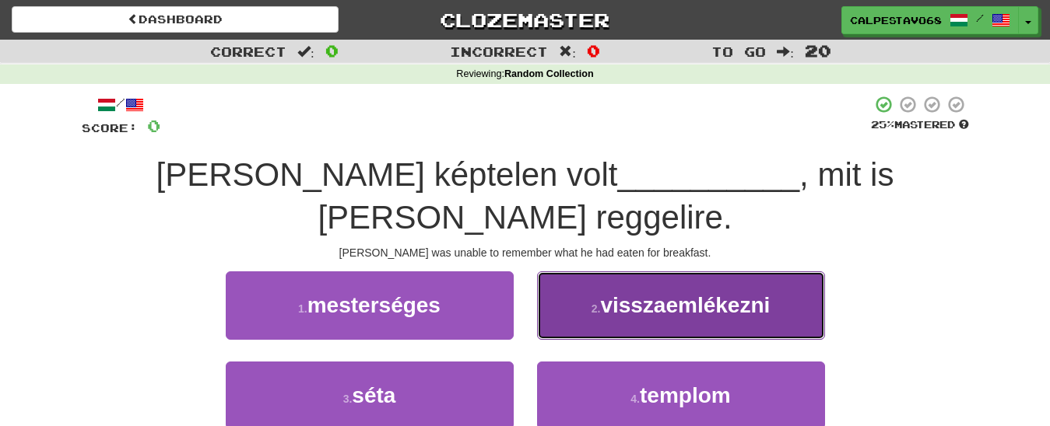
click at [607, 293] on span "visszaemlékezni" at bounding box center [685, 305] width 170 height 24
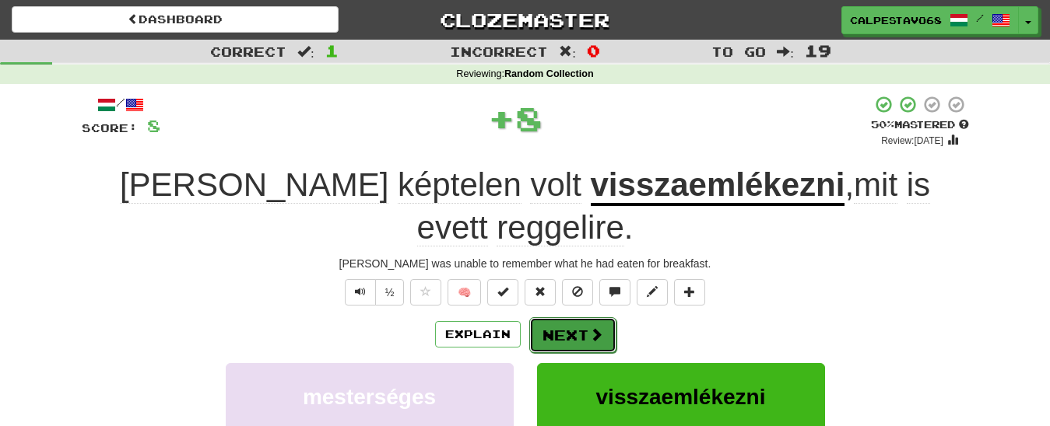
click at [573, 317] on button "Next" at bounding box center [572, 335] width 87 height 36
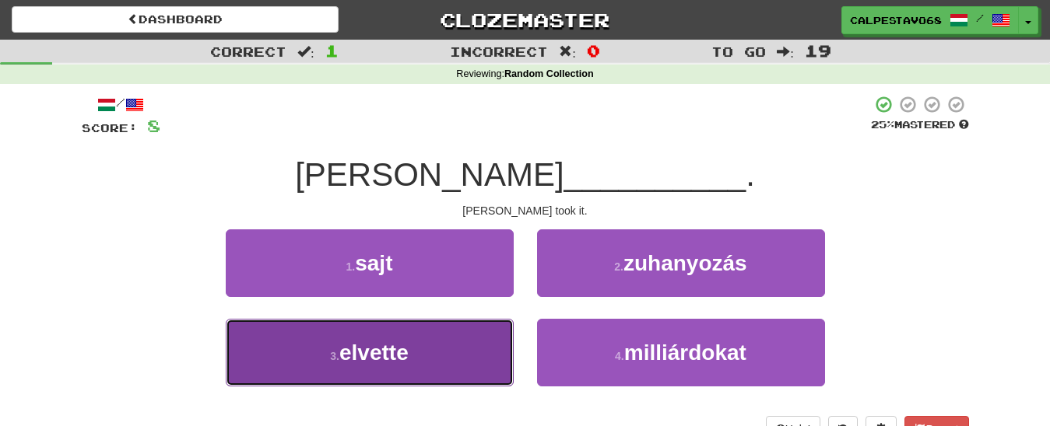
click at [462, 357] on button "3 . elvette" at bounding box center [370, 353] width 288 height 68
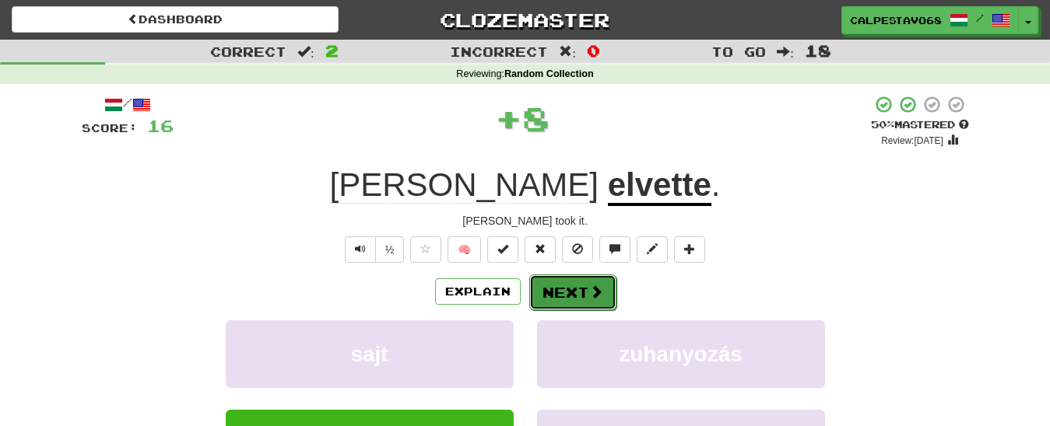
click at [595, 290] on span at bounding box center [596, 292] width 14 height 14
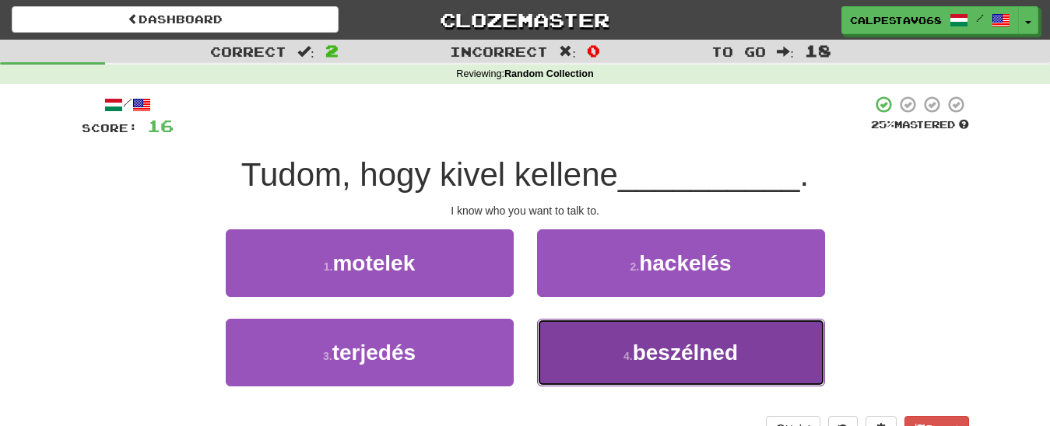
click at [635, 350] on span "beszélned" at bounding box center [685, 353] width 105 height 24
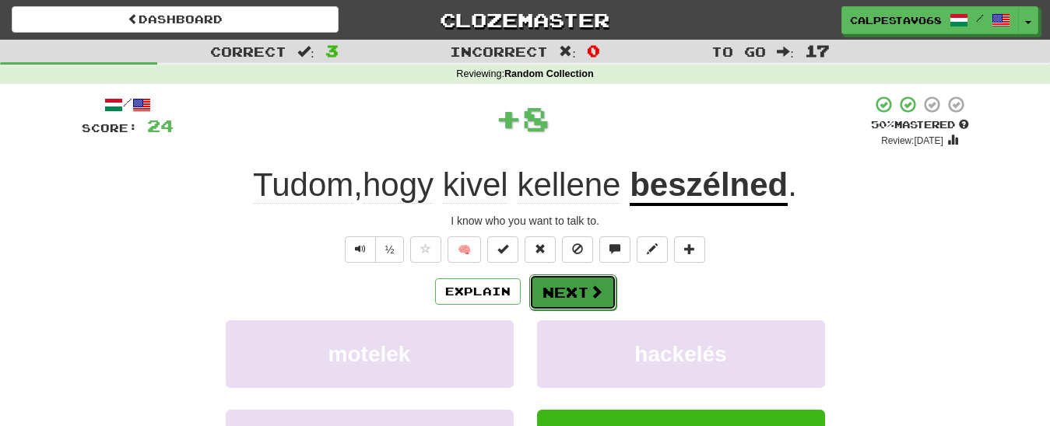
click at [563, 297] on button "Next" at bounding box center [572, 293] width 87 height 36
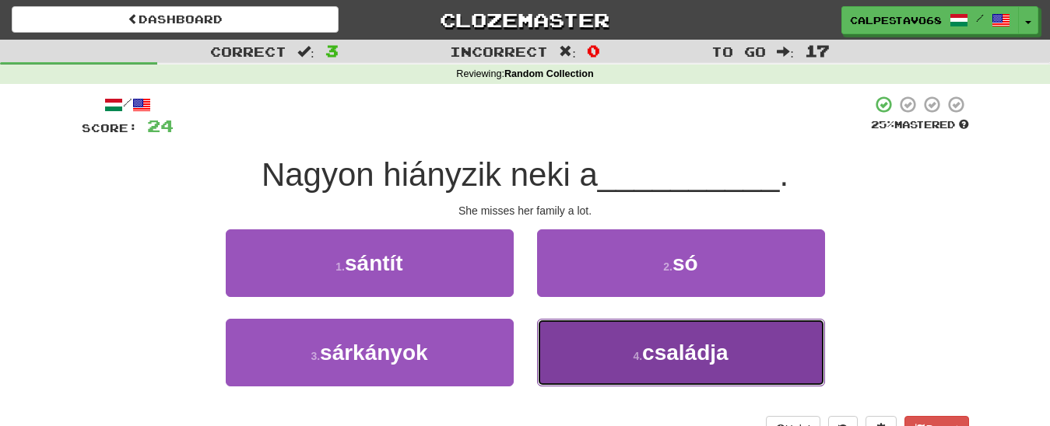
click at [601, 361] on button "4 . családja" at bounding box center [681, 353] width 288 height 68
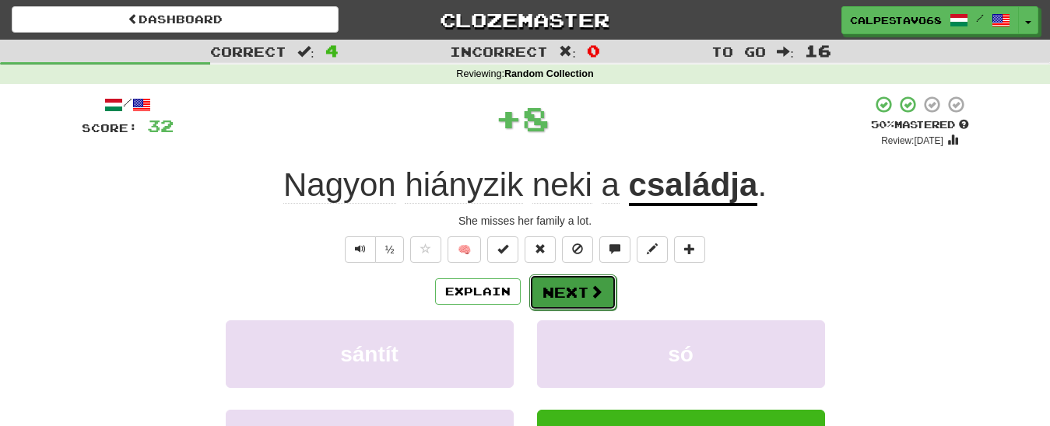
click at [573, 296] on button "Next" at bounding box center [572, 293] width 87 height 36
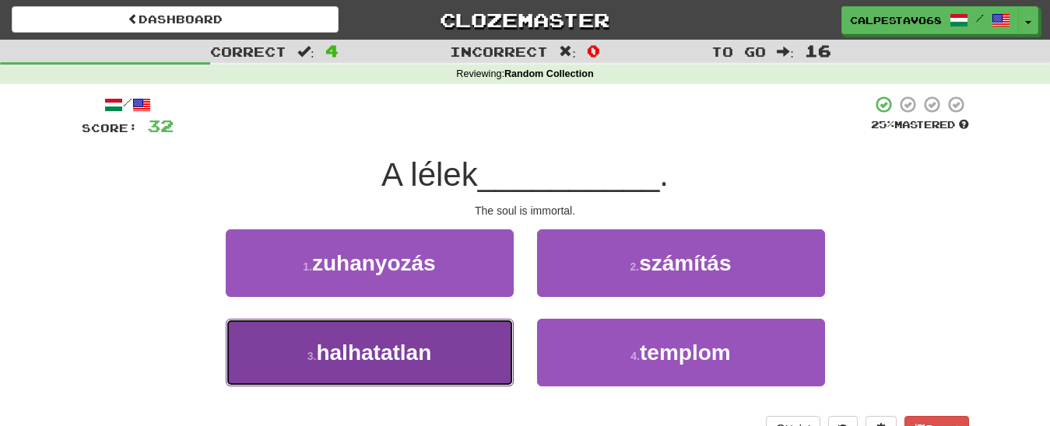
click at [458, 347] on button "3 . halhatatlan" at bounding box center [370, 353] width 288 height 68
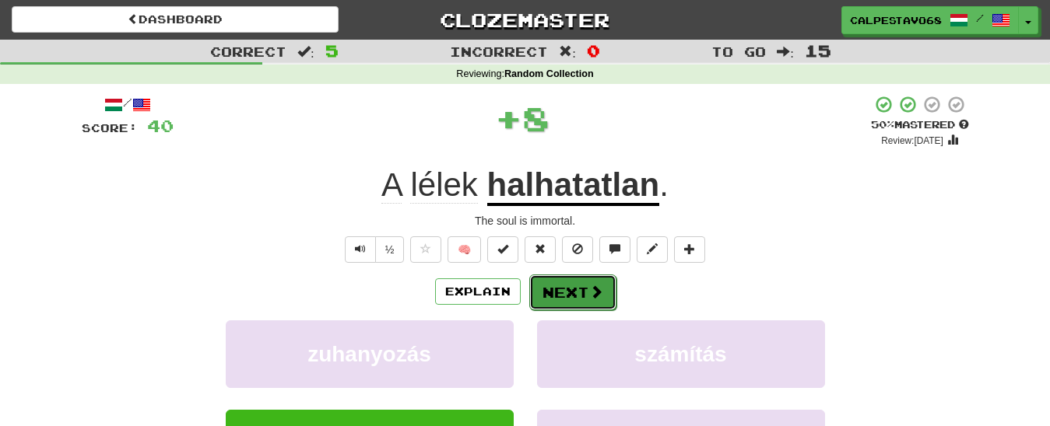
click at [582, 294] on button "Next" at bounding box center [572, 293] width 87 height 36
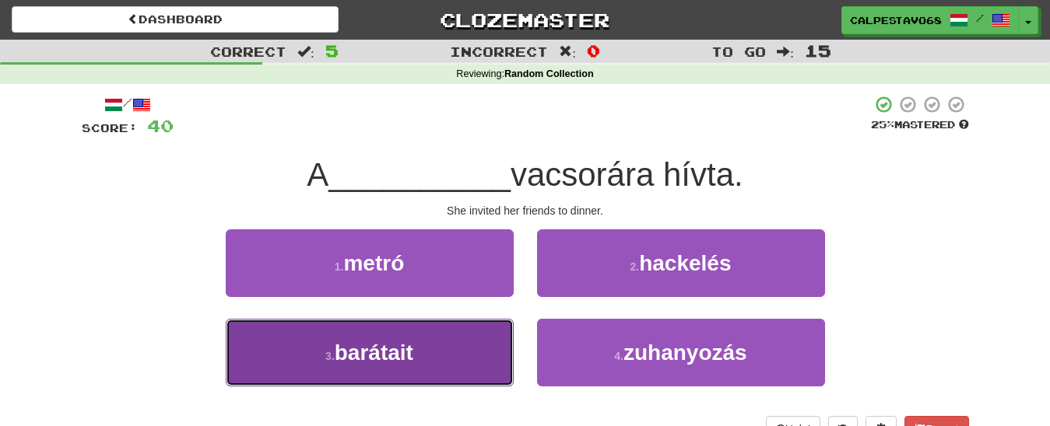
click at [459, 347] on button "3 . barátait" at bounding box center [370, 353] width 288 height 68
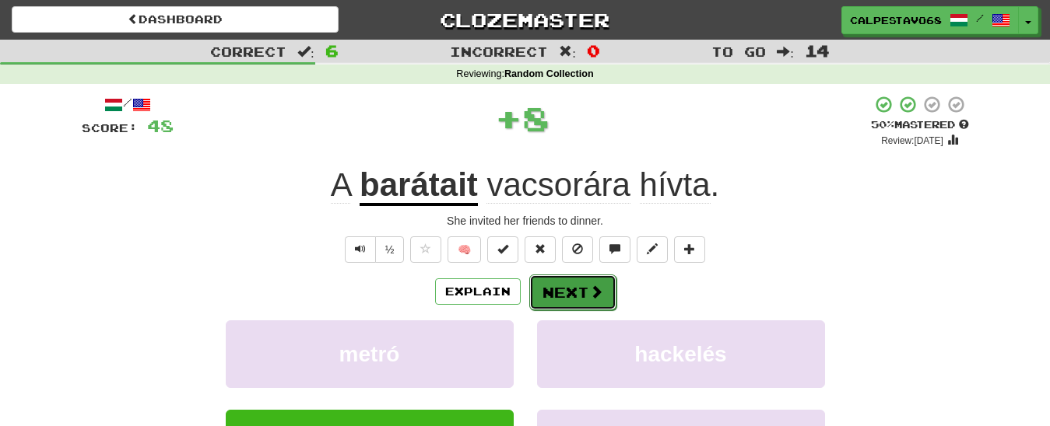
click at [572, 293] on button "Next" at bounding box center [572, 293] width 87 height 36
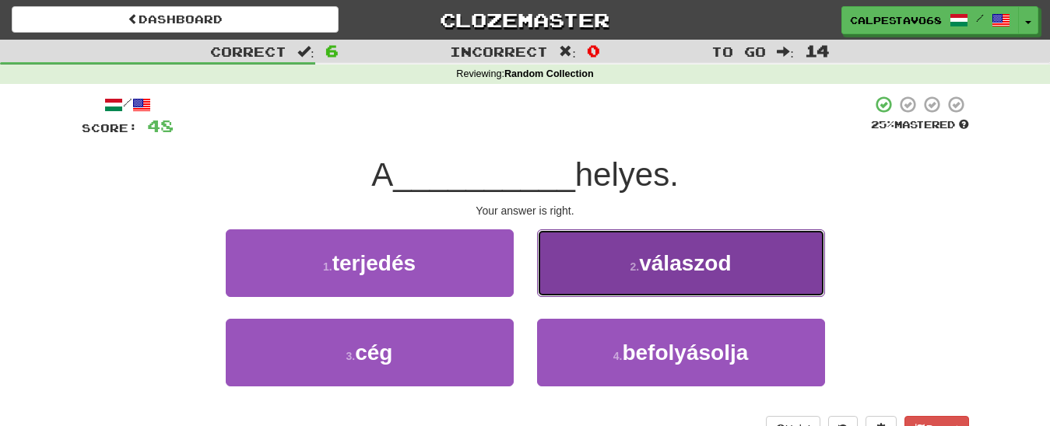
click at [617, 261] on button "2 . válaszod" at bounding box center [681, 264] width 288 height 68
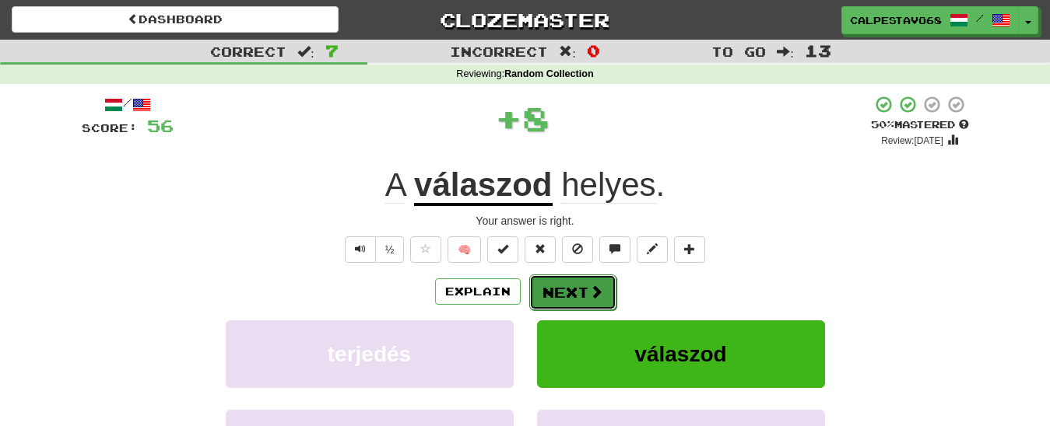
click at [581, 294] on button "Next" at bounding box center [572, 293] width 87 height 36
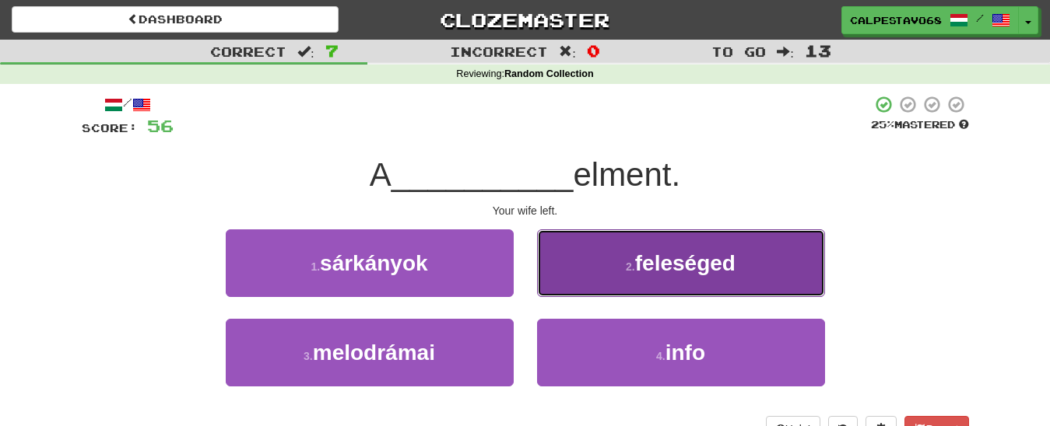
click at [601, 289] on button "2 . feleséged" at bounding box center [681, 264] width 288 height 68
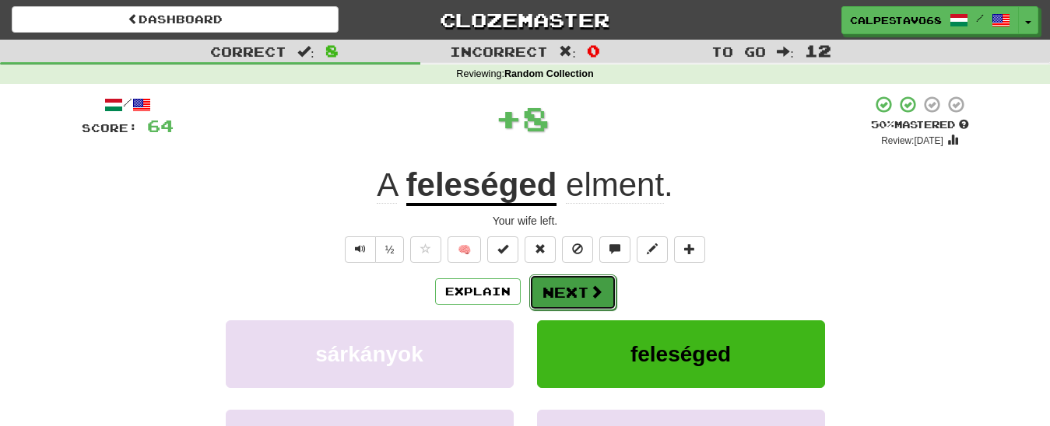
click at [569, 289] on button "Next" at bounding box center [572, 293] width 87 height 36
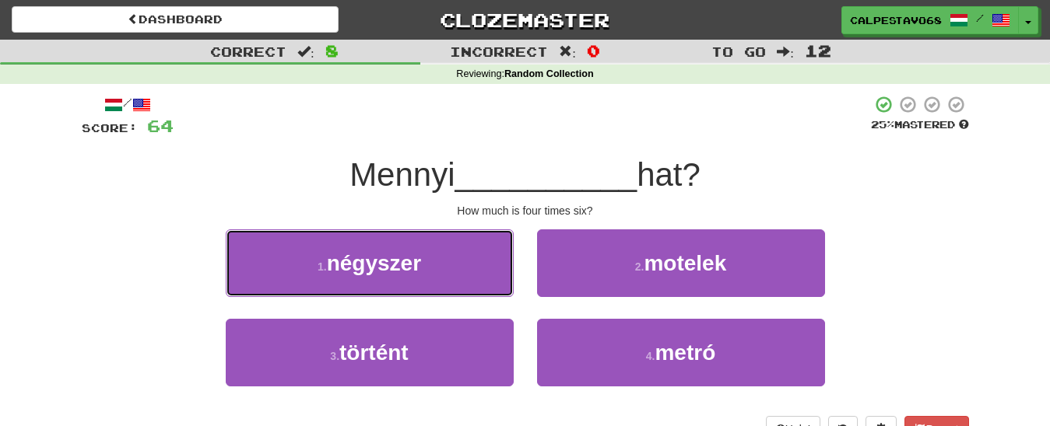
click at [461, 269] on button "1 . négyszer" at bounding box center [370, 264] width 288 height 68
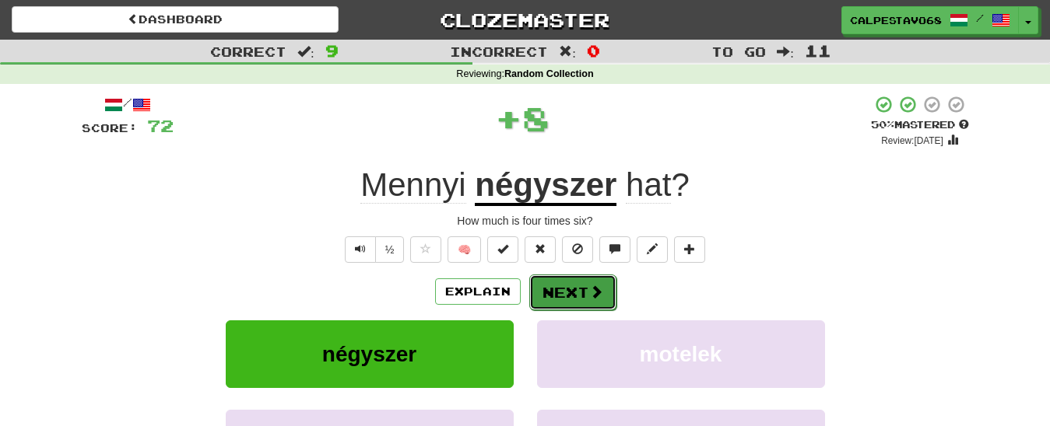
click at [571, 302] on button "Next" at bounding box center [572, 293] width 87 height 36
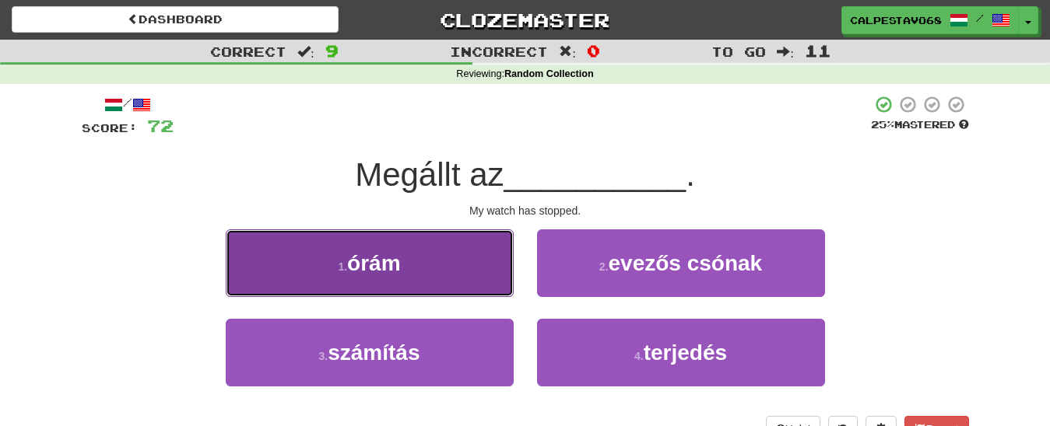
click at [473, 275] on button "1 . órám" at bounding box center [370, 264] width 288 height 68
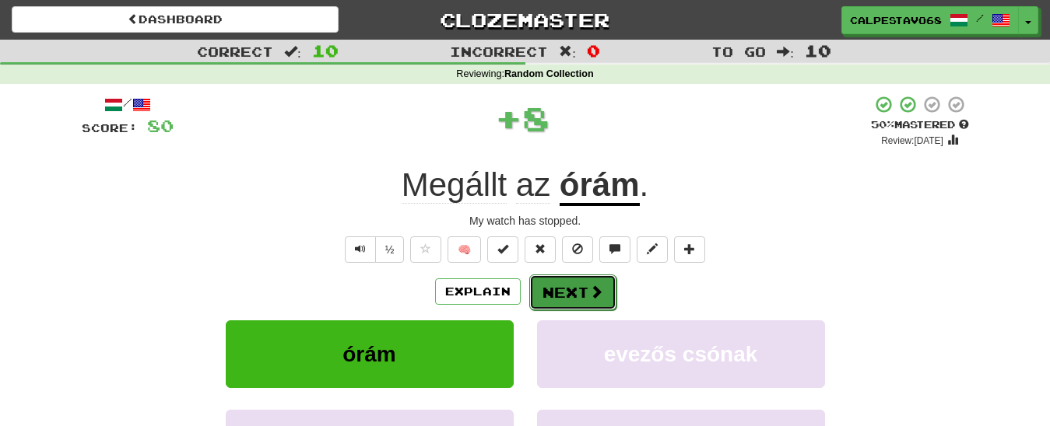
click at [572, 287] on button "Next" at bounding box center [572, 293] width 87 height 36
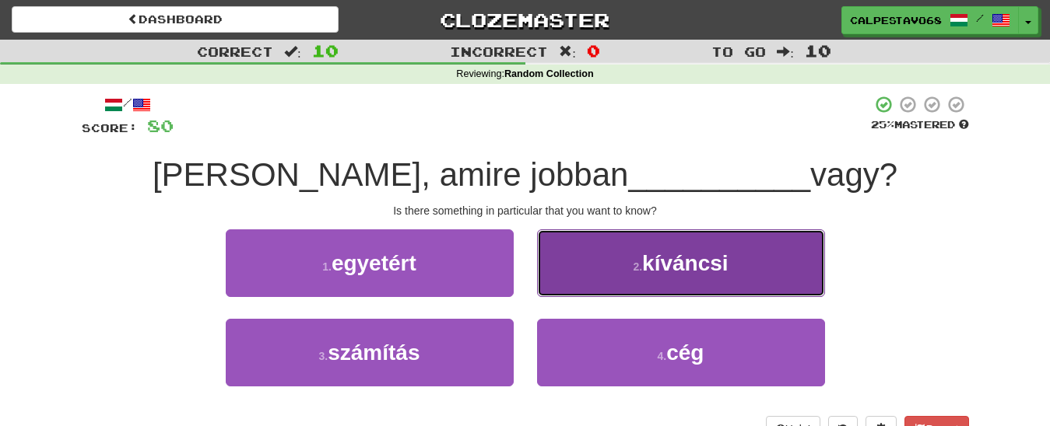
click at [608, 275] on button "2 . kíváncsi" at bounding box center [681, 264] width 288 height 68
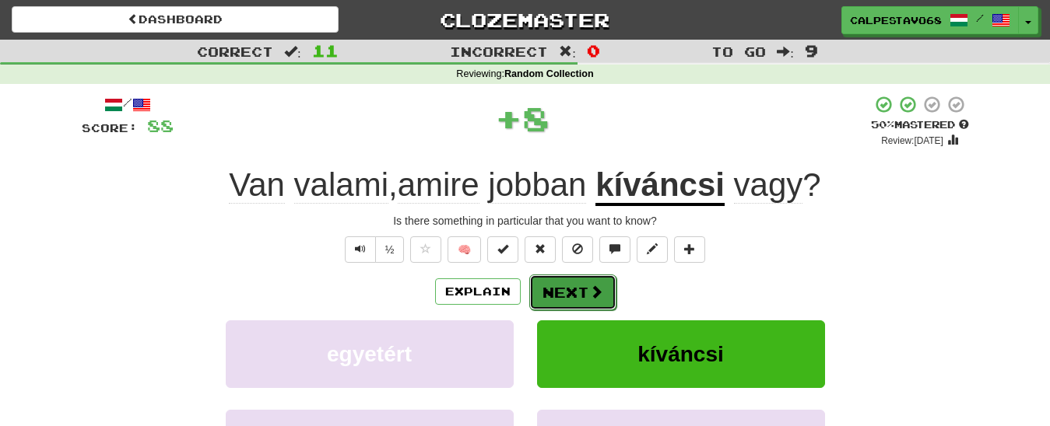
click at [604, 281] on button "Next" at bounding box center [572, 293] width 87 height 36
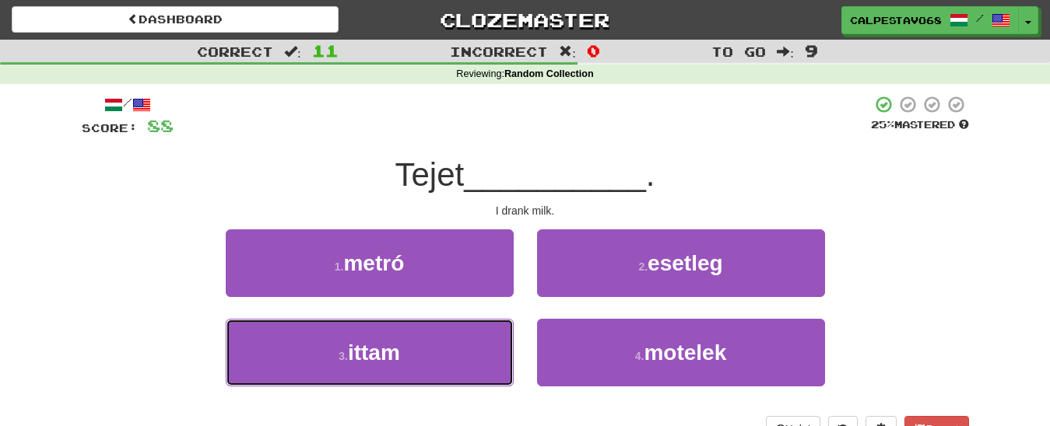
drag, startPoint x: 449, startPoint y: 347, endPoint x: 493, endPoint y: 314, distance: 54.9
click at [451, 342] on button "3 . ittam" at bounding box center [370, 353] width 288 height 68
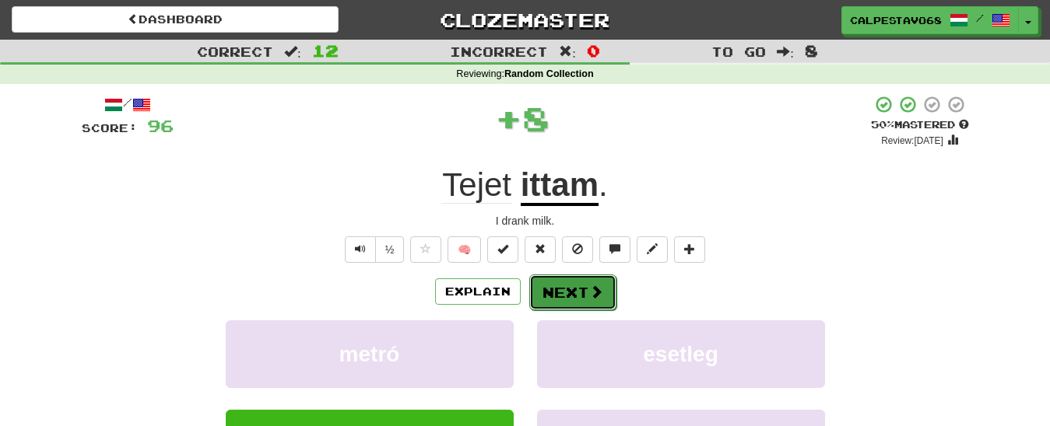
click at [579, 302] on button "Next" at bounding box center [572, 293] width 87 height 36
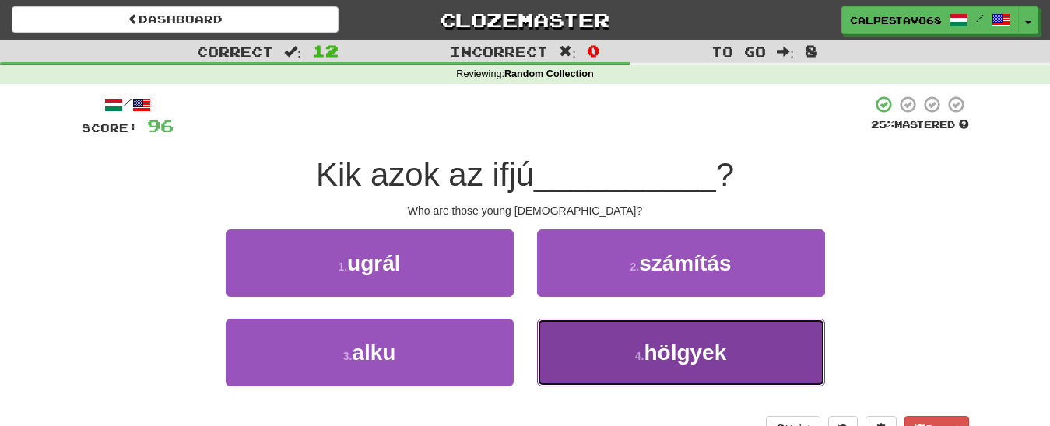
click at [651, 369] on button "4 . hölgyek" at bounding box center [681, 353] width 288 height 68
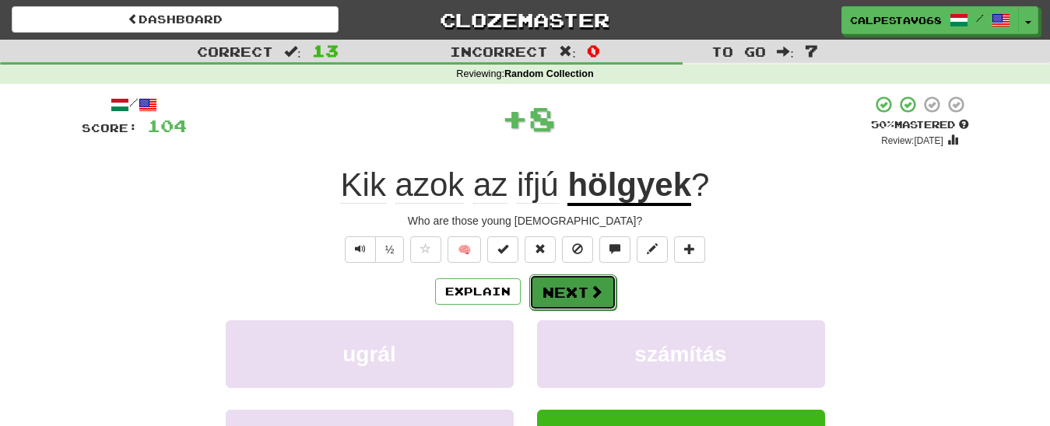
click at [595, 293] on span at bounding box center [596, 292] width 14 height 14
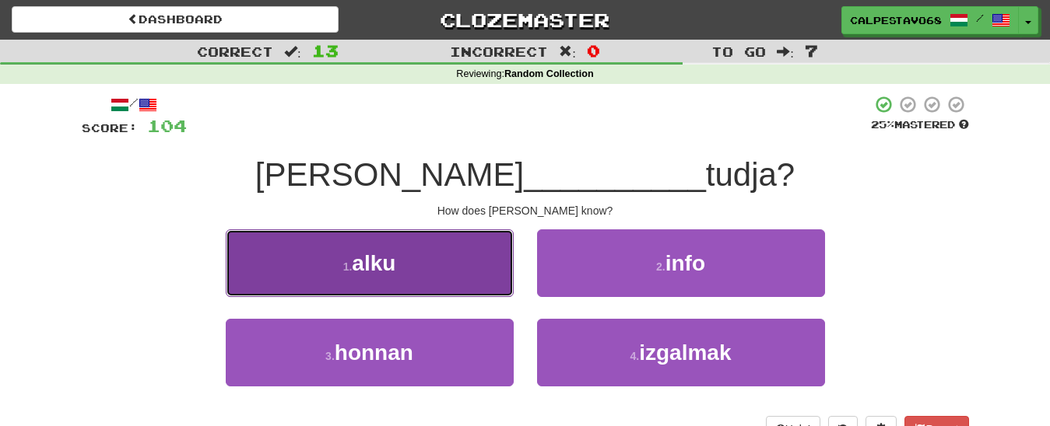
click at [439, 271] on button "1 . alku" at bounding box center [370, 264] width 288 height 68
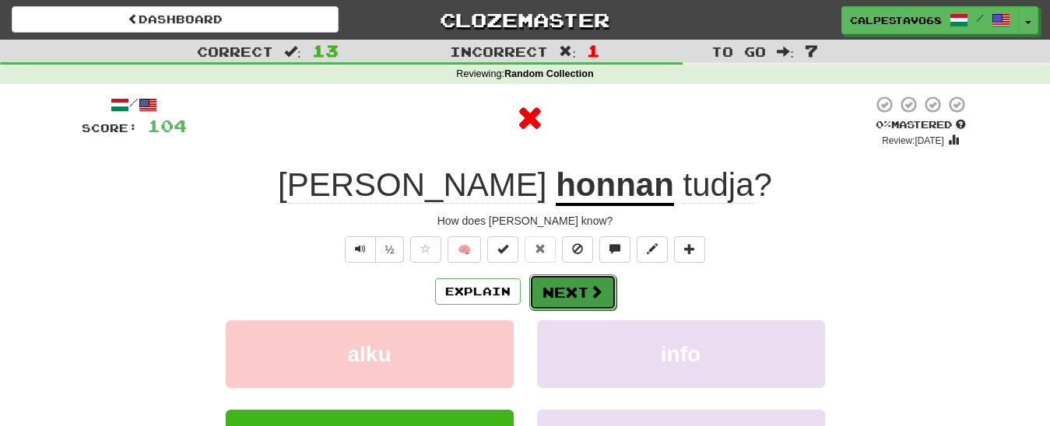
click at [598, 307] on button "Next" at bounding box center [572, 293] width 87 height 36
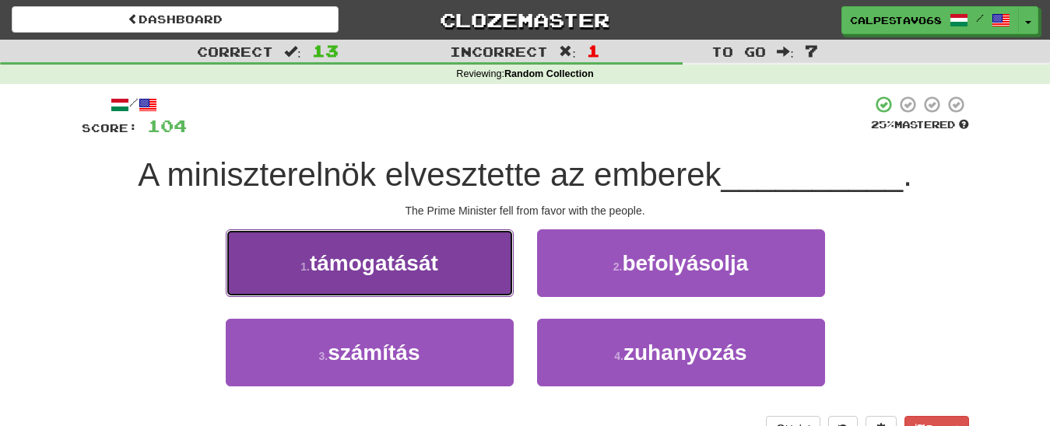
click at [461, 273] on button "1 . támogatását" at bounding box center [370, 264] width 288 height 68
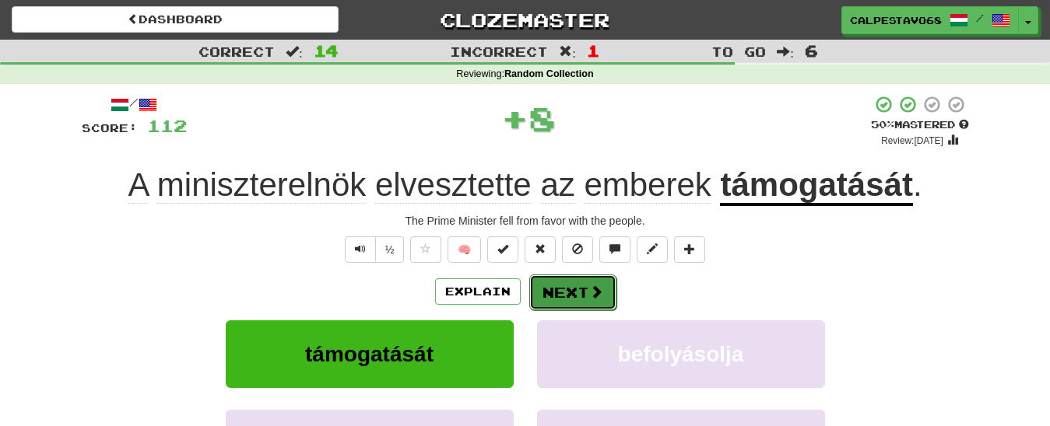
click at [570, 296] on button "Next" at bounding box center [572, 293] width 87 height 36
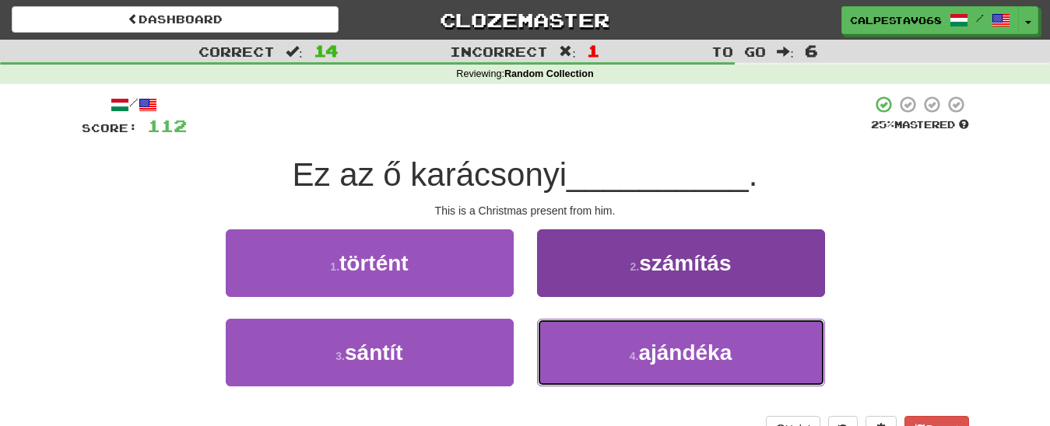
drag, startPoint x: 595, startPoint y: 359, endPoint x: 594, endPoint y: 349, distance: 9.5
click at [595, 357] on button "4 . ajándéka" at bounding box center [681, 353] width 288 height 68
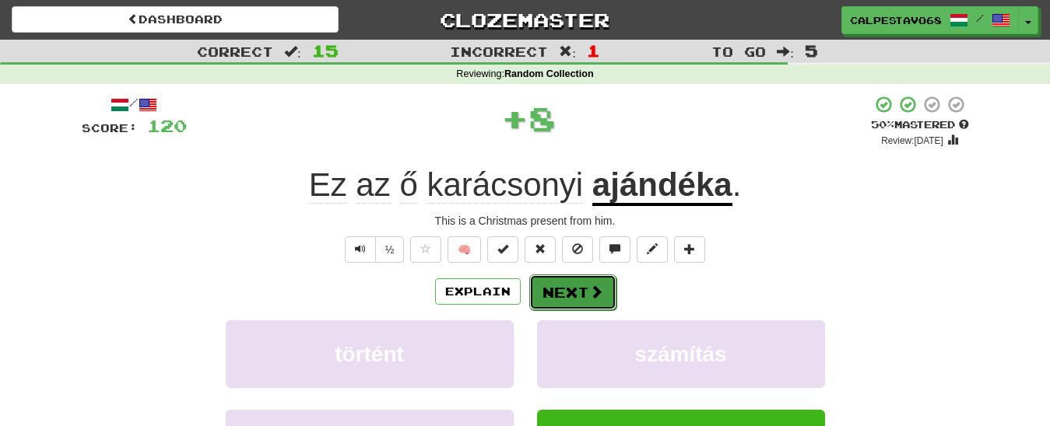
click at [594, 285] on span at bounding box center [596, 292] width 14 height 14
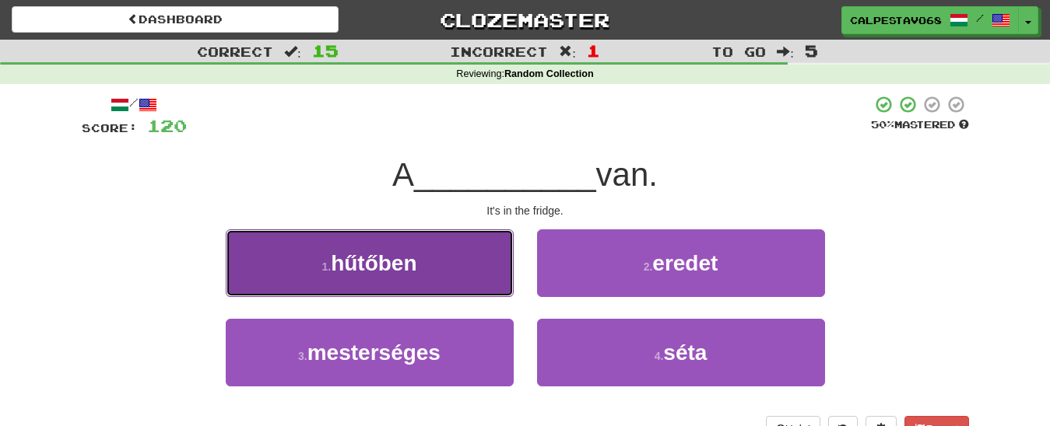
click at [451, 268] on button "1 . hűtőben" at bounding box center [370, 264] width 288 height 68
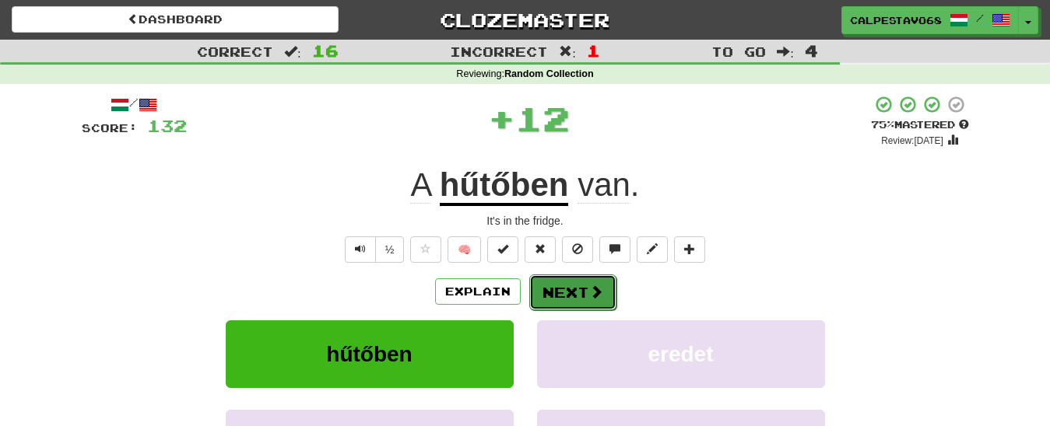
click at [563, 293] on button "Next" at bounding box center [572, 293] width 87 height 36
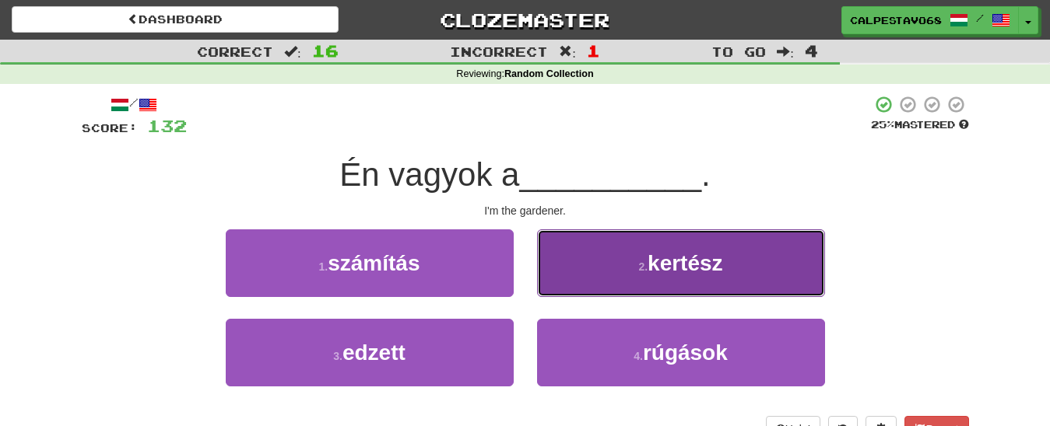
click at [570, 256] on button "2 . kertész" at bounding box center [681, 264] width 288 height 68
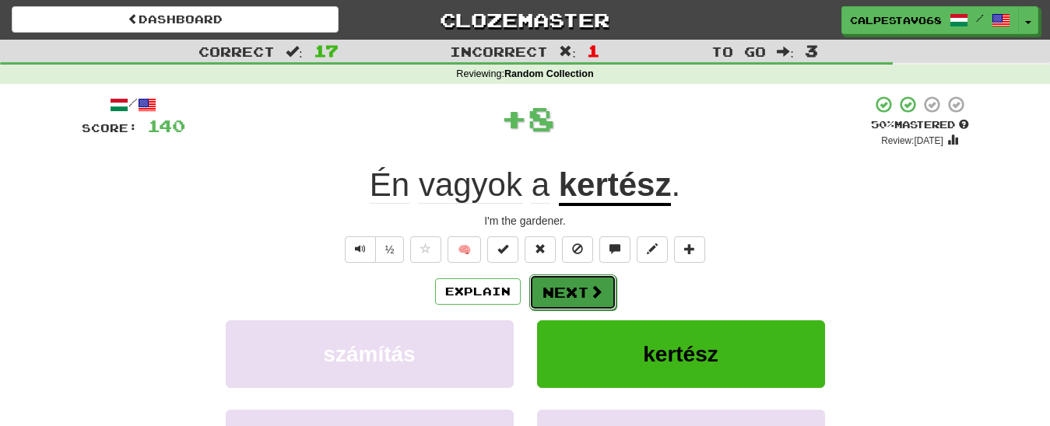
click at [550, 280] on button "Next" at bounding box center [572, 293] width 87 height 36
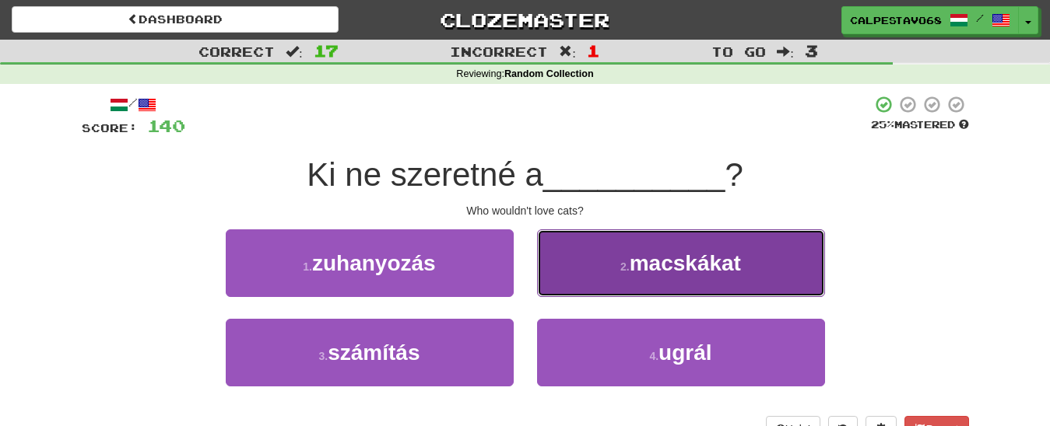
click at [643, 279] on button "2 . macskákat" at bounding box center [681, 264] width 288 height 68
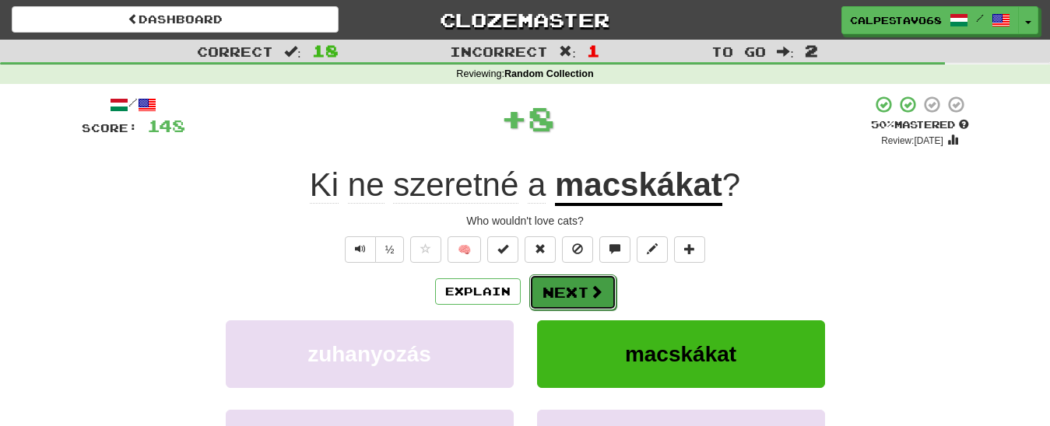
click at [560, 295] on button "Next" at bounding box center [572, 293] width 87 height 36
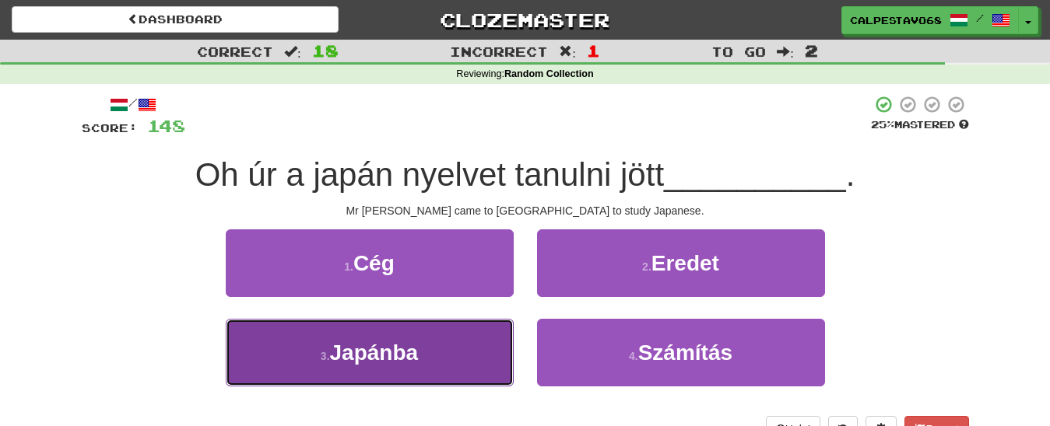
click at [474, 350] on button "3 . Japánba" at bounding box center [370, 353] width 288 height 68
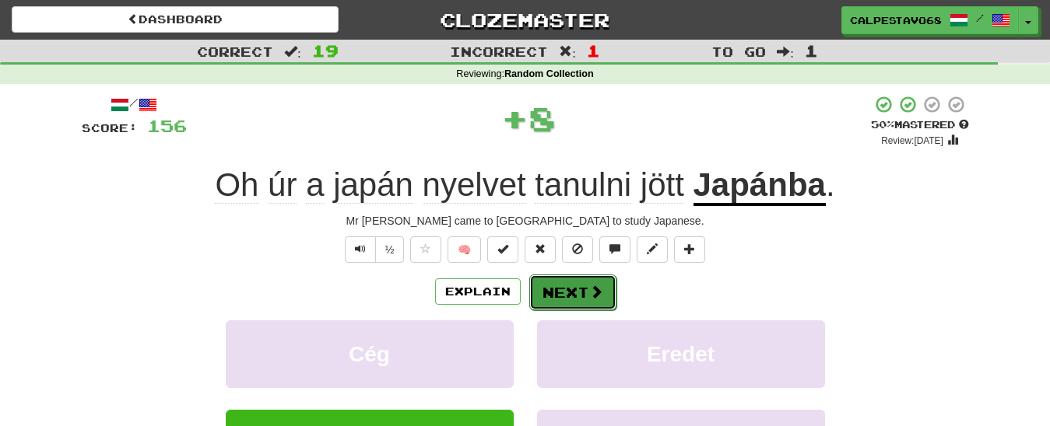
click at [595, 285] on span at bounding box center [596, 292] width 14 height 14
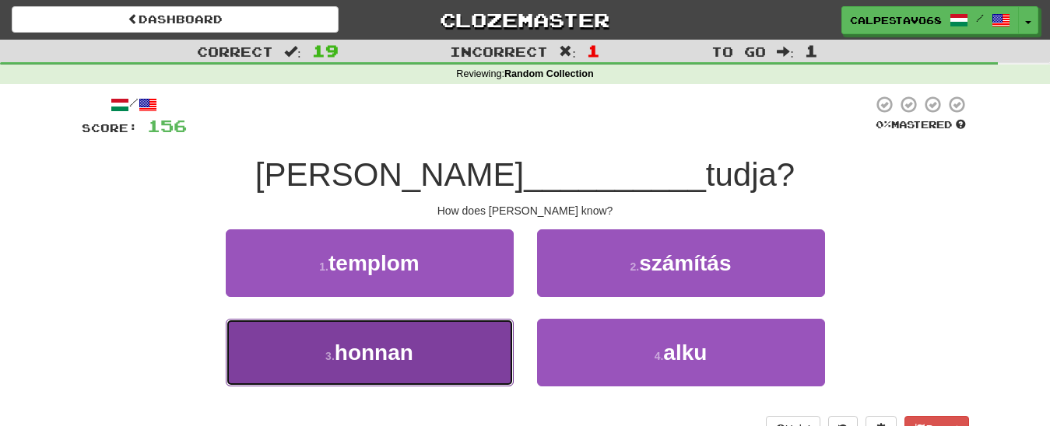
click at [480, 325] on button "3 . honnan" at bounding box center [370, 353] width 288 height 68
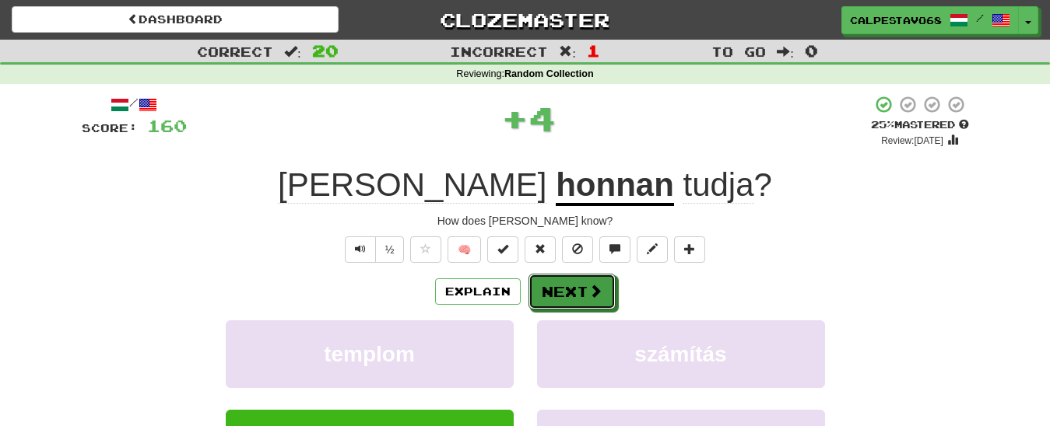
drag, startPoint x: 578, startPoint y: 294, endPoint x: 583, endPoint y: 271, distance: 23.8
click at [579, 294] on button "Next" at bounding box center [571, 292] width 87 height 36
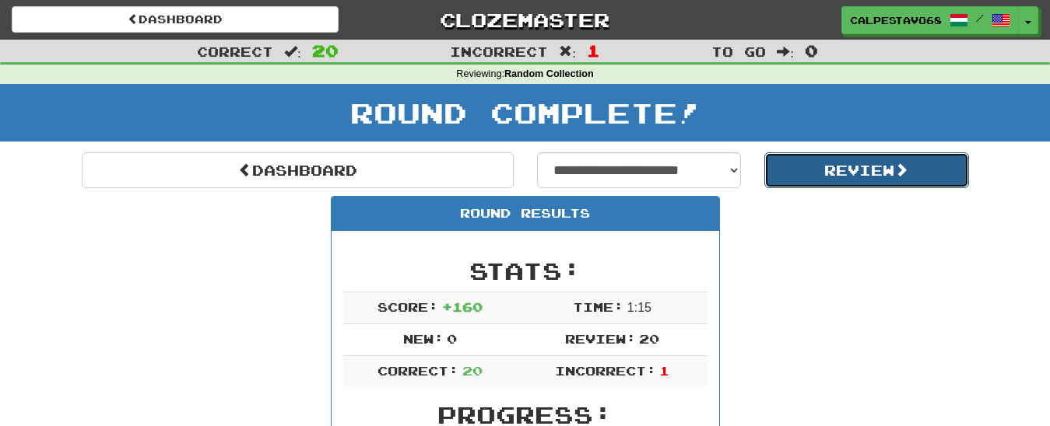
click at [861, 167] on button "Review" at bounding box center [866, 171] width 205 height 36
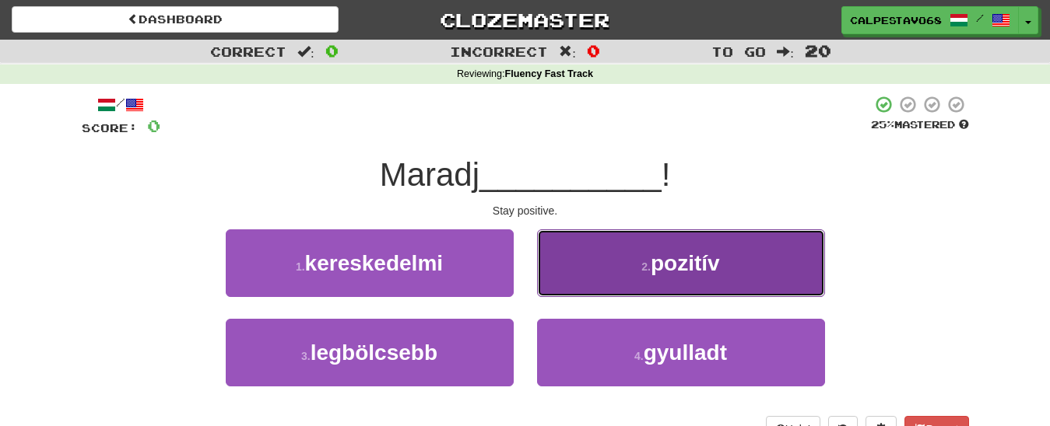
click at [619, 273] on button "2 . pozitív" at bounding box center [681, 264] width 288 height 68
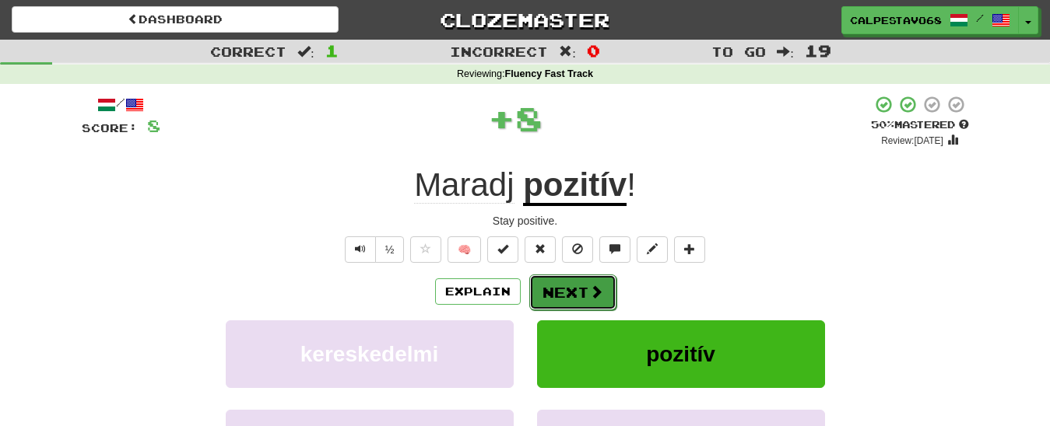
click at [567, 294] on button "Next" at bounding box center [572, 293] width 87 height 36
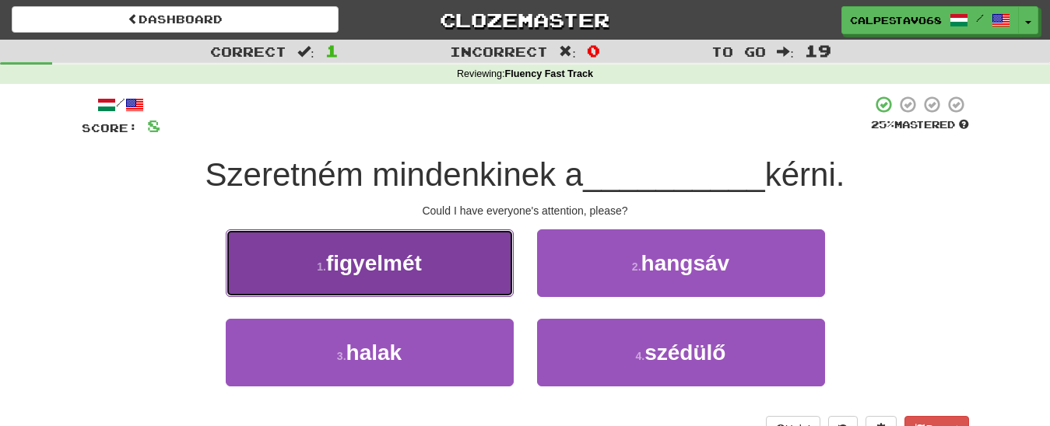
click at [468, 269] on button "1 . figyelmét" at bounding box center [370, 264] width 288 height 68
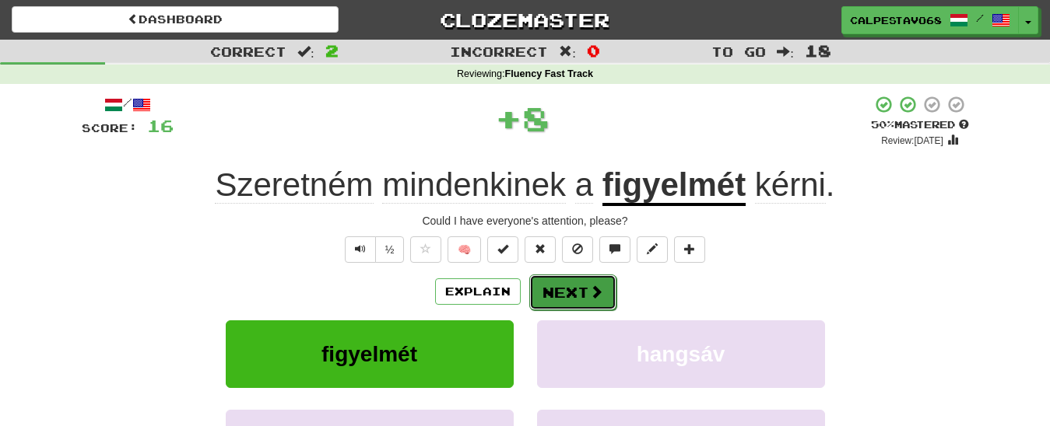
click at [558, 291] on button "Next" at bounding box center [572, 293] width 87 height 36
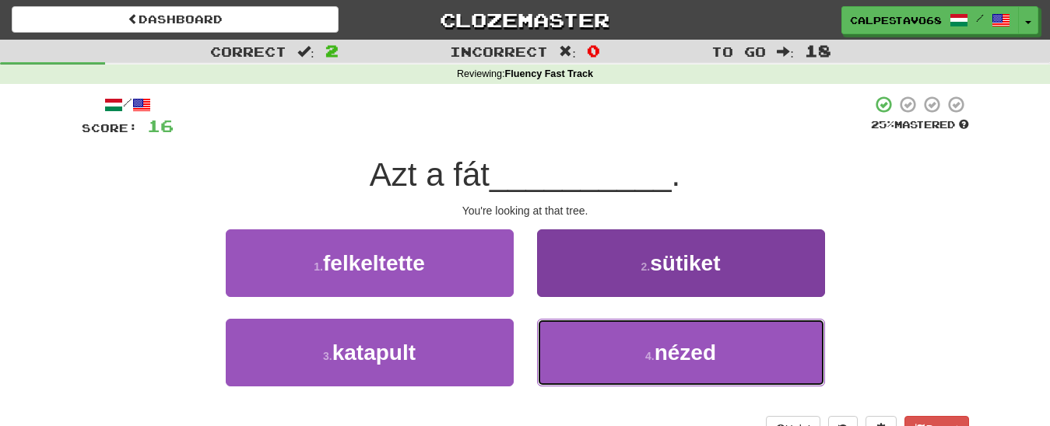
click at [573, 336] on button "4 . nézed" at bounding box center [681, 353] width 288 height 68
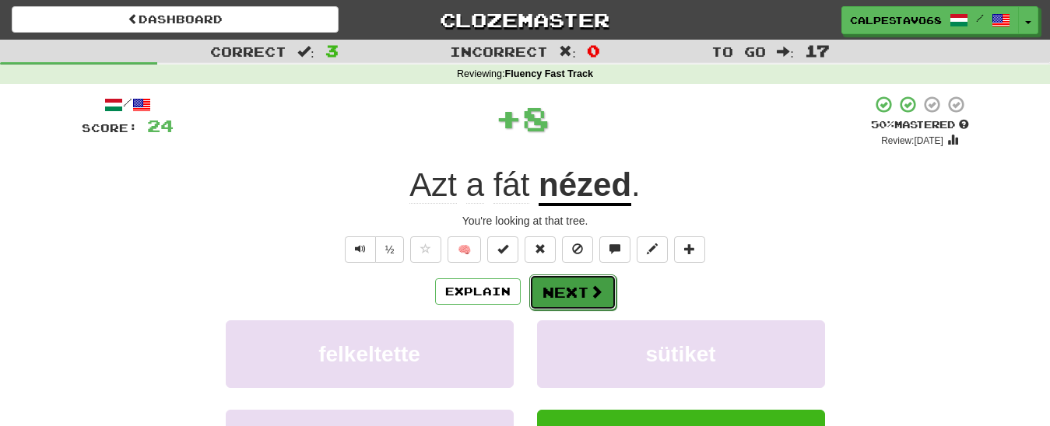
click at [566, 303] on button "Next" at bounding box center [572, 293] width 87 height 36
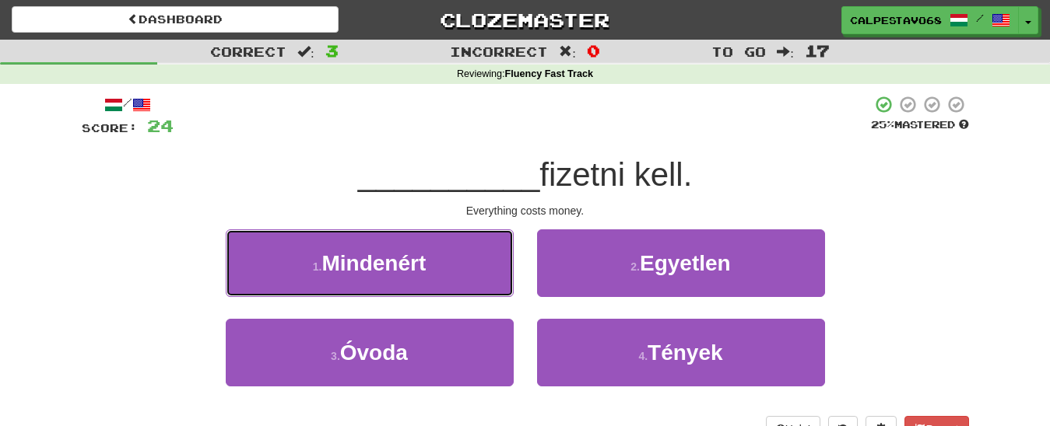
drag, startPoint x: 496, startPoint y: 272, endPoint x: 524, endPoint y: 272, distance: 27.2
click at [498, 272] on button "1 . Mindenért" at bounding box center [370, 264] width 288 height 68
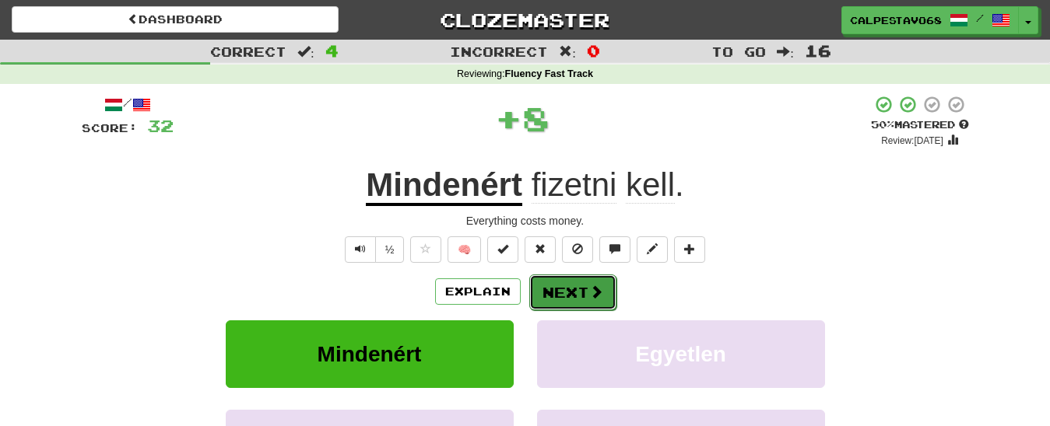
click at [594, 294] on span at bounding box center [596, 292] width 14 height 14
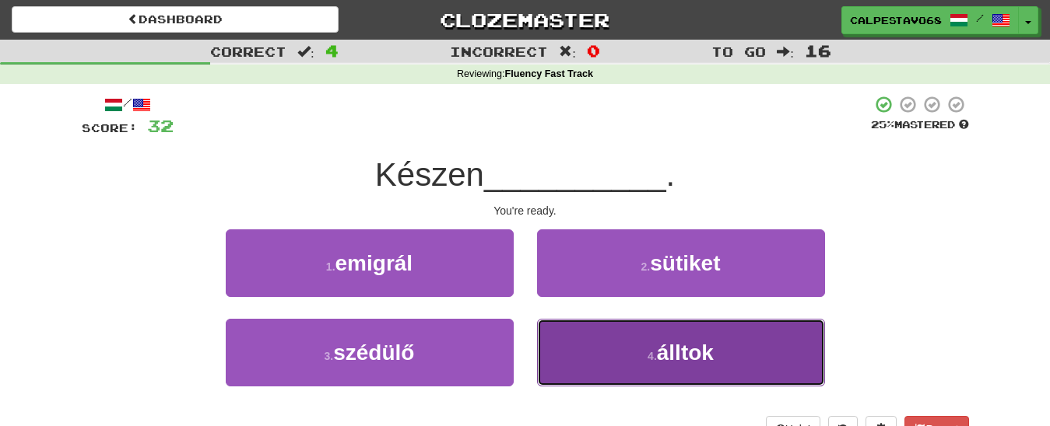
click at [646, 352] on button "4 . álltok" at bounding box center [681, 353] width 288 height 68
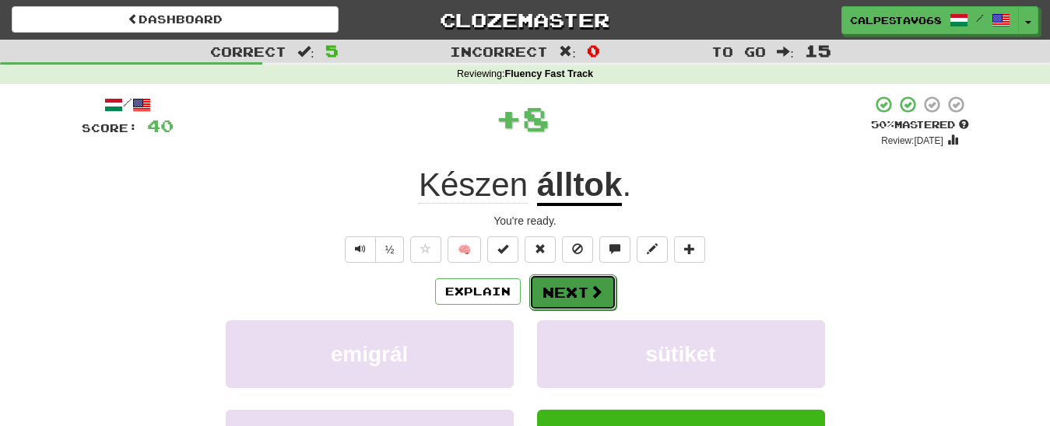
click at [574, 295] on button "Next" at bounding box center [572, 293] width 87 height 36
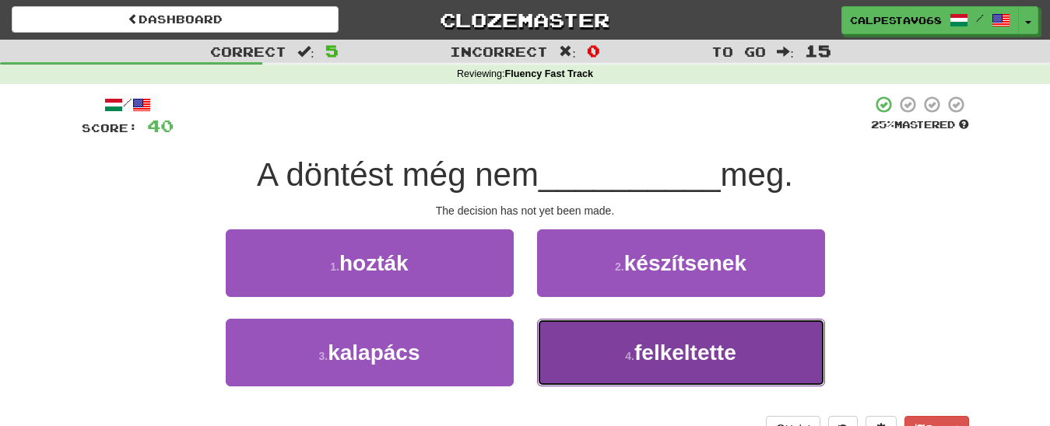
click at [622, 358] on button "4 . felkeltette" at bounding box center [681, 353] width 288 height 68
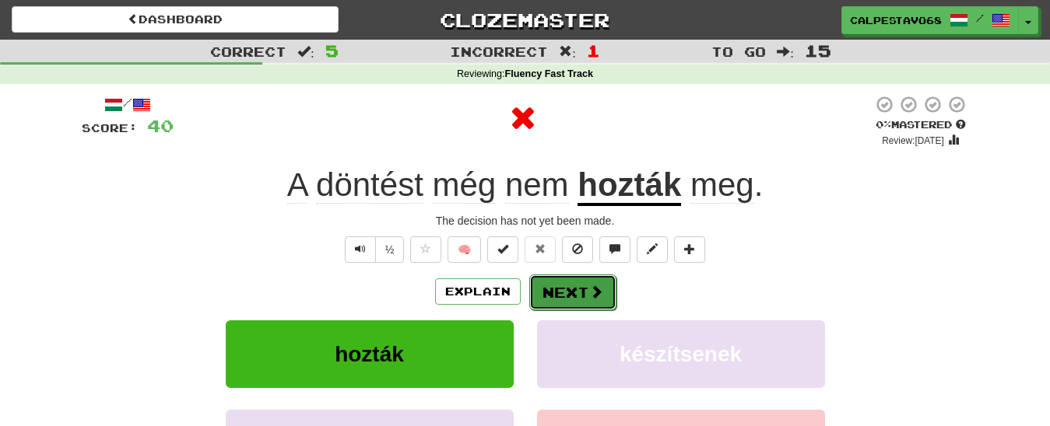
click at [583, 300] on button "Next" at bounding box center [572, 293] width 87 height 36
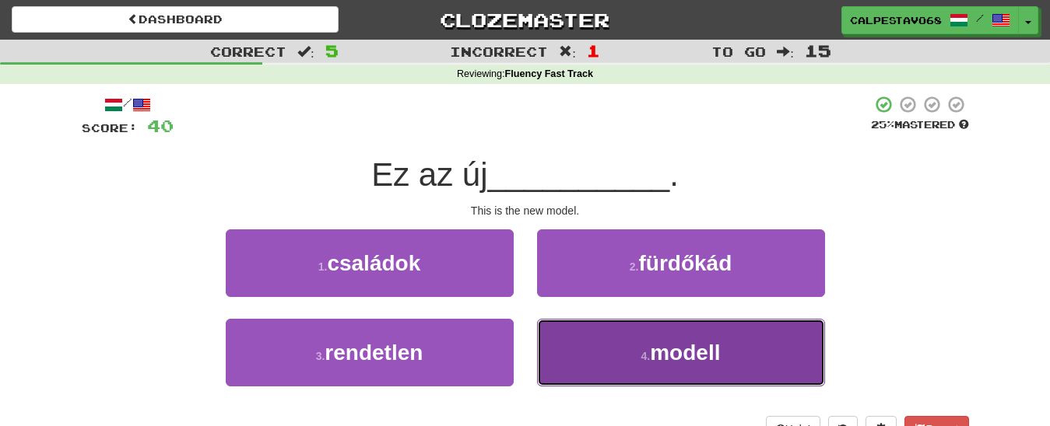
click at [598, 372] on button "4 . modell" at bounding box center [681, 353] width 288 height 68
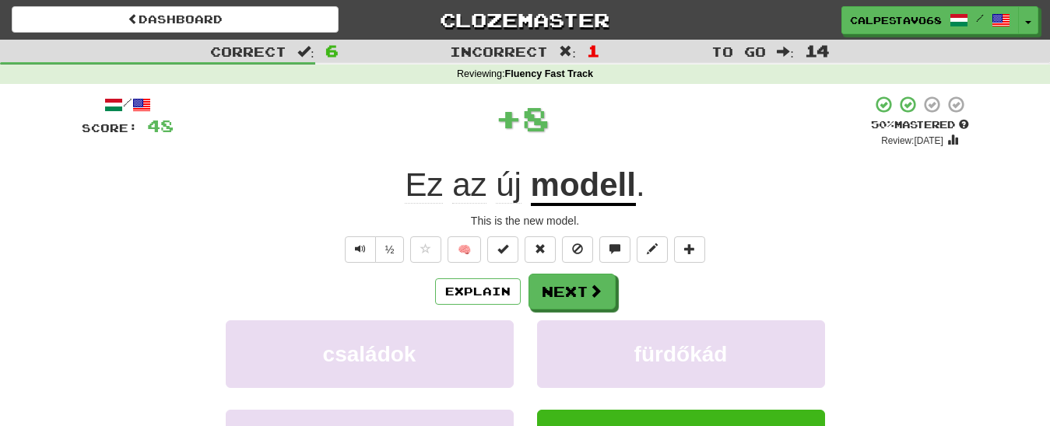
click at [568, 272] on div "/ Score: 48 + 8 50 % Mastered Review: [DATE] Ez az új modell . This is the new …" at bounding box center [525, 339] width 887 height 488
click at [567, 287] on button "Next" at bounding box center [572, 293] width 87 height 36
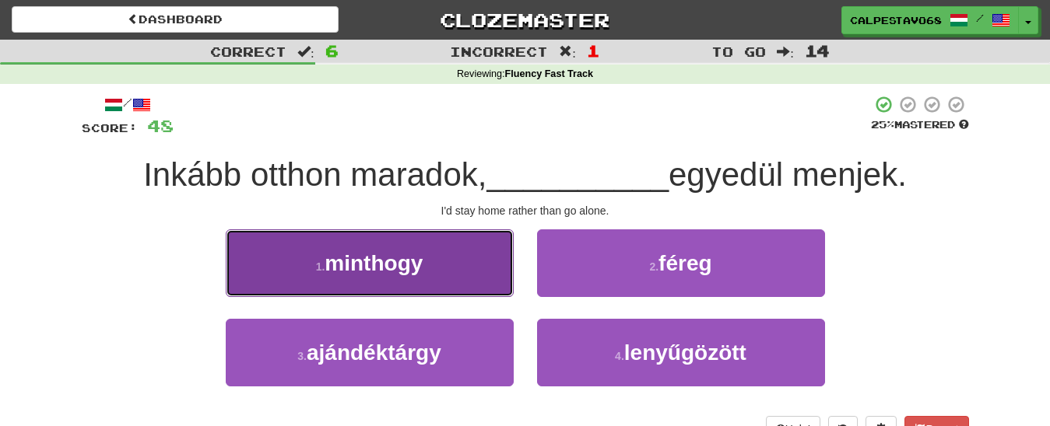
click at [473, 275] on button "1 . minthogy" at bounding box center [370, 264] width 288 height 68
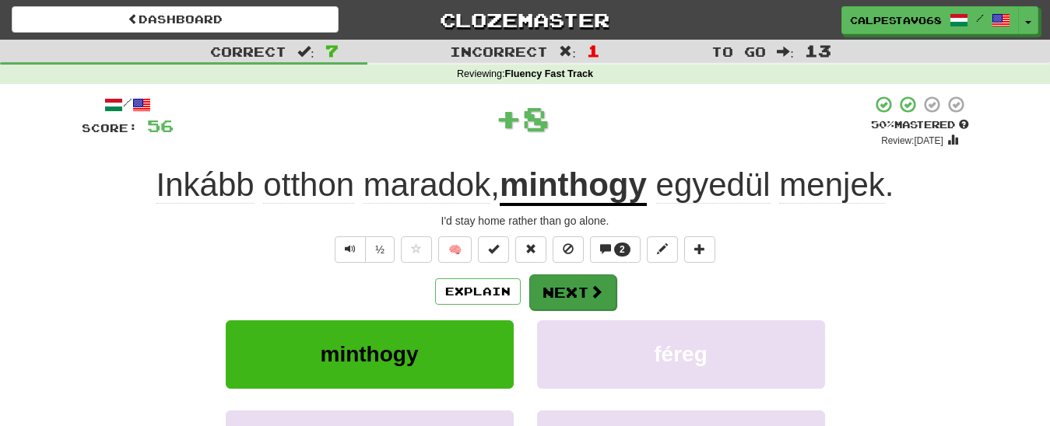
click at [568, 311] on div "Explain Next minthogy féreg ajándéktárgy lenyűgözött Learn more: minthogy féreg…" at bounding box center [525, 399] width 887 height 250
click at [562, 286] on button "Next" at bounding box center [572, 293] width 87 height 36
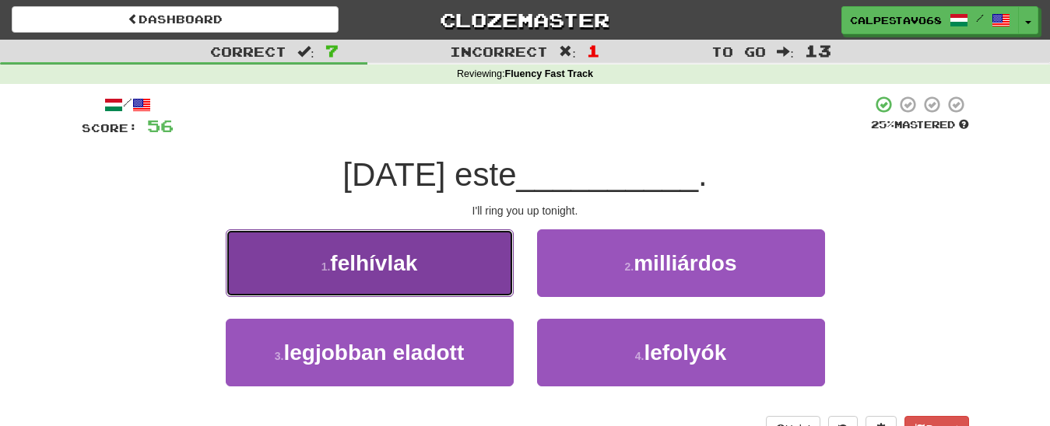
click at [465, 250] on button "1 . felhívlak" at bounding box center [370, 264] width 288 height 68
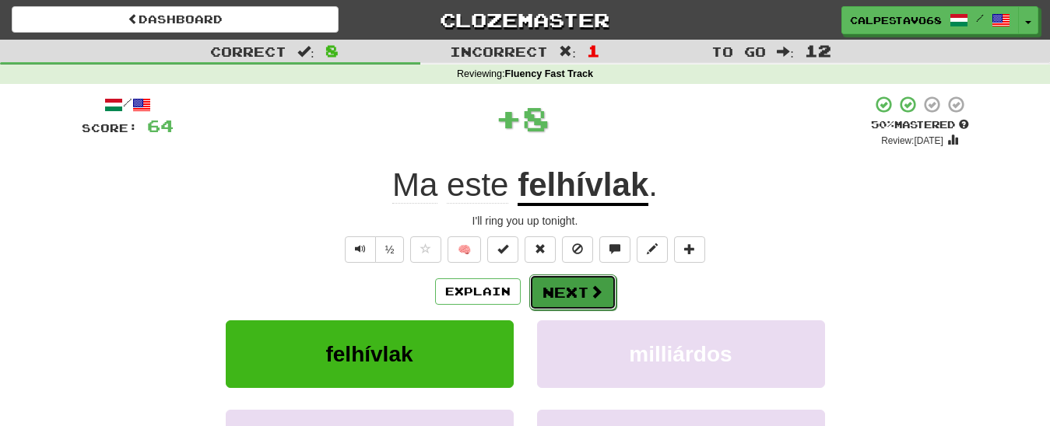
click at [579, 287] on button "Next" at bounding box center [572, 293] width 87 height 36
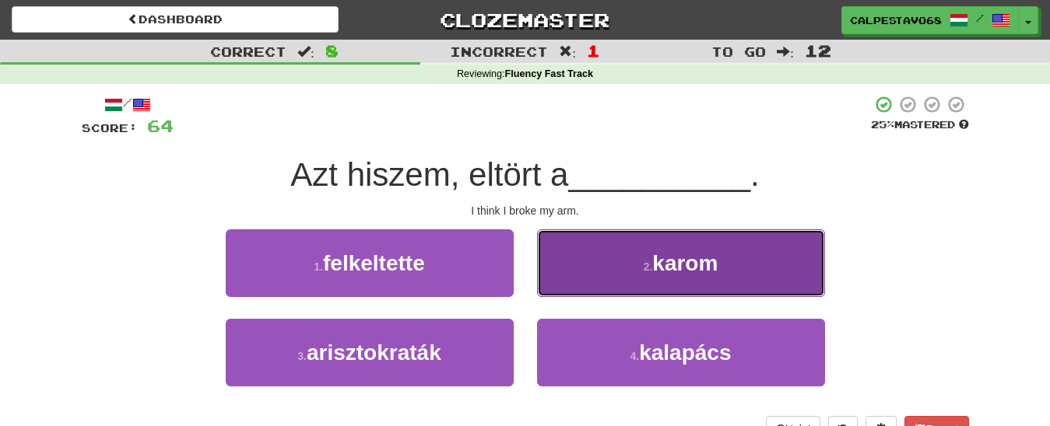
click at [636, 286] on button "2 . karom" at bounding box center [681, 264] width 288 height 68
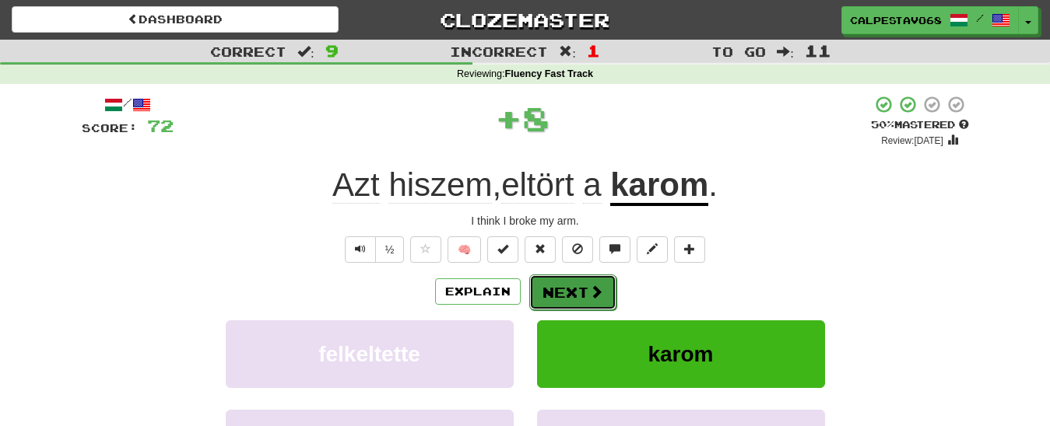
click at [598, 292] on span at bounding box center [596, 292] width 14 height 14
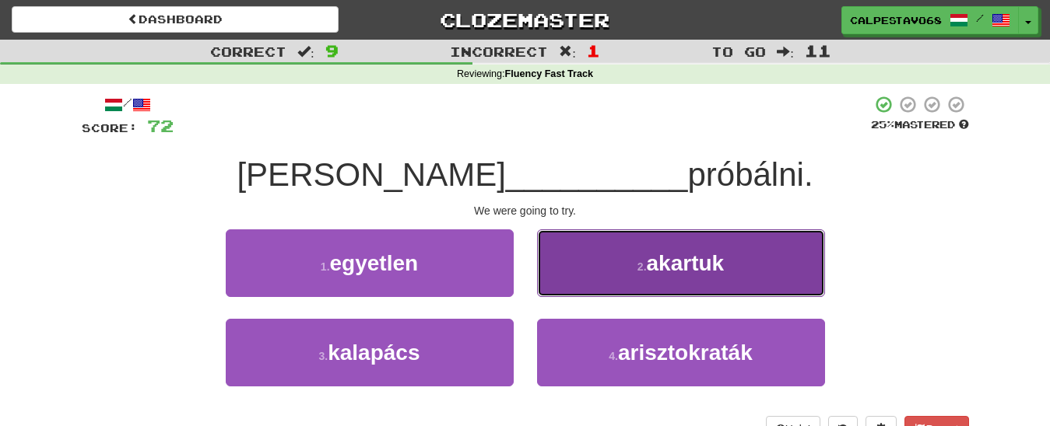
click at [632, 274] on button "2 . akartuk" at bounding box center [681, 264] width 288 height 68
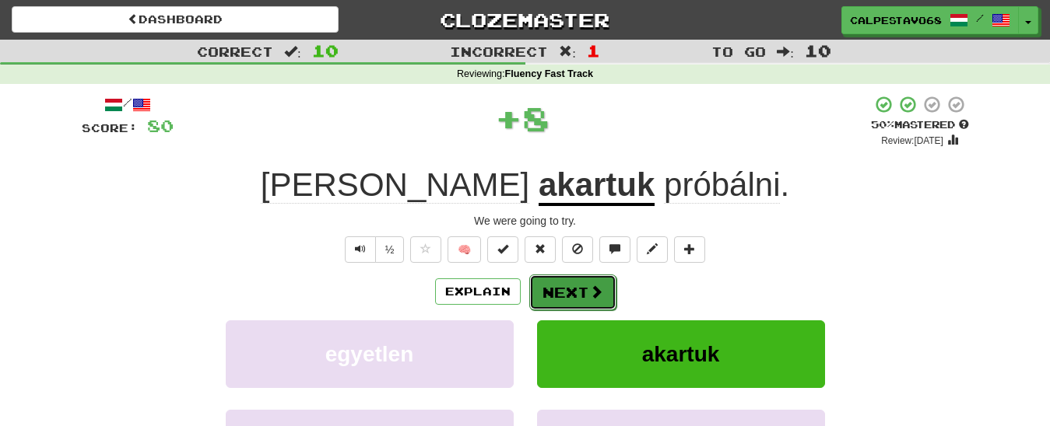
click at [570, 295] on button "Next" at bounding box center [572, 293] width 87 height 36
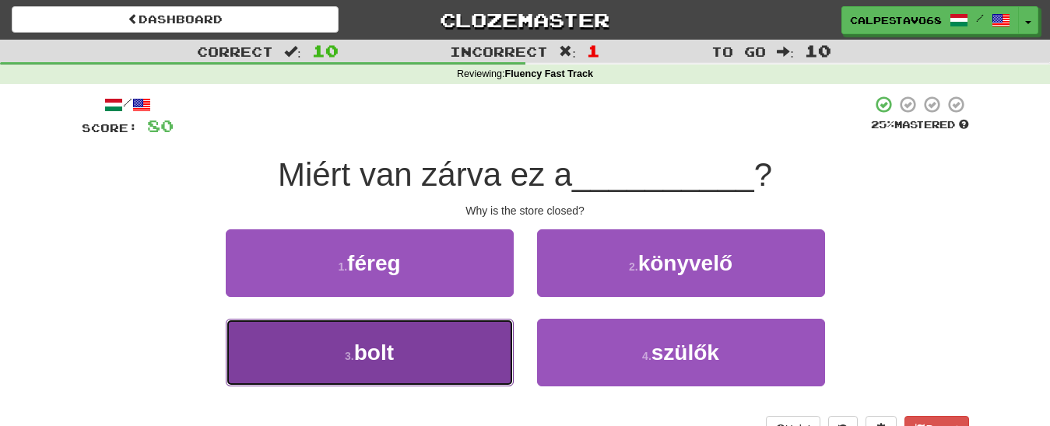
click at [447, 342] on button "3 . bolt" at bounding box center [370, 353] width 288 height 68
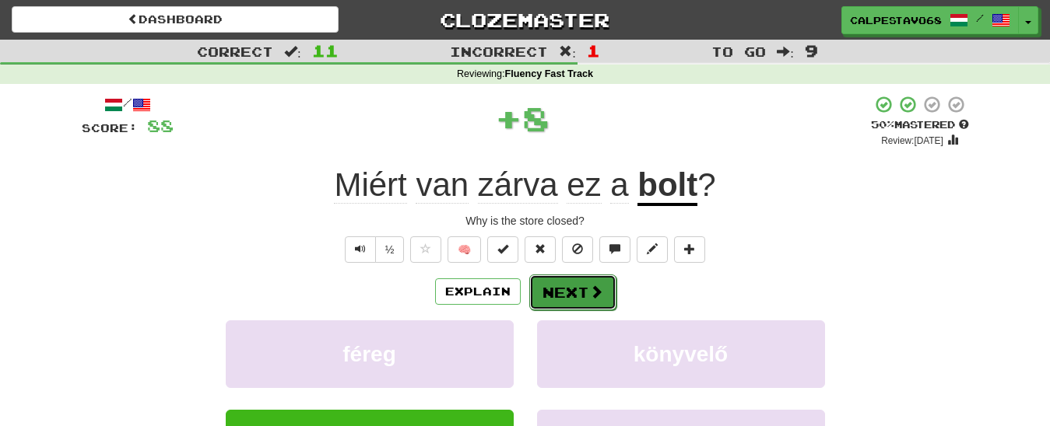
click at [579, 296] on button "Next" at bounding box center [572, 293] width 87 height 36
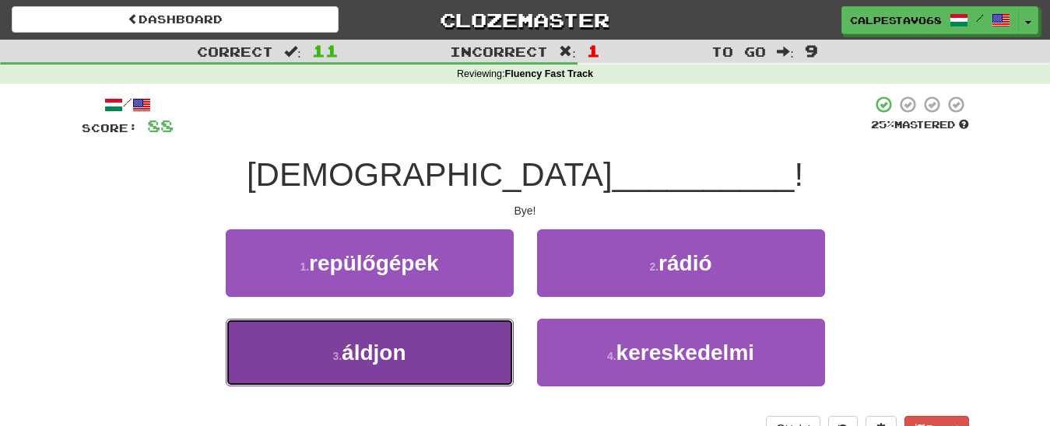
click at [430, 360] on button "3 . áldjon" at bounding box center [370, 353] width 288 height 68
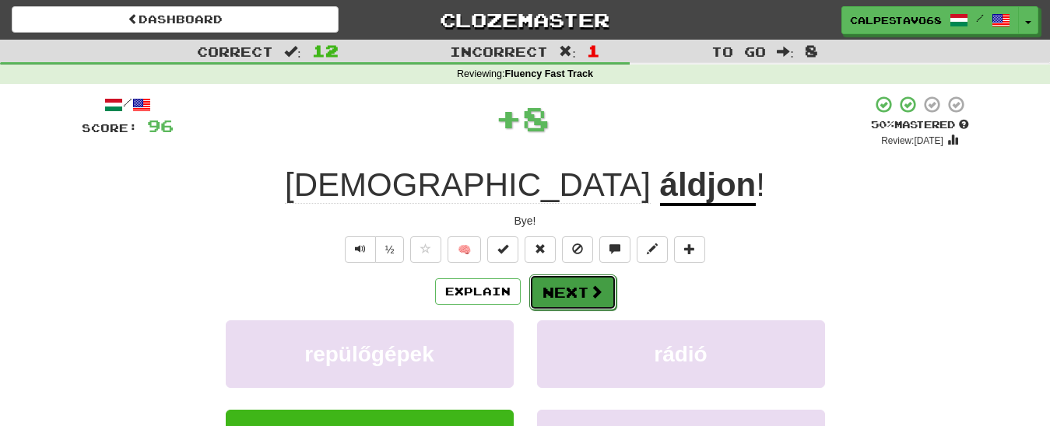
click at [569, 296] on button "Next" at bounding box center [572, 293] width 87 height 36
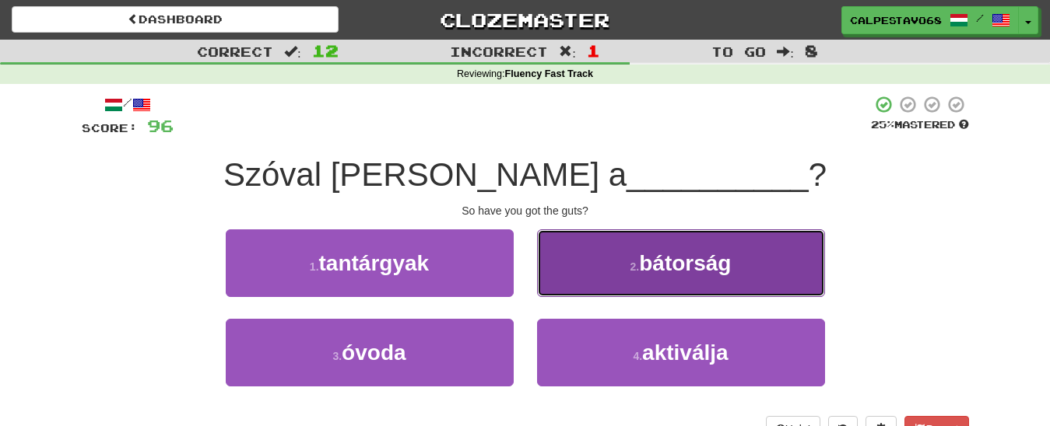
click at [556, 264] on button "2 . bátorság" at bounding box center [681, 264] width 288 height 68
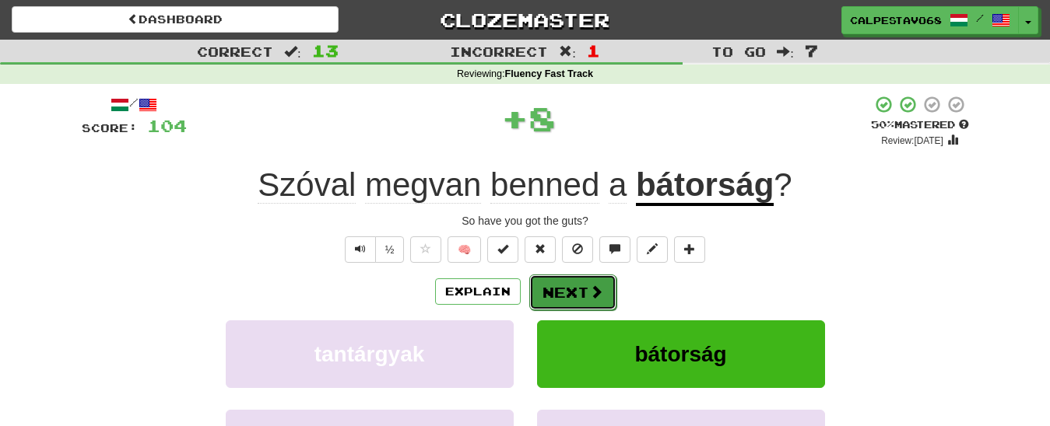
click at [560, 297] on button "Next" at bounding box center [572, 293] width 87 height 36
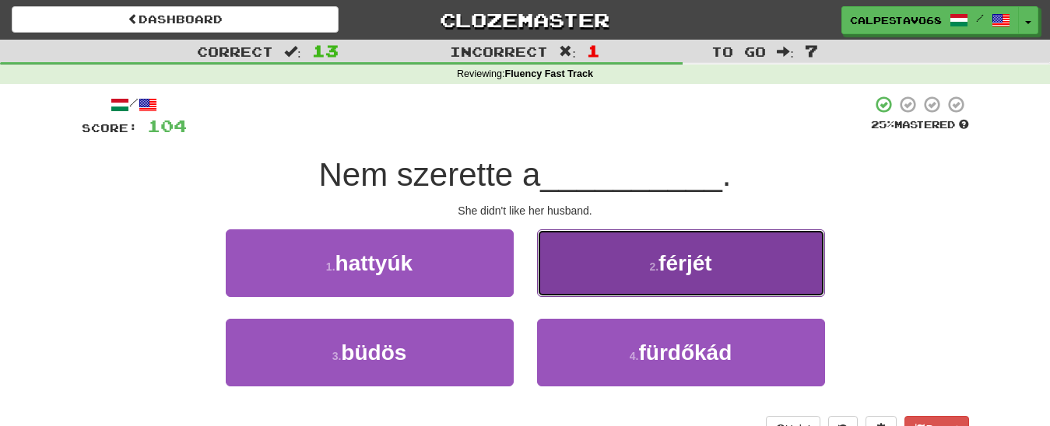
click at [614, 258] on button "2 . férjét" at bounding box center [681, 264] width 288 height 68
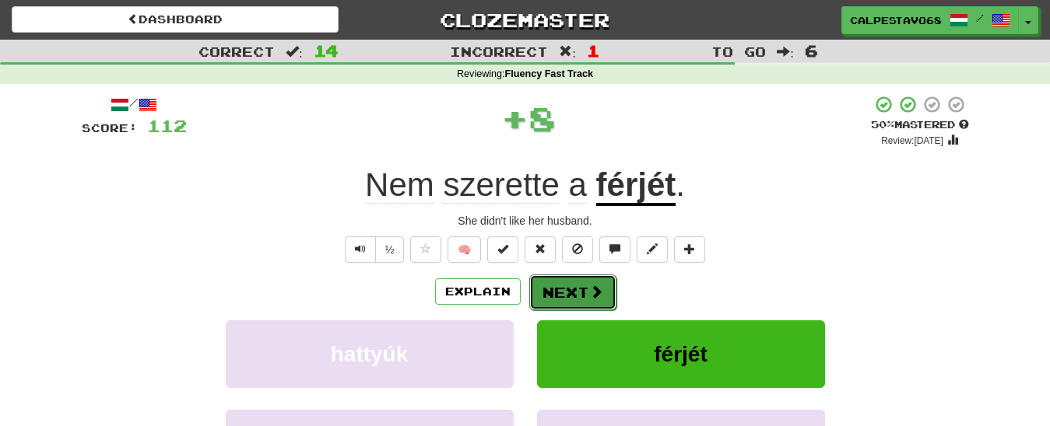
click at [579, 300] on button "Next" at bounding box center [572, 293] width 87 height 36
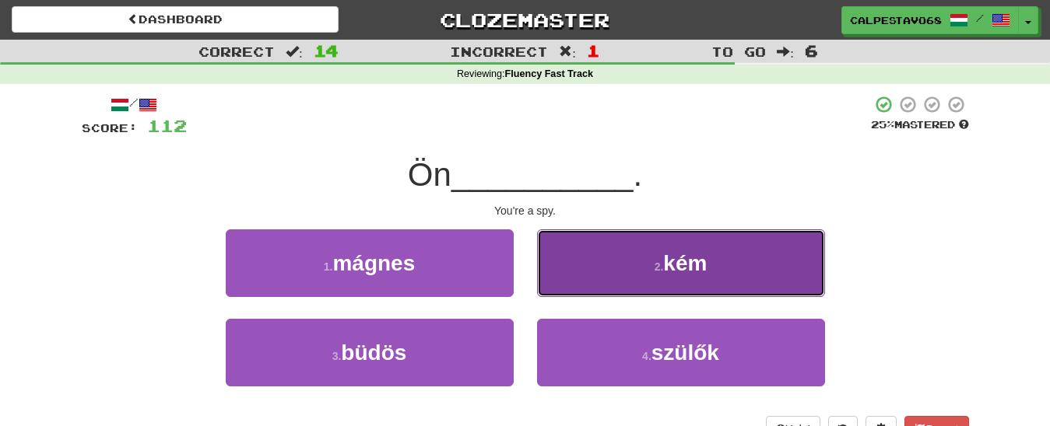
click at [624, 257] on button "2 . kém" at bounding box center [681, 264] width 288 height 68
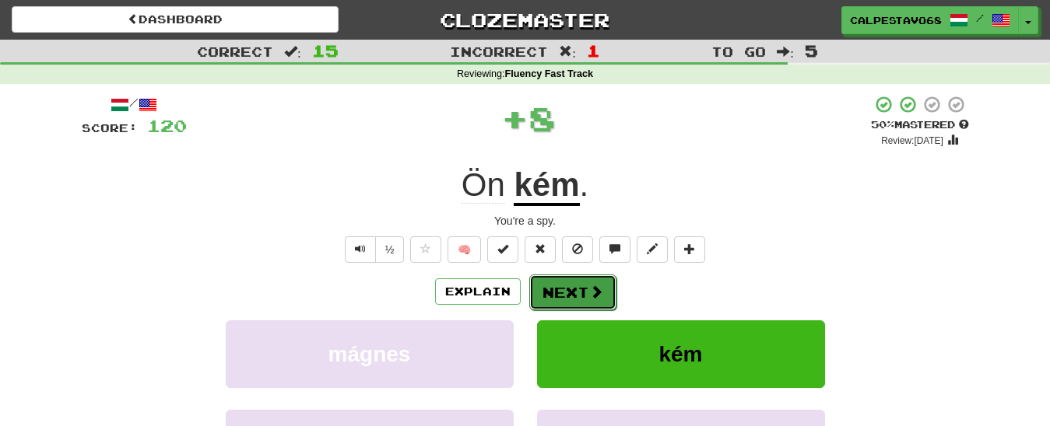
click at [605, 286] on button "Next" at bounding box center [572, 293] width 87 height 36
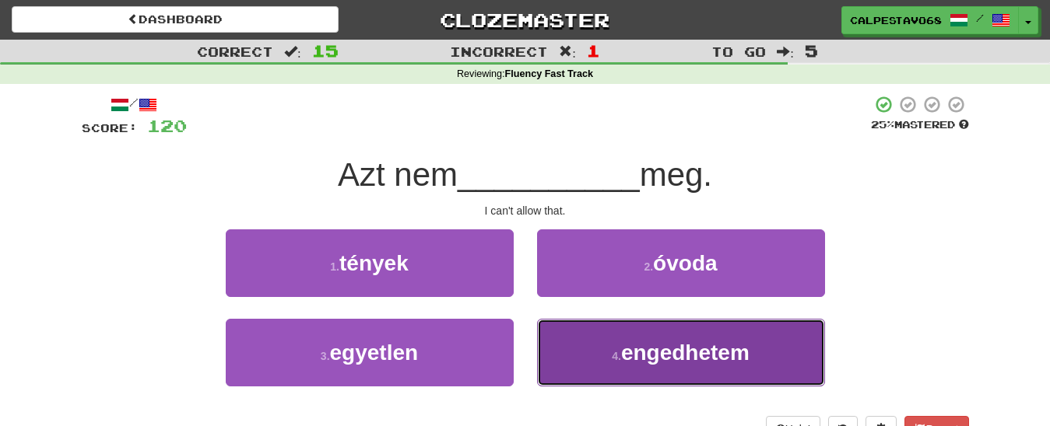
click at [639, 351] on span "engedhetem" at bounding box center [685, 353] width 128 height 24
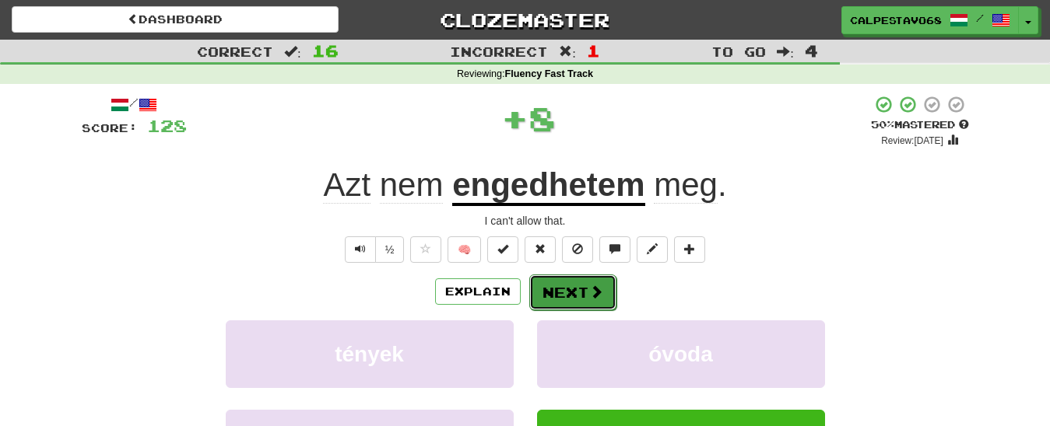
click at [587, 300] on button "Next" at bounding box center [572, 293] width 87 height 36
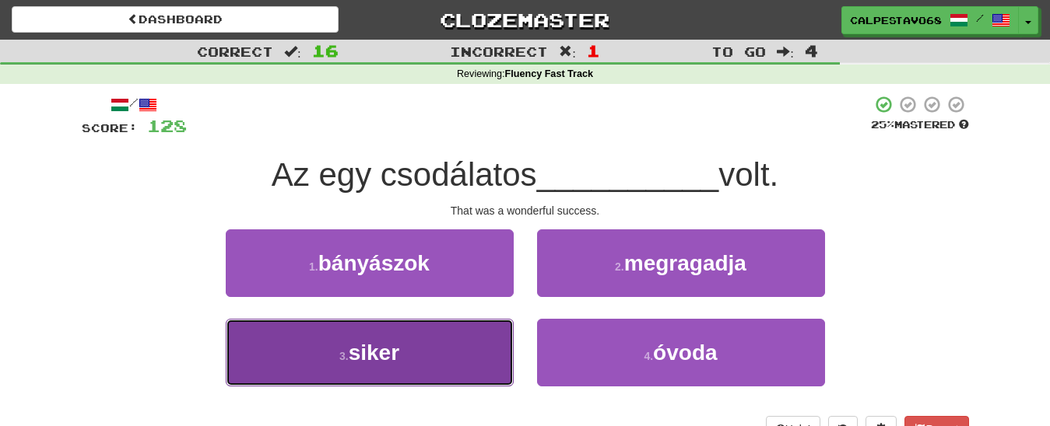
click at [436, 360] on button "3 . siker" at bounding box center [370, 353] width 288 height 68
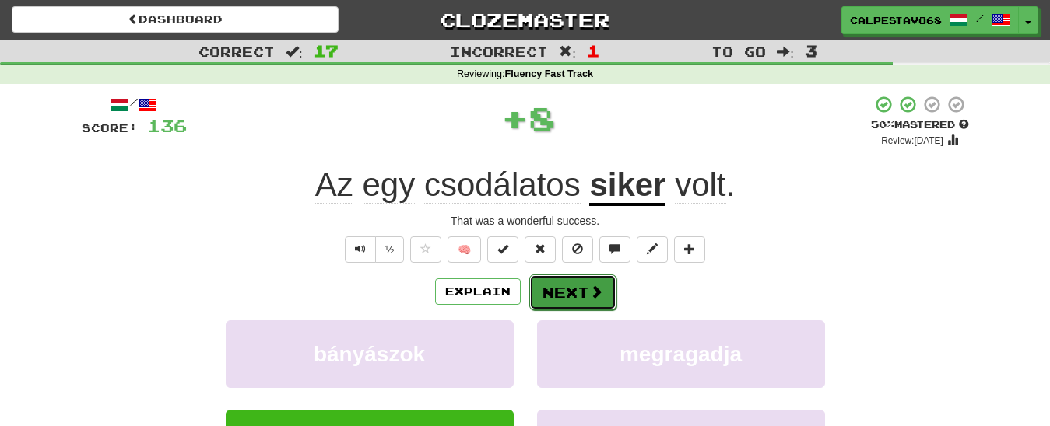
click at [570, 305] on button "Next" at bounding box center [572, 293] width 87 height 36
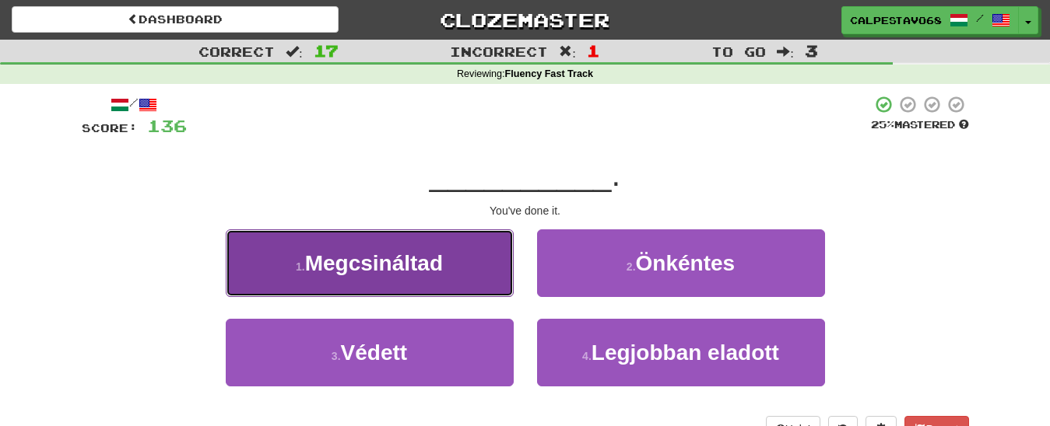
click at [428, 271] on span "Megcsináltad" at bounding box center [374, 263] width 138 height 24
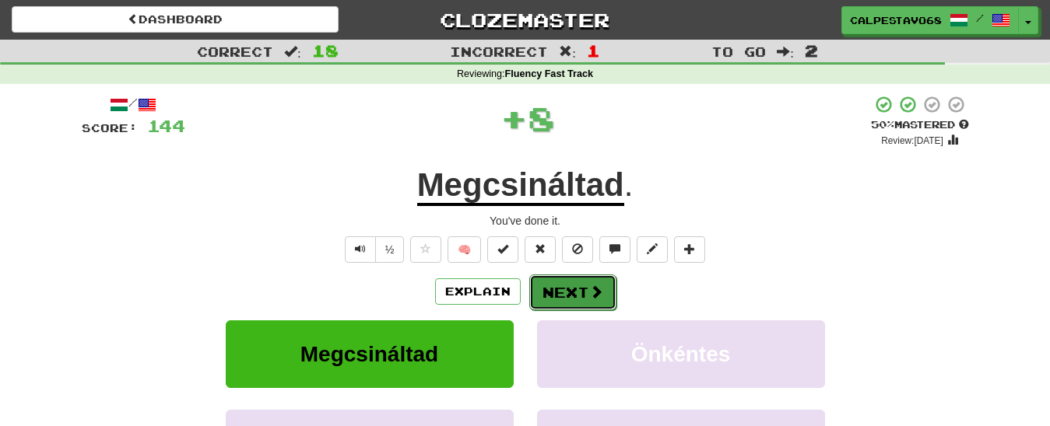
click at [591, 287] on span at bounding box center [596, 292] width 14 height 14
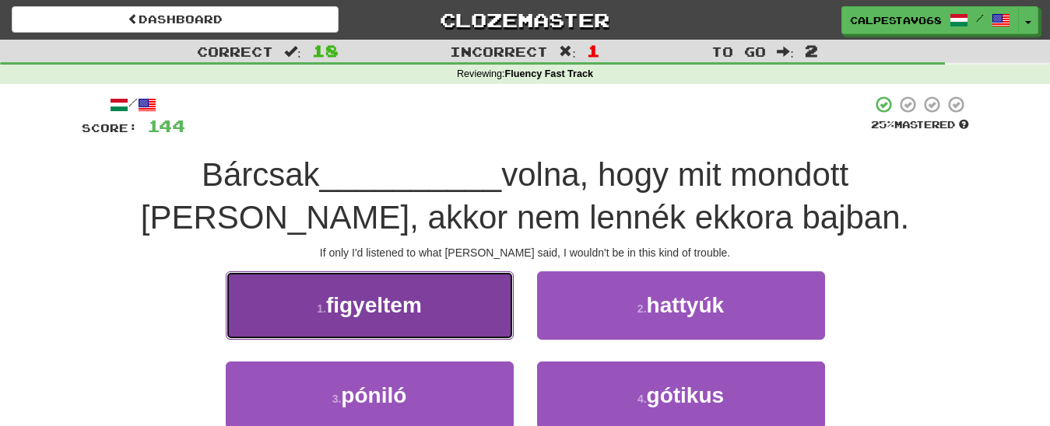
click at [455, 315] on button "1 . figyeltem" at bounding box center [370, 306] width 288 height 68
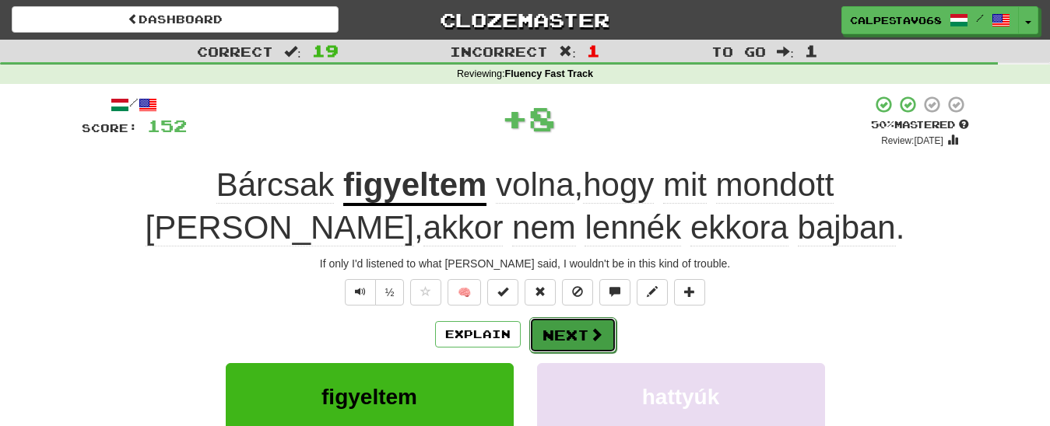
click at [535, 335] on button "Next" at bounding box center [572, 335] width 87 height 36
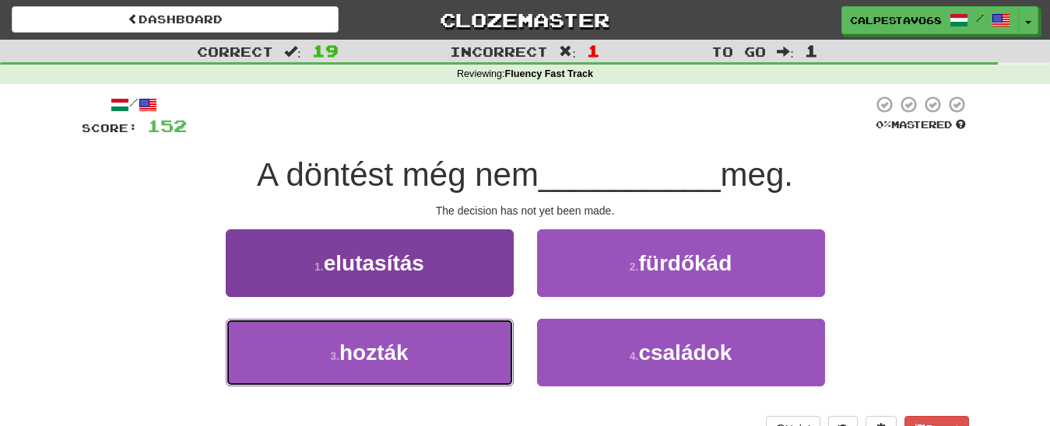
drag, startPoint x: 427, startPoint y: 371, endPoint x: 444, endPoint y: 359, distance: 21.2
click at [427, 370] on button "3 . hozták" at bounding box center [370, 353] width 288 height 68
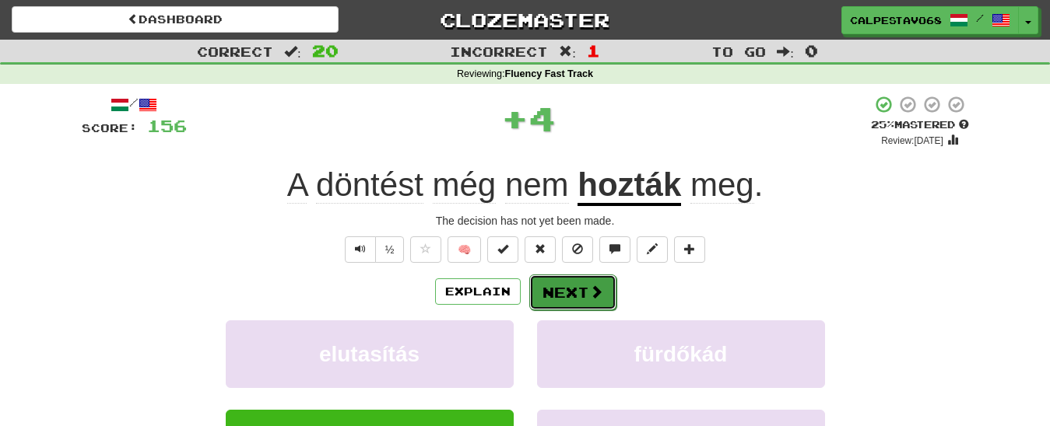
click at [557, 296] on button "Next" at bounding box center [572, 293] width 87 height 36
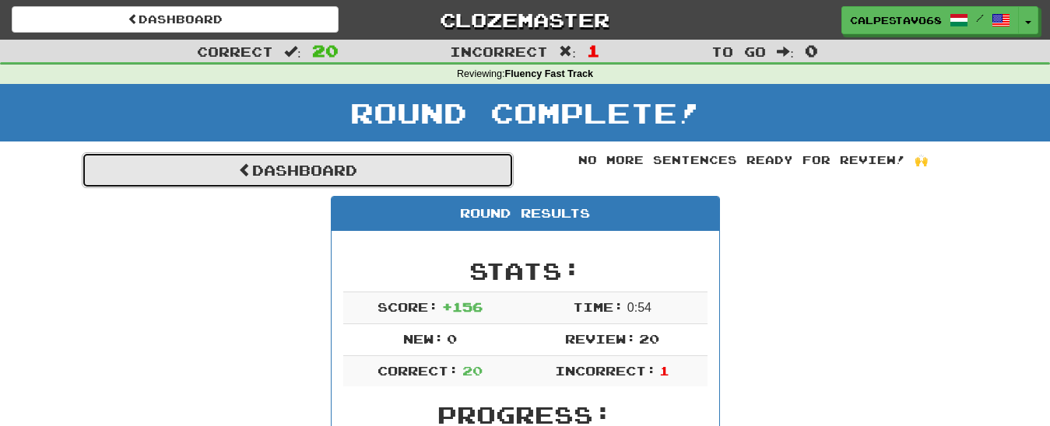
click at [375, 163] on link "Dashboard" at bounding box center [298, 171] width 432 height 36
